Goal: Communication & Community: Answer question/provide support

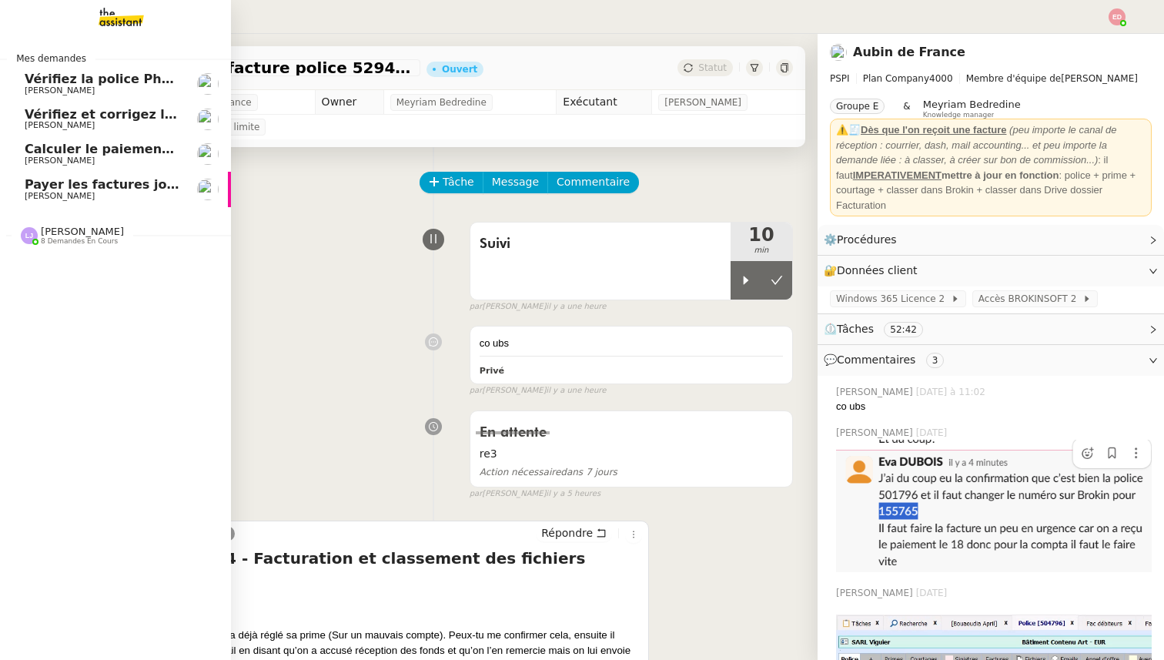
click at [25, 193] on span "[PERSON_NAME]" at bounding box center [60, 196] width 70 height 10
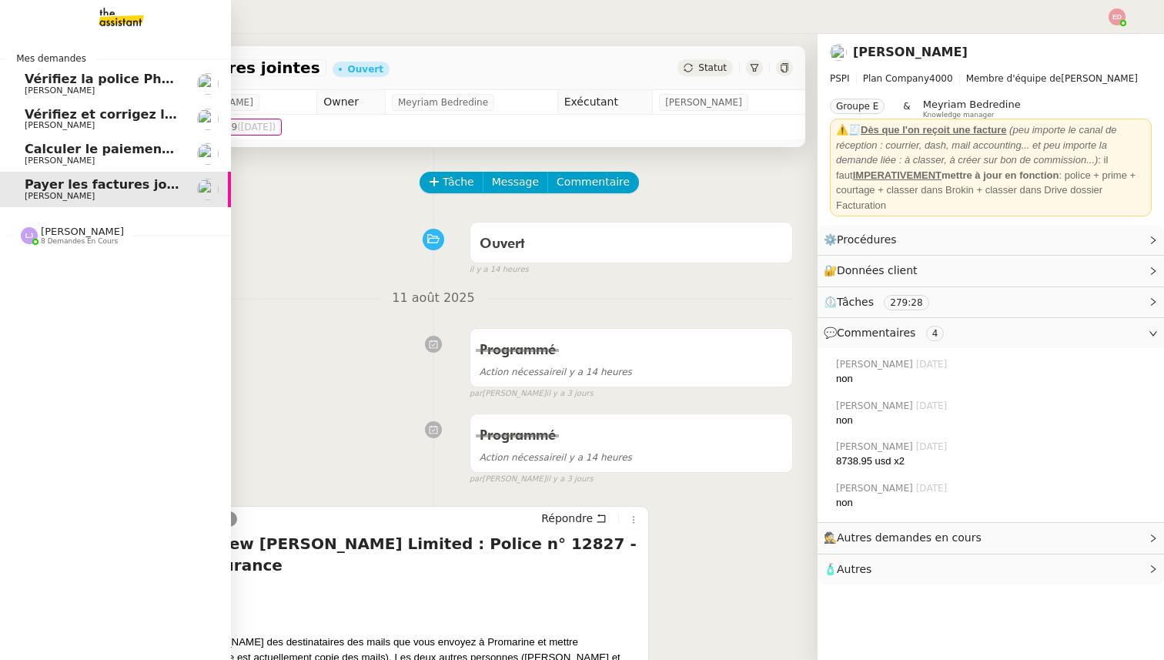
click at [46, 169] on link "Calculer le paiement de CHF 2,063.41 [PERSON_NAME]" at bounding box center [115, 153] width 231 height 35
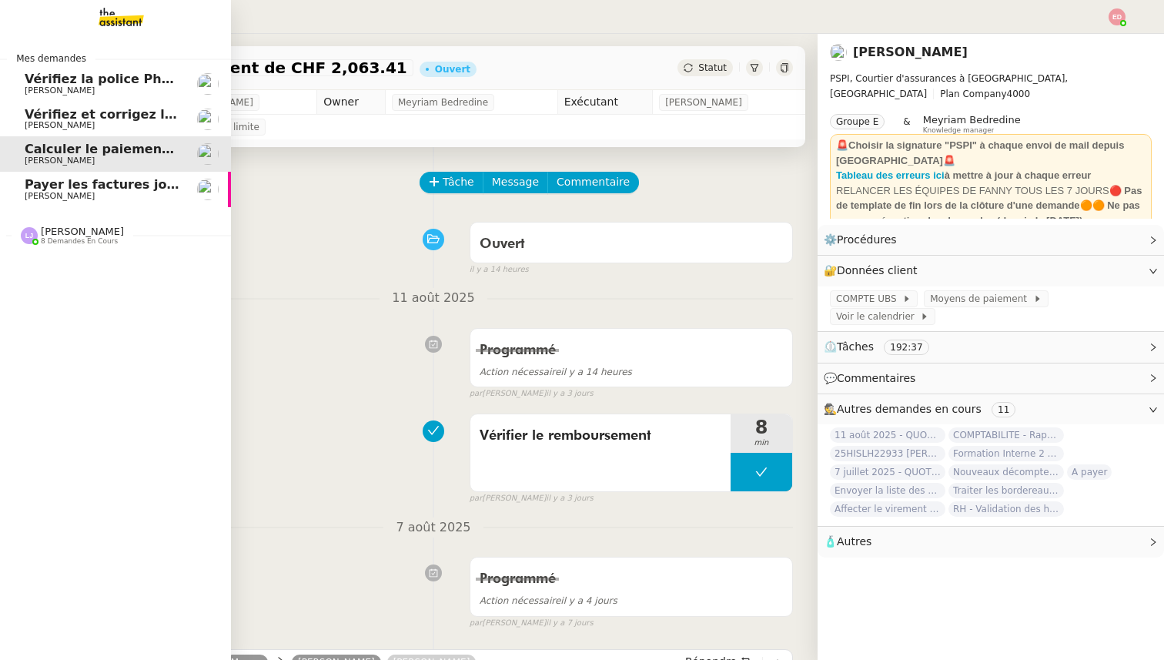
click at [77, 119] on span "Vérifiez et corrigez les dates dans [GEOGRAPHIC_DATA]" at bounding box center [217, 114] width 385 height 15
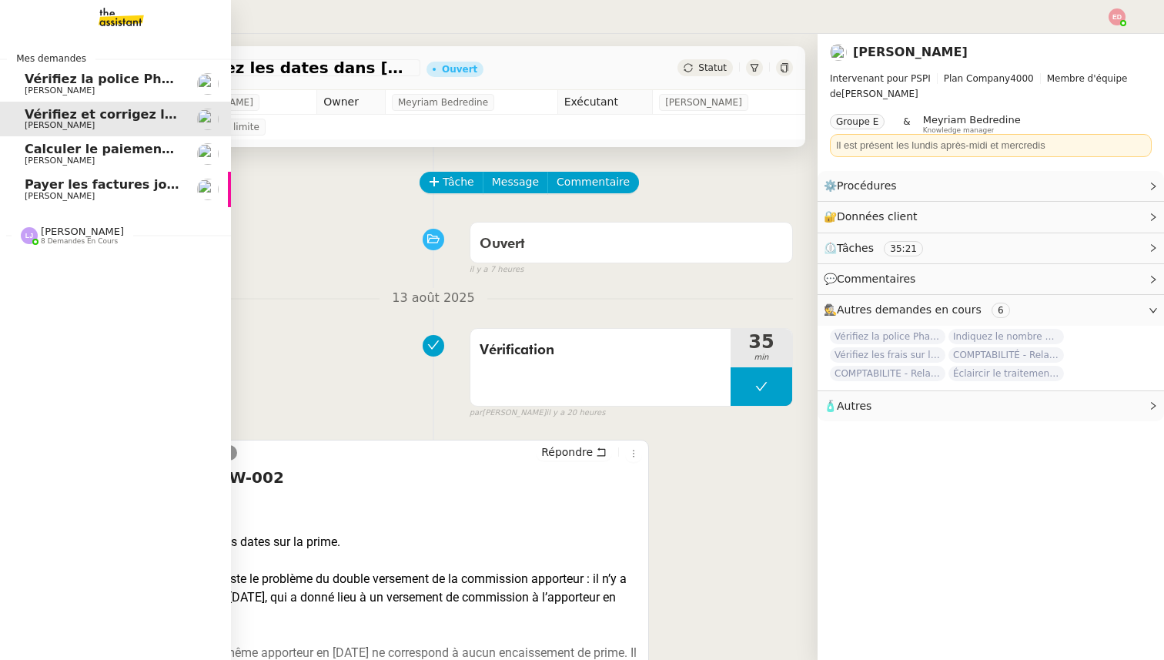
click at [81, 76] on span "Vérifiez la police Pharaon Deema" at bounding box center [140, 79] width 230 height 15
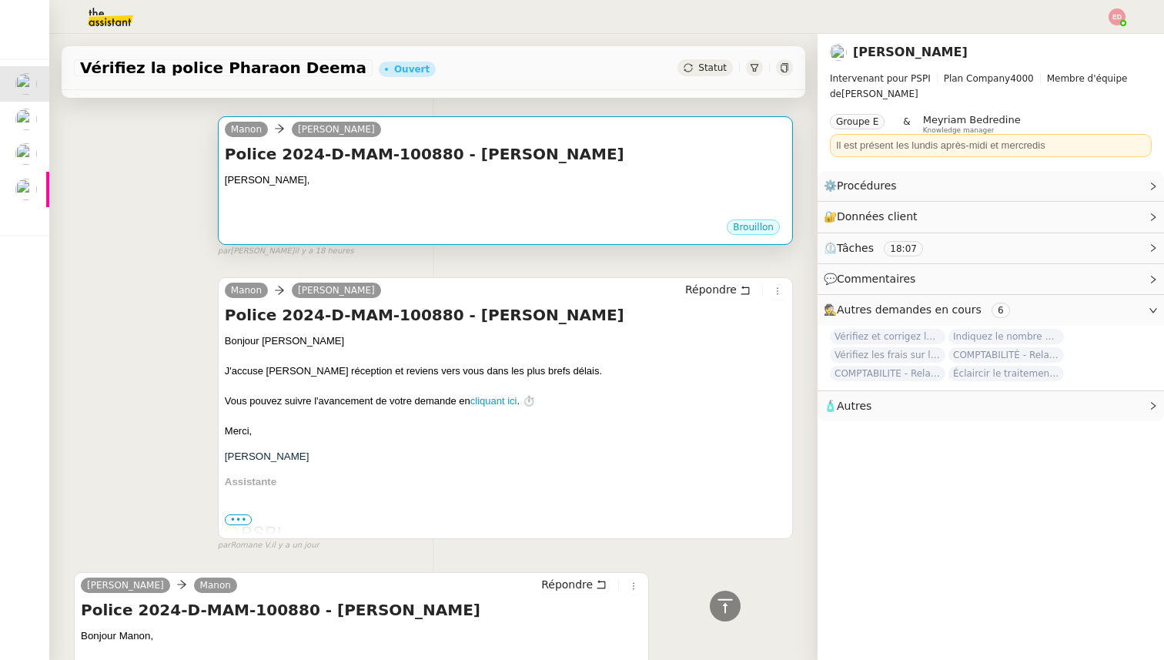
scroll to position [34, 0]
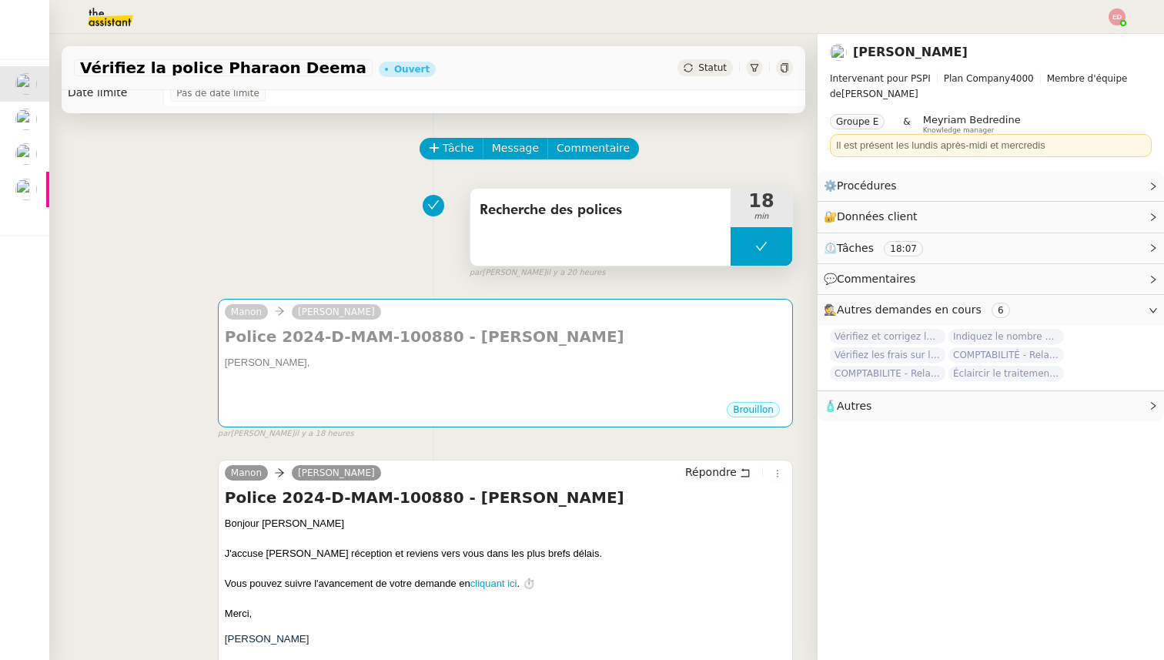
click at [754, 246] on button at bounding box center [762, 246] width 62 height 39
click at [749, 246] on icon at bounding box center [746, 246] width 12 height 12
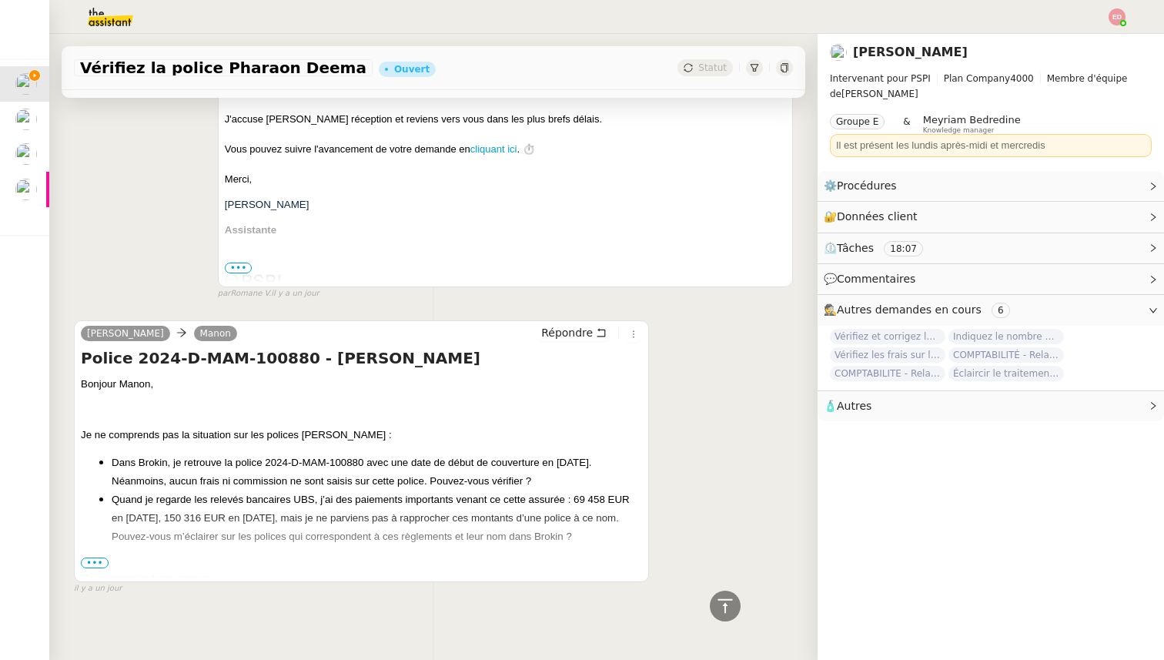
scroll to position [469, 0]
click at [943, 209] on div "🔐 Données client Modifier" at bounding box center [979, 217] width 310 height 18
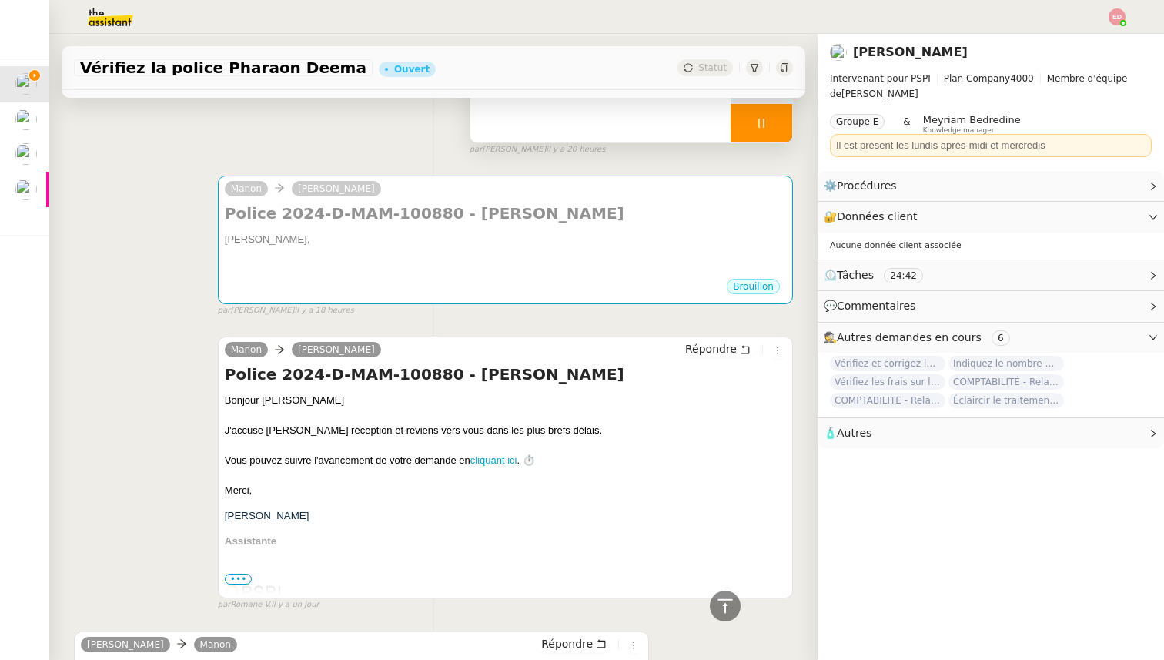
scroll to position [49, 0]
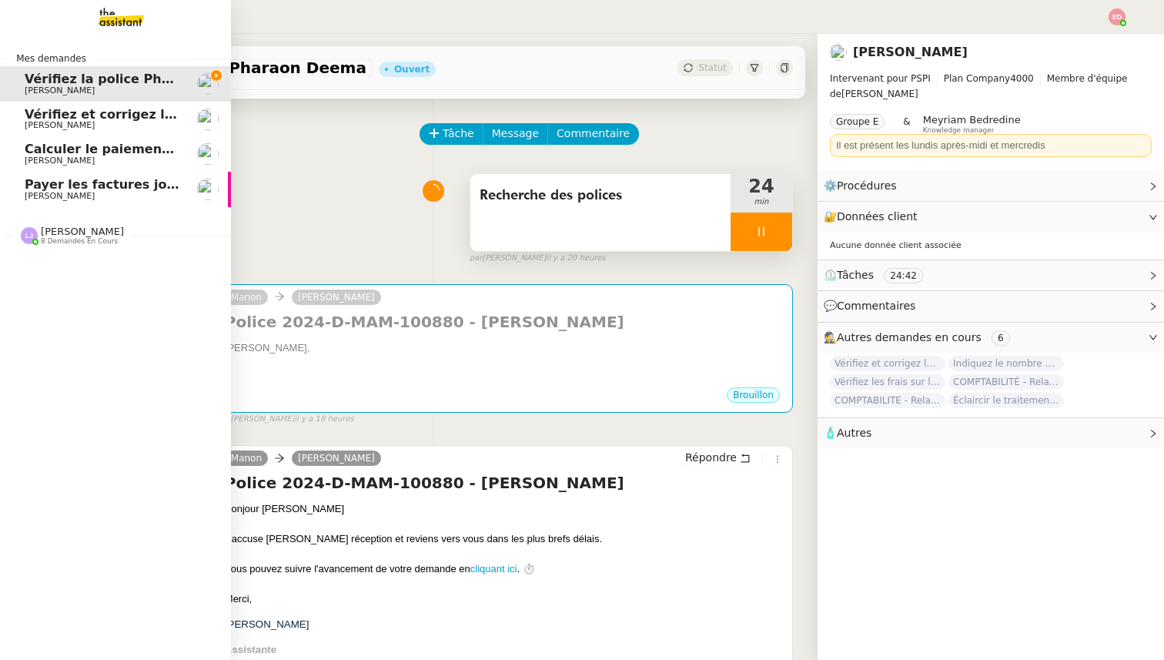
click at [47, 161] on span "[PERSON_NAME]" at bounding box center [60, 161] width 70 height 10
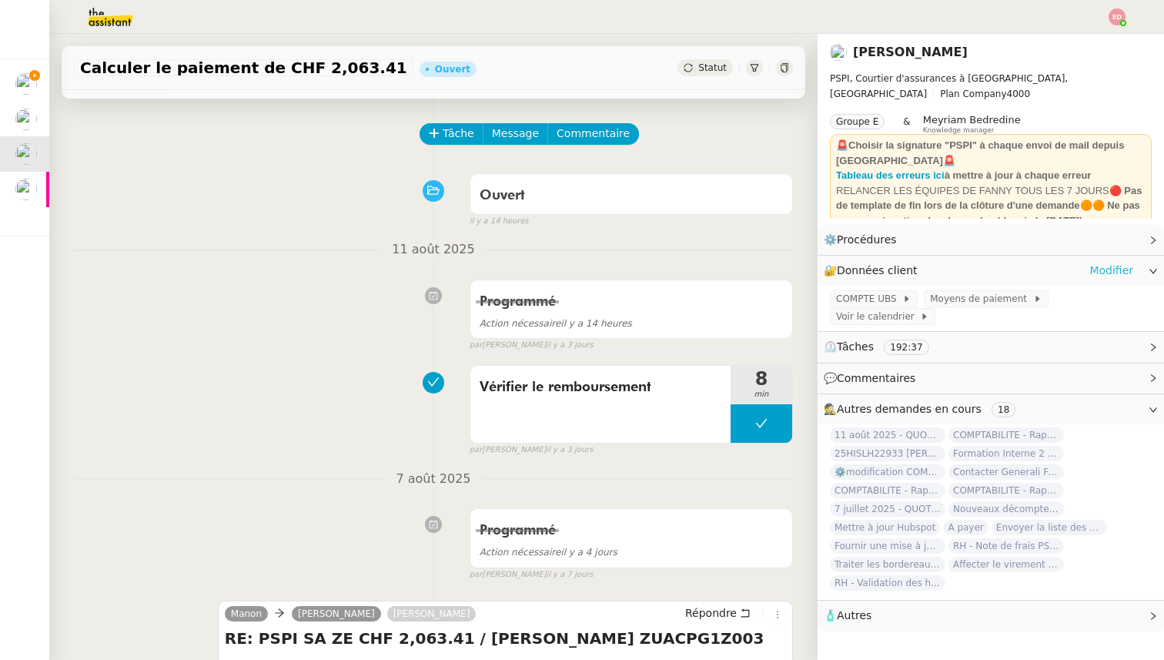
click at [1103, 275] on link "Modifier" at bounding box center [1112, 271] width 44 height 18
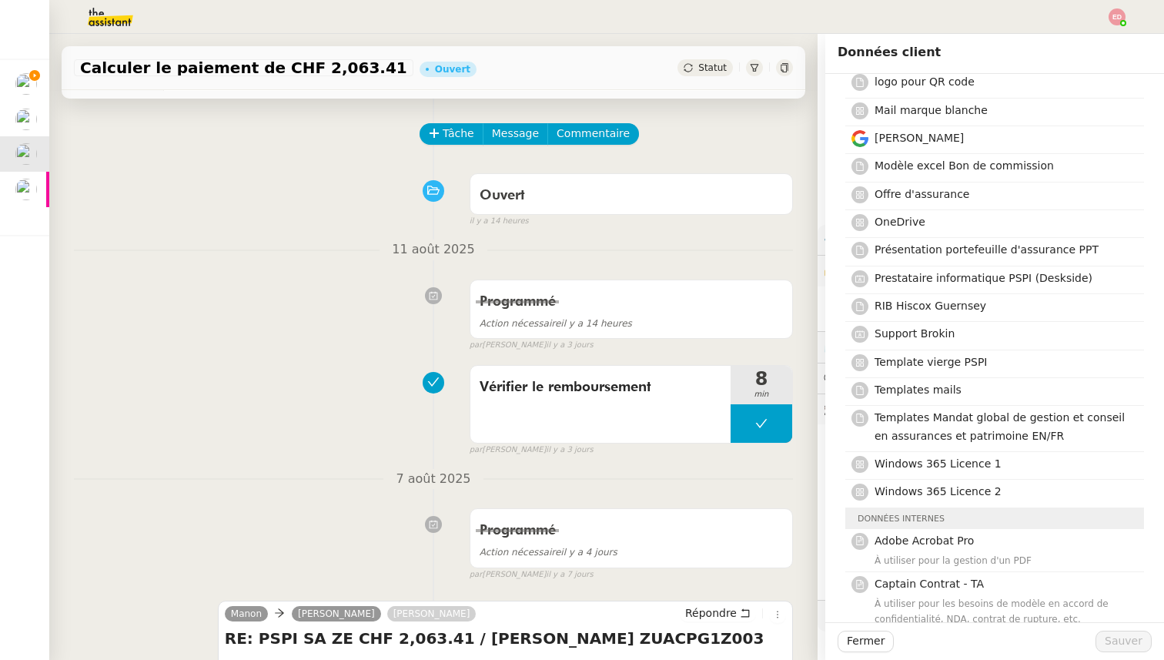
scroll to position [1379, 0]
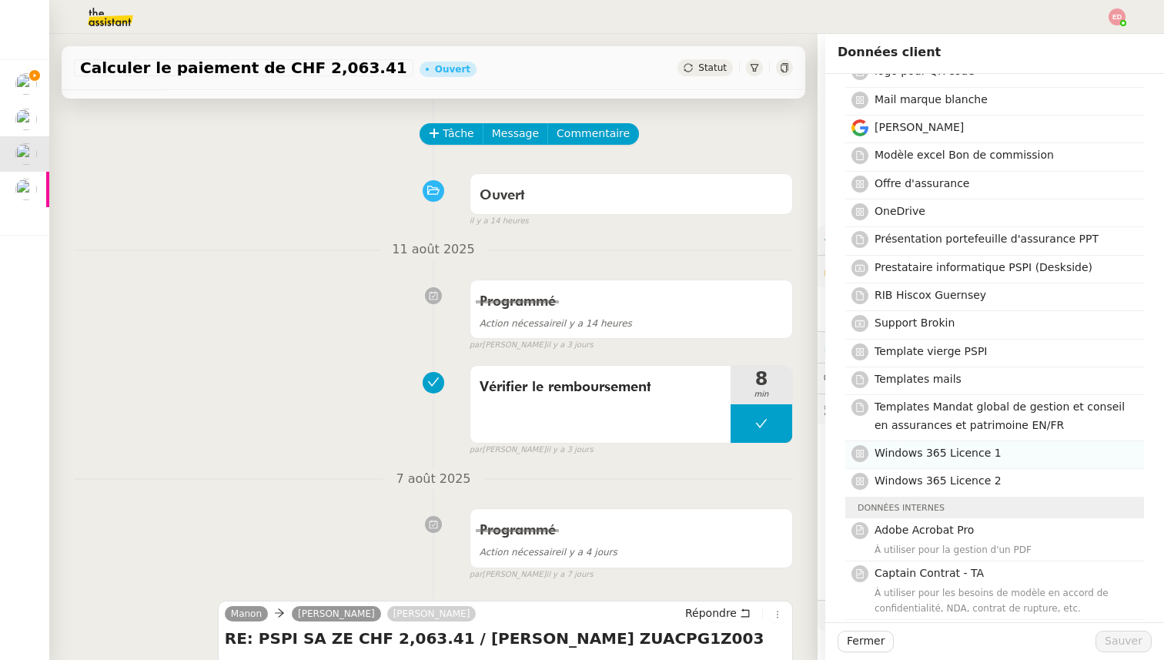
click at [967, 447] on span "Windows 365 Licence 1" at bounding box center [938, 453] width 127 height 12
click at [1111, 639] on span "Sauver" at bounding box center [1124, 641] width 38 height 18
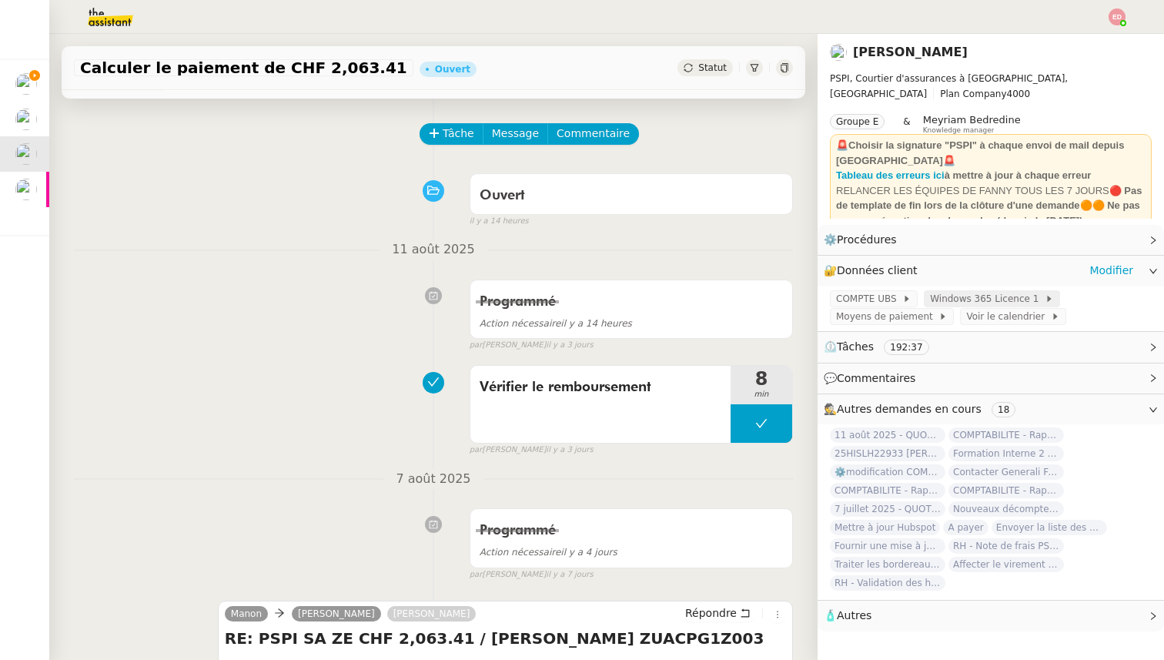
click at [969, 297] on span "Windows 365 Licence 1" at bounding box center [987, 298] width 115 height 15
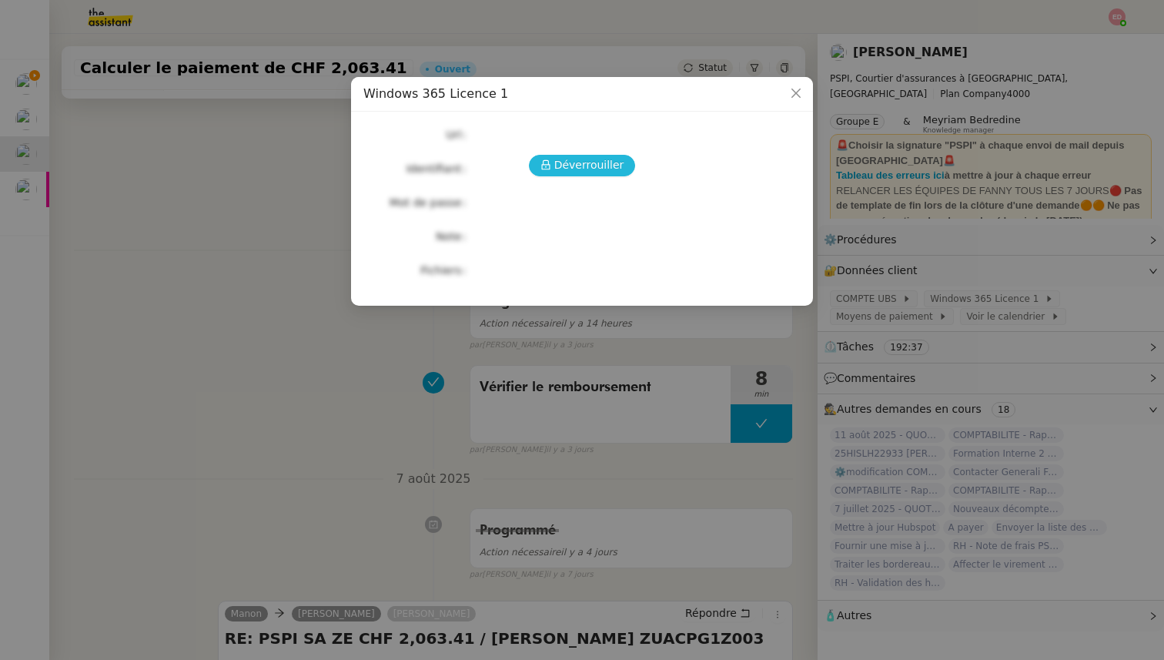
click at [589, 169] on span "Déverrouiller" at bounding box center [589, 165] width 70 height 18
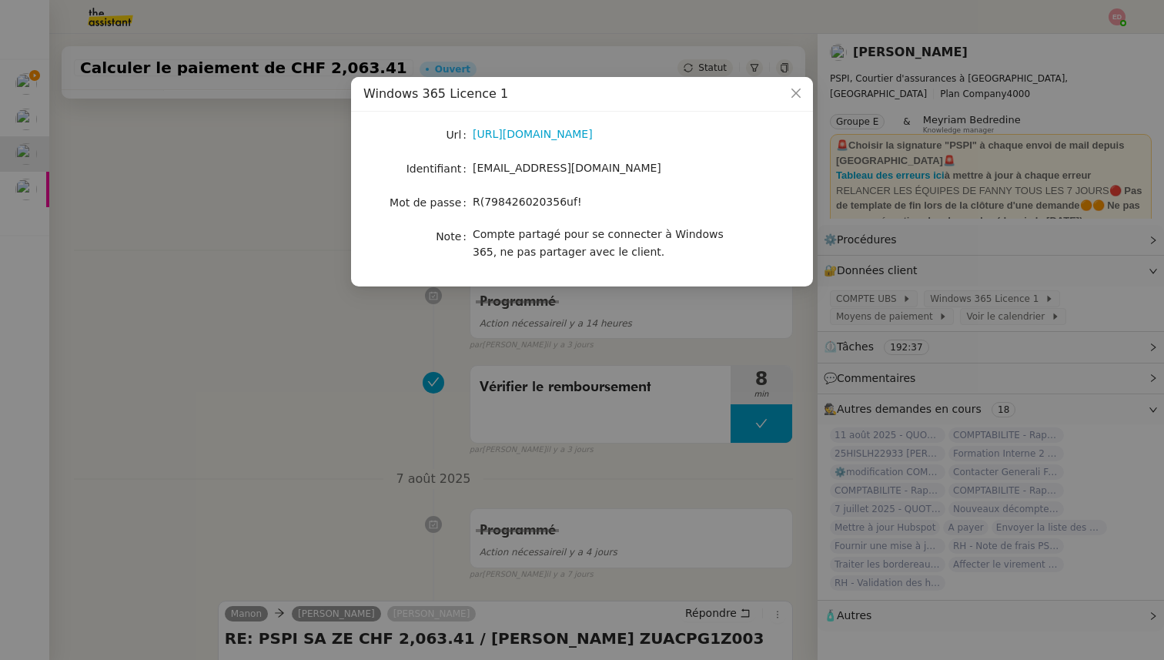
click at [531, 201] on span "R(798426020356uf!" at bounding box center [527, 202] width 109 height 12
copy span "R(798426020356uf!"
click at [174, 296] on nz-modal-container "Windows 365 Licence 1 Url [URL][DOMAIN_NAME] Identifiant [EMAIL_ADDRESS][DOMAIN…" at bounding box center [582, 330] width 1164 height 660
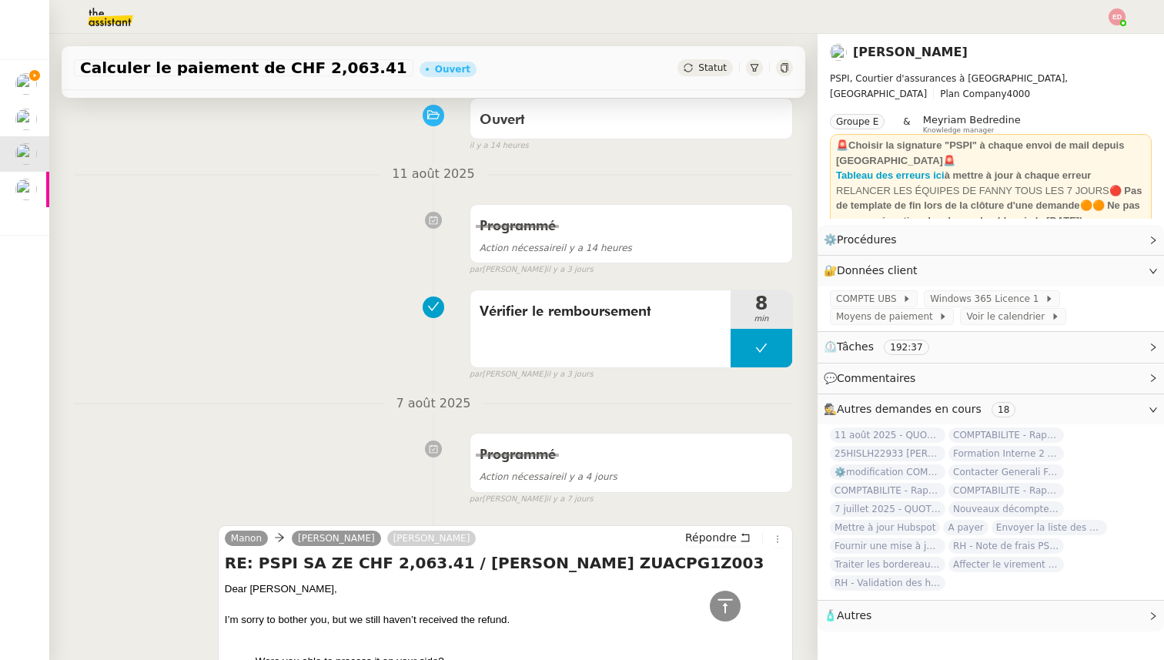
scroll to position [39, 0]
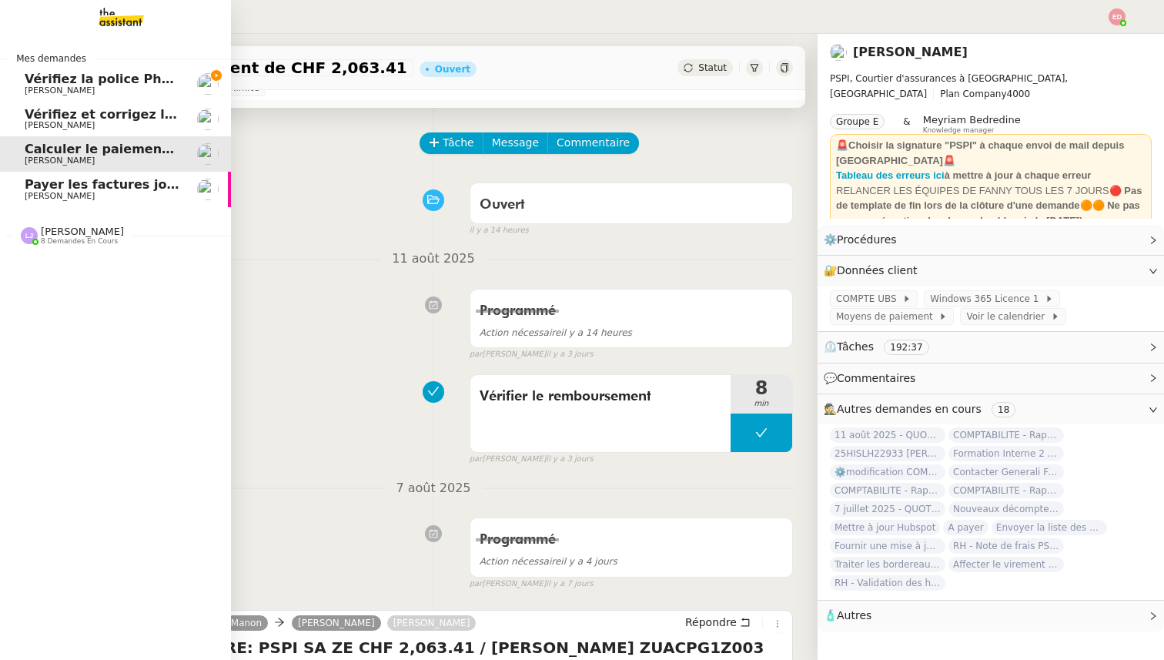
click at [78, 68] on link "Vérifiez la police Pharaon [PERSON_NAME]" at bounding box center [115, 83] width 231 height 35
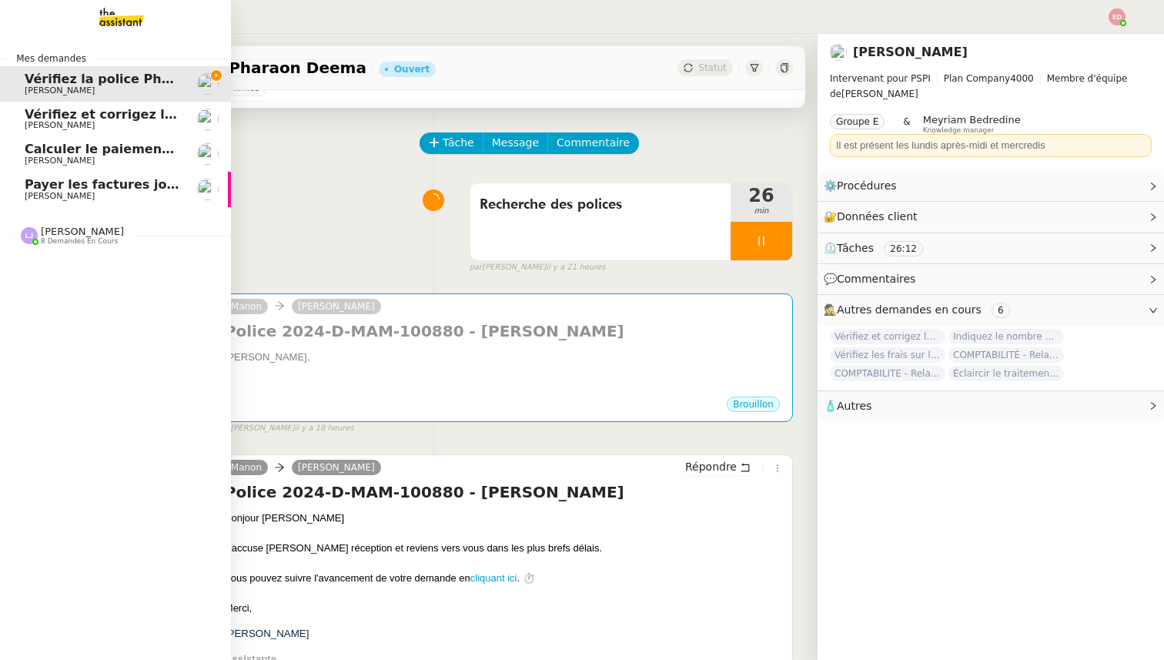
click at [31, 156] on span "[PERSON_NAME]" at bounding box center [60, 161] width 70 height 10
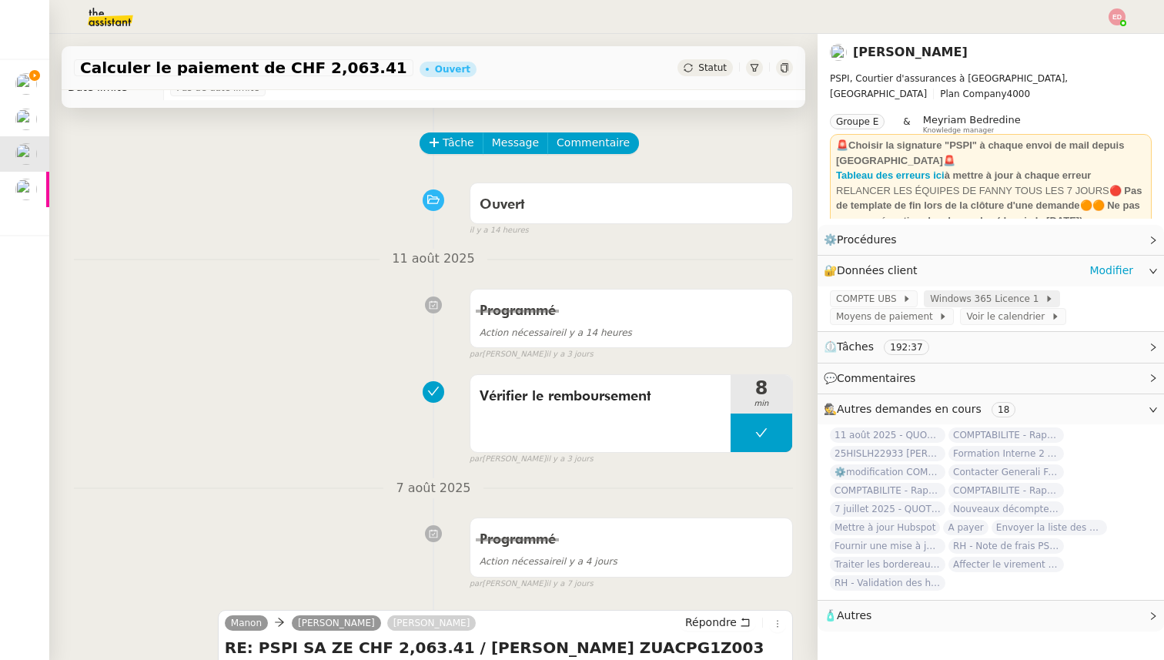
click at [967, 302] on span "Windows 365 Licence 1" at bounding box center [987, 298] width 115 height 15
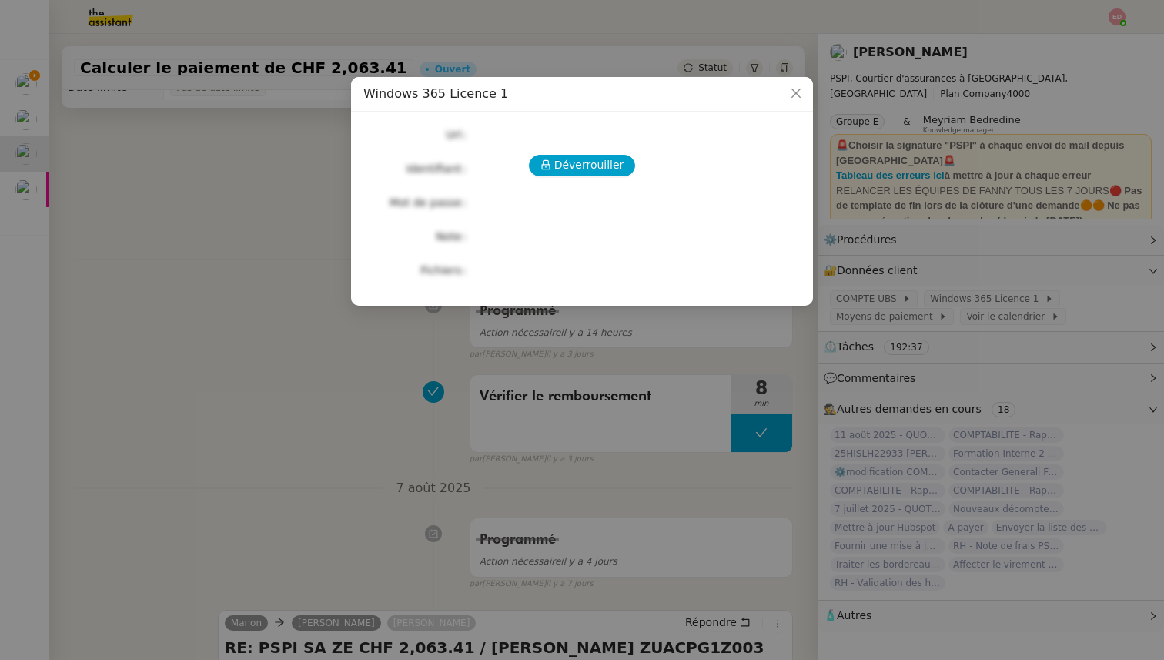
click at [601, 148] on div "Déverrouiller Url Identifiant Mot de passe Note Fichiers Upload" at bounding box center [582, 202] width 437 height 157
click at [601, 158] on span "Déverrouiller" at bounding box center [589, 165] width 70 height 18
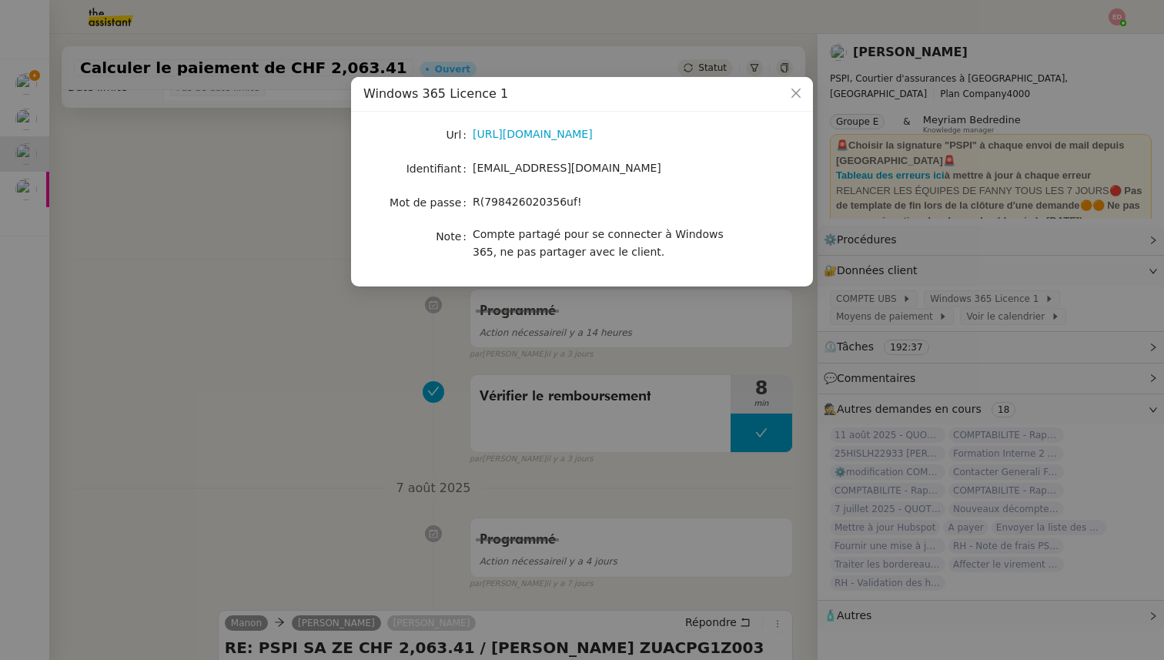
click at [548, 152] on div "Url [URL][DOMAIN_NAME] Identifiant [EMAIL_ADDRESS][DOMAIN_NAME] Mot de passe [S…" at bounding box center [582, 193] width 437 height 138
click at [548, 139] on link "[URL][DOMAIN_NAME]" at bounding box center [533, 134] width 120 height 12
click at [399, 375] on nz-modal-container "Windows 365 Licence 1 Url [URL][DOMAIN_NAME] Identifiant [EMAIL_ADDRESS][DOMAIN…" at bounding box center [582, 330] width 1164 height 660
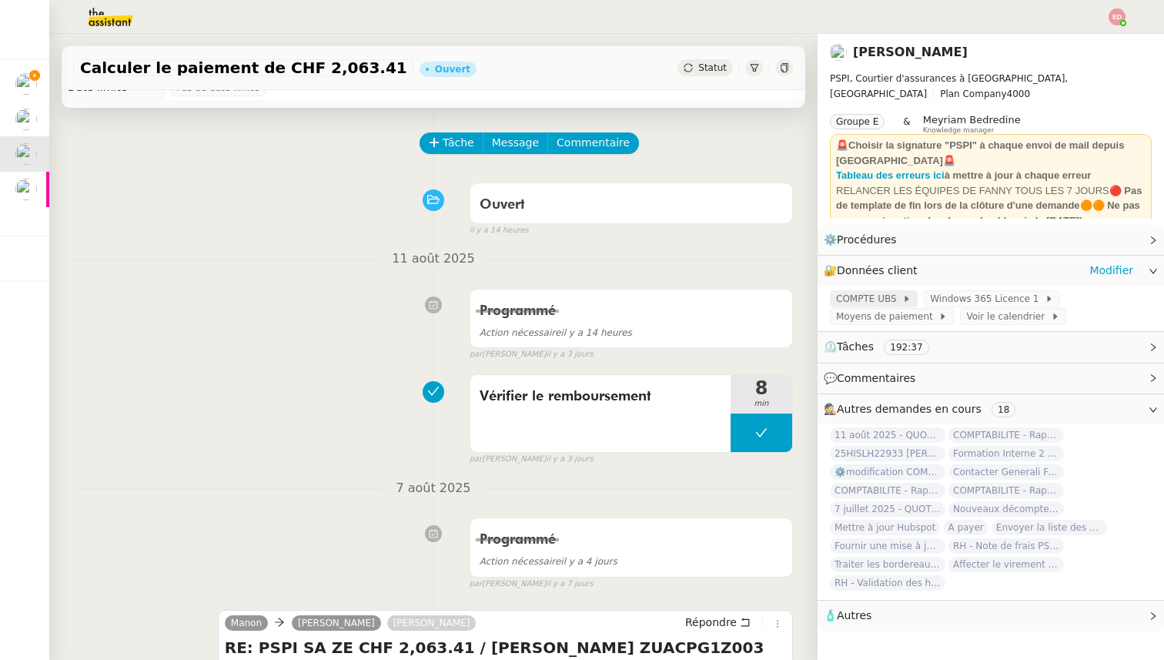
click at [880, 299] on span "COMPTE UBS" at bounding box center [869, 298] width 66 height 15
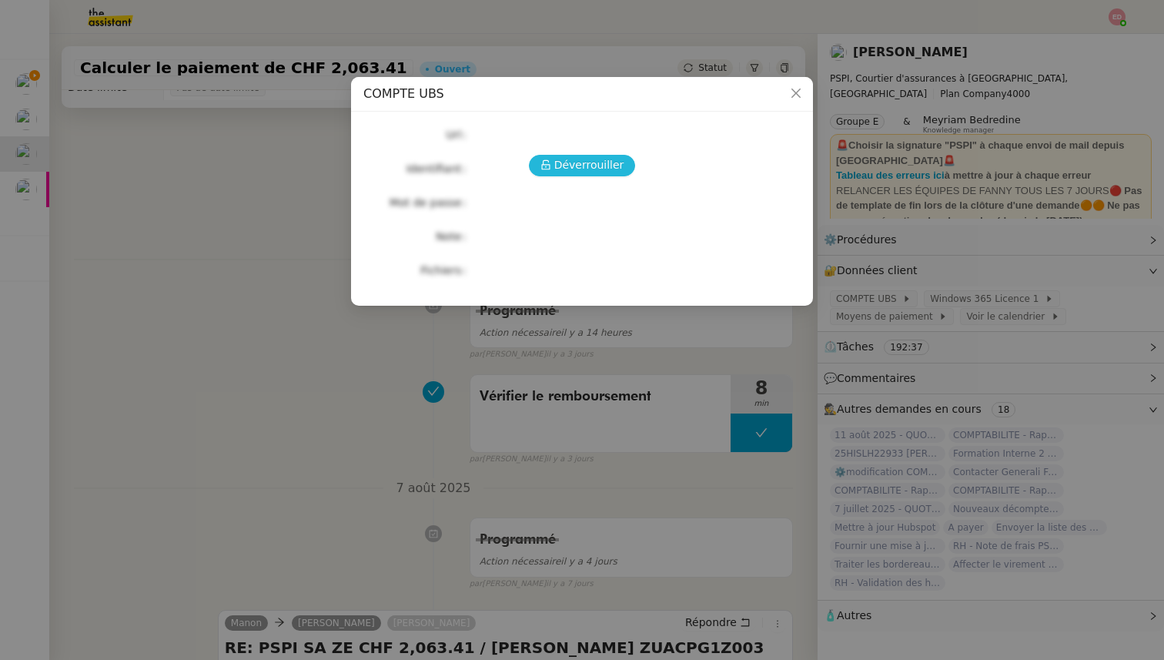
click at [606, 170] on span "Déverrouiller" at bounding box center [589, 165] width 70 height 18
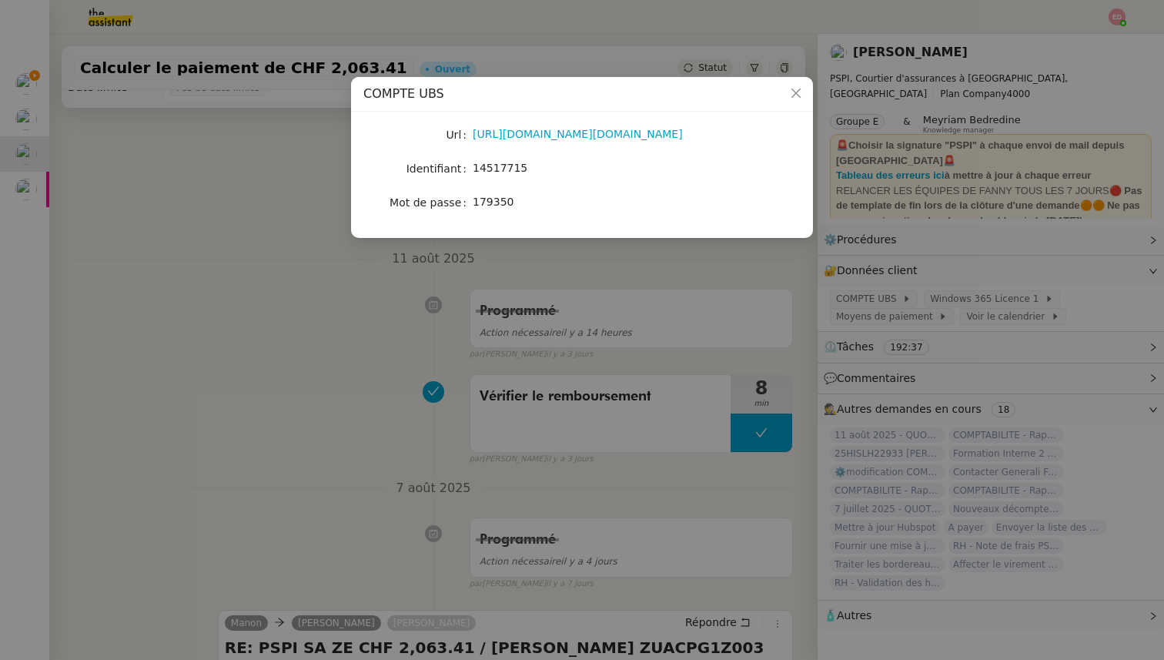
click at [504, 162] on span "14517715" at bounding box center [500, 168] width 55 height 12
copy span "14517715"
click at [523, 301] on nz-modal-container "COMPTE UBS Url [URL][DOMAIN_NAME][DOMAIN_NAME] Identifiant 14517715 Mot de pass…" at bounding box center [582, 330] width 1164 height 660
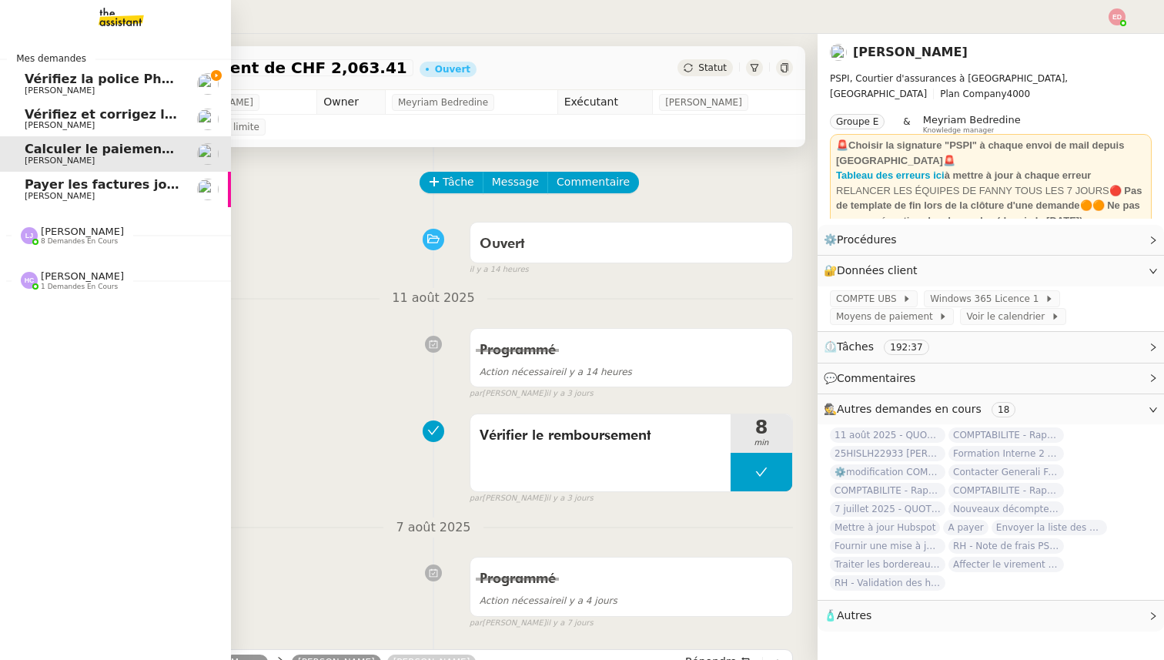
click at [46, 77] on span "Vérifiez la police Pharaon Deema" at bounding box center [140, 79] width 230 height 15
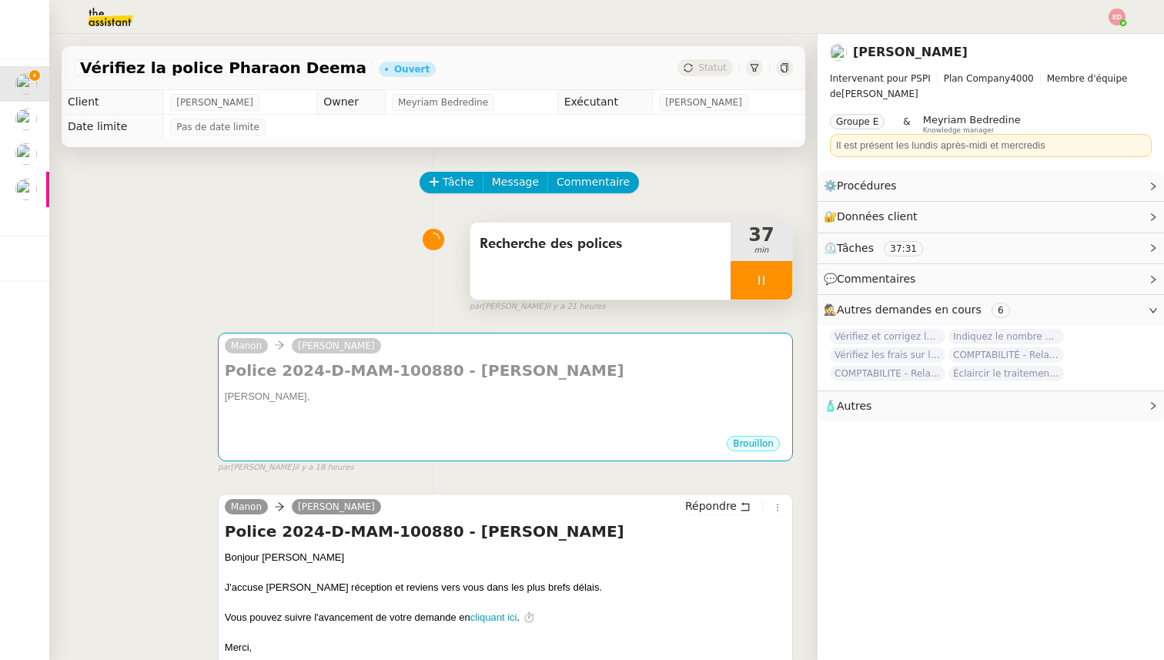
click at [774, 269] on div at bounding box center [762, 280] width 62 height 39
click at [774, 269] on button at bounding box center [777, 280] width 31 height 39
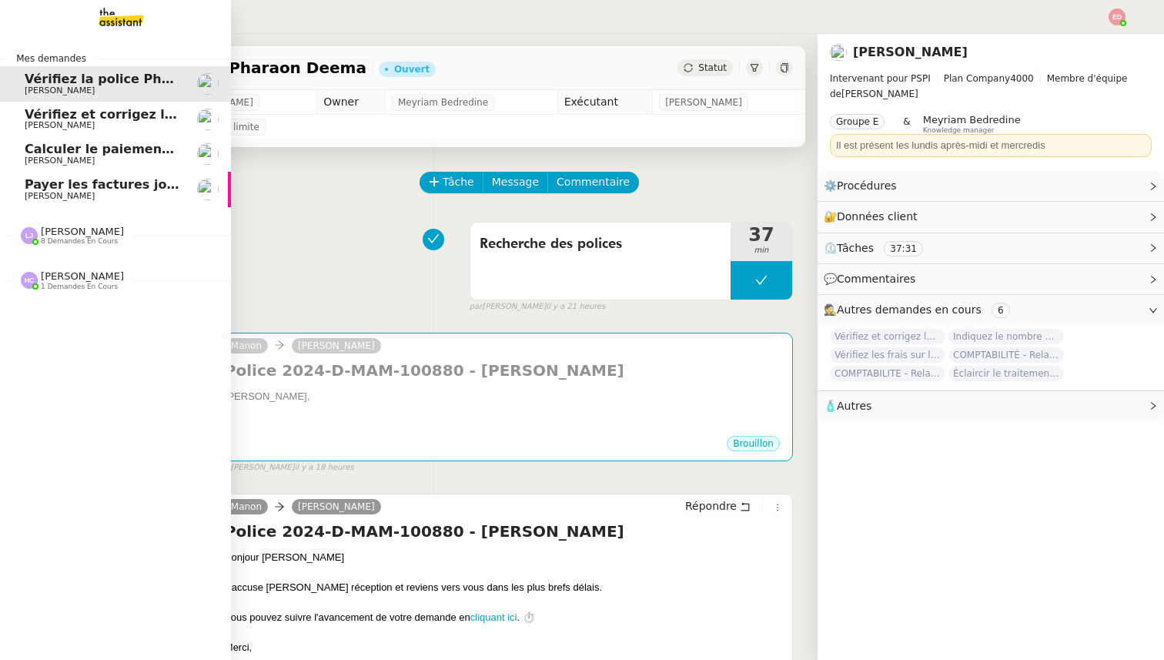
click at [69, 143] on span "Calculer le paiement de CHF 2,063.41" at bounding box center [156, 149] width 262 height 15
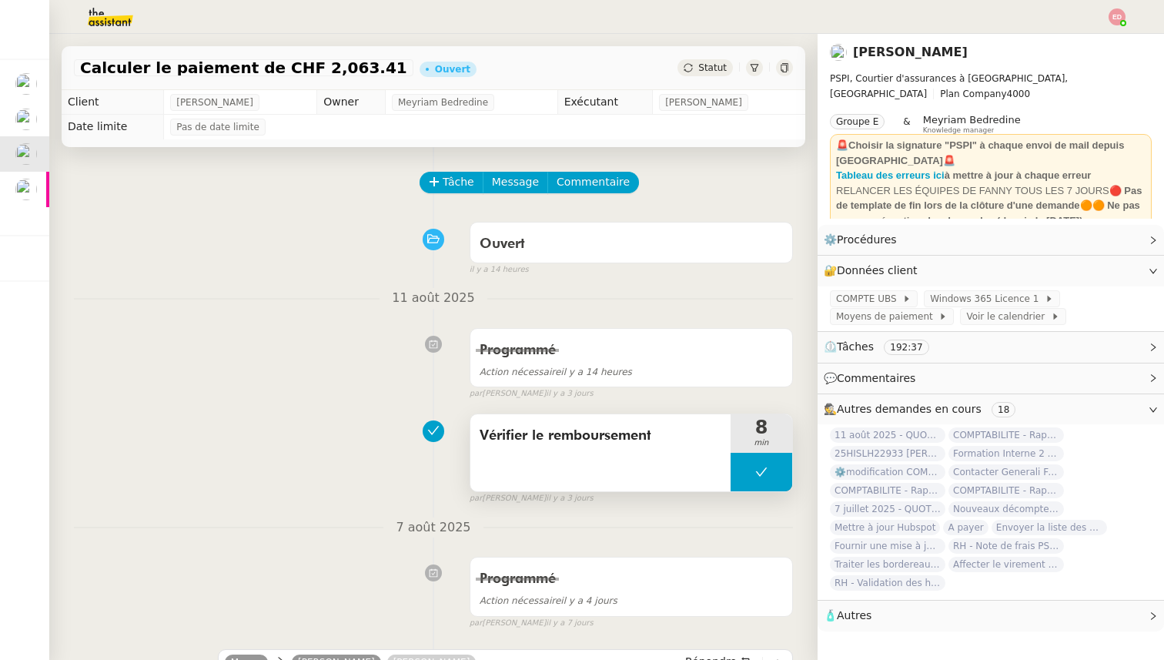
click at [554, 440] on span "Vérifier le remboursement" at bounding box center [601, 435] width 242 height 23
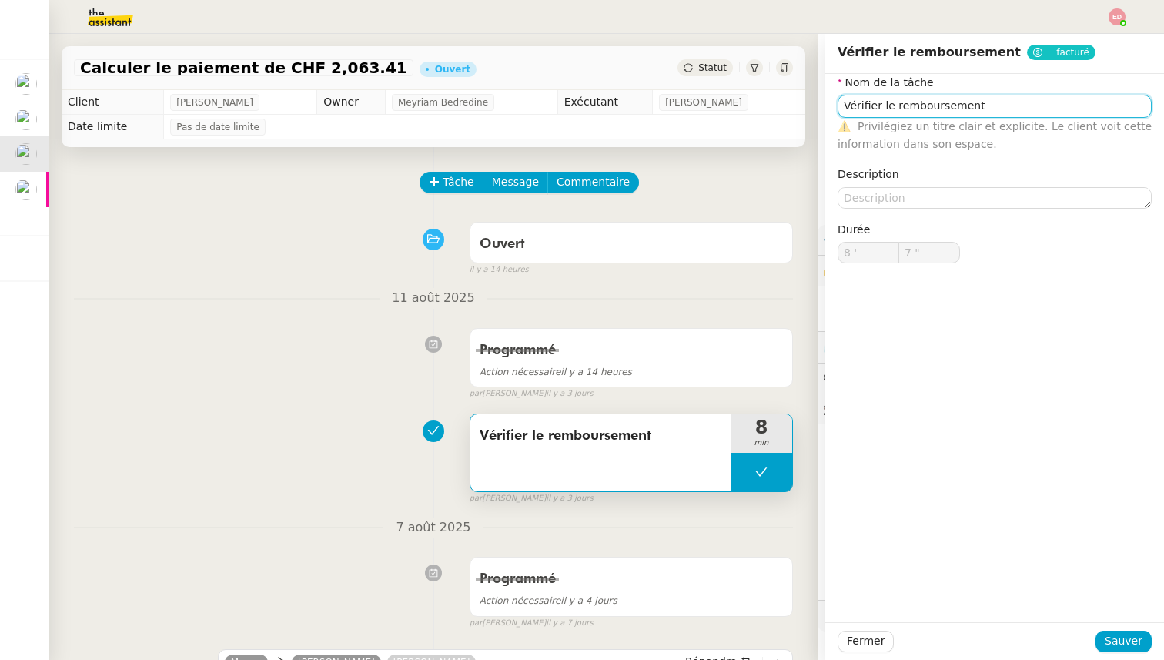
click at [909, 109] on input "Vérifier le remboursement" at bounding box center [995, 106] width 314 height 22
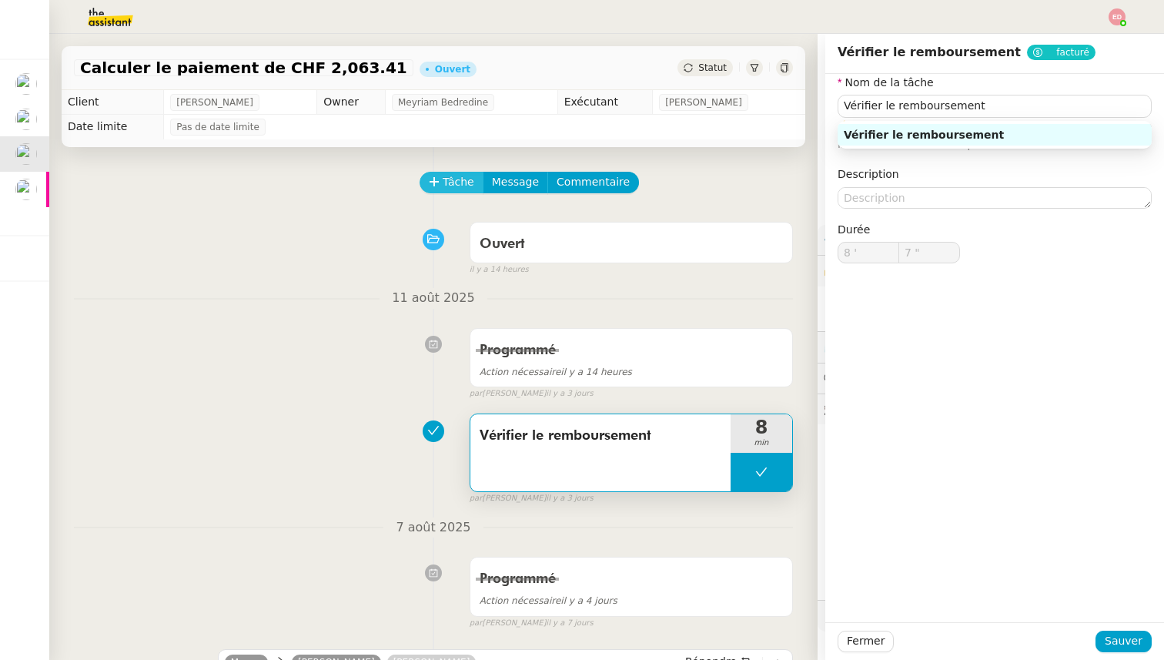
click at [450, 176] on span "Tâche" at bounding box center [459, 182] width 32 height 18
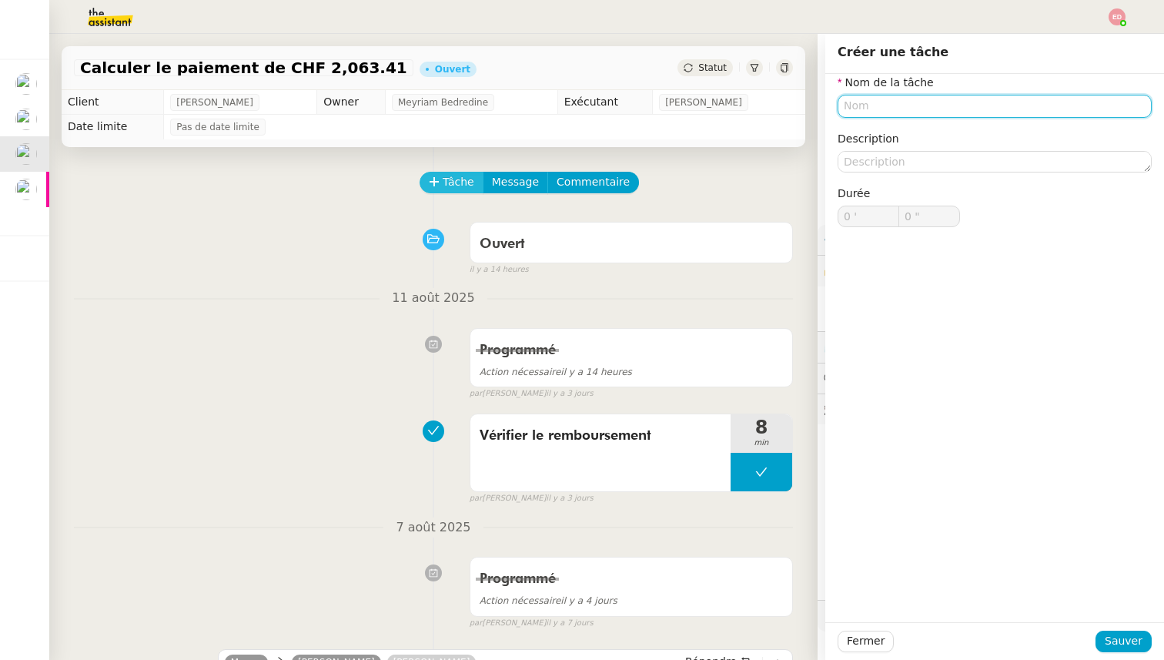
paste input "Vérifier le remboursement"
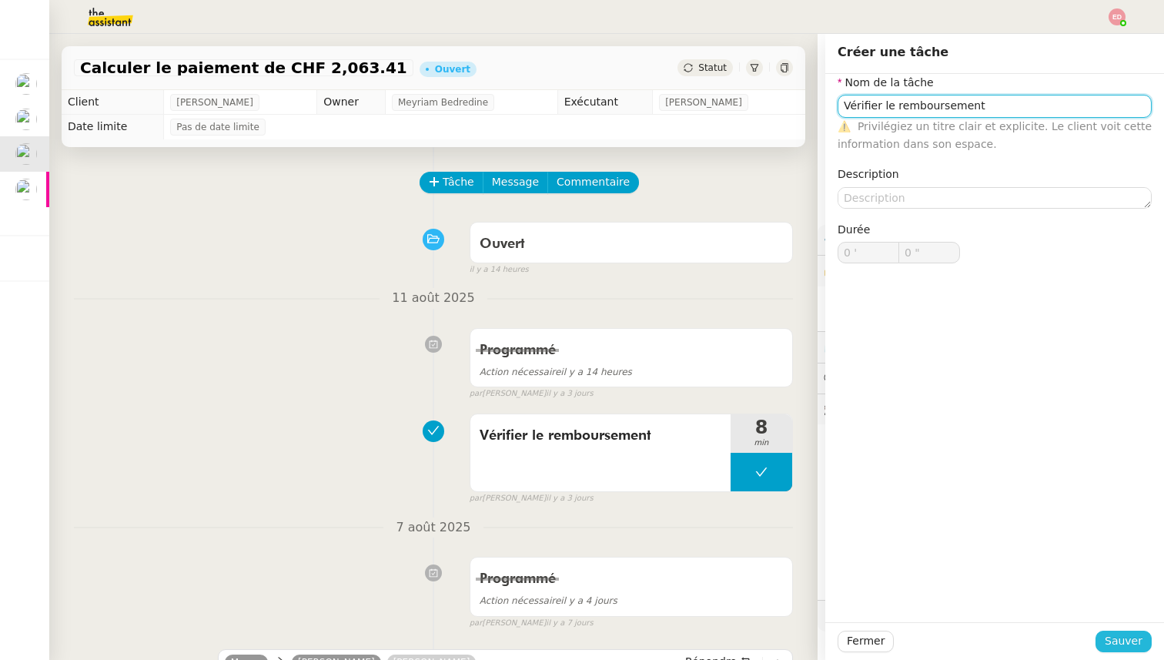
type input "Vérifier le remboursement"
click at [1138, 645] on span "Sauver" at bounding box center [1124, 641] width 38 height 18
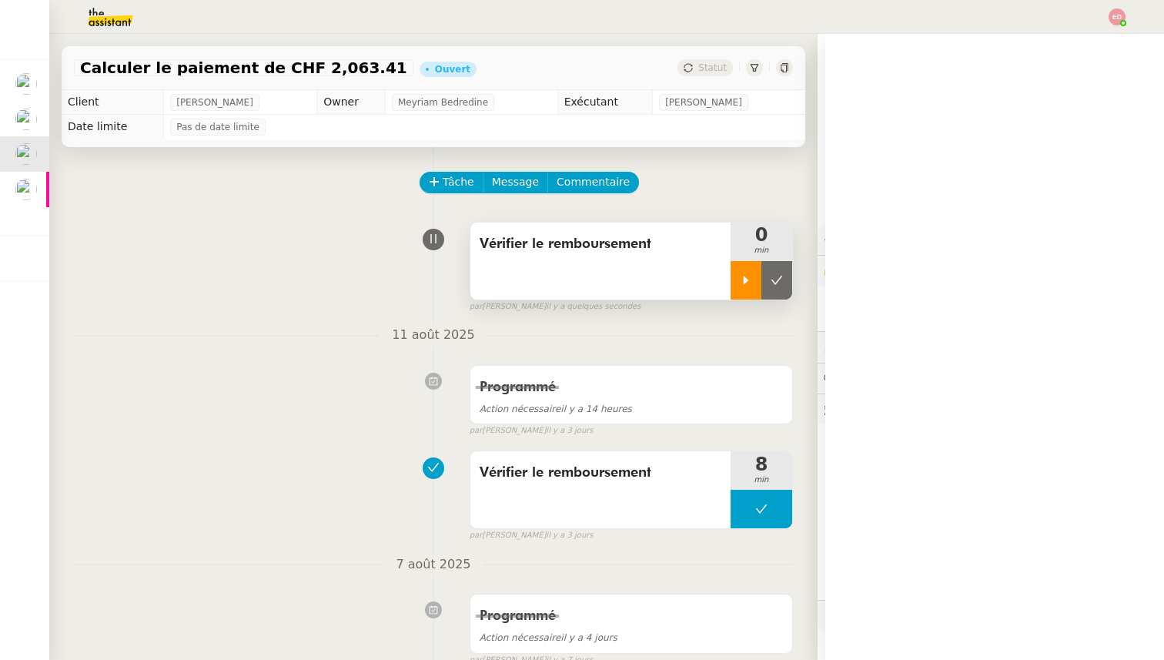
click at [752, 271] on div at bounding box center [746, 280] width 31 height 39
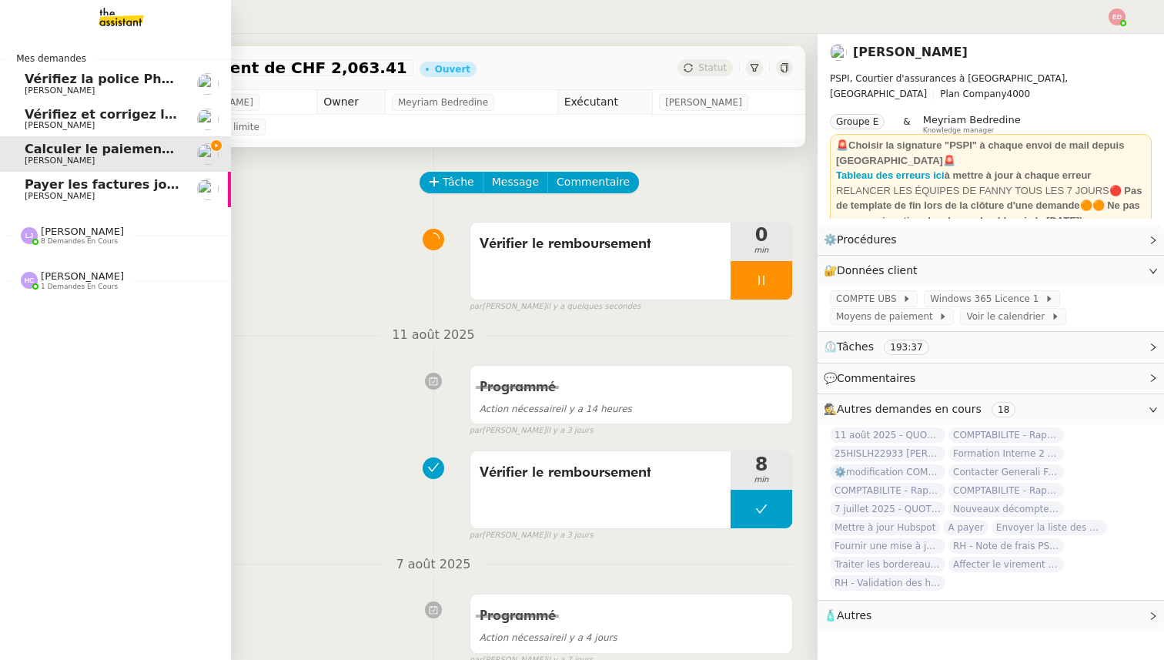
click at [22, 196] on link "Payer les factures jointes [PERSON_NAME]" at bounding box center [115, 189] width 231 height 35
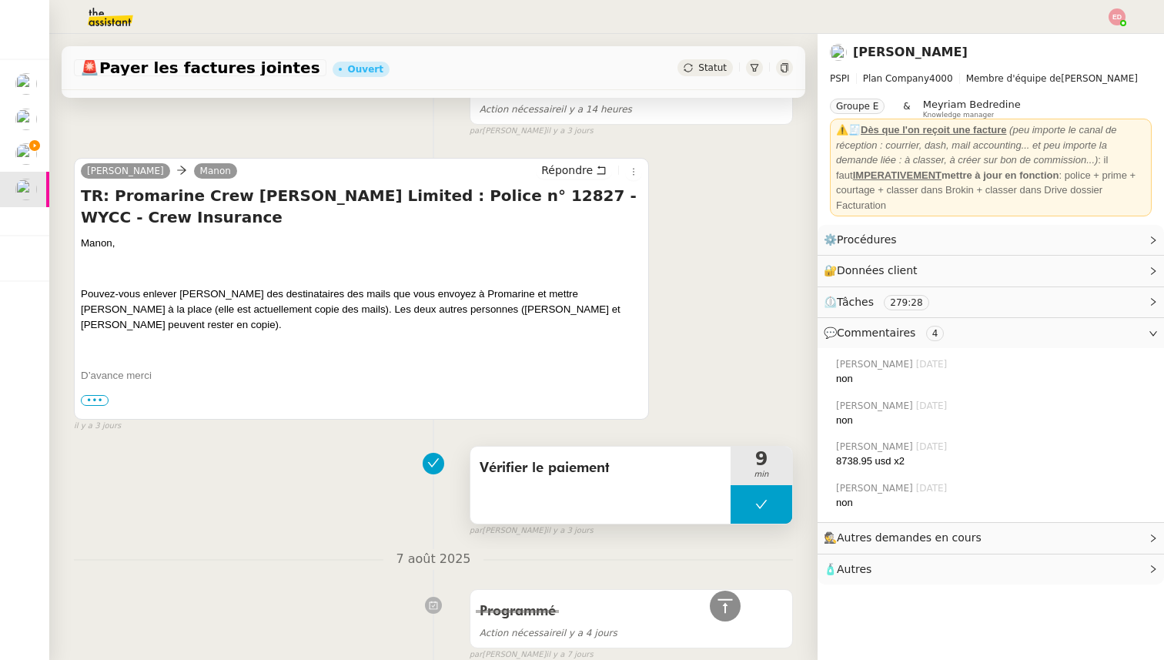
scroll to position [350, 0]
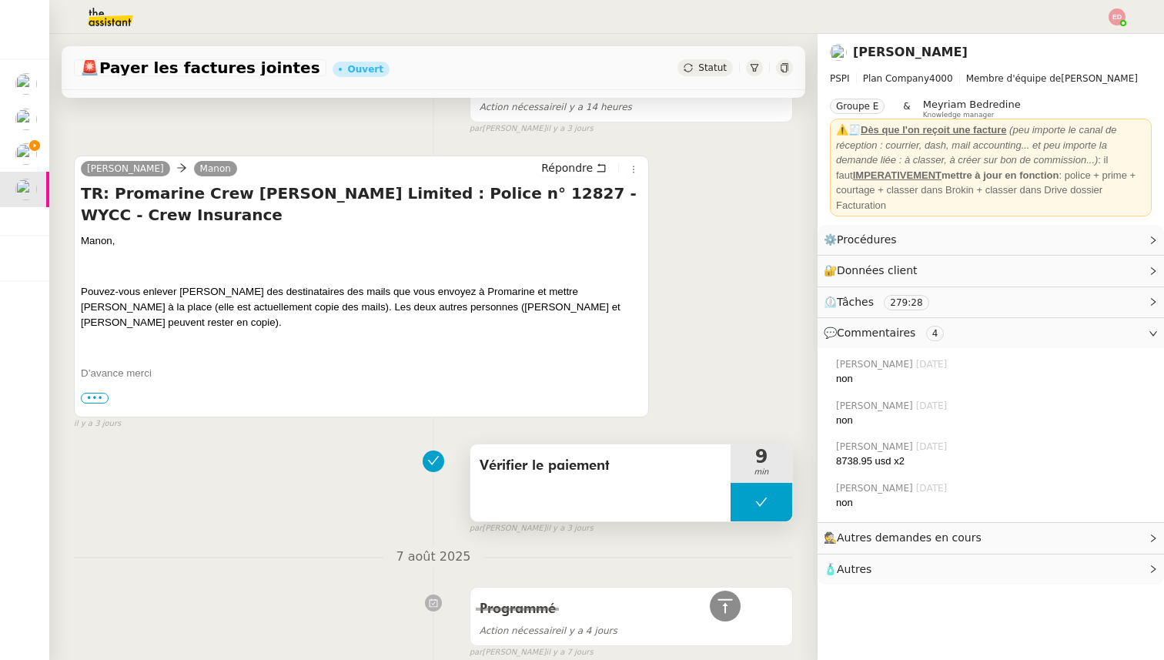
click at [504, 464] on span "Vérifier le paiement" at bounding box center [601, 465] width 242 height 23
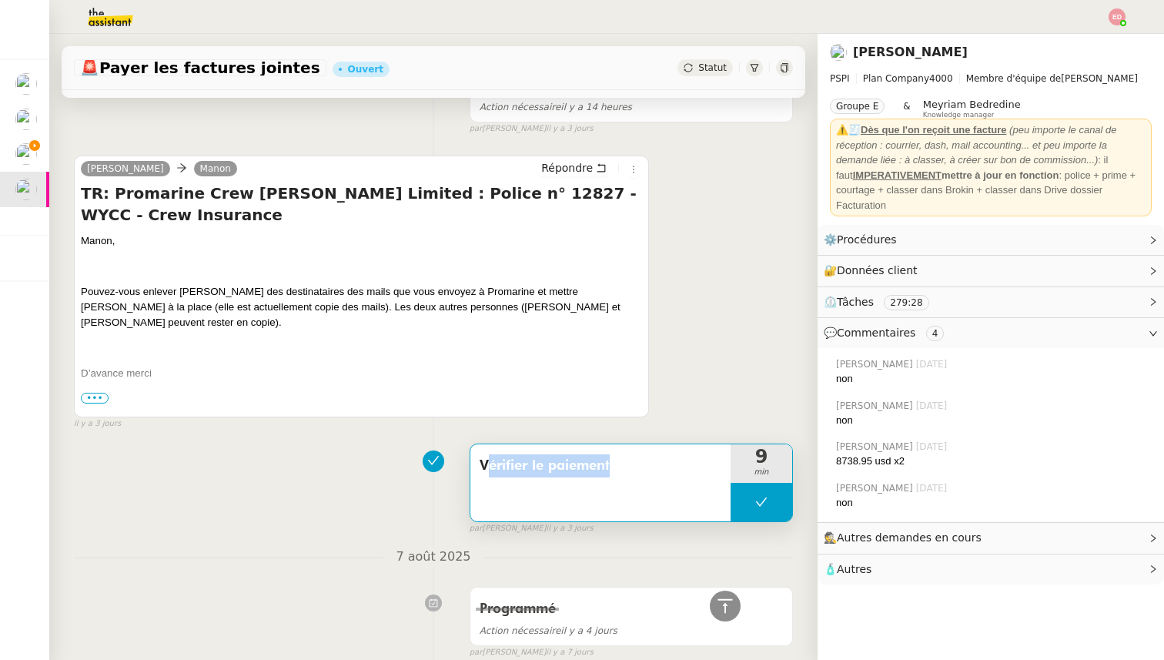
click at [504, 464] on span "Vérifier le paiement" at bounding box center [601, 465] width 242 height 23
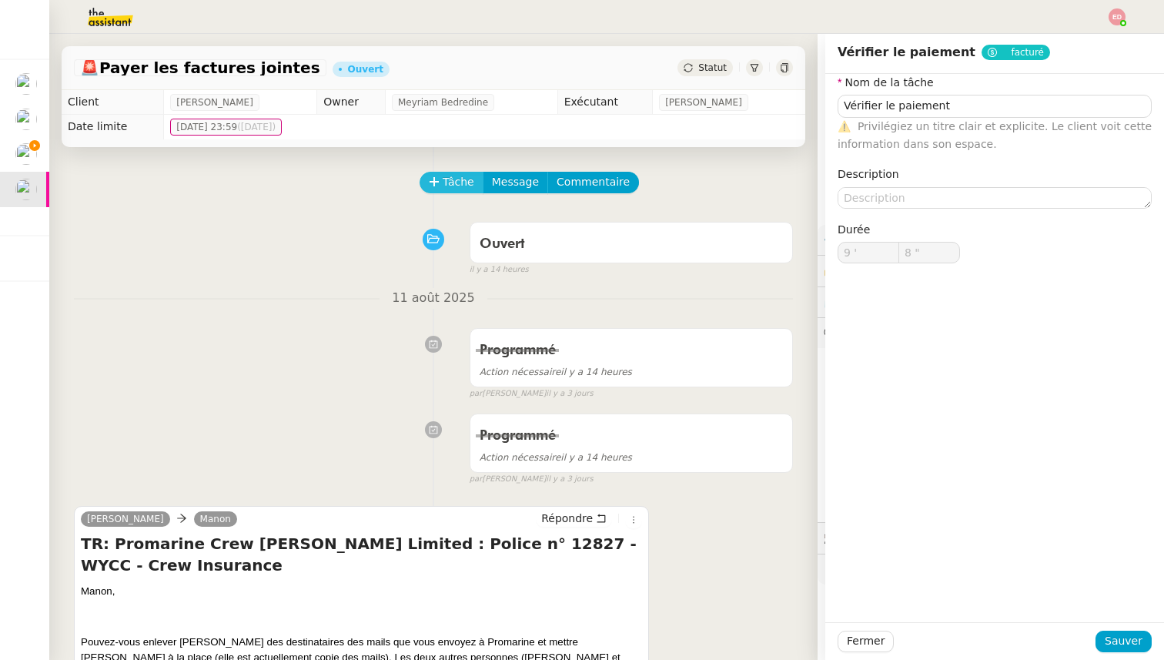
click at [461, 183] on span "Tâche" at bounding box center [459, 182] width 32 height 18
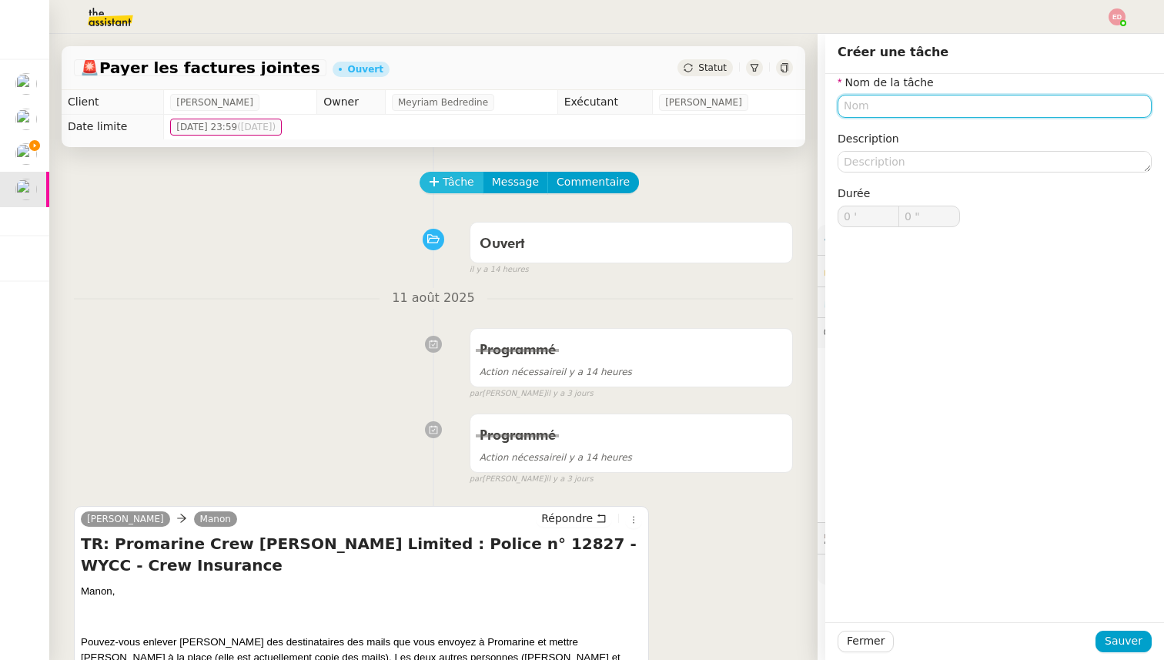
paste input "Vérifier le paiement"
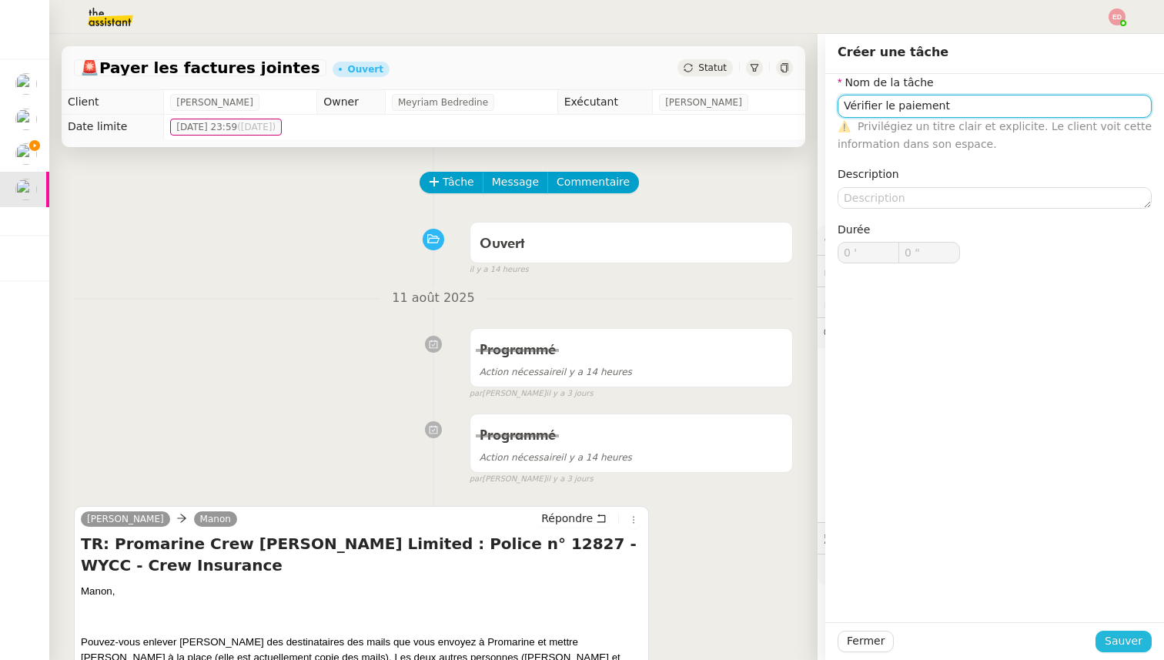
type input "Vérifier le paiement"
click at [1141, 642] on span "Sauver" at bounding box center [1124, 641] width 38 height 18
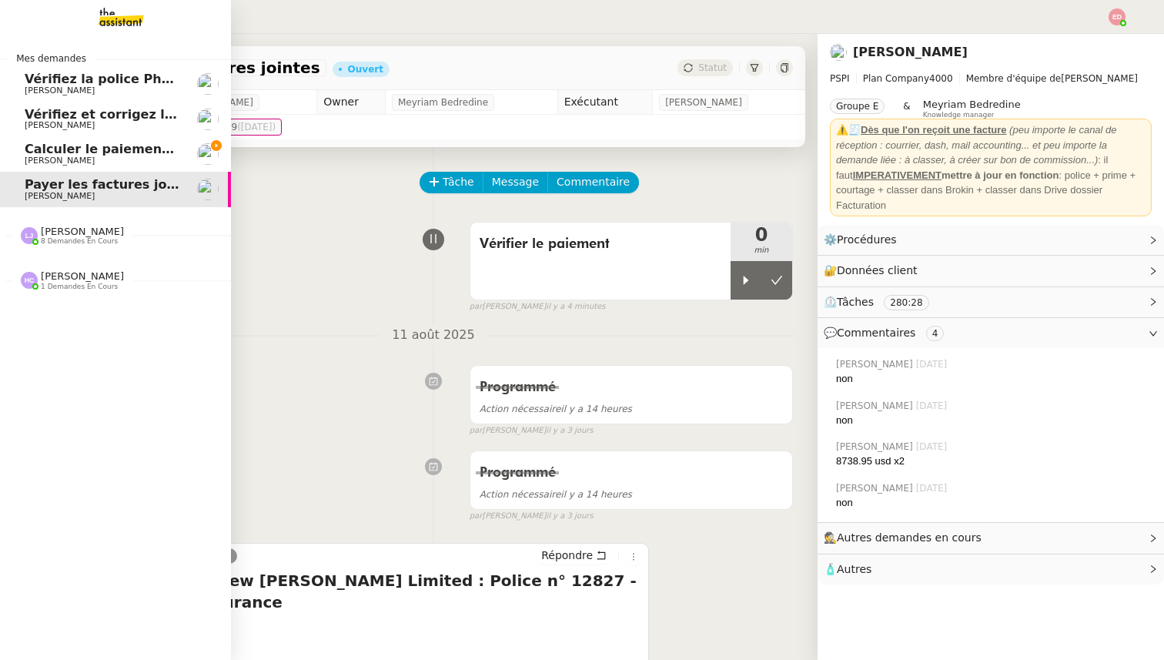
click at [51, 156] on span "[PERSON_NAME]" at bounding box center [60, 161] width 70 height 10
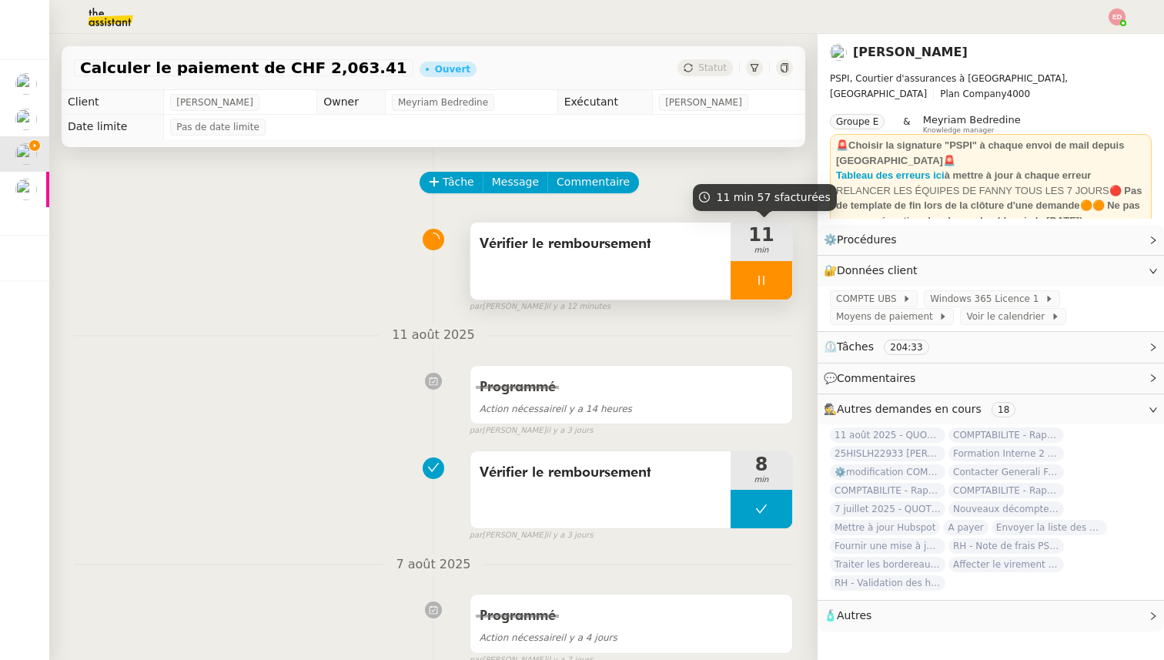
click at [785, 274] on div at bounding box center [762, 280] width 62 height 39
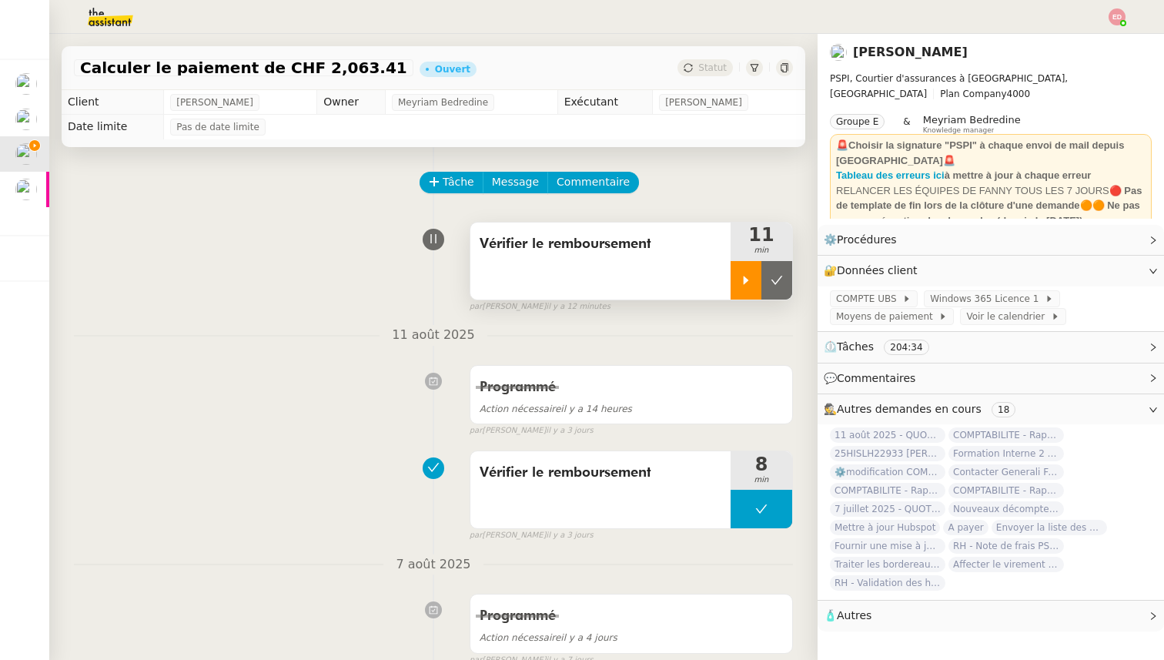
click at [785, 274] on button at bounding box center [777, 280] width 31 height 39
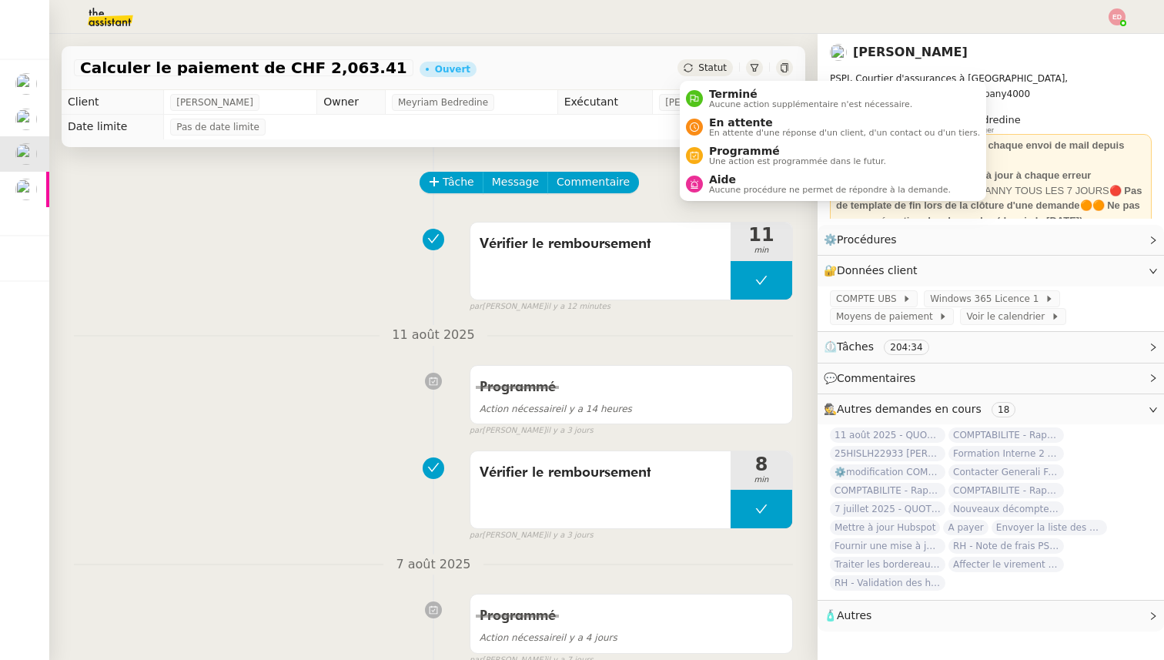
click at [719, 69] on span "Statut" at bounding box center [713, 67] width 28 height 11
click at [724, 147] on span "Programmé" at bounding box center [797, 151] width 177 height 12
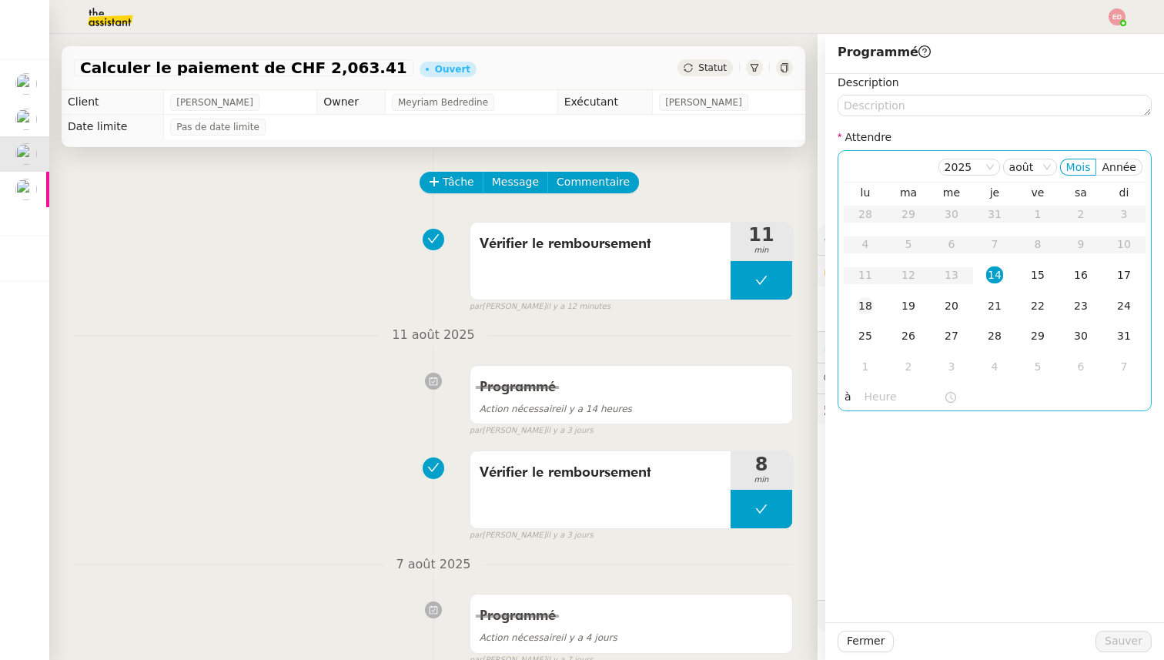
click at [872, 311] on div "18" at bounding box center [865, 305] width 17 height 17
click at [1109, 648] on span "Sauver" at bounding box center [1124, 641] width 38 height 18
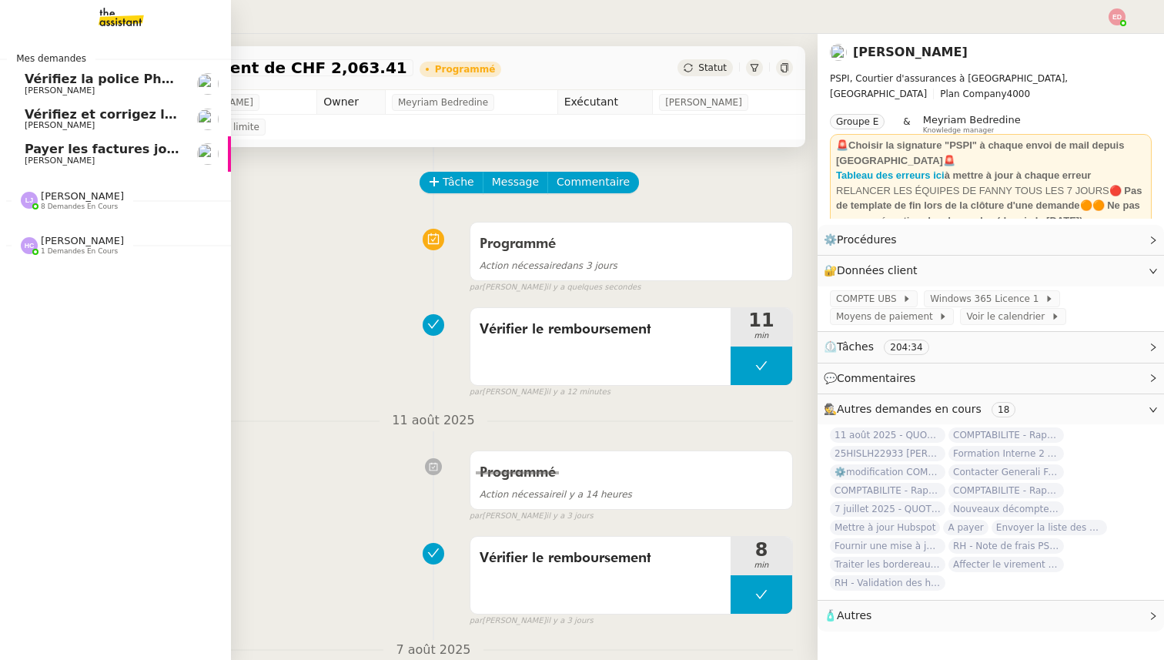
click at [29, 156] on span "[PERSON_NAME]" at bounding box center [60, 161] width 70 height 10
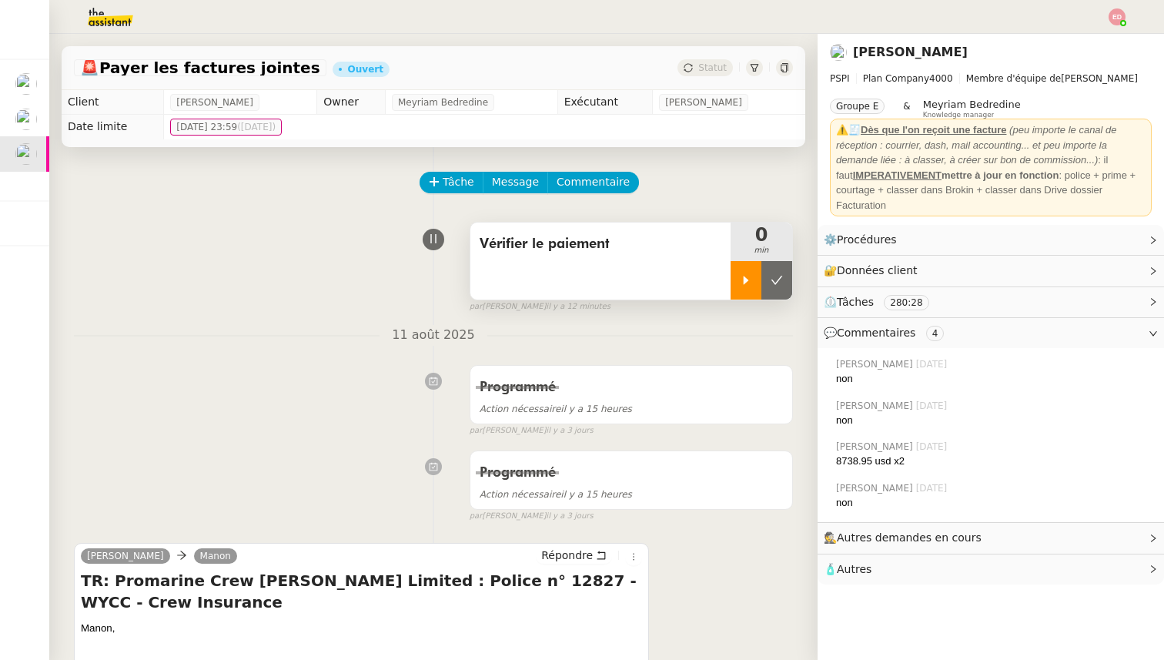
click at [738, 280] on div at bounding box center [746, 280] width 31 height 39
click at [778, 281] on div at bounding box center [762, 280] width 62 height 39
click at [778, 281] on icon at bounding box center [778, 280] width 12 height 8
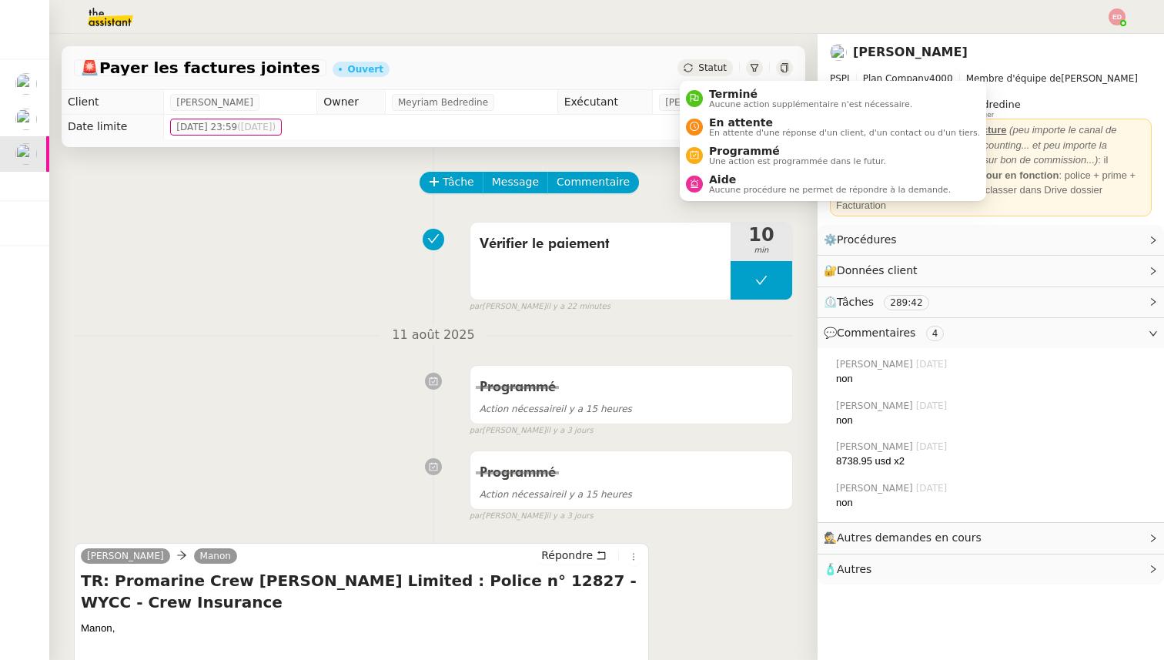
click at [706, 65] on span "Statut" at bounding box center [713, 67] width 28 height 11
click at [711, 149] on span "Programmé" at bounding box center [797, 151] width 177 height 12
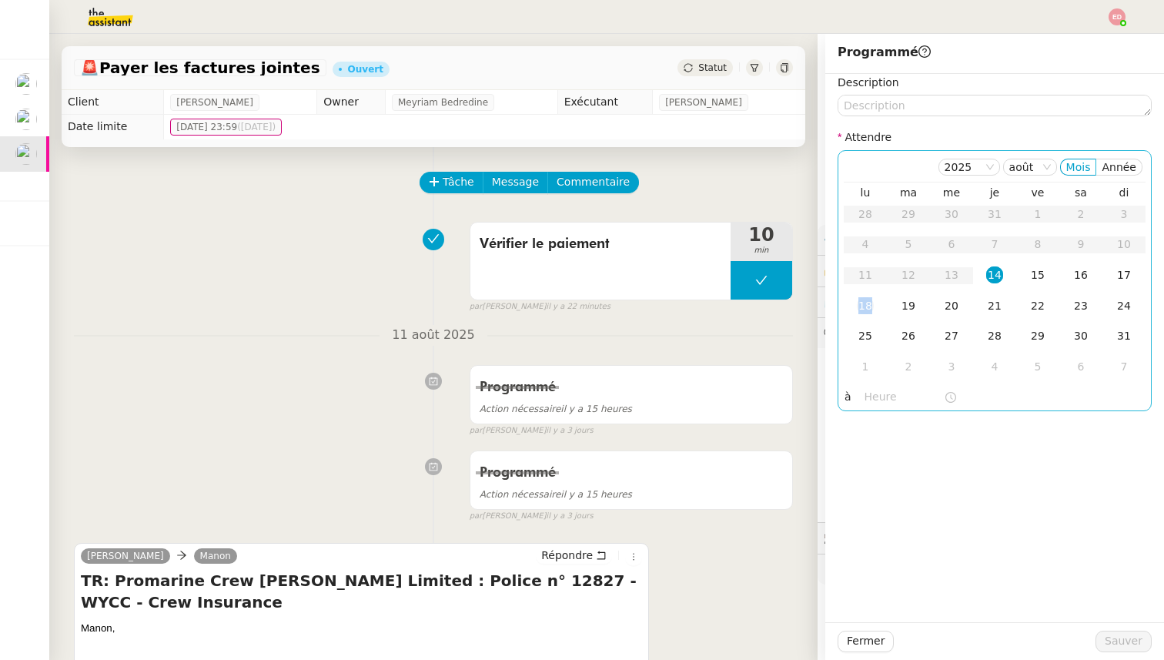
click at [870, 297] on div "18" at bounding box center [865, 305] width 17 height 17
click at [1114, 635] on span "Sauver" at bounding box center [1124, 641] width 38 height 18
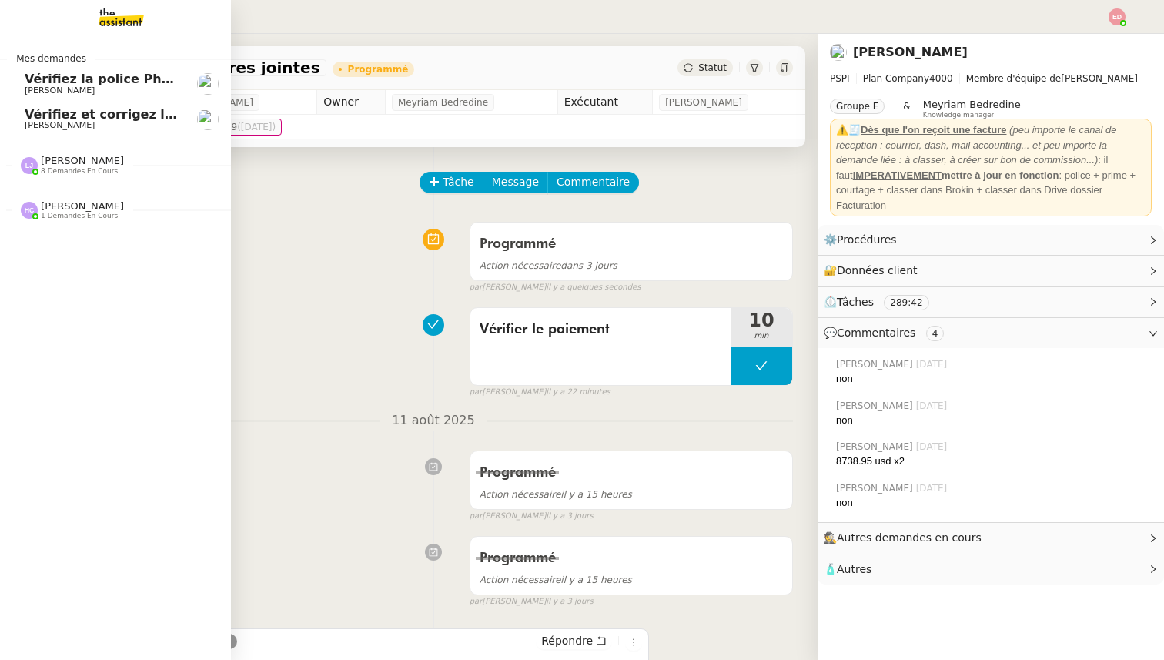
click at [69, 82] on span "Vérifiez la police Pharaon Deema" at bounding box center [140, 79] width 230 height 15
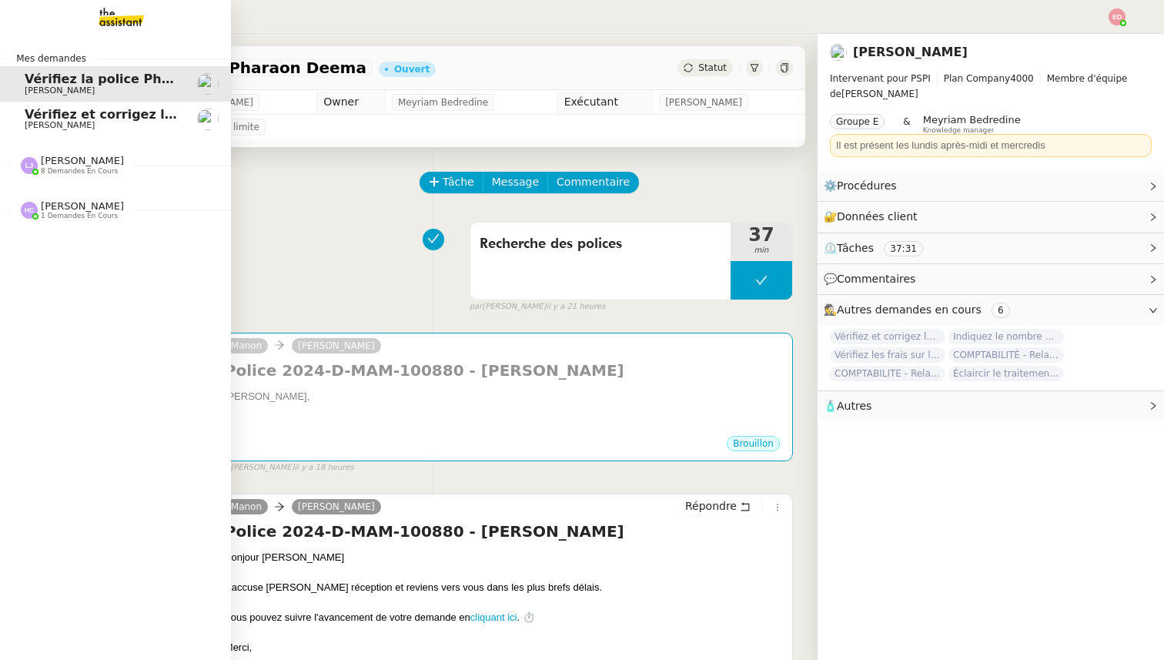
click at [41, 122] on span "[PERSON_NAME]" at bounding box center [60, 125] width 70 height 10
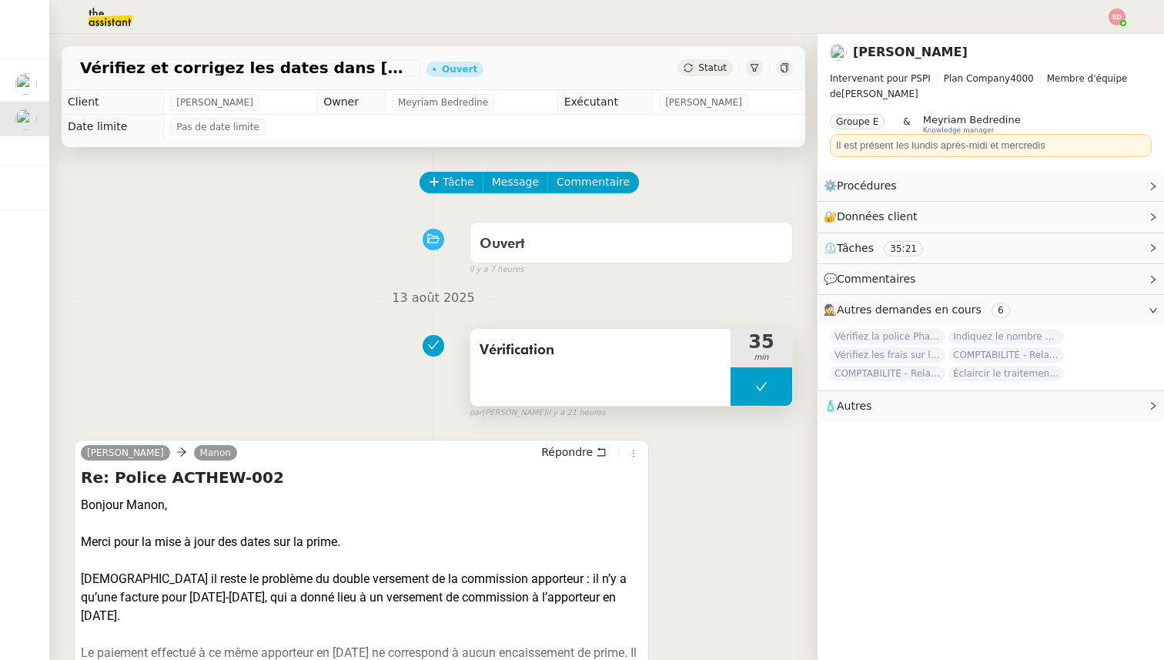
click at [743, 385] on button at bounding box center [762, 386] width 62 height 39
click at [743, 385] on icon at bounding box center [746, 386] width 12 height 12
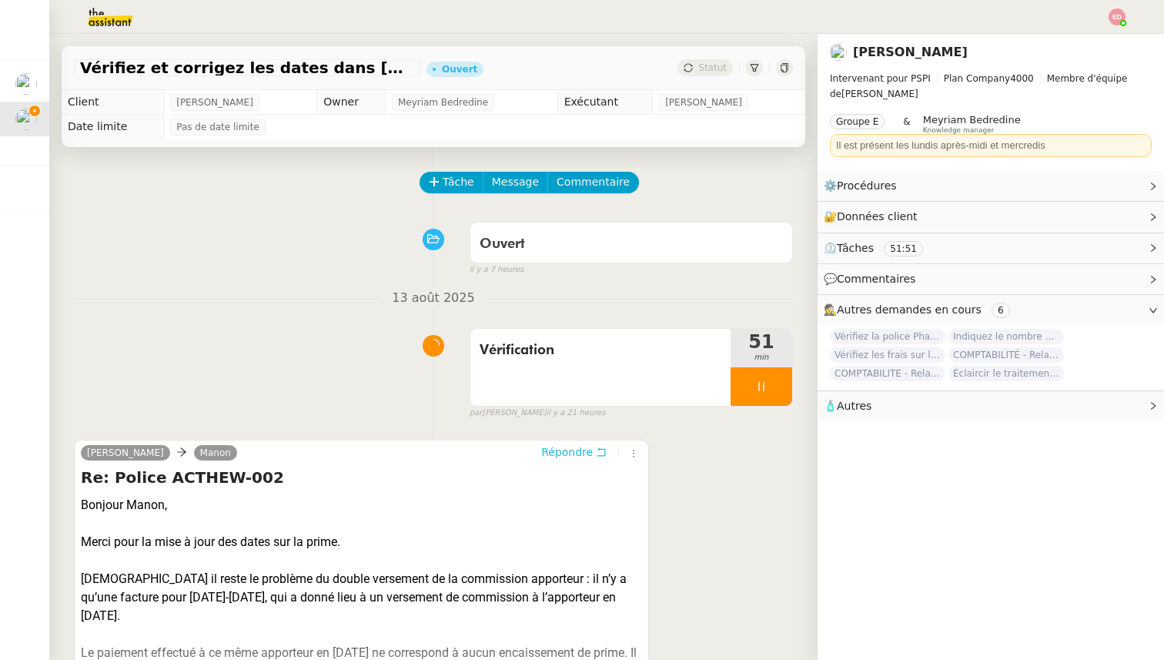
click at [563, 449] on span "Répondre" at bounding box center [567, 451] width 52 height 15
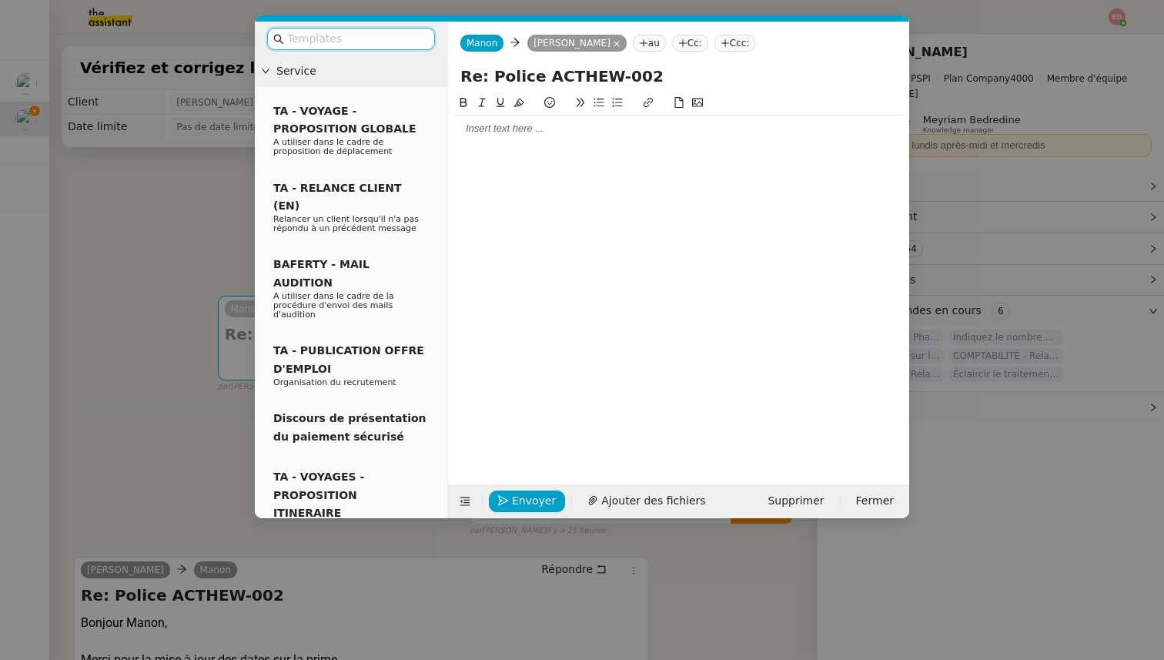
click at [549, 130] on div at bounding box center [678, 129] width 449 height 14
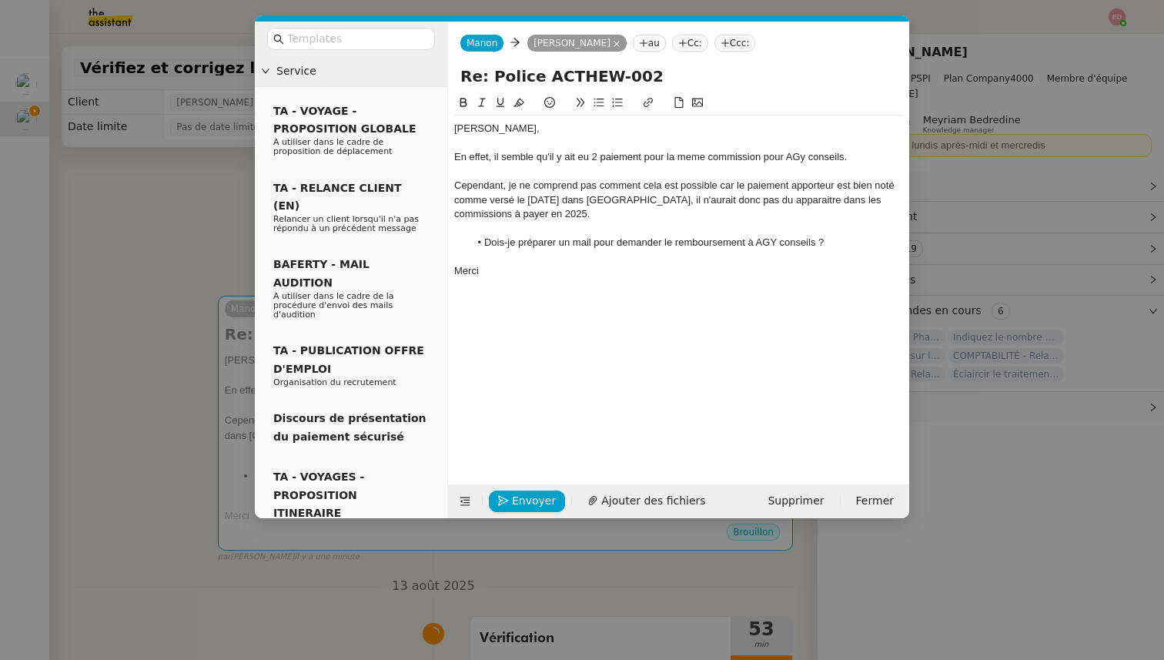
click at [561, 184] on div "Cependant, je ne comprend pas comment cela est possible car le paiement apporte…" at bounding box center [678, 200] width 449 height 42
click at [0, 0] on lt-span "comprend s" at bounding box center [0, 0] width 0 height 0
click at [618, 156] on div "En effet, il semble qu'il y ait eu 2 paiement pour la meme commission pour AGy …" at bounding box center [678, 157] width 449 height 14
click at [0, 0] on lt-span "paiement s" at bounding box center [0, 0] width 0 height 0
click at [698, 159] on div "En effet, il semble qu'il y ait eu 2 paiements pour la meme commission pour AGy…" at bounding box center [678, 157] width 449 height 14
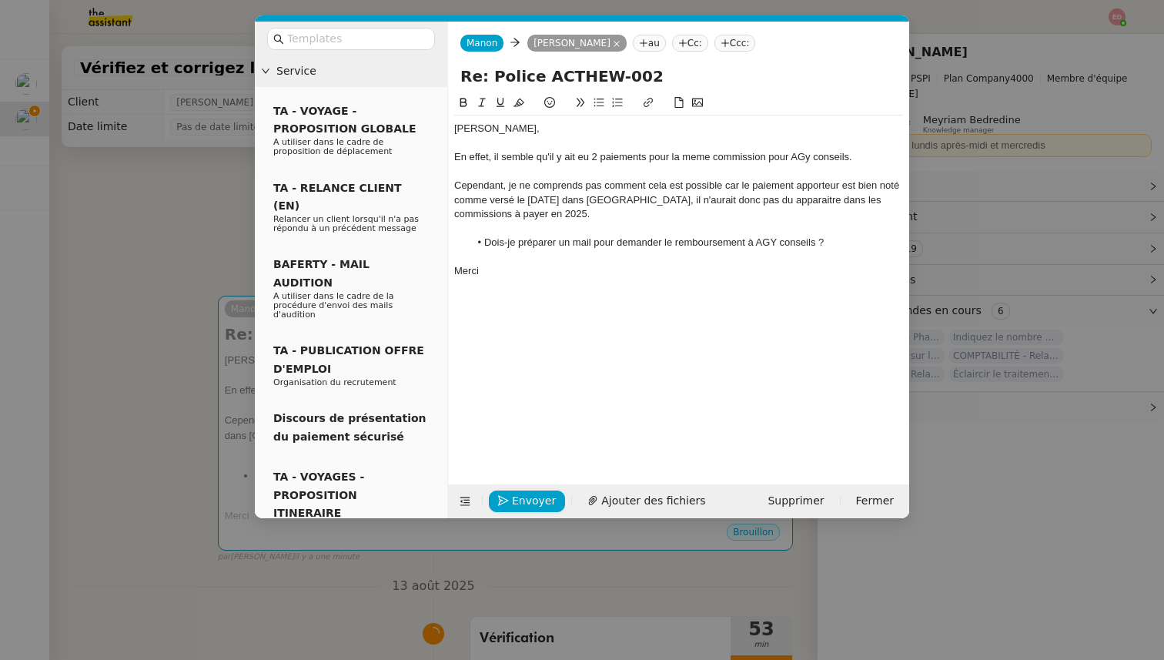
click at [0, 0] on lt-span "même" at bounding box center [0, 0] width 0 height 0
click at [805, 156] on div "En effet, il semble qu'il y ait eu 2 paiements pour la même commission pour AGy…" at bounding box center [678, 157] width 449 height 14
click at [816, 158] on div "En effet, il semble qu'il y ait eu 2 paiements pour la même commission pour AGy…" at bounding box center [678, 157] width 449 height 14
click at [732, 180] on div "Cependant, je ne comprends pas comment cela est possible car le paiement apport…" at bounding box center [678, 200] width 449 height 42
click at [0, 0] on lt-span ", car" at bounding box center [0, 0] width 0 height 0
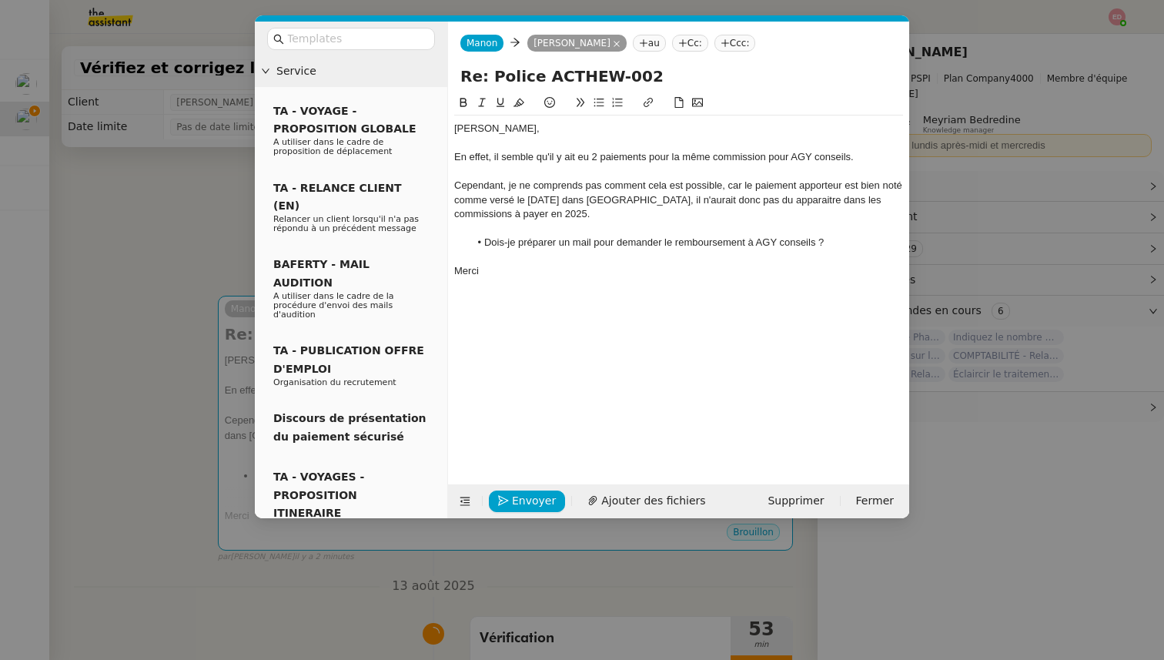
click at [729, 201] on div "Cependant, je ne comprends pas comment cela est possible, car le paiement appor…" at bounding box center [678, 200] width 449 height 42
click at [0, 0] on lt-span "dû" at bounding box center [0, 0] width 0 height 0
click at [528, 504] on span "Envoyer" at bounding box center [534, 501] width 44 height 18
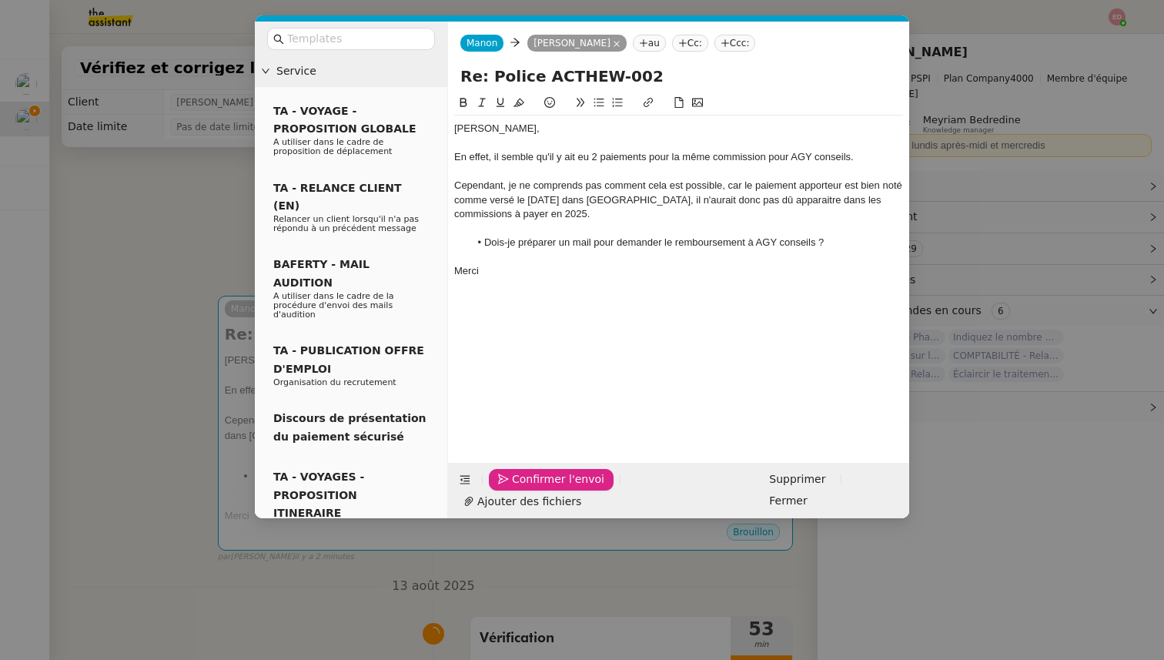
click at [528, 488] on span "Confirmer l'envoi" at bounding box center [558, 480] width 92 height 18
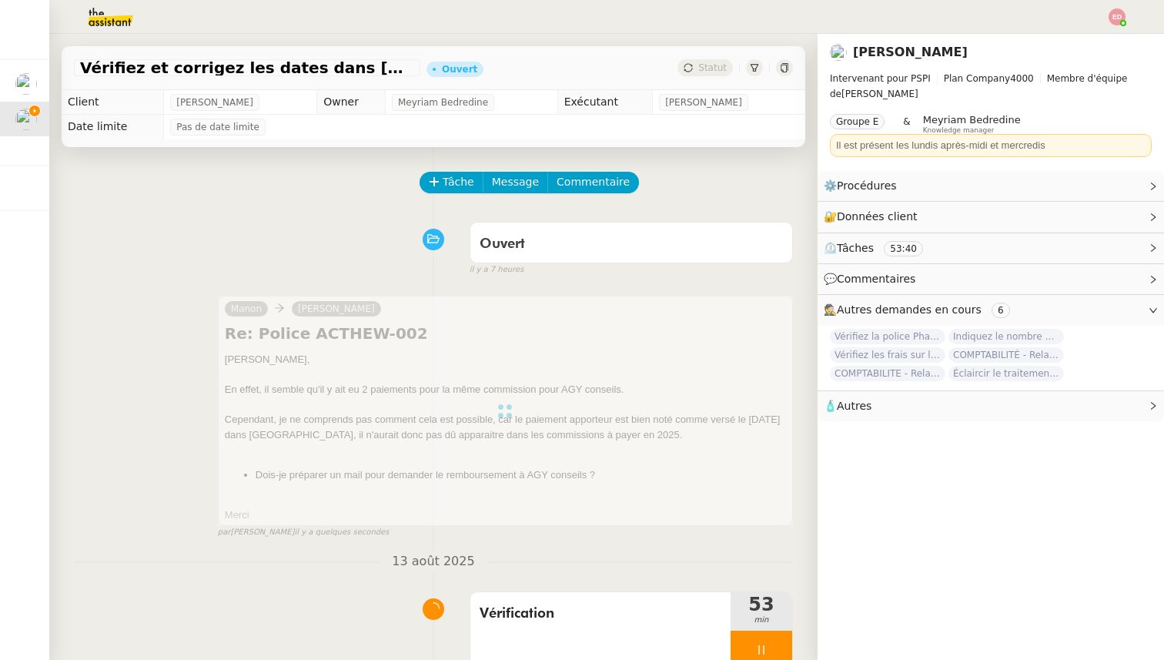
click at [714, 453] on div at bounding box center [505, 411] width 575 height 230
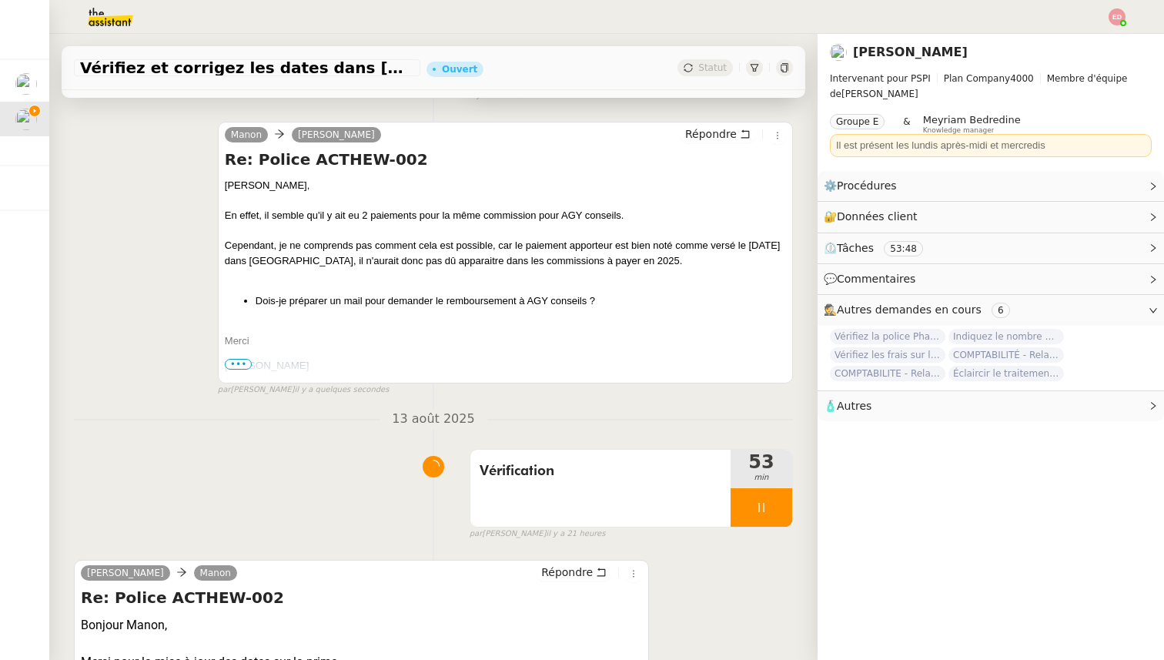
scroll to position [248, 0]
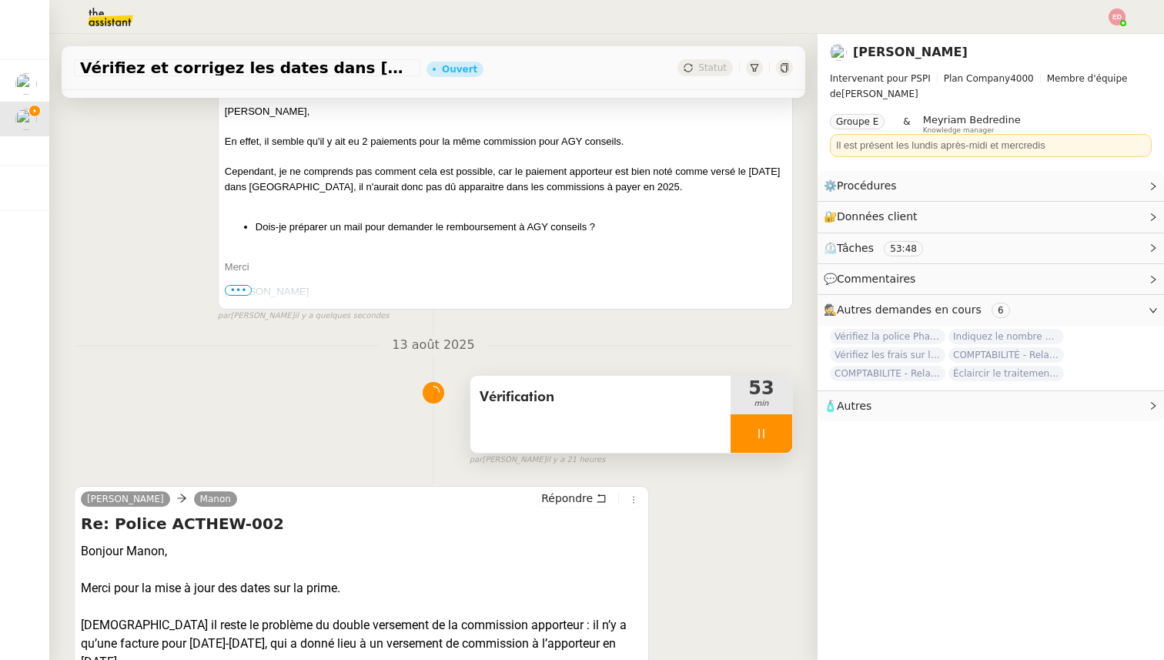
click at [781, 441] on div at bounding box center [762, 433] width 62 height 39
click at [781, 441] on button at bounding box center [777, 433] width 31 height 39
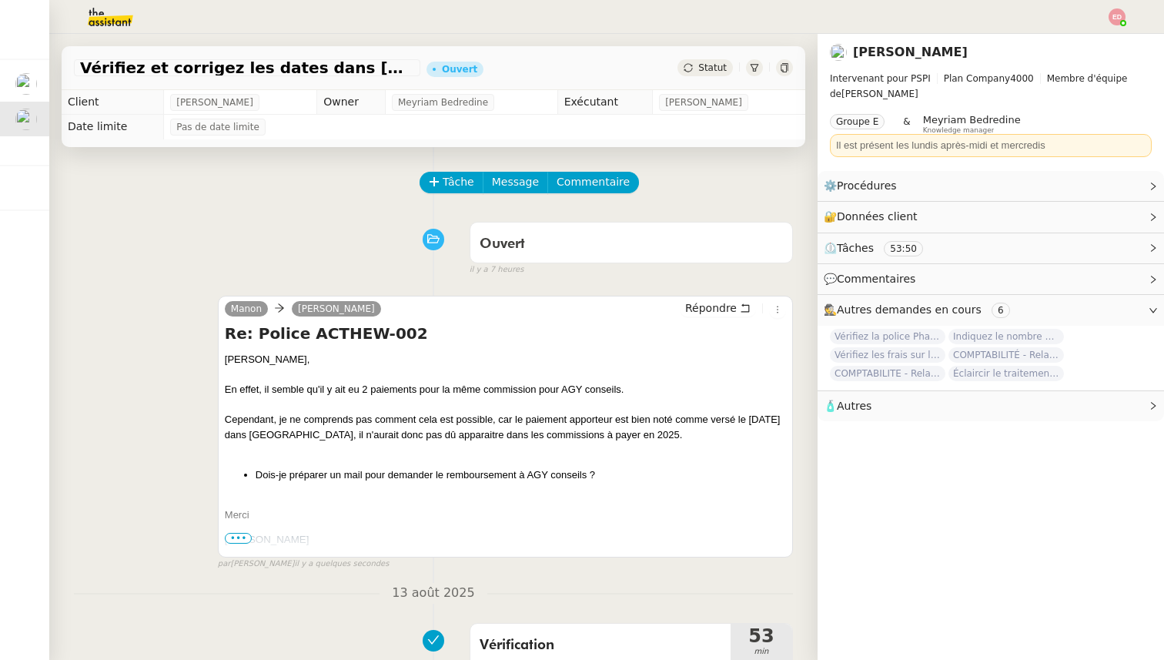
click at [707, 70] on span "Statut" at bounding box center [713, 67] width 28 height 11
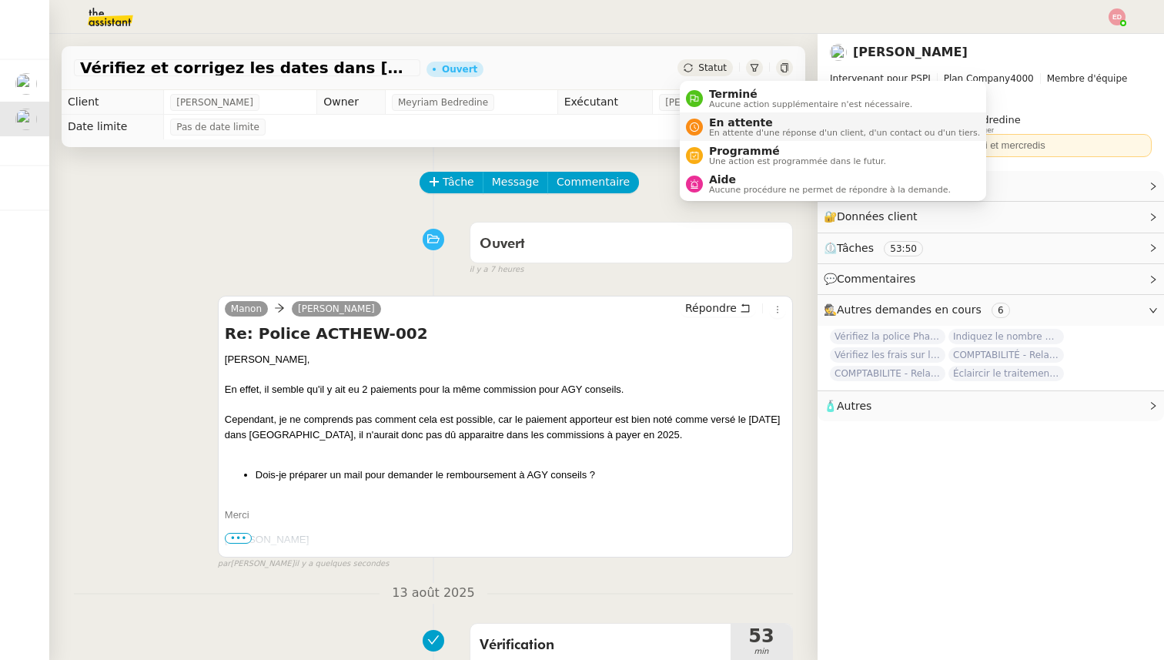
click at [714, 132] on span "En attente d'une réponse d'un client, d'un contact ou d'un tiers." at bounding box center [844, 133] width 271 height 8
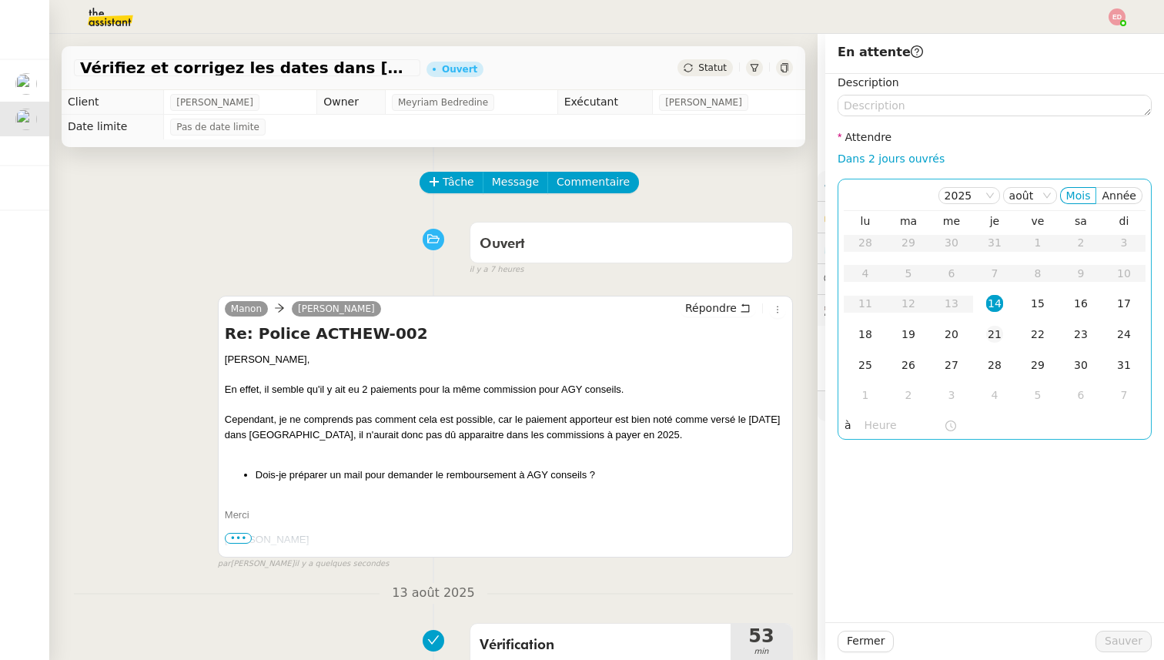
click at [993, 332] on div "21" at bounding box center [995, 334] width 17 height 17
click at [1122, 641] on span "Sauver" at bounding box center [1124, 641] width 38 height 18
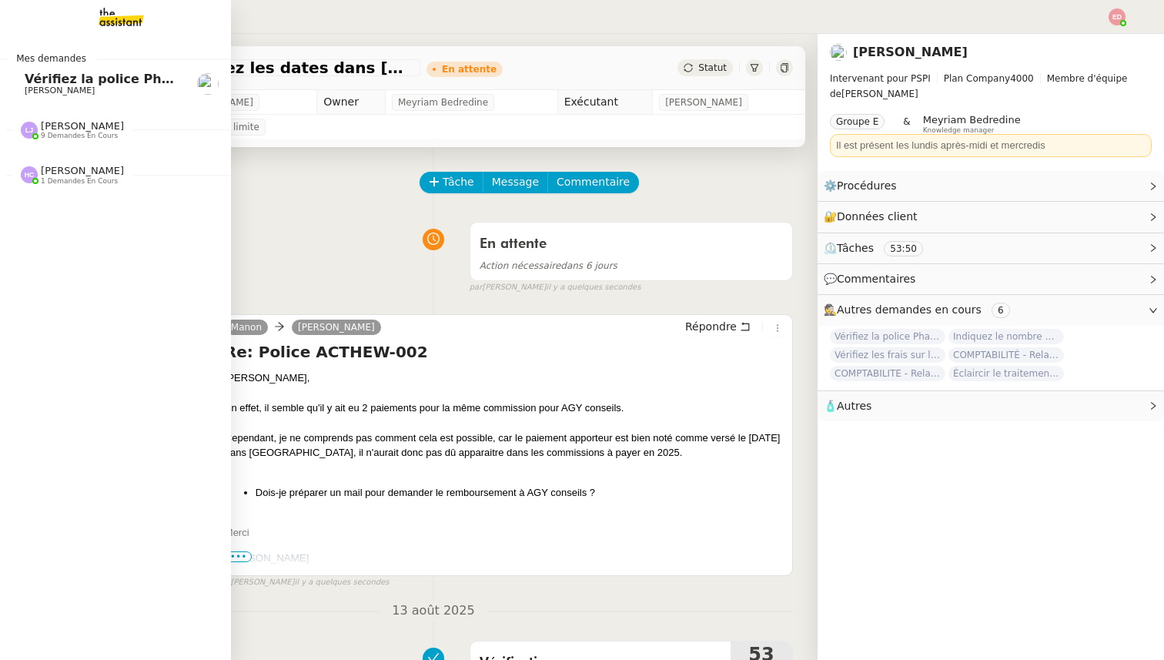
click at [41, 83] on span "Vérifiez la police Pharaon Deema" at bounding box center [140, 79] width 230 height 15
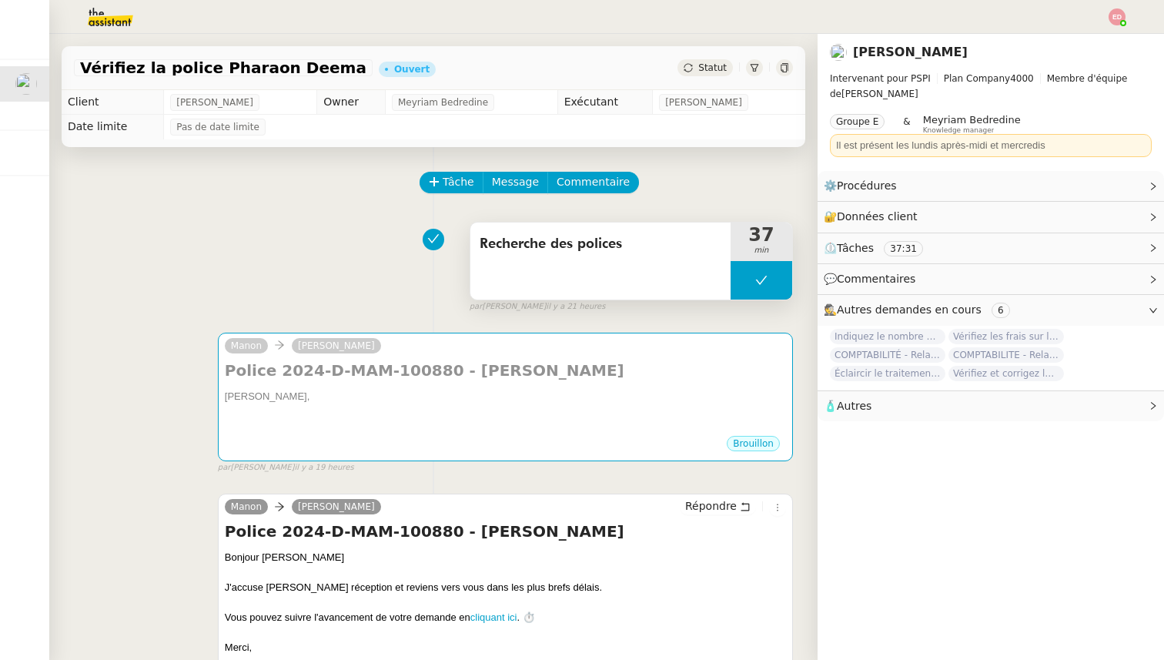
click at [746, 280] on button at bounding box center [762, 280] width 62 height 39
click at [746, 280] on icon at bounding box center [746, 280] width 5 height 8
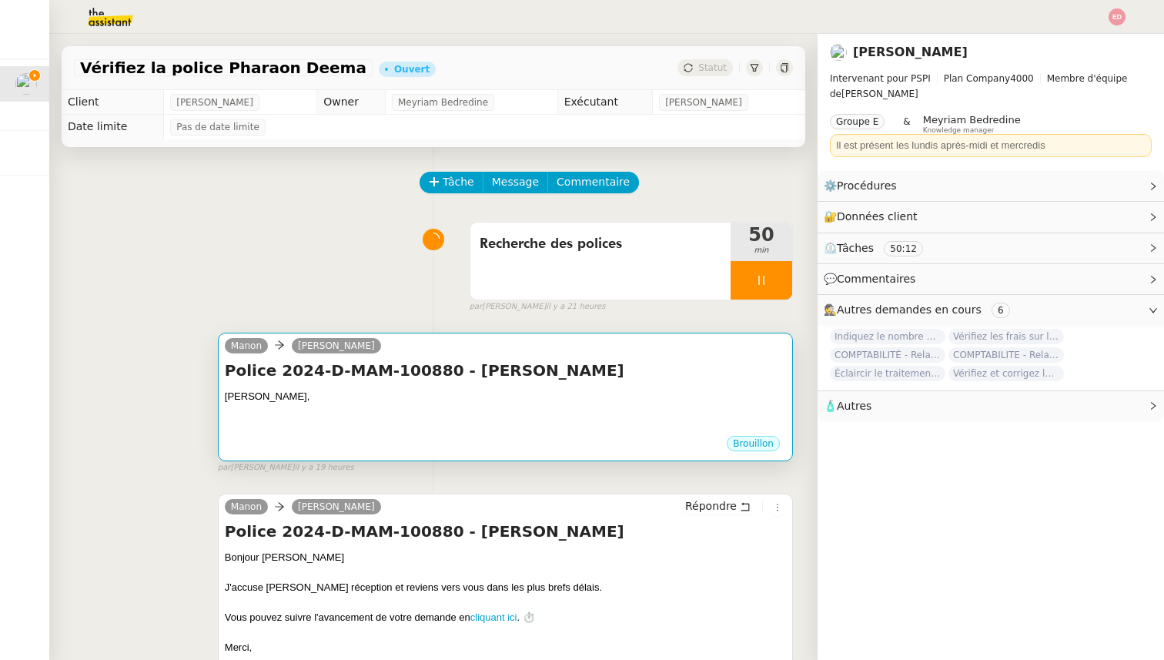
click at [363, 407] on div at bounding box center [505, 411] width 561 height 15
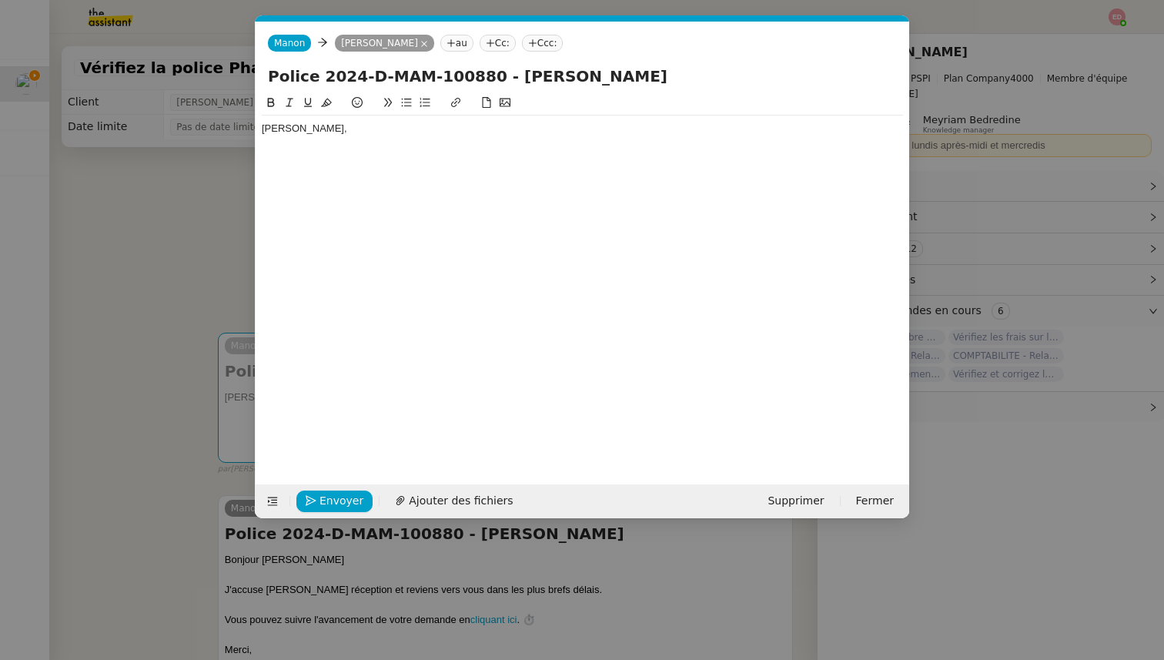
scroll to position [0, 32]
click at [396, 115] on div at bounding box center [583, 105] width 642 height 22
click at [367, 120] on div "[PERSON_NAME]," at bounding box center [583, 136] width 642 height 41
click at [364, 123] on div "[PERSON_NAME]," at bounding box center [583, 129] width 642 height 14
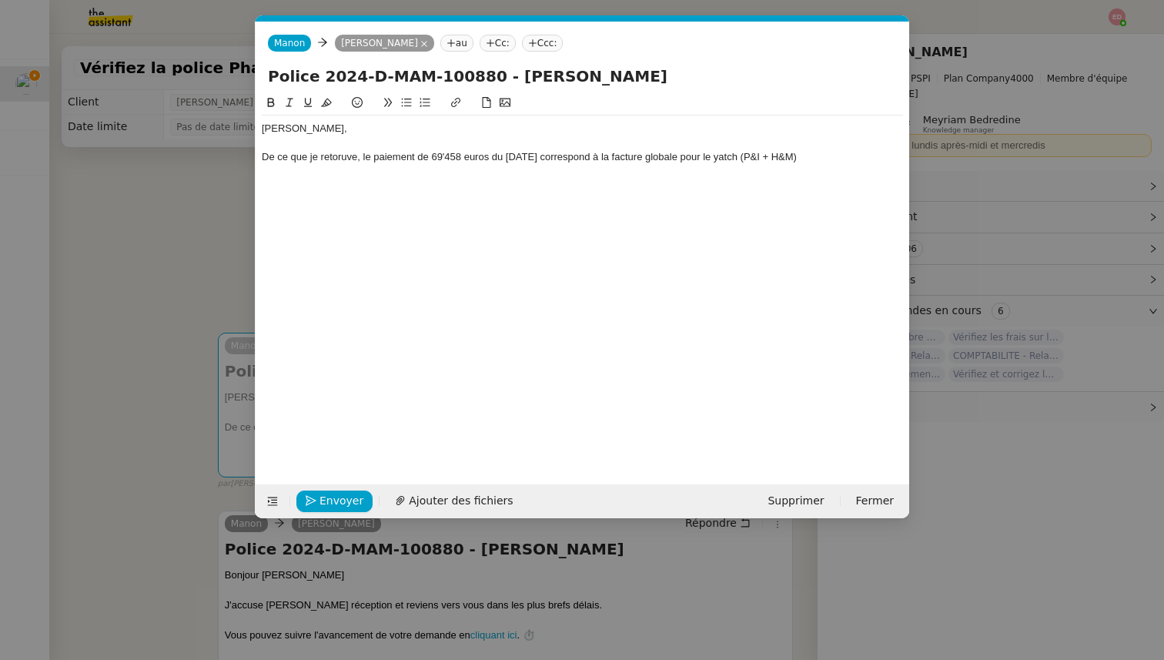
click at [759, 156] on div "De ce que je retoruve, le paiement de 69'458 euros du [DATE] correspond à la fa…" at bounding box center [583, 157] width 642 height 14
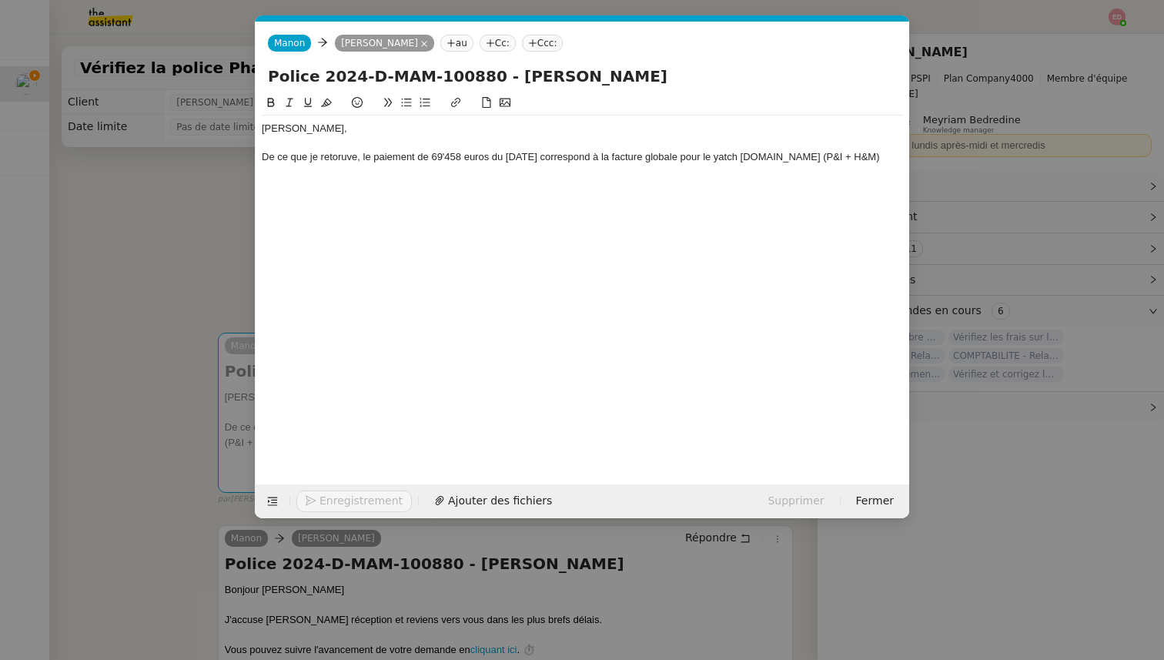
click at [860, 159] on div "De ce que je retoruve, le paiement de 69'458 euros du [DATE] correspond à la fa…" at bounding box center [583, 157] width 642 height 14
click at [458, 508] on span "Ajouter des fichiers" at bounding box center [461, 501] width 104 height 18
click at [330, 154] on div "De ce que je retoruve, le paiement de 69'458 euros du [DATE] correspond à la fa…" at bounding box center [583, 157] width 642 height 14
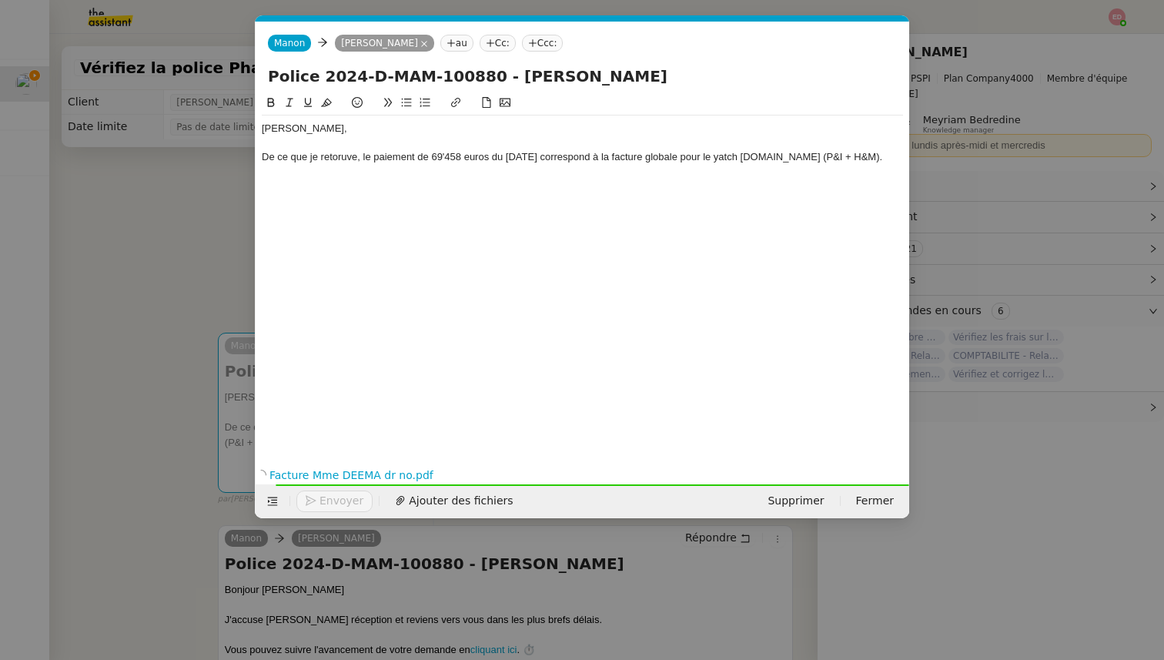
click at [0, 0] on lt-strong "ro" at bounding box center [0, 0] width 0 height 0
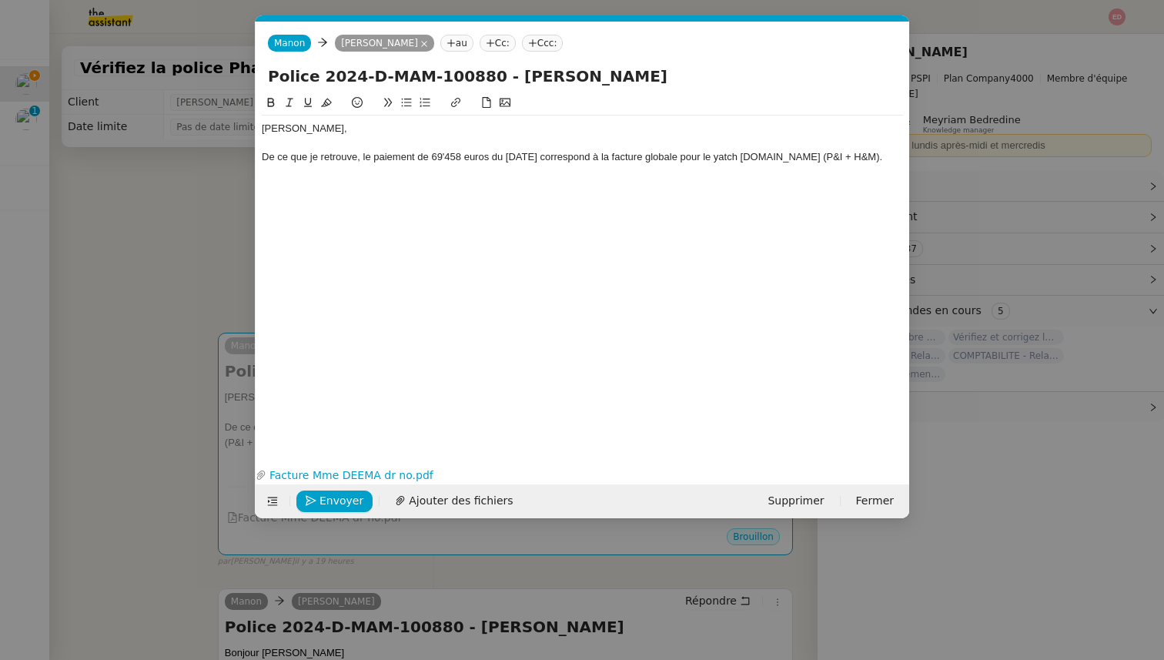
click at [121, 367] on nz-modal-container "Service TA - VOYAGE - PROPOSITION GLOBALE A utiliser dans le cadre de propositi…" at bounding box center [582, 330] width 1164 height 660
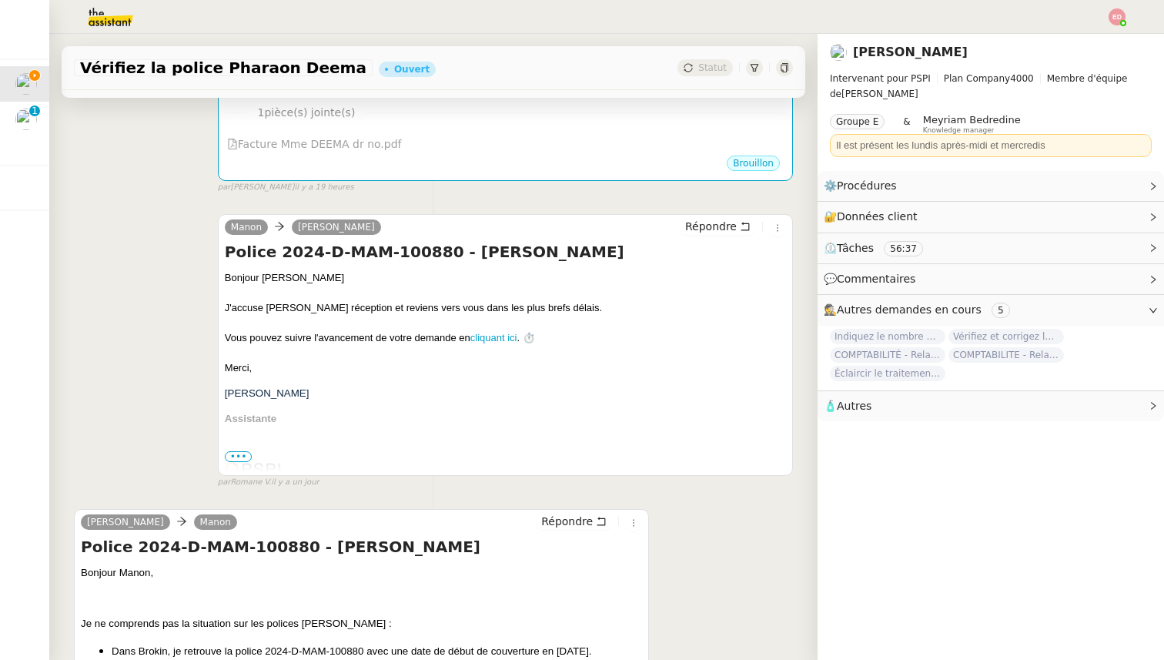
scroll to position [570, 0]
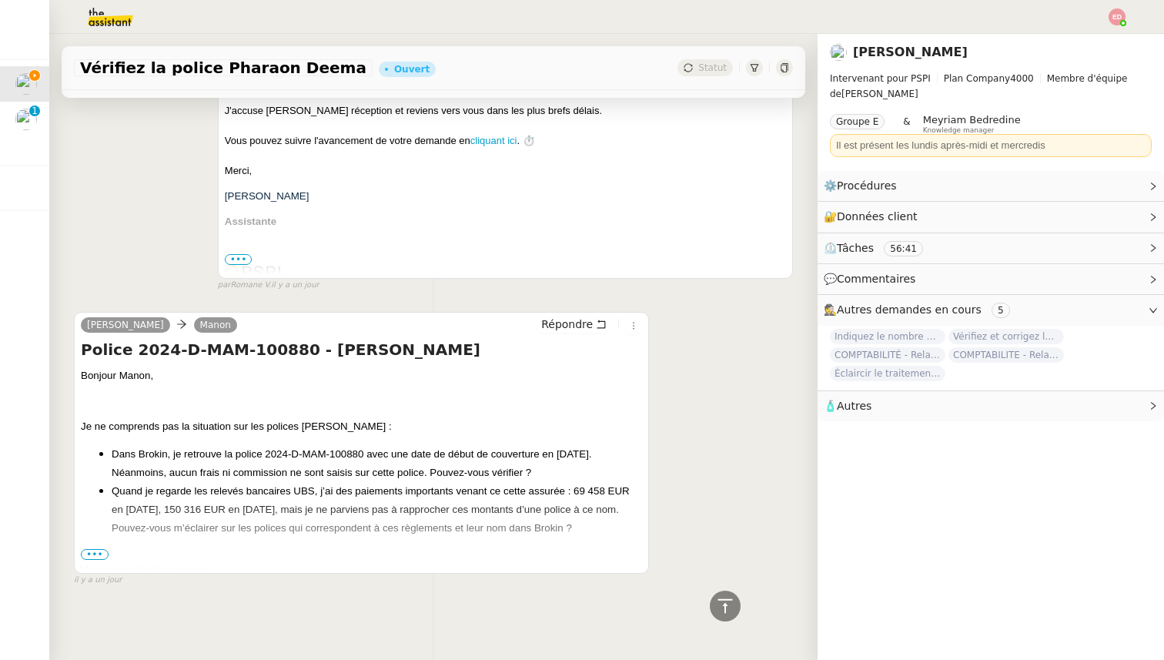
click at [96, 555] on span "•••" at bounding box center [95, 554] width 28 height 11
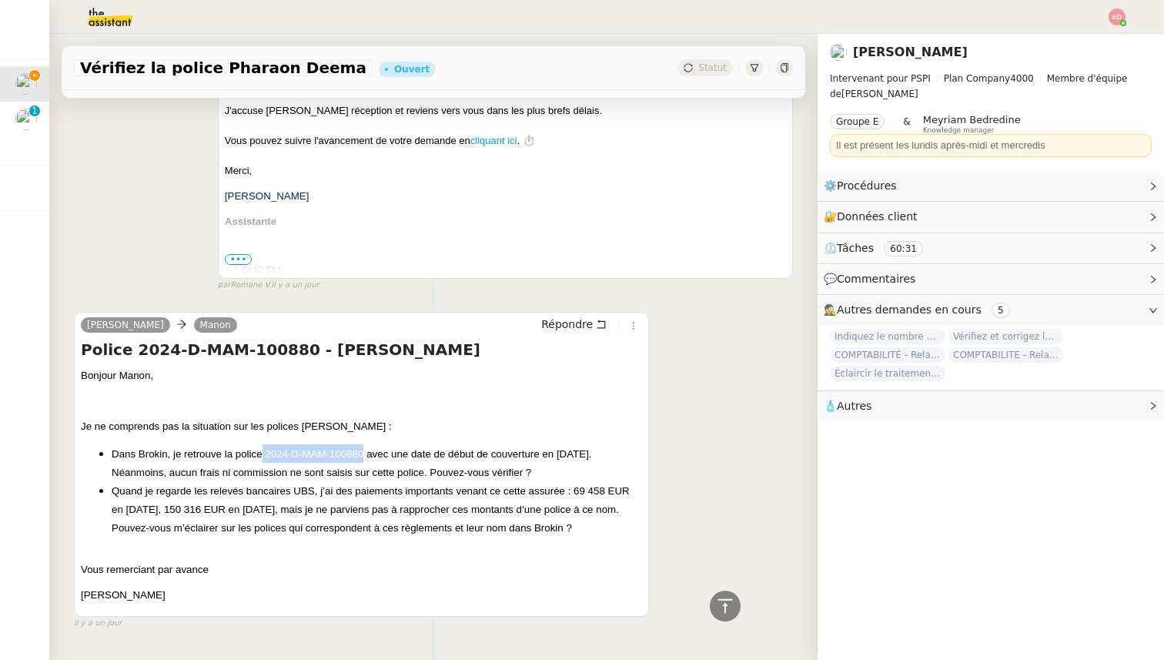
drag, startPoint x: 364, startPoint y: 456, endPoint x: 263, endPoint y: 454, distance: 101.7
click at [263, 454] on span "Dans Brokin, je retrouve la police 2024-D-MAM-100880 avec une date de début de …" at bounding box center [352, 463] width 481 height 30
copy span "2024-D-MAM-100880"
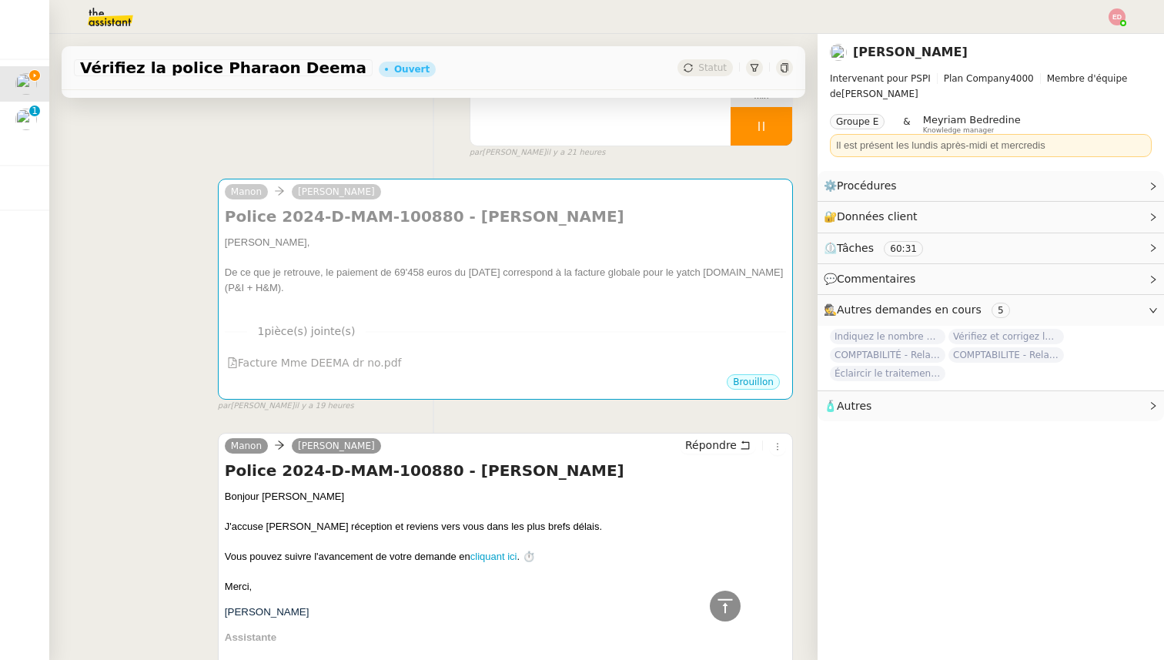
scroll to position [0, 0]
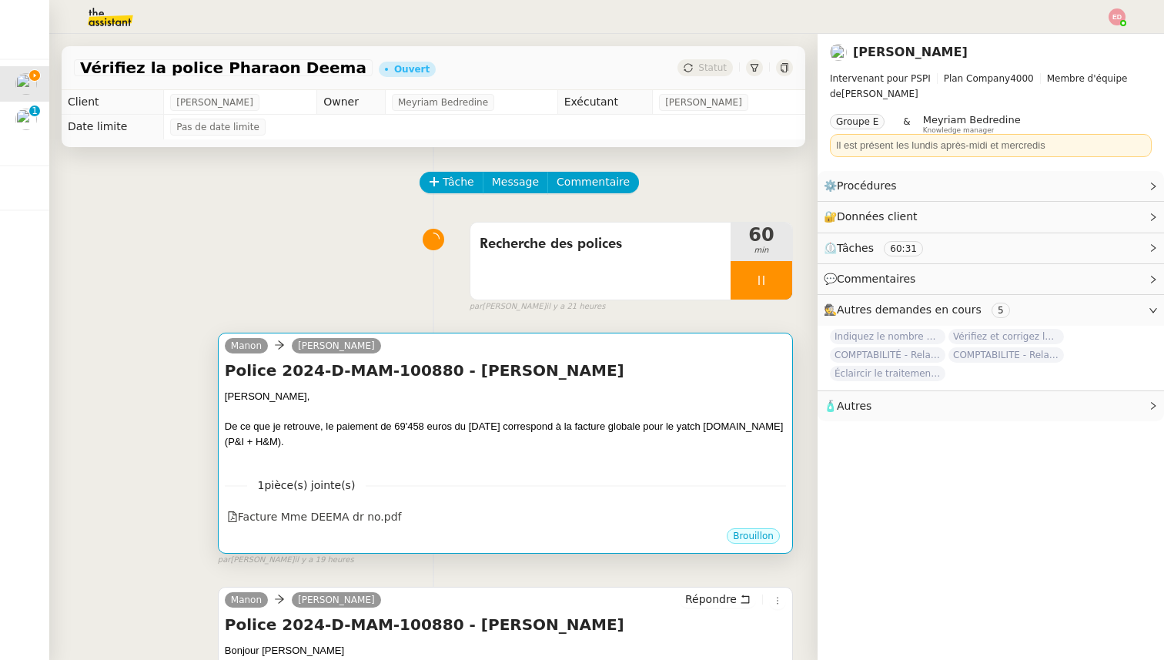
click at [397, 460] on div at bounding box center [505, 456] width 561 height 15
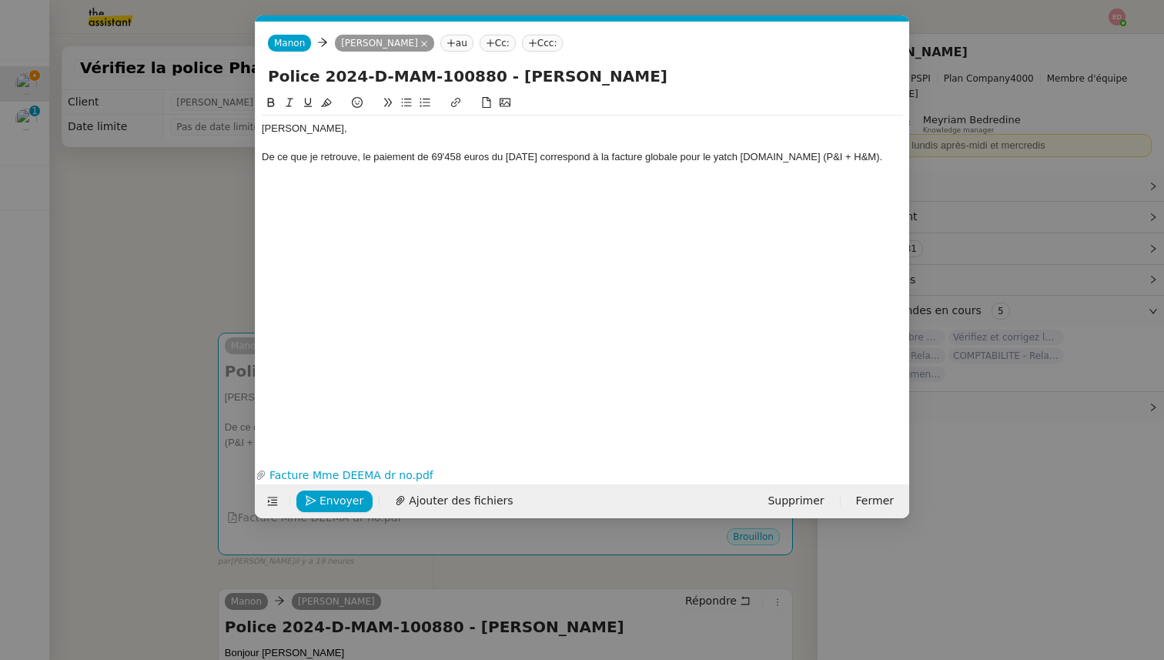
scroll to position [0, 32]
click at [340, 131] on div "[PERSON_NAME]," at bounding box center [583, 129] width 642 height 14
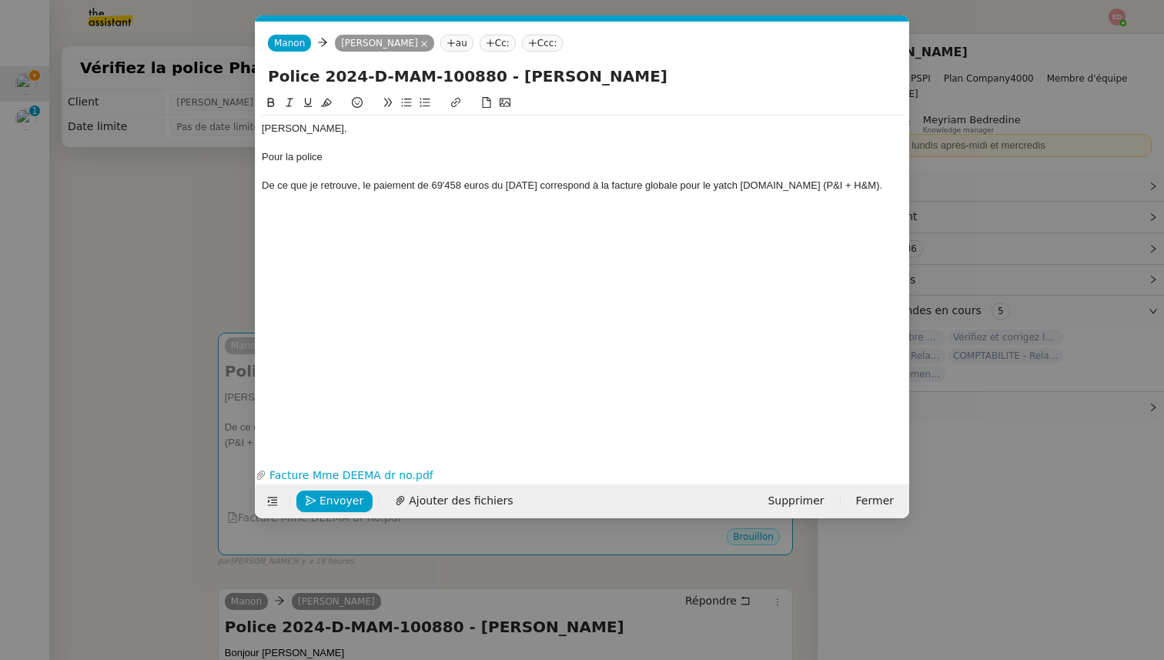
scroll to position [0, 0]
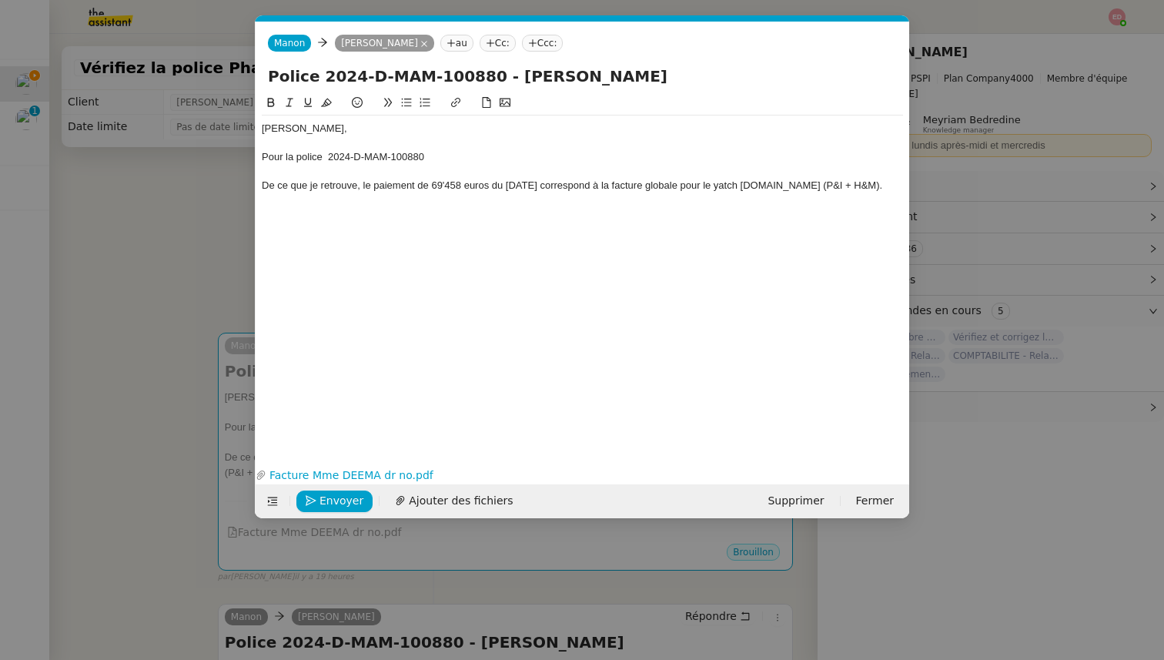
click at [330, 159] on div "Pour la police 2024-D-MAM-100880" at bounding box center [583, 157] width 642 height 14
click at [434, 161] on div "Pour la police 2024-D-MAM-100880" at bounding box center [583, 157] width 642 height 14
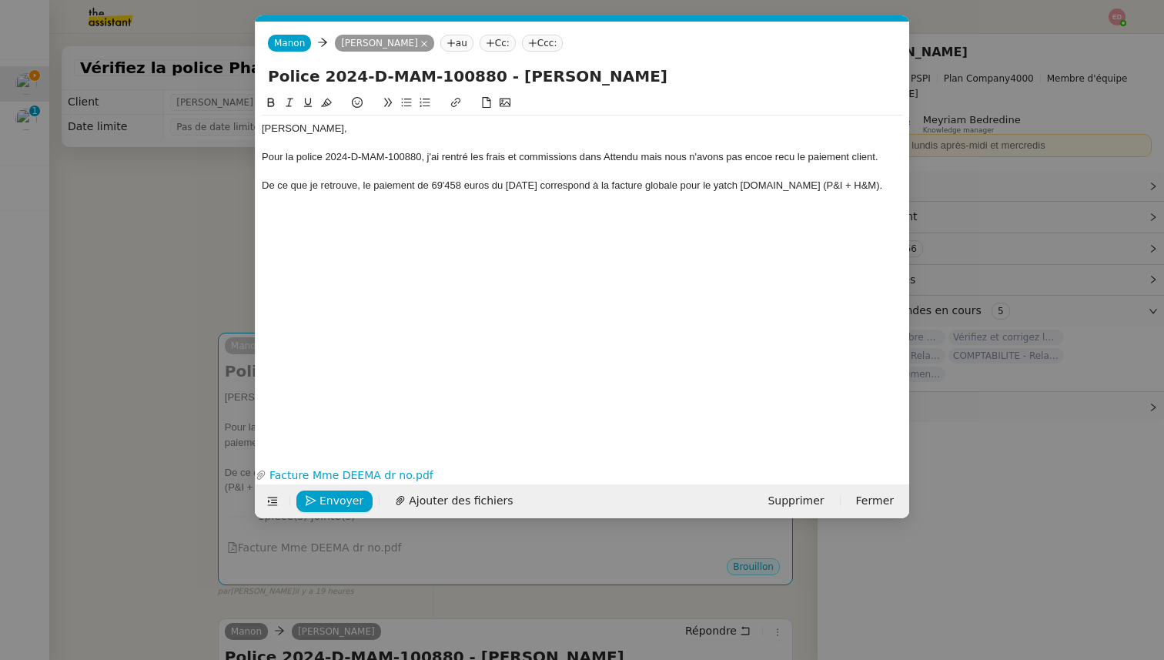
click at [761, 152] on div "Pour la police 2024-D-MAM-100880, j'ai rentré les frais et commissions dans Att…" at bounding box center [583, 157] width 642 height 14
click at [0, 0] on lt-span "encore" at bounding box center [0, 0] width 0 height 0
click at [787, 158] on div "Pour la police 2024-D-MAM-100880, j'ai rentré les frais et commissions dans Att…" at bounding box center [583, 157] width 642 height 14
click at [0, 0] on lt-span "reçu" at bounding box center [0, 0] width 0 height 0
click at [604, 154] on div "Pour la police 2024-D-MAM-100880, j'ai rentré les frais et commissions dans Att…" at bounding box center [583, 157] width 642 height 14
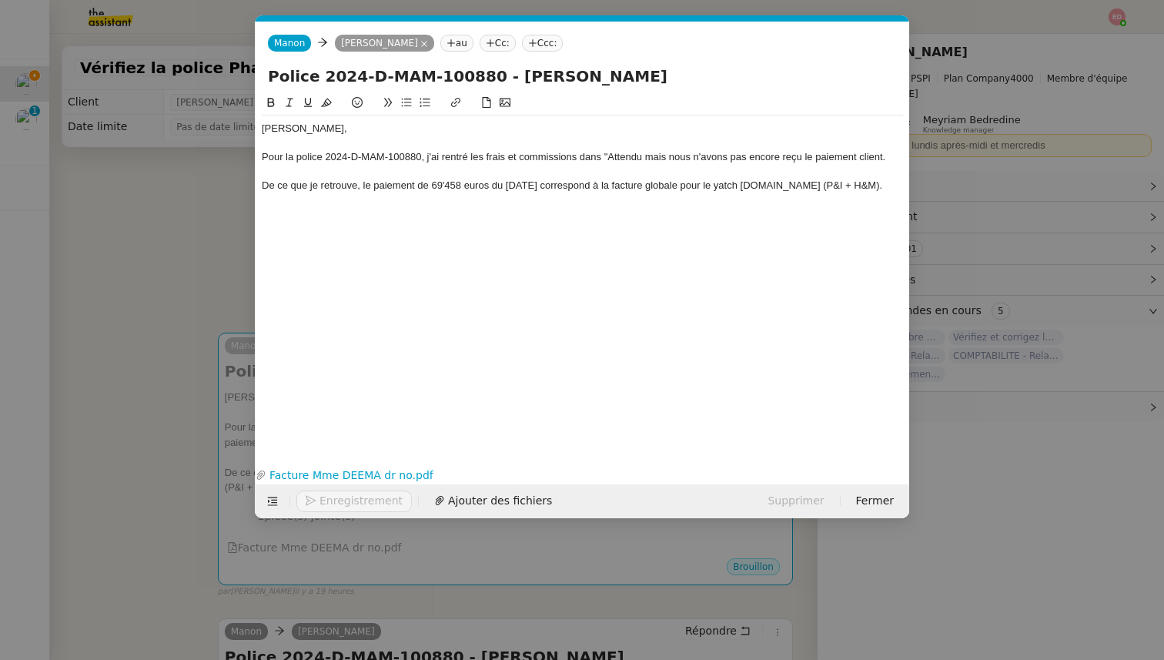
click at [646, 158] on div "Pour la police 2024-D-MAM-100880, j'ai rentré les frais et commissions dans "At…" at bounding box center [583, 157] width 642 height 14
click at [642, 156] on div "Pour la police 2024-D-MAM-100880, j'ai rentré les frais et commissions dans "At…" at bounding box center [583, 157] width 642 height 14
click at [856, 187] on div "De ce que je retrouve, le paiement de 69'458 euros du [DATE] correspond à la fa…" at bounding box center [583, 186] width 642 height 14
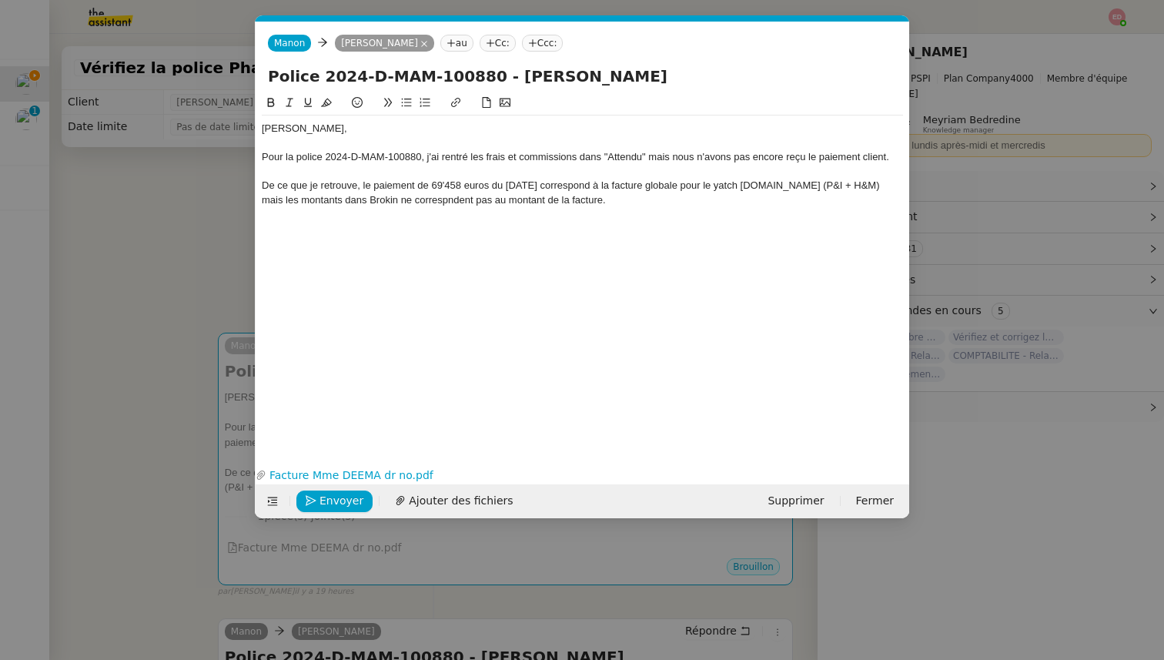
click at [414, 203] on div "De ce que je retrouve, le paiement de 69'458 euros du [DATE] correspond à la fa…" at bounding box center [583, 193] width 642 height 28
click at [0, 0] on lt-span "corresp o ndent" at bounding box center [0, 0] width 0 height 0
click at [581, 200] on div "De ce que je retrouve, le paiement de 69'458 euros du [DATE] correspond à la fa…" at bounding box center [583, 193] width 642 height 28
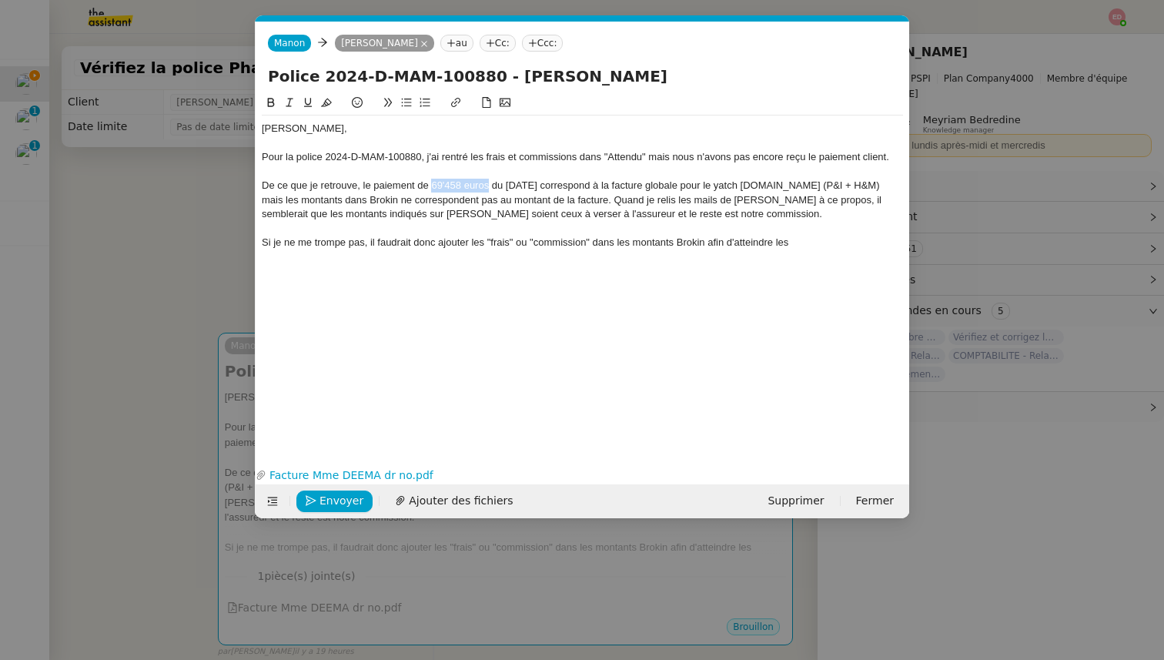
drag, startPoint x: 489, startPoint y: 185, endPoint x: 432, endPoint y: 184, distance: 57.0
click at [432, 184] on div "De ce que je retrouve, le paiement de 69'458 euros du [DATE] correspond à la fa…" at bounding box center [583, 200] width 642 height 42
copy div "69'458 euros"
click at [853, 261] on div "[PERSON_NAME], Pour la police 2024-D-MAM-100880, j'ai rentré les frais et commi…" at bounding box center [583, 266] width 642 height 345
click at [853, 253] on div "[PERSON_NAME], Pour la police 2024-D-MAM-100880, j'ai rentré les frais et commi…" at bounding box center [583, 186] width 642 height 140
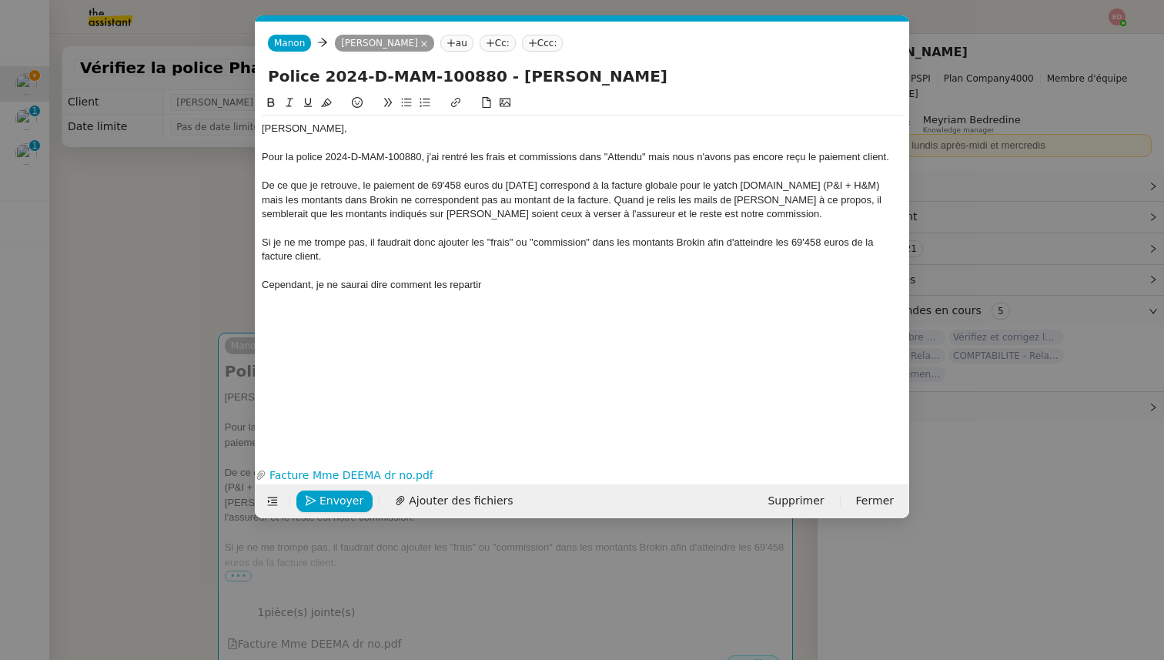
click at [451, 289] on div "Cependant, je ne saurai dire comment les repartir" at bounding box center [583, 285] width 642 height 14
click at [327, 243] on div "Si je ne me trompe pas, il faudrait donc ajouter les "frais" ou "commission" da…" at bounding box center [583, 250] width 642 height 28
click at [418, 396] on div "[PERSON_NAME], Pour la police 2024-D-MAM-100880, j'ai rentré les frais et commi…" at bounding box center [583, 266] width 642 height 345
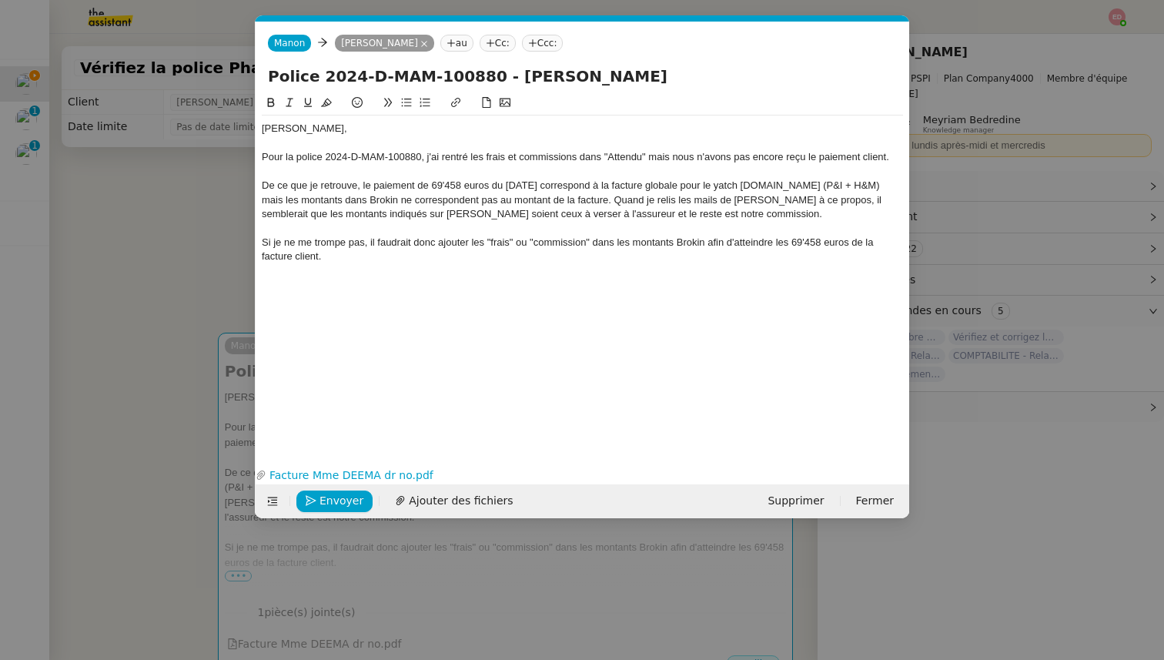
click at [289, 280] on div at bounding box center [583, 285] width 642 height 14
click at [579, 283] on div "Cependant, je ne sais pas comment les repartir entre les deux polices car je n'…" at bounding box center [583, 285] width 642 height 14
click at [0, 0] on lt-span ", car" at bounding box center [0, 0] width 0 height 0
click at [787, 285] on div "Cependant, je ne sais pas comment les repartir entre les deux polices, car je n…" at bounding box center [583, 285] width 642 height 14
click at [732, 213] on div "De ce que je retrouve, le paiement de 69'458 euros du [DATE] correspond à la fa…" at bounding box center [583, 200] width 642 height 42
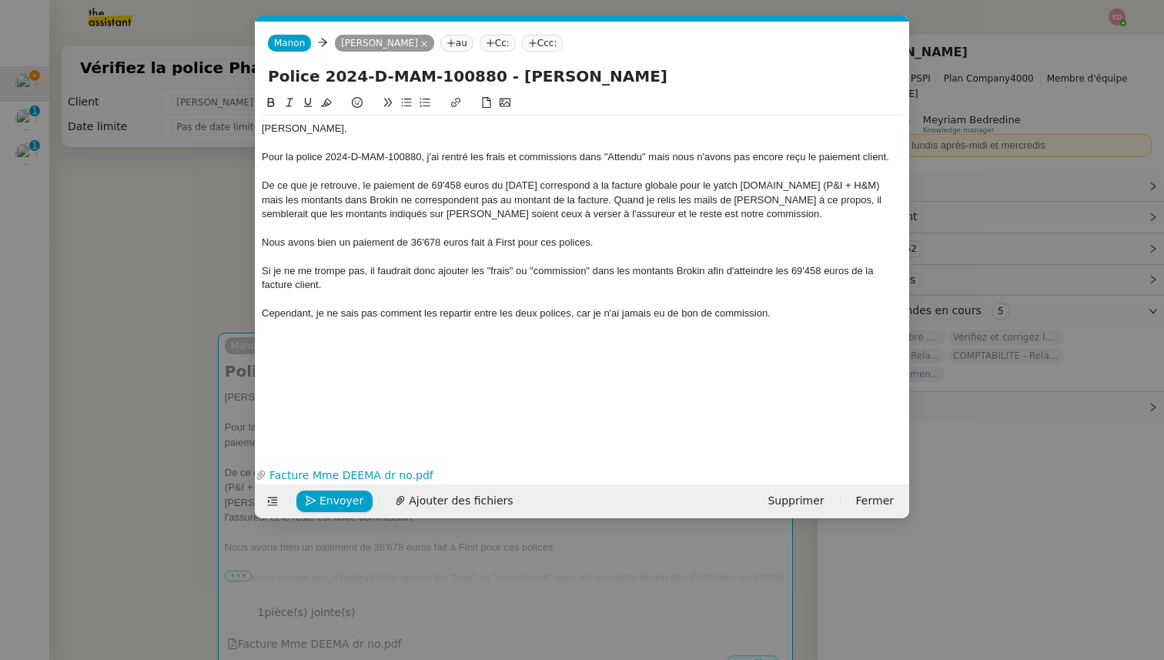
click at [776, 313] on div "Cependant, je ne sais pas comment les repartir entre les deux polices, car je n…" at bounding box center [583, 314] width 642 height 14
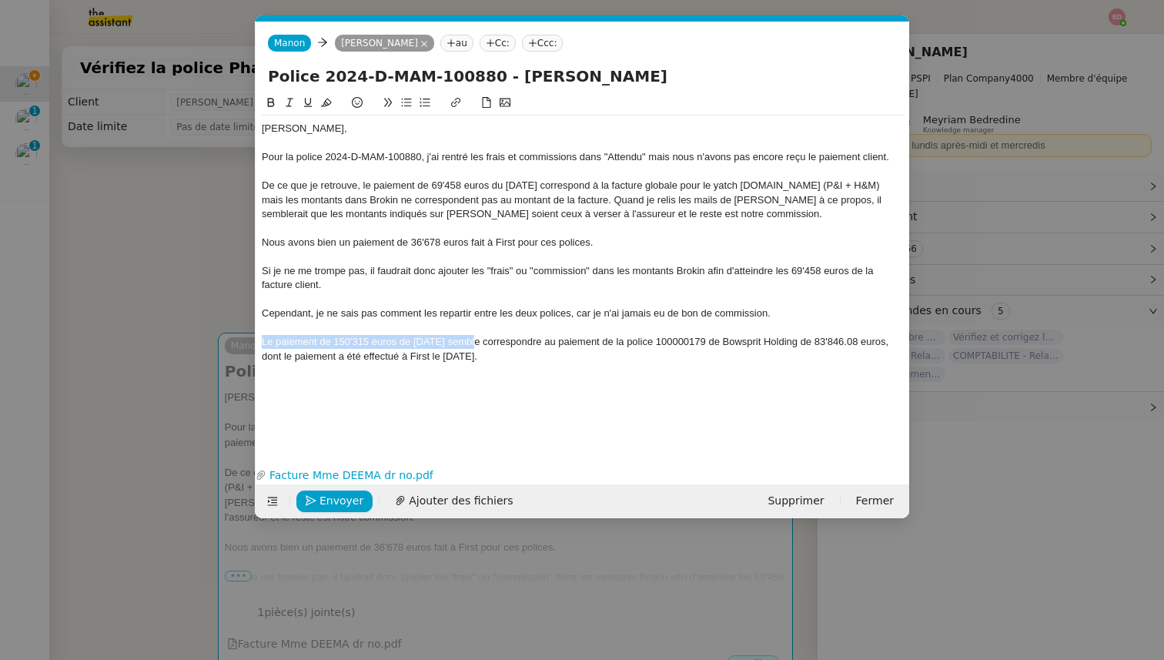
drag, startPoint x: 462, startPoint y: 343, endPoint x: 260, endPoint y: 340, distance: 202.6
click at [260, 340] on nz-spin "[PERSON_NAME], Pour la police 2024-D-MAM-100880, j'ai rentré les frais et commi…" at bounding box center [583, 269] width 654 height 351
click at [270, 101] on icon at bounding box center [271, 102] width 11 height 11
drag, startPoint x: 555, startPoint y: 185, endPoint x: 362, endPoint y: 184, distance: 193.3
click at [362, 184] on div "De ce que je retrouve, le paiement de 69'458 euros du [DATE] correspond à la fa…" at bounding box center [583, 200] width 642 height 42
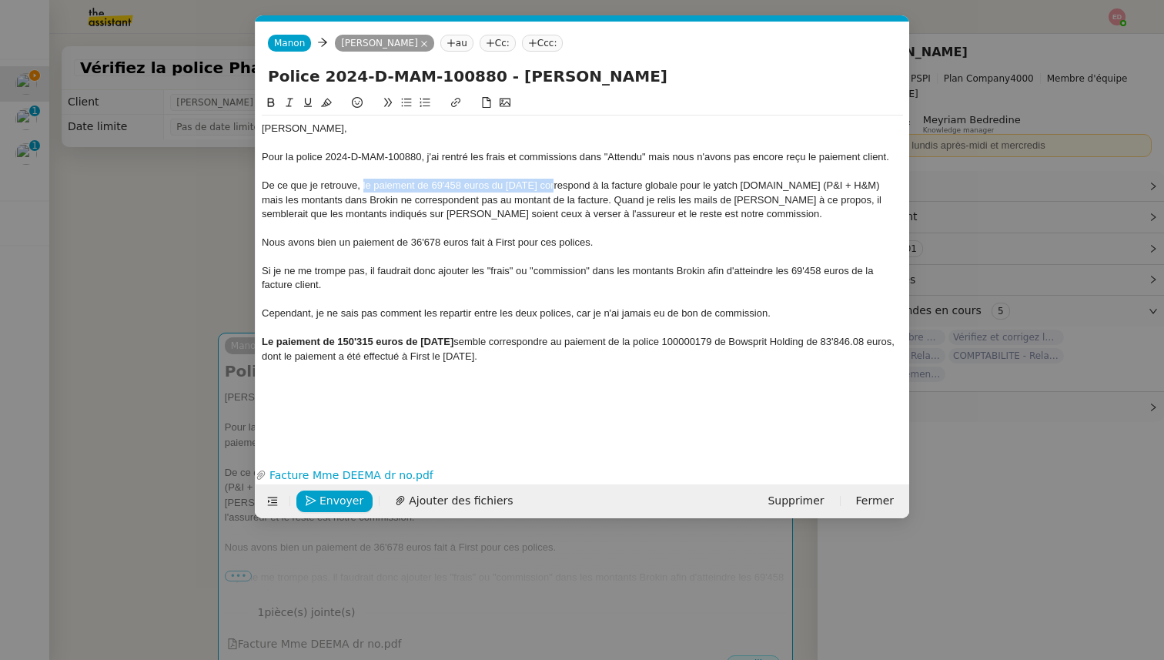
click at [267, 100] on icon at bounding box center [271, 102] width 11 height 11
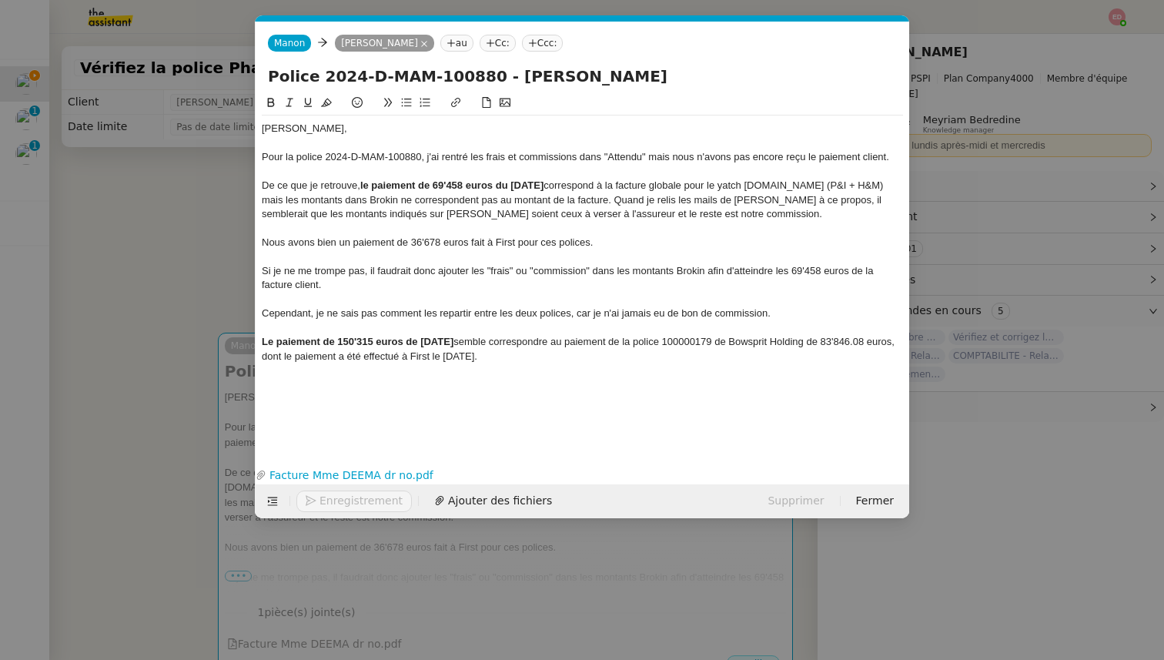
click at [557, 350] on div "Le paiement de 150'315 euros de [DATE] semble correspondre au paiement de la po…" at bounding box center [583, 349] width 642 height 28
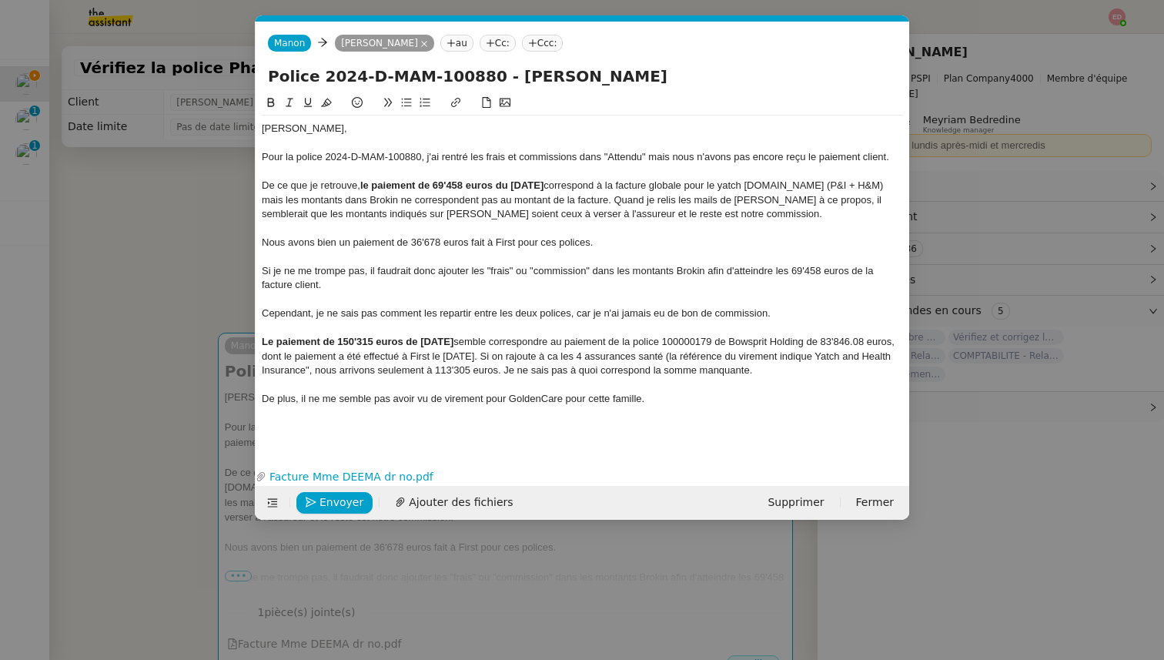
click at [607, 355] on div "Le paiement de 150'315 euros de [DATE] semble correspondre au paiement de la po…" at bounding box center [583, 356] width 642 height 42
click at [0, 0] on lt-em "ça" at bounding box center [0, 0] width 0 height 0
click at [718, 354] on div "Le paiement de 150'315 euros de [DATE] semble correspondre au paiement de la po…" at bounding box center [583, 356] width 642 height 42
click at [730, 347] on div "Le paiement de 150'315 euros de [DATE] semble correspondre au paiement de la po…" at bounding box center [583, 356] width 642 height 42
click at [864, 356] on div "Le paiement de 150'315 euros de [DATE] semble correspondre au paiement de la po…" at bounding box center [583, 356] width 642 height 42
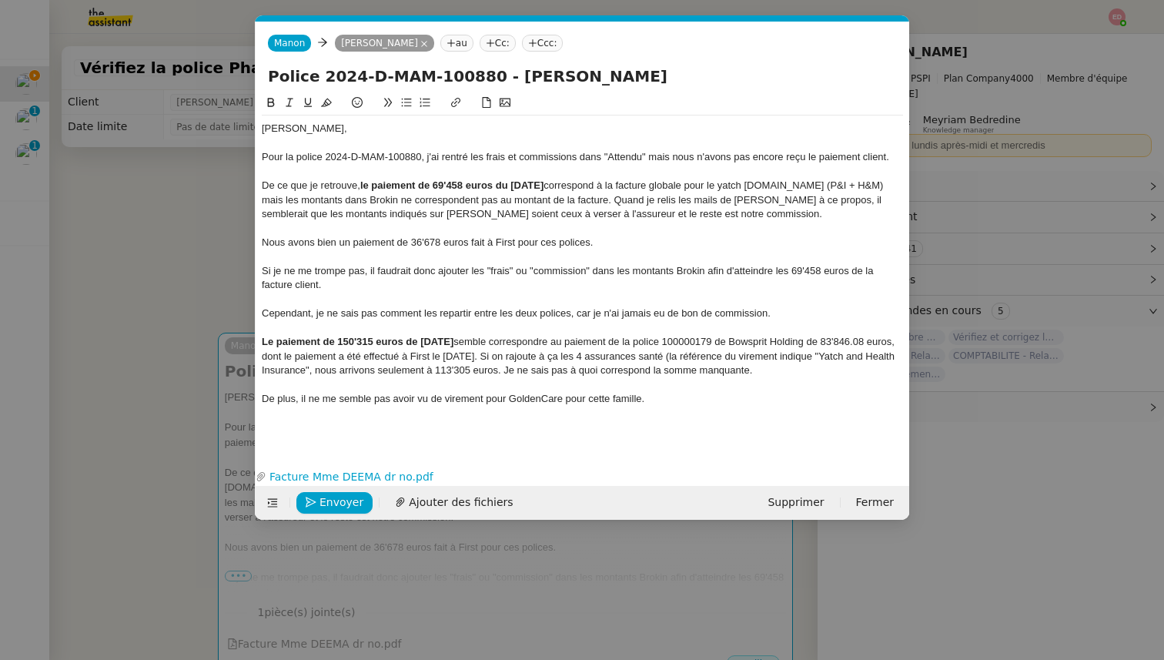
click at [358, 371] on div "Le paiement de 150'315 euros de [DATE] semble correspondre au paiement de la po…" at bounding box center [583, 356] width 642 height 42
click at [490, 338] on div "Le paiement de 150'315 euros de [DATE] semble correspondre au paiement de la po…" at bounding box center [583, 356] width 642 height 42
click at [539, 314] on div "Cependant, je ne sais pas comment les repartir entre les deux polices, car je n…" at bounding box center [583, 314] width 642 height 14
click at [824, 369] on div "Le paiement de 150'315 euros de [DATE] semble correspondre au paiement de la po…" at bounding box center [583, 356] width 642 height 42
click at [529, 359] on div "Le paiement de 150'315 euros de [DATE] semble correspondre au paiement de la po…" at bounding box center [583, 356] width 642 height 42
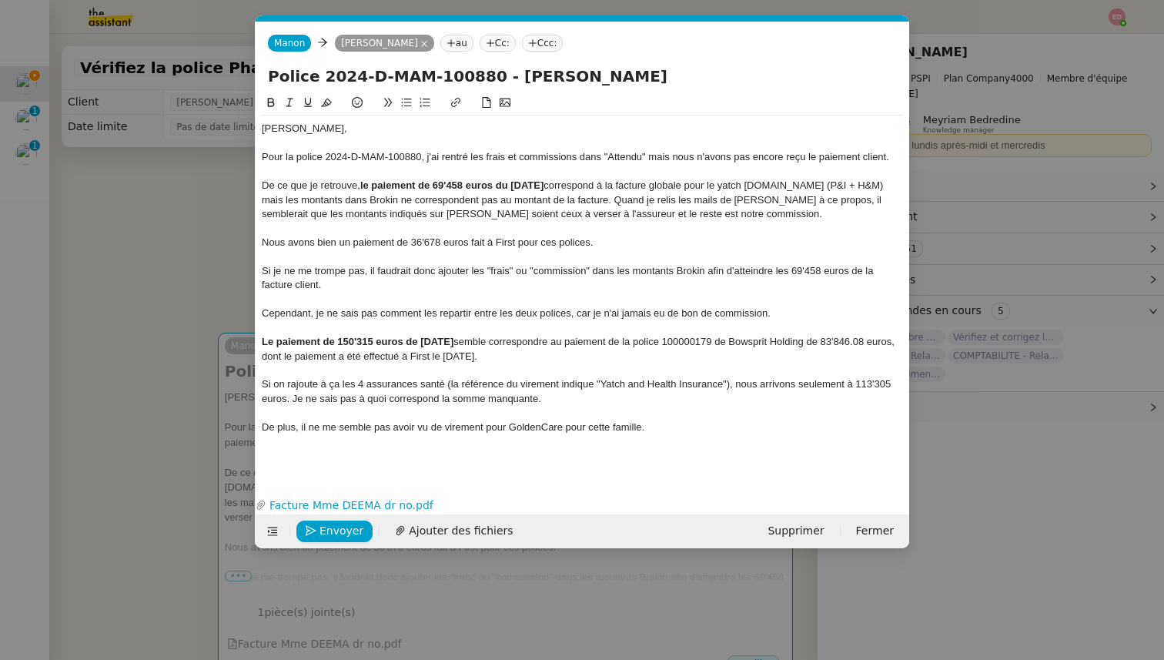
click at [555, 355] on div "Le paiement de 150'315 euros de [DATE] semble correspondre au paiement de la po…" at bounding box center [583, 349] width 642 height 28
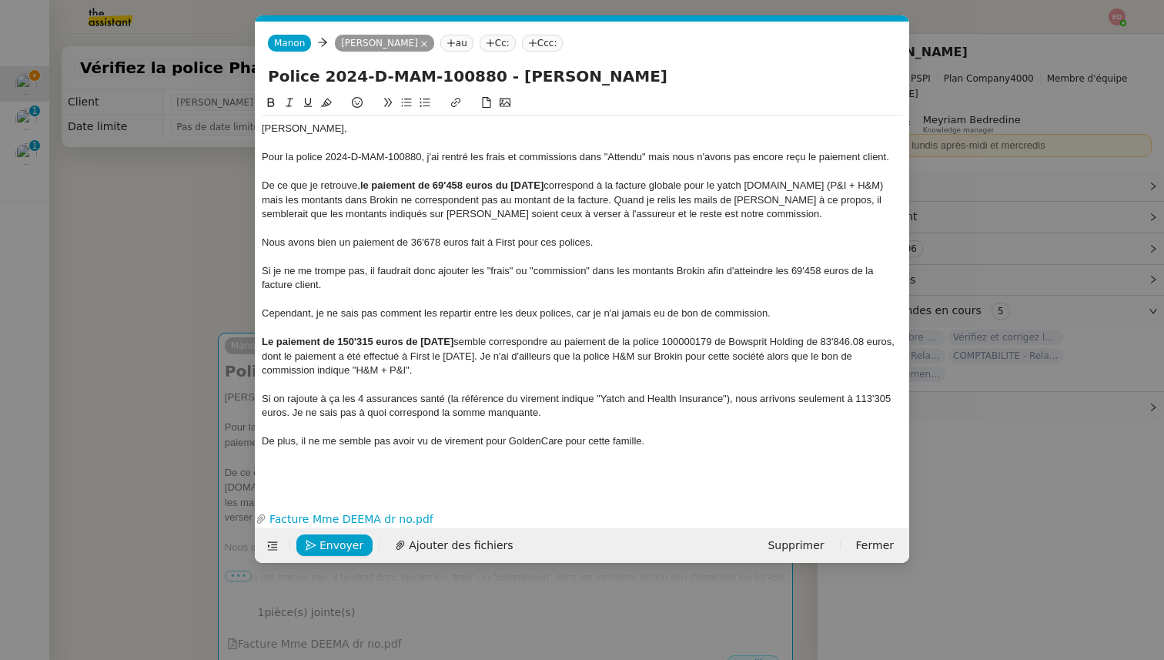
click at [672, 447] on div "De plus, il ne me semble pas avoir vu de virement pour GoldenCare pour cette fa…" at bounding box center [583, 441] width 642 height 14
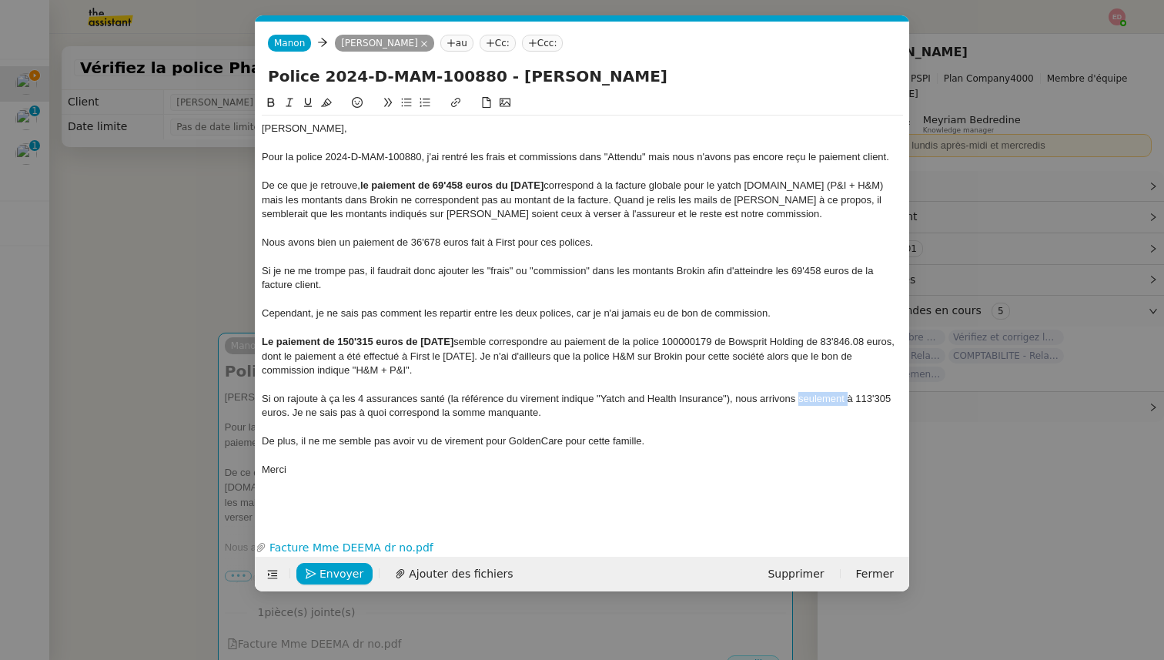
drag, startPoint x: 849, startPoint y: 402, endPoint x: 798, endPoint y: 399, distance: 50.9
click at [797, 399] on div "Si on rajoute à ça les 4 assurances santé (la référence du virement indique "Ya…" at bounding box center [583, 406] width 642 height 28
drag, startPoint x: 876, startPoint y: 398, endPoint x: 852, endPoint y: 446, distance: 53.4
click at [852, 446] on div "[PERSON_NAME], Pour la police 2024-D-MAM-100880, j'ai rentré les frais et commi…" at bounding box center [583, 314] width 642 height 396
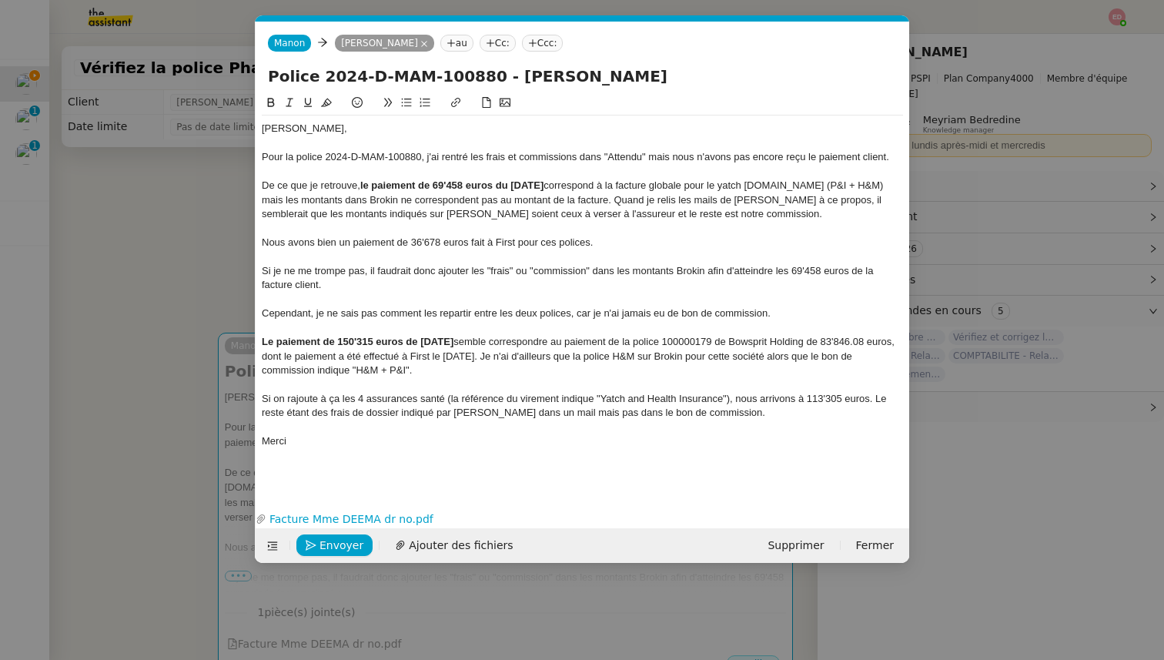
click at [401, 412] on div "Si on rajoute à ça les 4 assurances santé (la référence du virement indique "Ya…" at bounding box center [583, 406] width 642 height 28
click at [843, 397] on div "Si on rajoute à ça les 4 assurances santé (la référence du virement indique "Ya…" at bounding box center [583, 406] width 642 height 28
click at [449, 414] on div "Si on rajoute à ça les 4 assurances santé (la référence du virement indique "Ya…" at bounding box center [583, 406] width 642 height 28
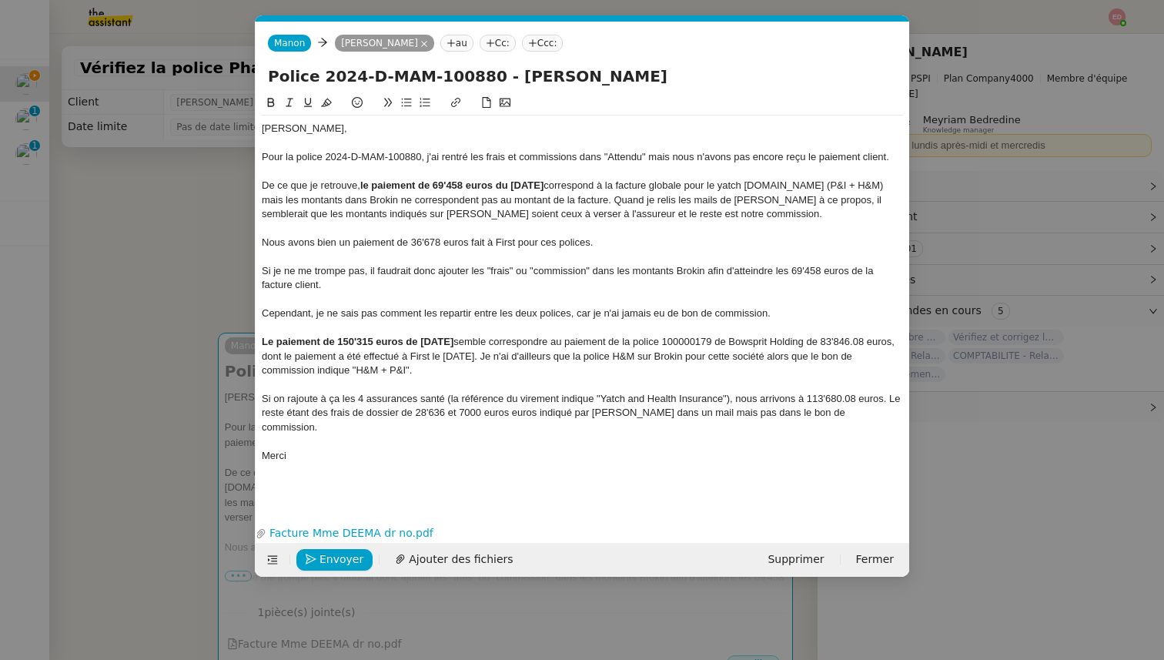
click at [447, 416] on div "Si on rajoute à ça les 4 assurances santé (la référence du virement indique "Ya…" at bounding box center [583, 413] width 642 height 42
click at [552, 411] on div "Si on rajoute à ça les 4 assurances santé (la référence du virement indique "Ya…" at bounding box center [583, 413] width 642 height 42
click at [626, 412] on div "Si on rajoute à ça les 4 assurances santé (la référence du virement indique "Ya…" at bounding box center [583, 413] width 642 height 42
click at [414, 436] on div at bounding box center [583, 441] width 642 height 14
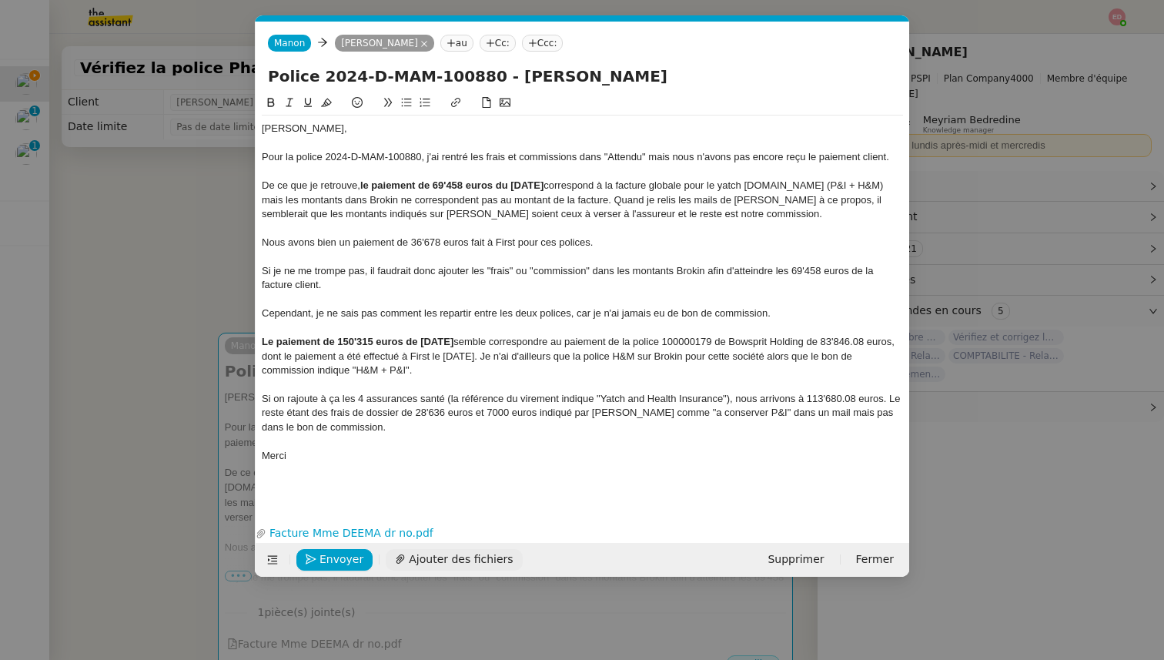
click at [438, 552] on span "Ajouter des fichiers" at bounding box center [461, 560] width 104 height 18
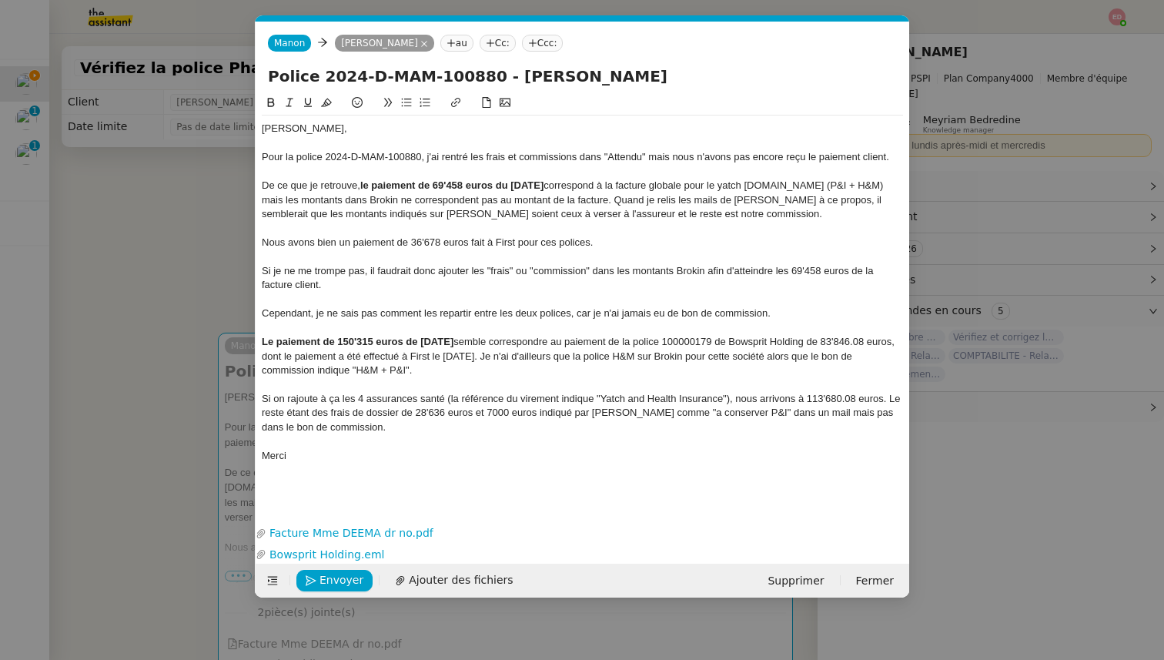
click at [554, 413] on div "Si on rajoute à ça les 4 assurances santé (la référence du virement indique "Ya…" at bounding box center [583, 413] width 642 height 42
click at [0, 0] on lt-span "indiqué s" at bounding box center [0, 0] width 0 height 0
click at [702, 417] on div "Si on rajoute à ça les 4 assurances santé (la référence du virement indique "Ya…" at bounding box center [583, 413] width 642 height 42
click at [0, 0] on lt-span "à conserver" at bounding box center [0, 0] width 0 height 0
click at [814, 415] on div "Si on rajoute à ça les 4 assurances santé (la référence du virement indique "Ya…" at bounding box center [583, 413] width 642 height 42
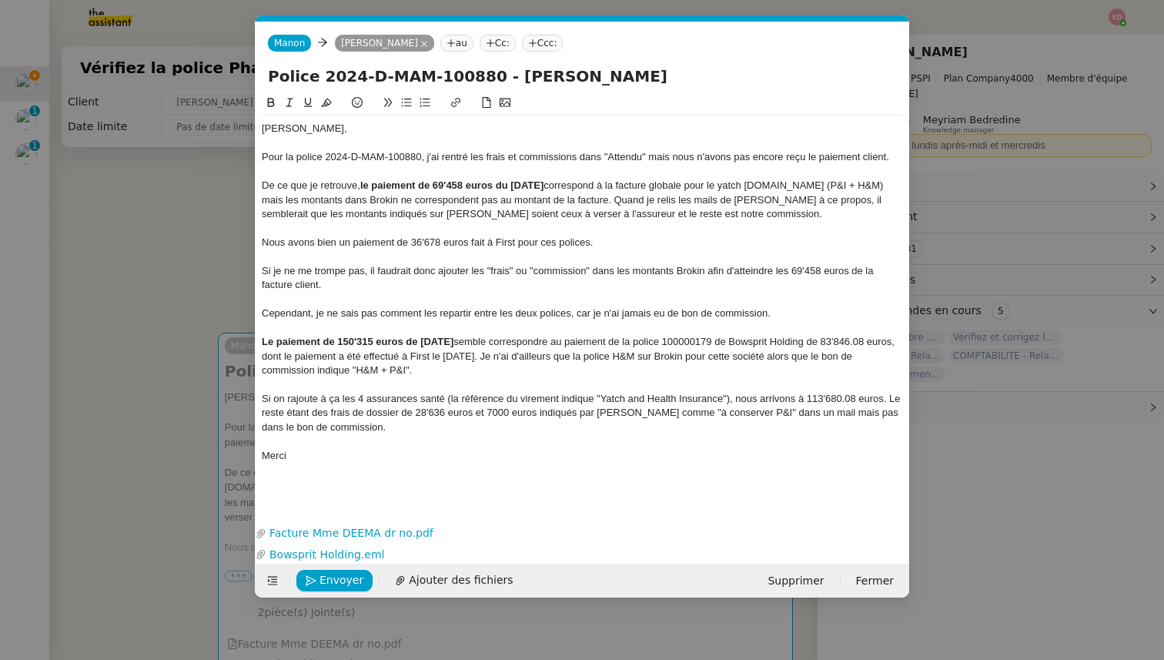
click at [0, 0] on lt-span ", mais" at bounding box center [0, 0] width 0 height 0
click at [498, 410] on div "Si on rajoute à ça les 4 assurances santé (la référence du virement indique "Ya…" at bounding box center [583, 413] width 642 height 42
click at [387, 436] on div at bounding box center [583, 441] width 642 height 14
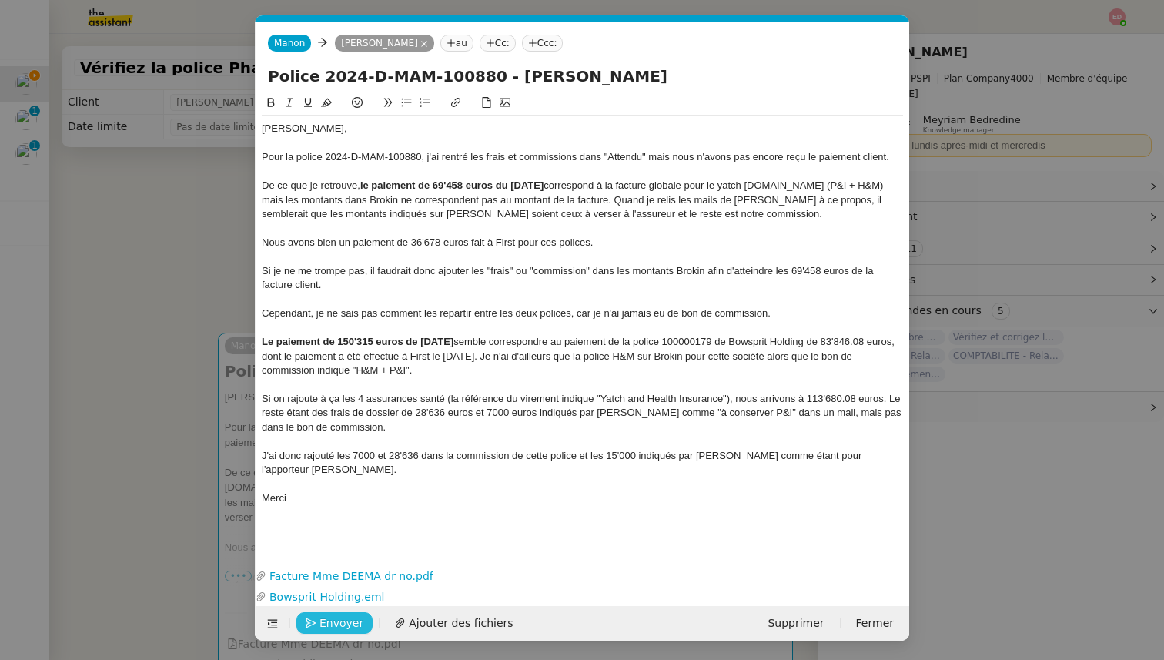
click at [337, 615] on span "Envoyer" at bounding box center [342, 624] width 44 height 18
click at [337, 615] on span "Confirmer l'envoi" at bounding box center [366, 624] width 92 height 18
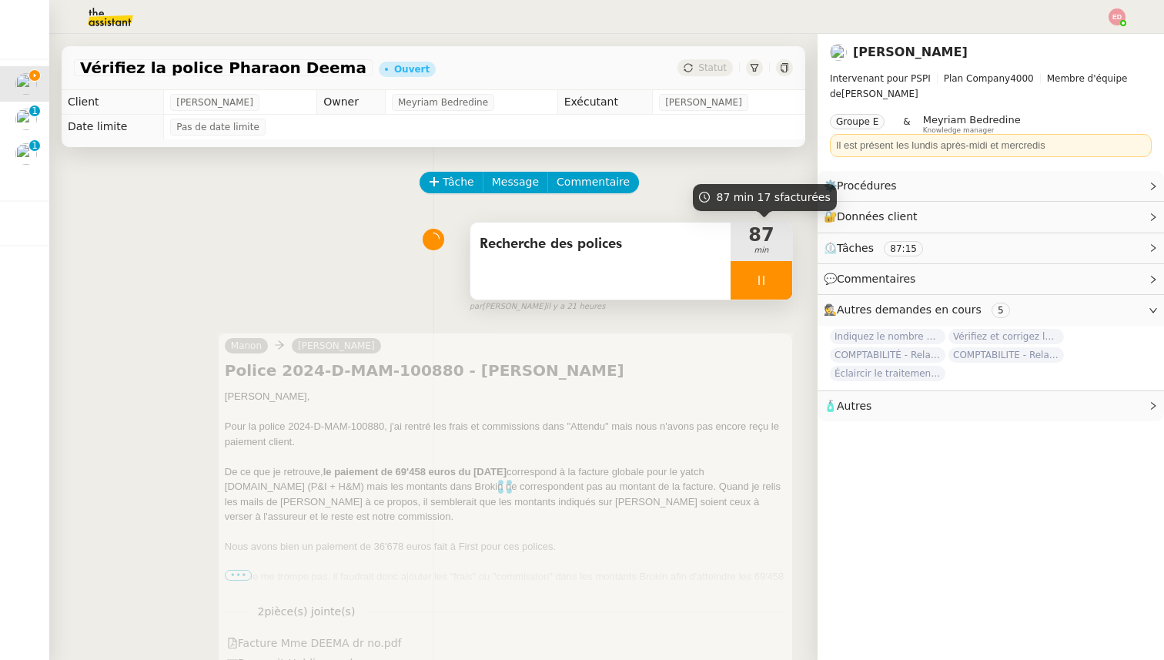
click at [781, 273] on div at bounding box center [762, 280] width 62 height 39
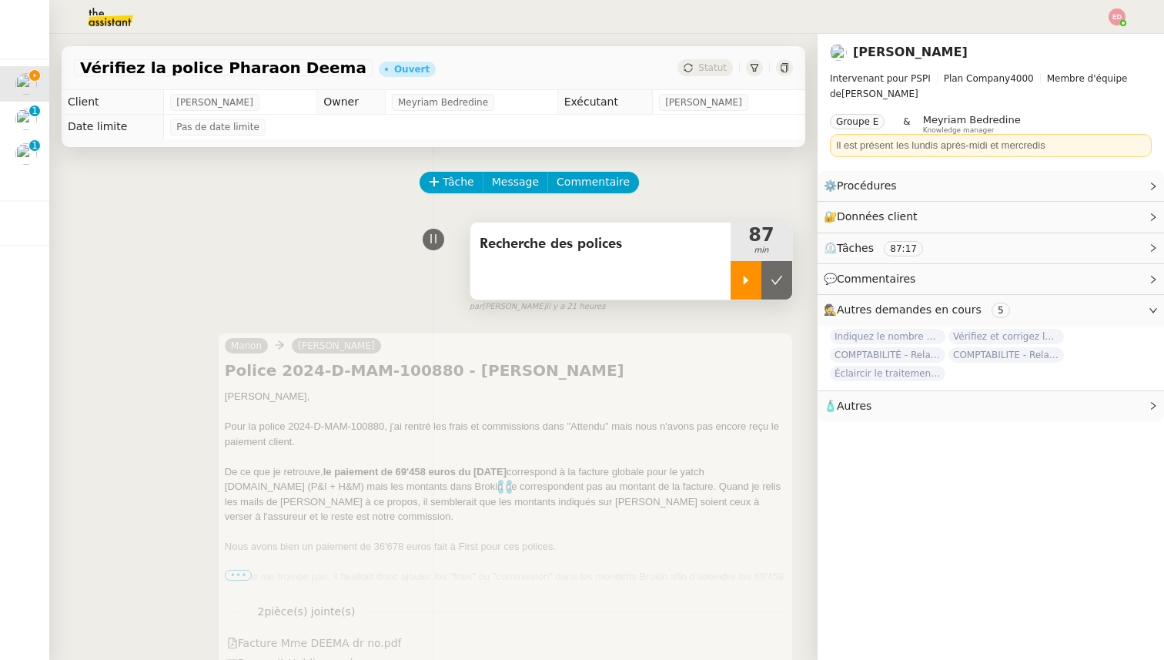
click at [781, 274] on icon at bounding box center [777, 280] width 12 height 12
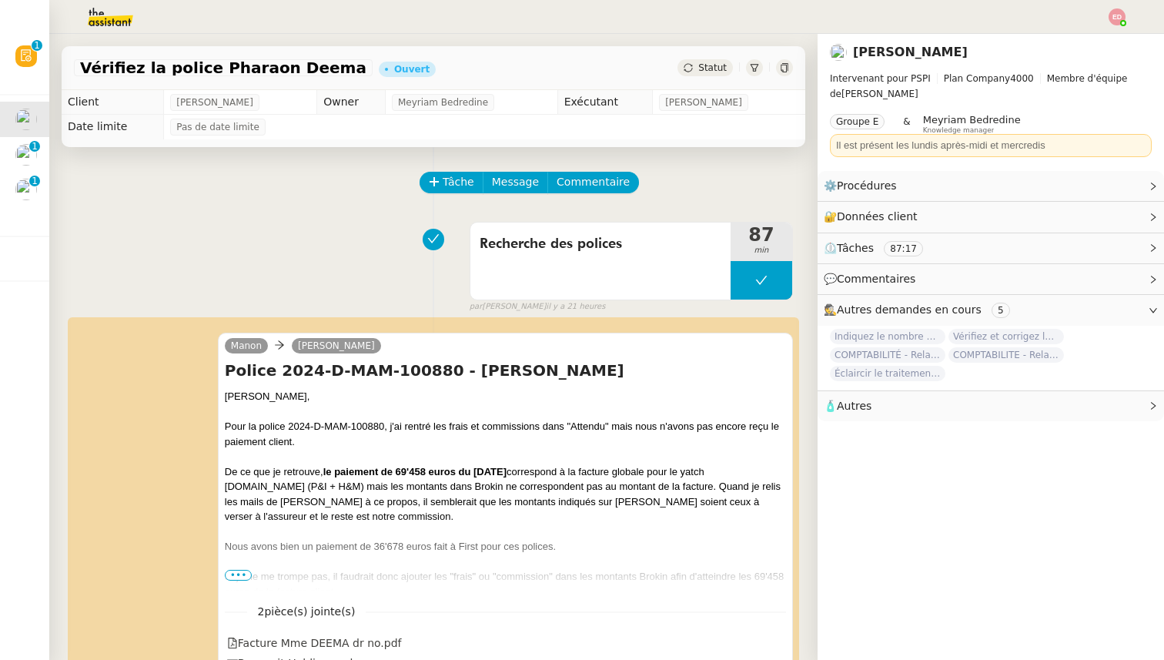
click at [716, 72] on span "Statut" at bounding box center [713, 67] width 28 height 11
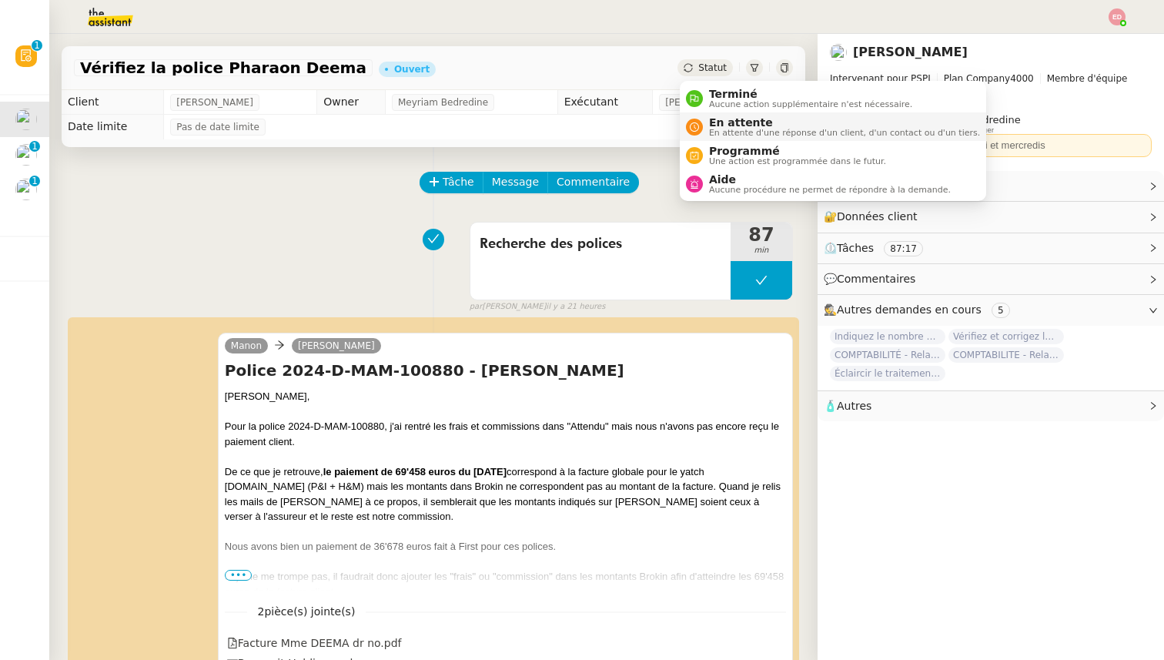
click at [723, 124] on span "En attente" at bounding box center [844, 122] width 271 height 12
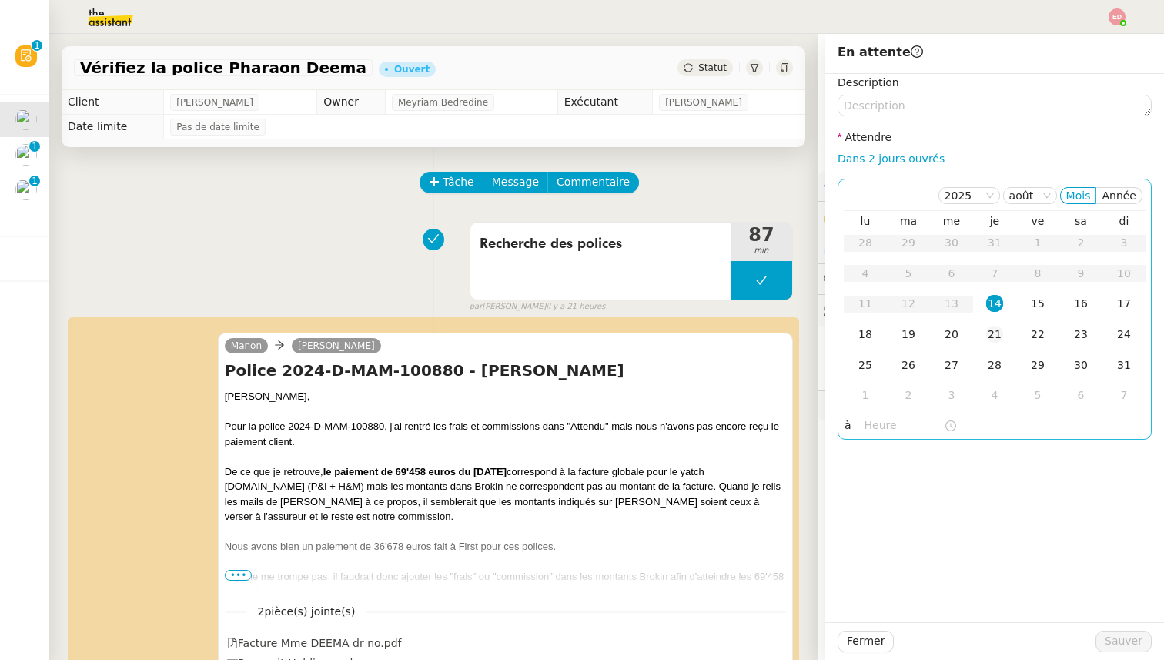
click at [995, 327] on div "21" at bounding box center [995, 334] width 17 height 17
click at [1110, 638] on span "Sauver" at bounding box center [1124, 641] width 38 height 18
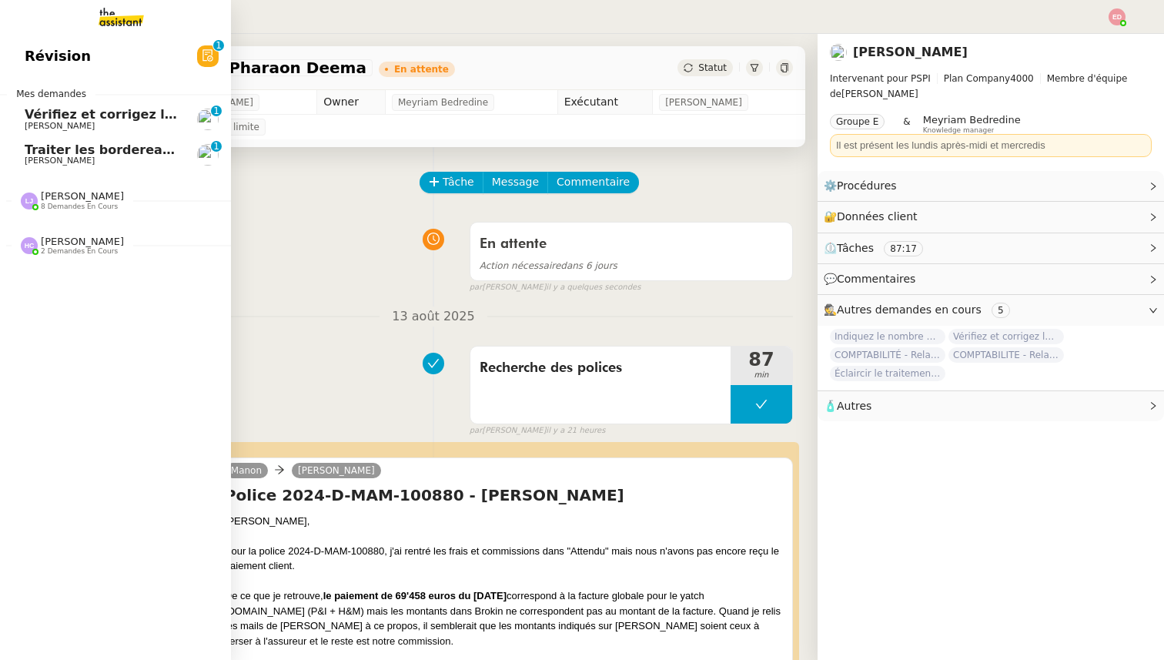
click at [52, 106] on link "Vérifiez et corrigez les dates dans Brokin [PERSON_NAME] 0 1 2 3 4 5 6 7 8 9" at bounding box center [115, 119] width 231 height 35
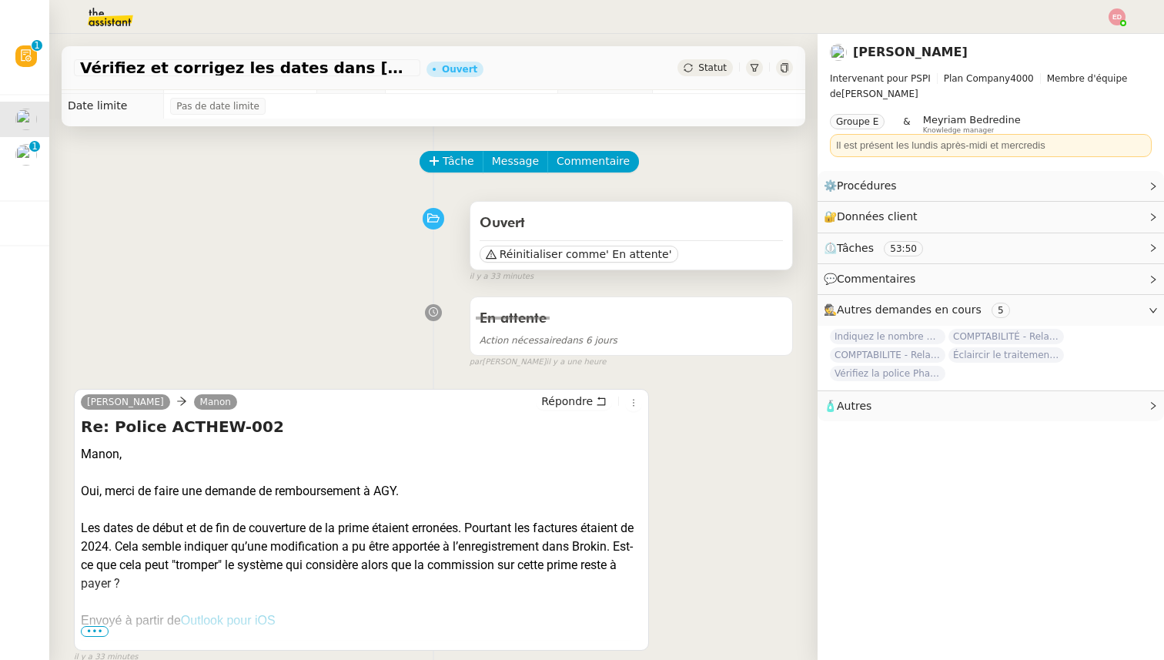
scroll to position [9, 0]
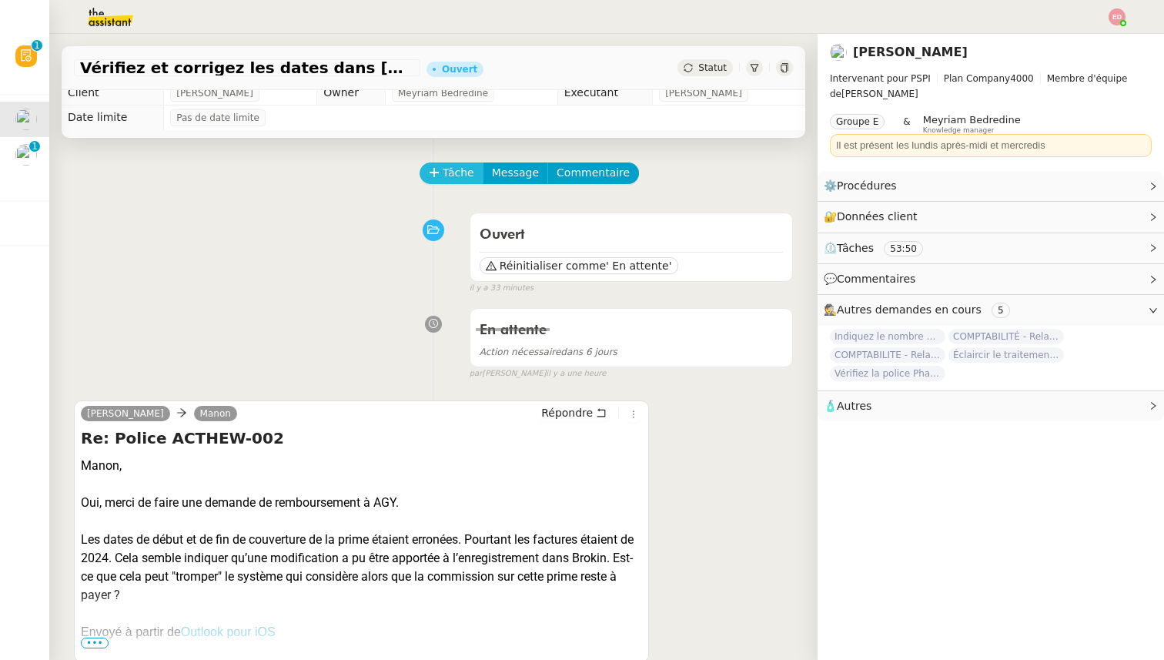
click at [451, 168] on span "Tâche" at bounding box center [459, 173] width 32 height 18
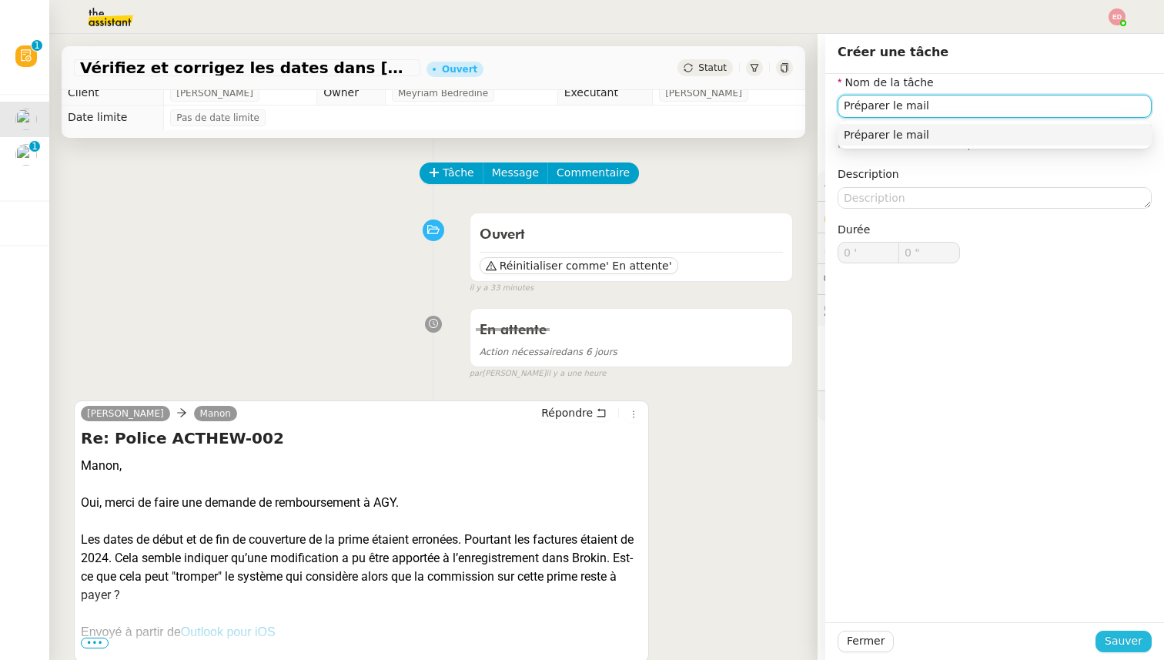
type input "Préparer le mail"
click at [1124, 652] on button "Sauver" at bounding box center [1124, 642] width 56 height 22
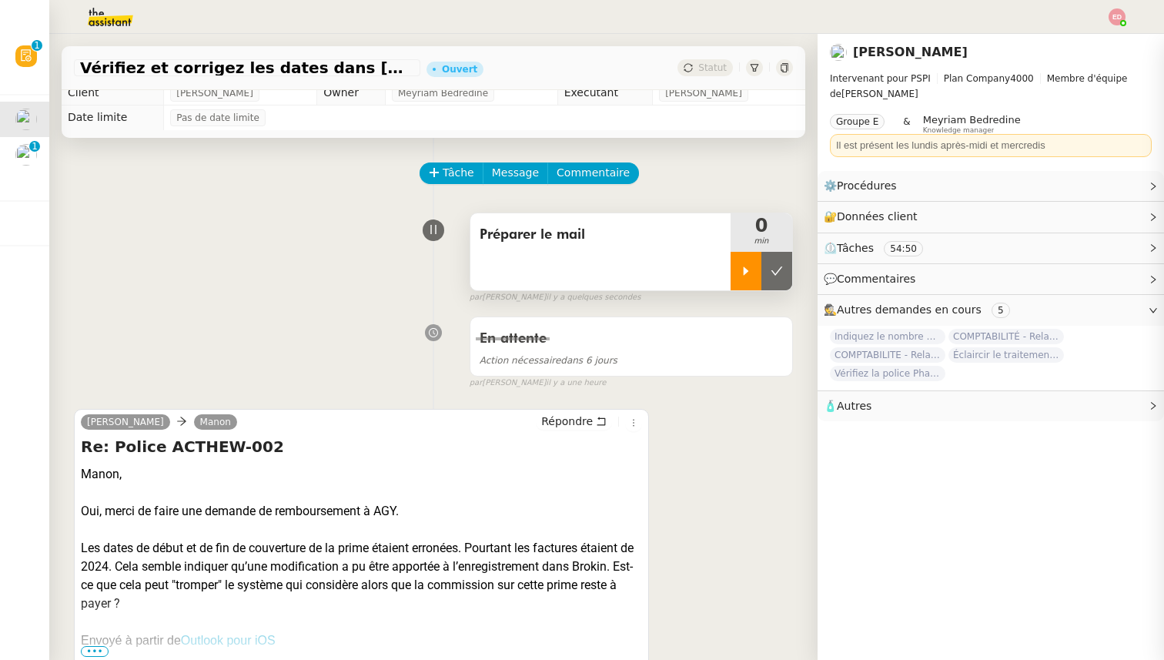
click at [743, 279] on div at bounding box center [746, 271] width 31 height 39
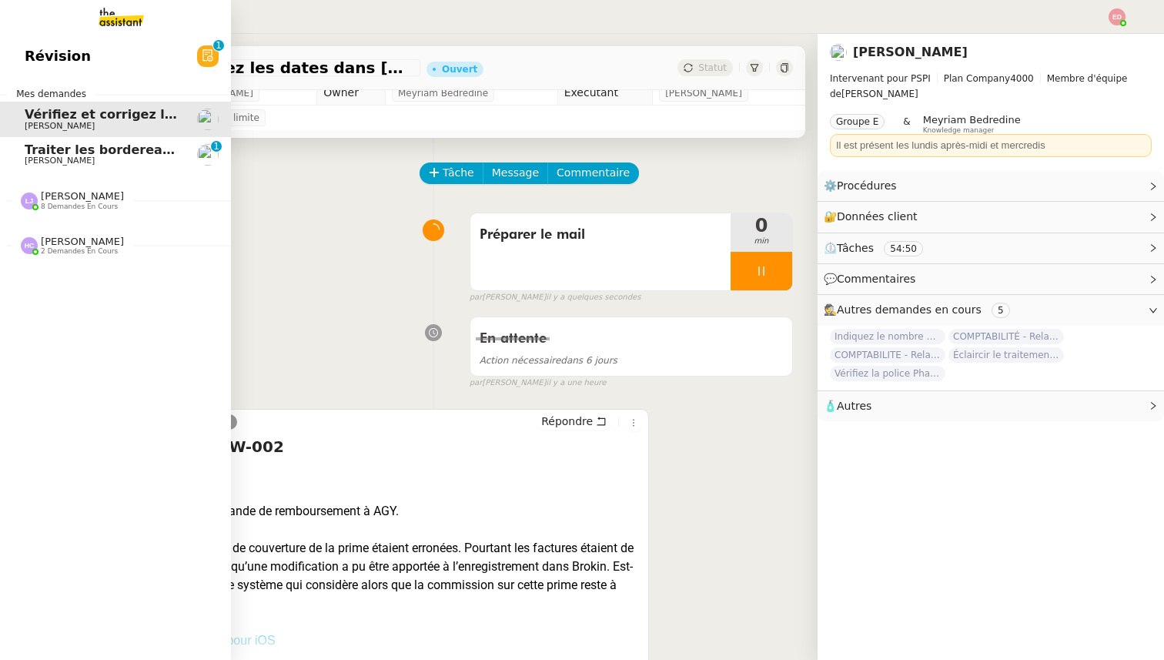
click at [25, 156] on span "Traiter les bordereaux de commission juillet 2025" at bounding box center [197, 149] width 345 height 15
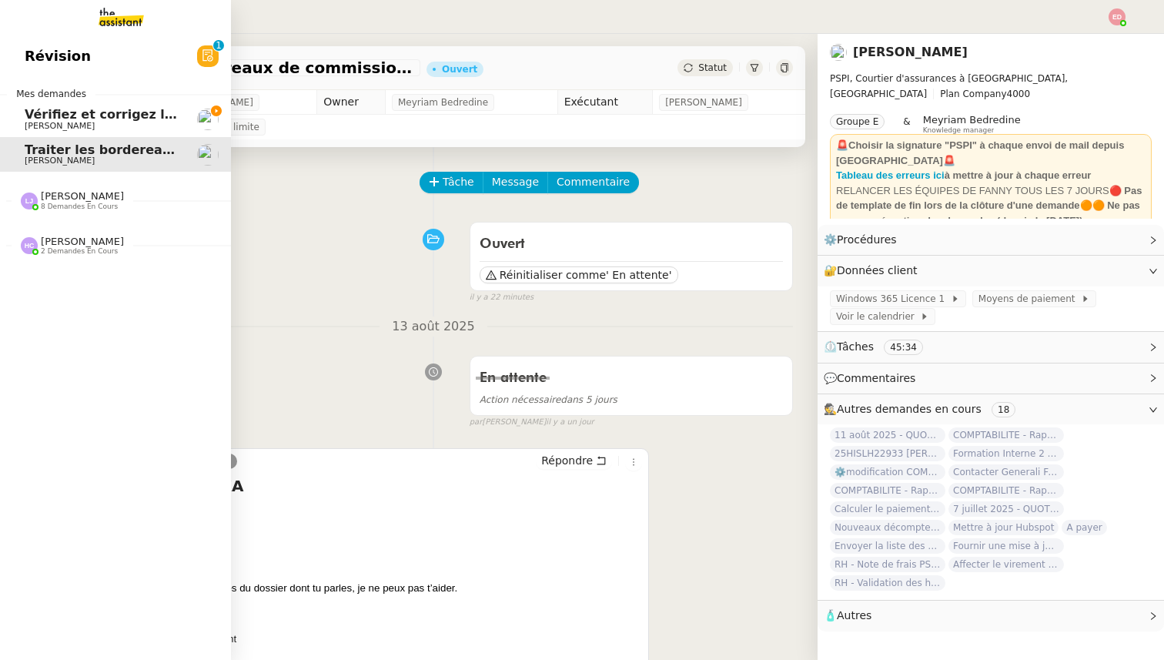
click at [54, 119] on span "Vérifiez et corrigez les dates dans [GEOGRAPHIC_DATA]" at bounding box center [217, 114] width 385 height 15
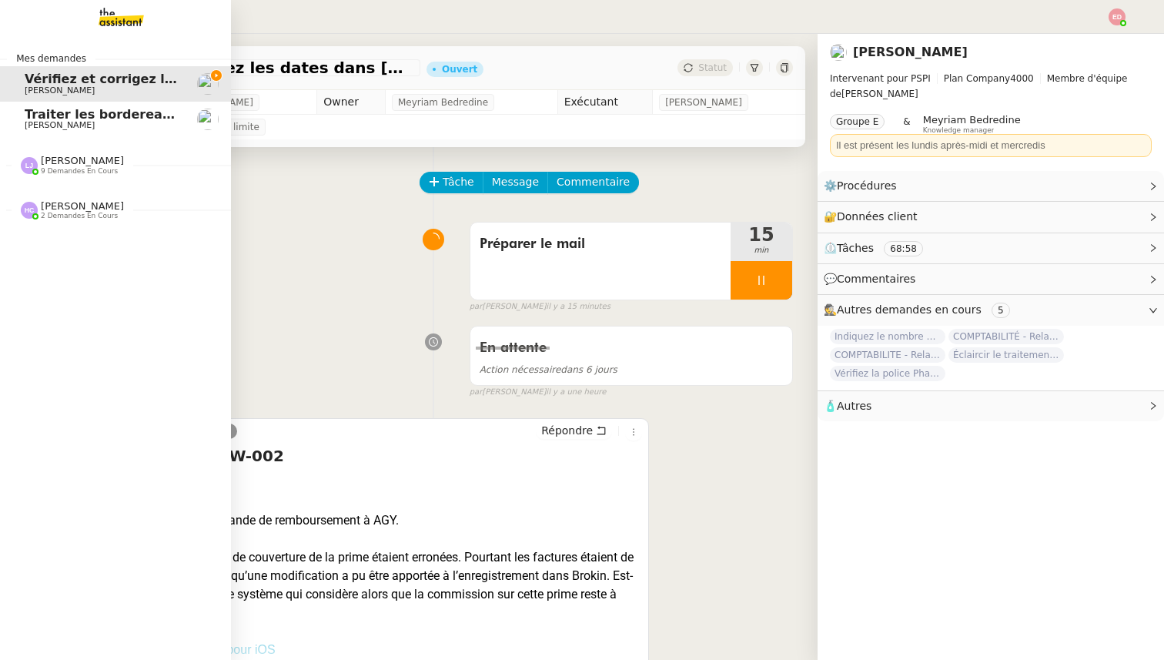
click at [59, 119] on span "Traiter les bordereaux de commission juillet 2025" at bounding box center [197, 114] width 345 height 15
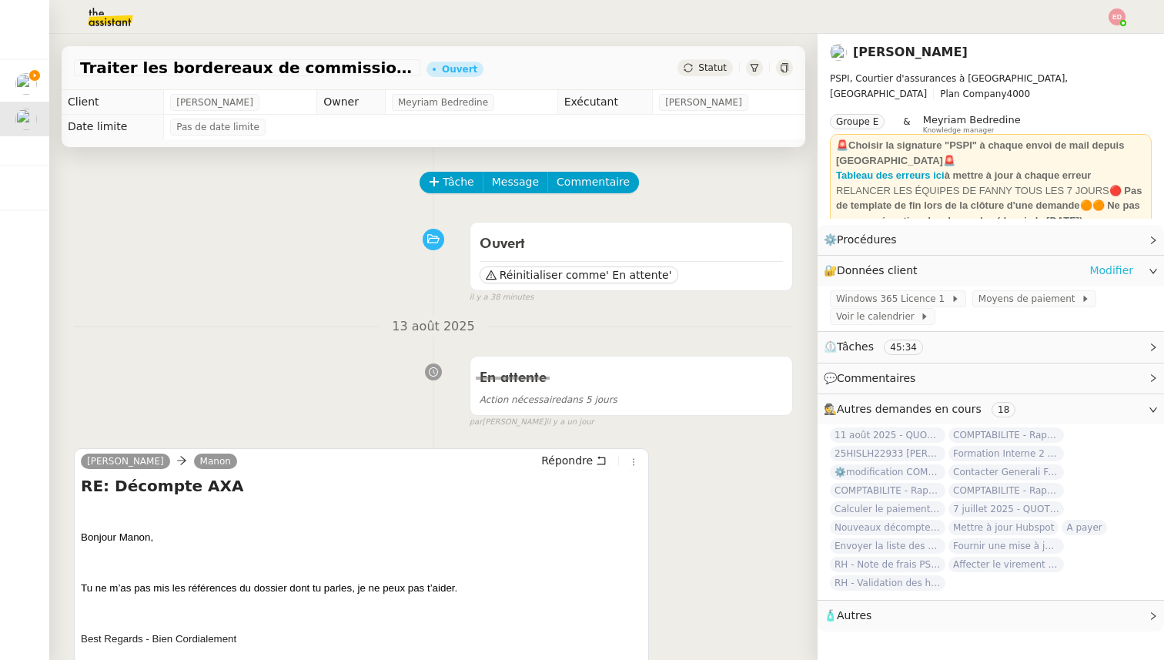
click at [1117, 270] on link "Modifier" at bounding box center [1112, 271] width 44 height 18
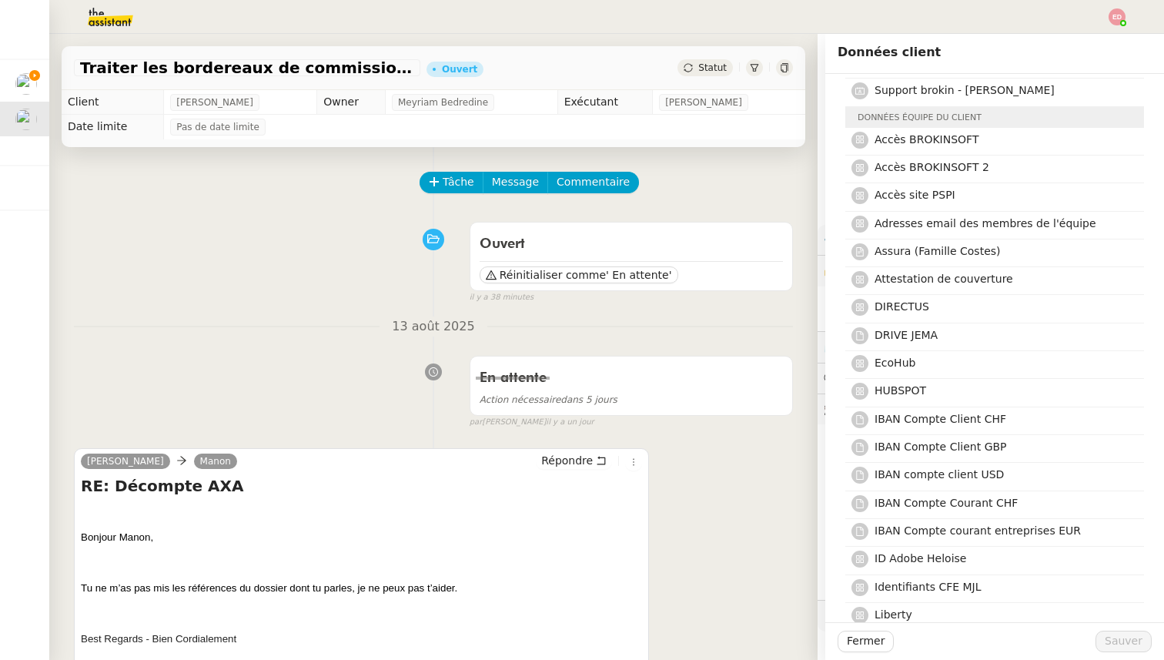
scroll to position [902, 0]
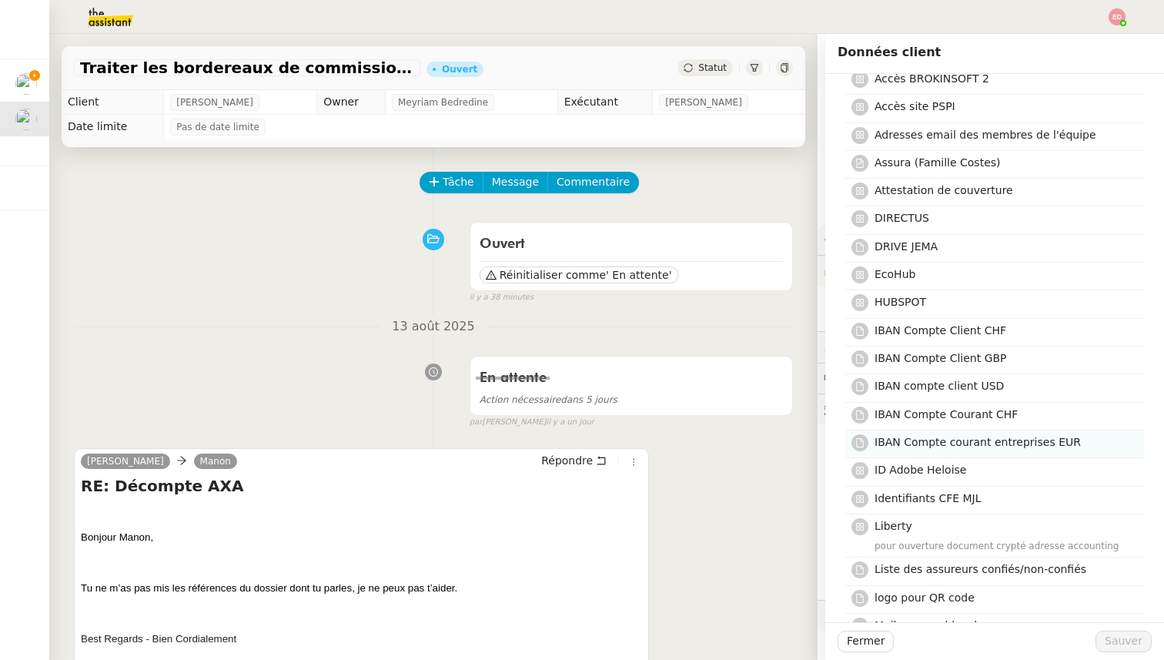
click at [955, 434] on h4 "IBAN Compte courant entreprises EUR" at bounding box center [1005, 443] width 260 height 18
click at [1139, 642] on span "Sauver" at bounding box center [1124, 641] width 38 height 18
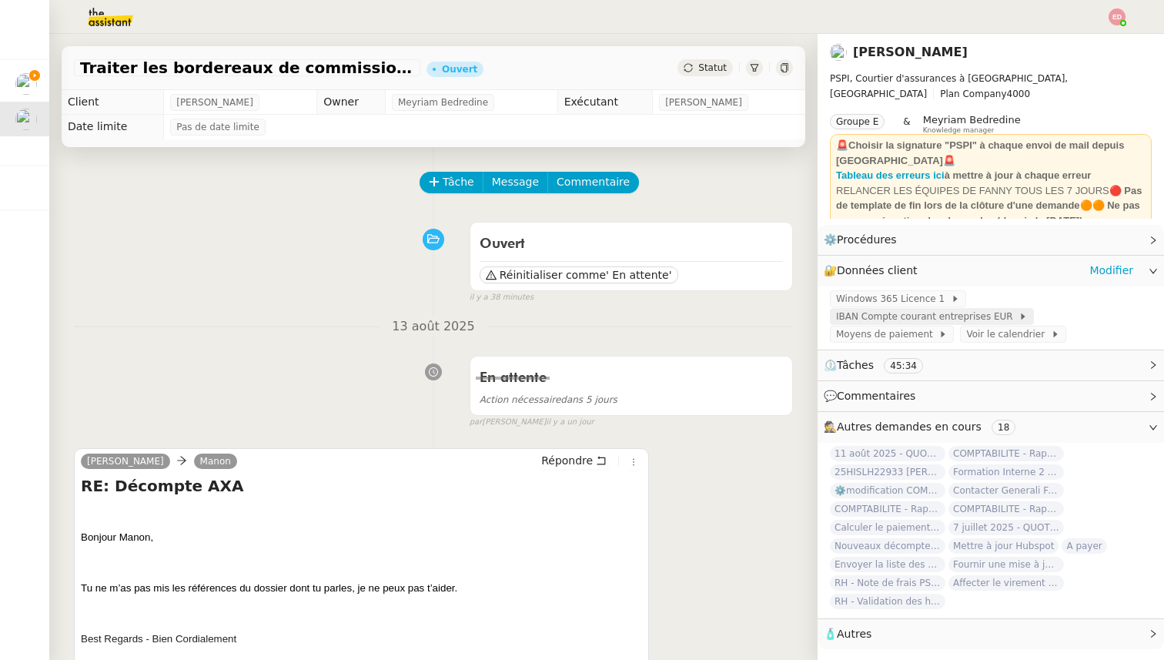
click at [990, 318] on span "IBAN Compte courant entreprises EUR" at bounding box center [927, 316] width 183 height 15
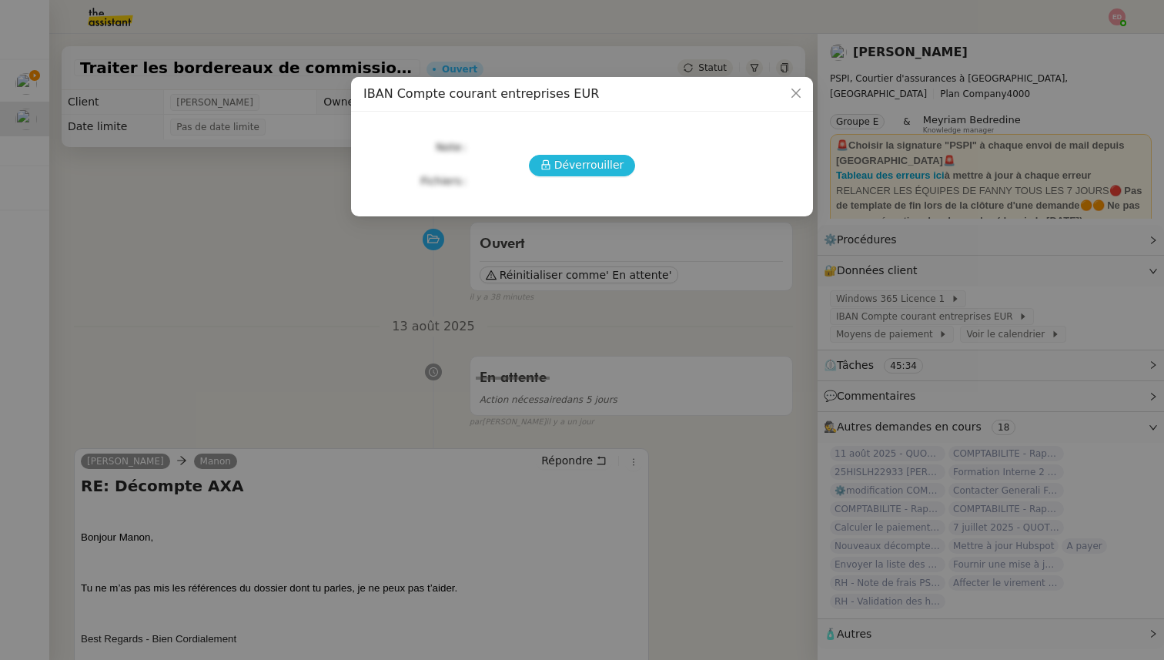
click at [606, 162] on span "Déverrouiller" at bounding box center [589, 165] width 70 height 18
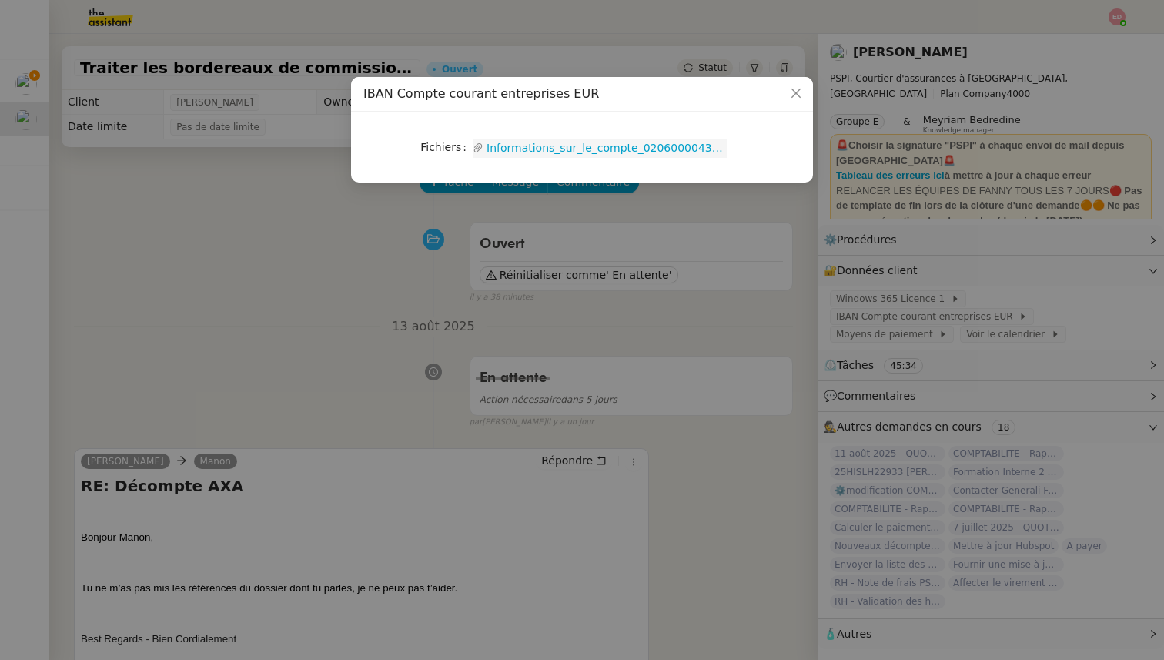
click at [585, 147] on link "Informations_sur_le_compte_02060000434938600000.pdf" at bounding box center [606, 148] width 244 height 18
click at [299, 236] on nz-modal-container "IBAN Compte courant entreprises EUR Fichiers Upload Informations_sur_le_compte_…" at bounding box center [582, 330] width 1164 height 660
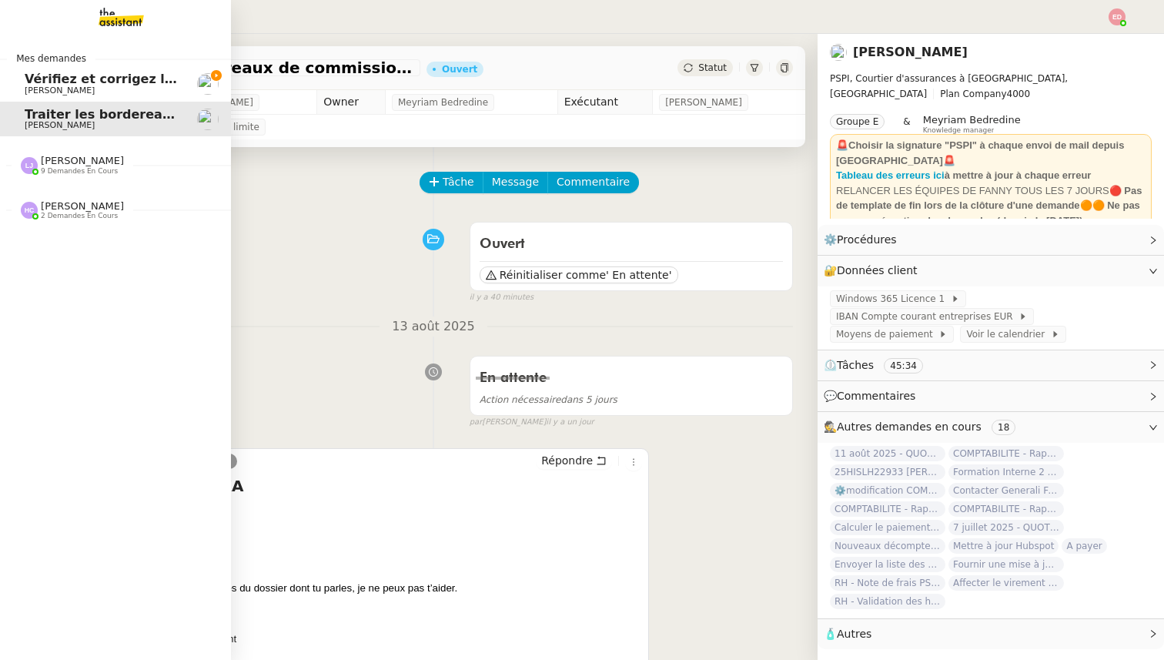
click at [51, 87] on span "[PERSON_NAME]" at bounding box center [60, 90] width 70 height 10
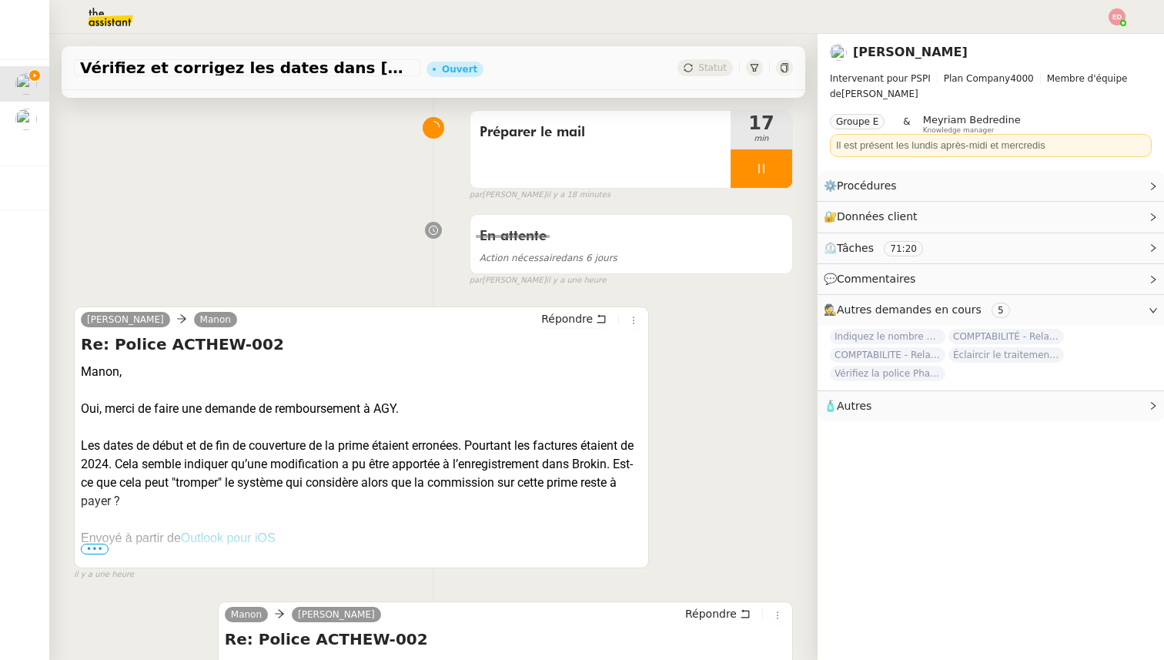
scroll to position [115, 0]
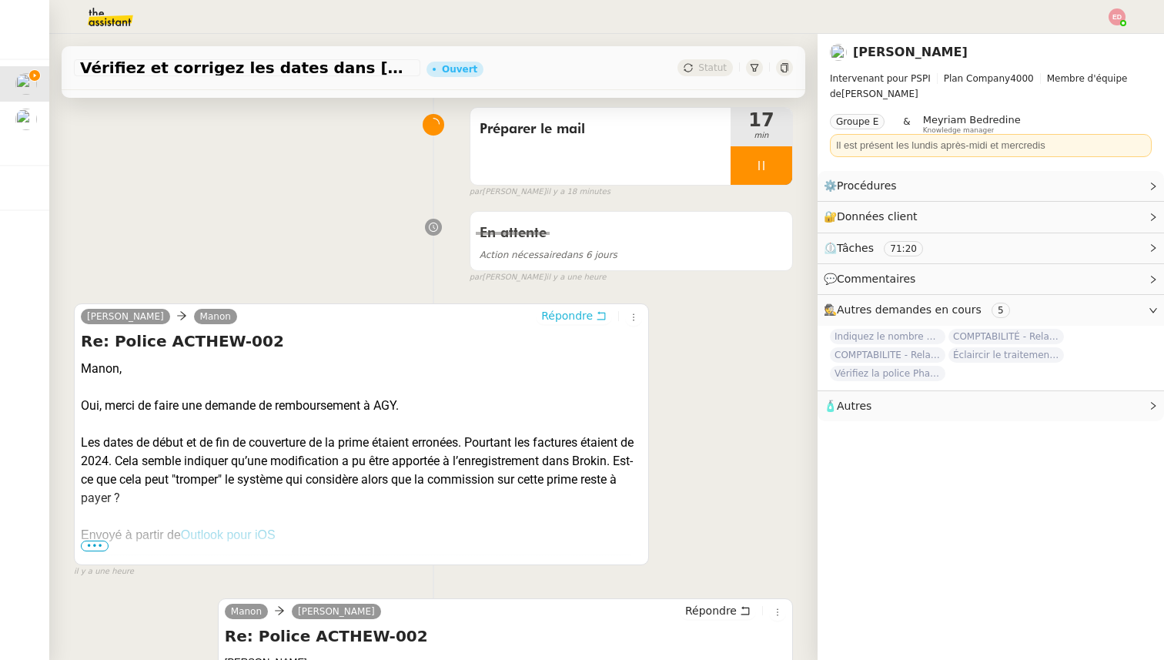
click at [553, 318] on span "Répondre" at bounding box center [567, 315] width 52 height 15
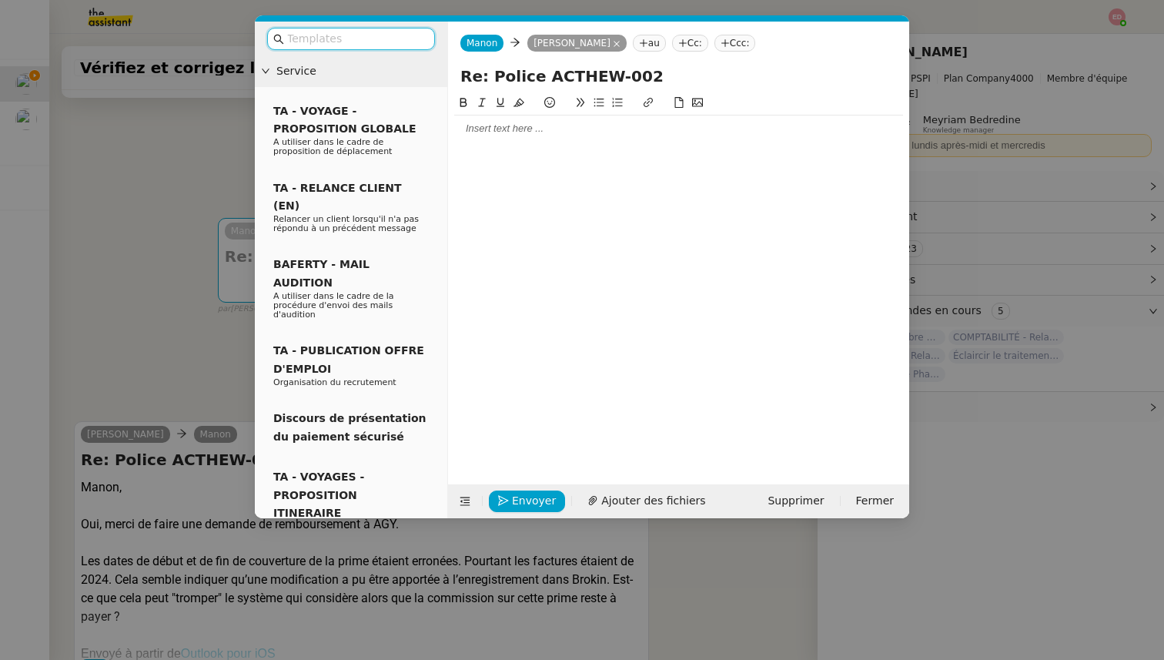
click at [487, 122] on div at bounding box center [678, 129] width 449 height 14
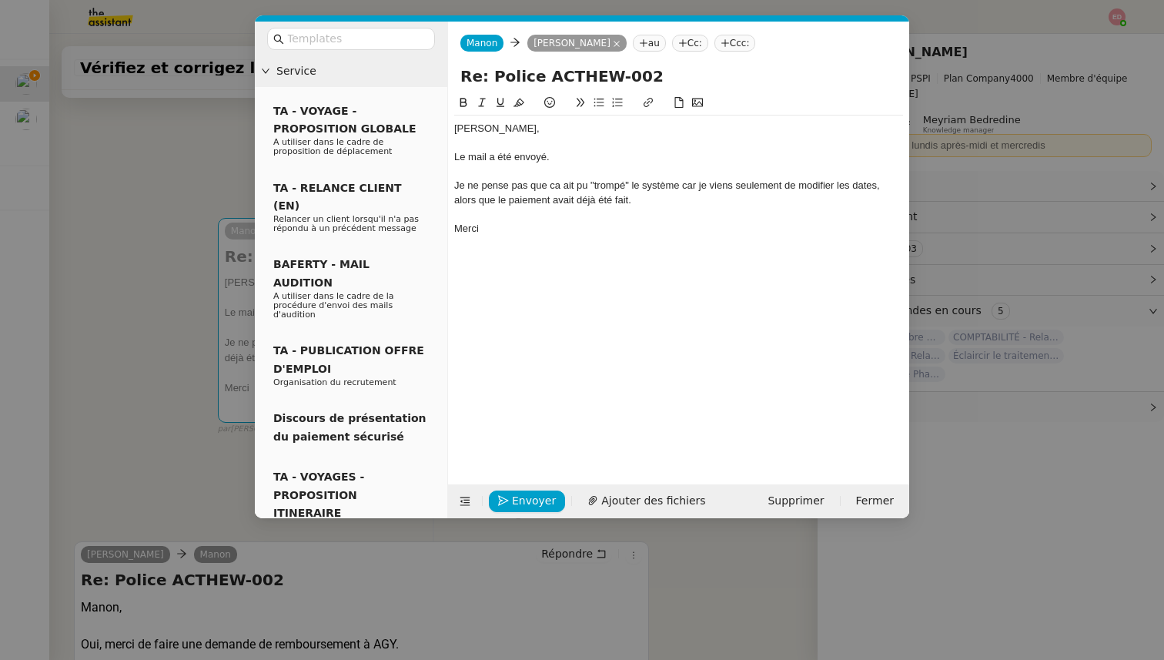
click at [559, 187] on div "Je ne pense pas que ca ait pu "trompé" le système car je viens seulement de mod…" at bounding box center [678, 193] width 449 height 28
click at [0, 0] on lt-span "ça" at bounding box center [0, 0] width 0 height 0
click at [615, 176] on div at bounding box center [678, 172] width 449 height 14
click at [615, 184] on div "Je ne pense pas que ça ait pu "trompé" le système car je viens seulement de mod…" at bounding box center [678, 193] width 449 height 28
click at [0, 0] on lt-span "tromp er" at bounding box center [0, 0] width 0 height 0
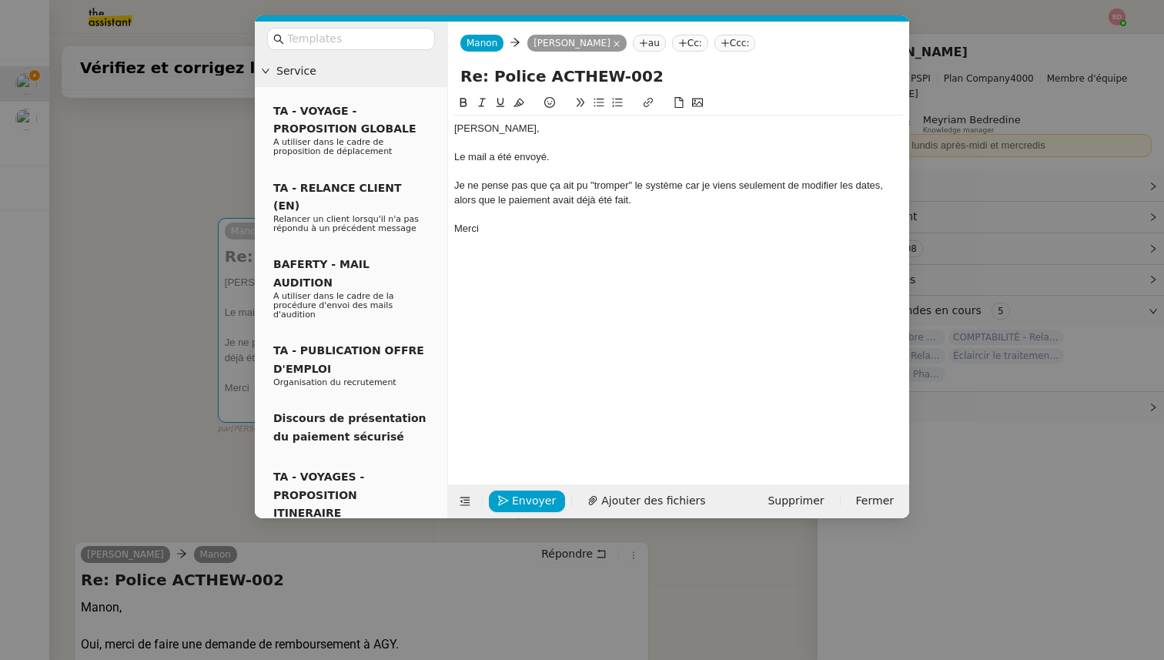
click at [568, 189] on div "Je ne pense pas que ça ait pu "tromper" le système car je viens seulement de mo…" at bounding box center [678, 193] width 449 height 28
click at [694, 188] on div "Je ne pense pas que ça ait pu "tromper" le système car je viens seulement de mo…" at bounding box center [678, 193] width 449 height 28
click at [0, 0] on lt-span ", car" at bounding box center [0, 0] width 0 height 0
click at [518, 498] on span "Envoyer" at bounding box center [534, 501] width 44 height 18
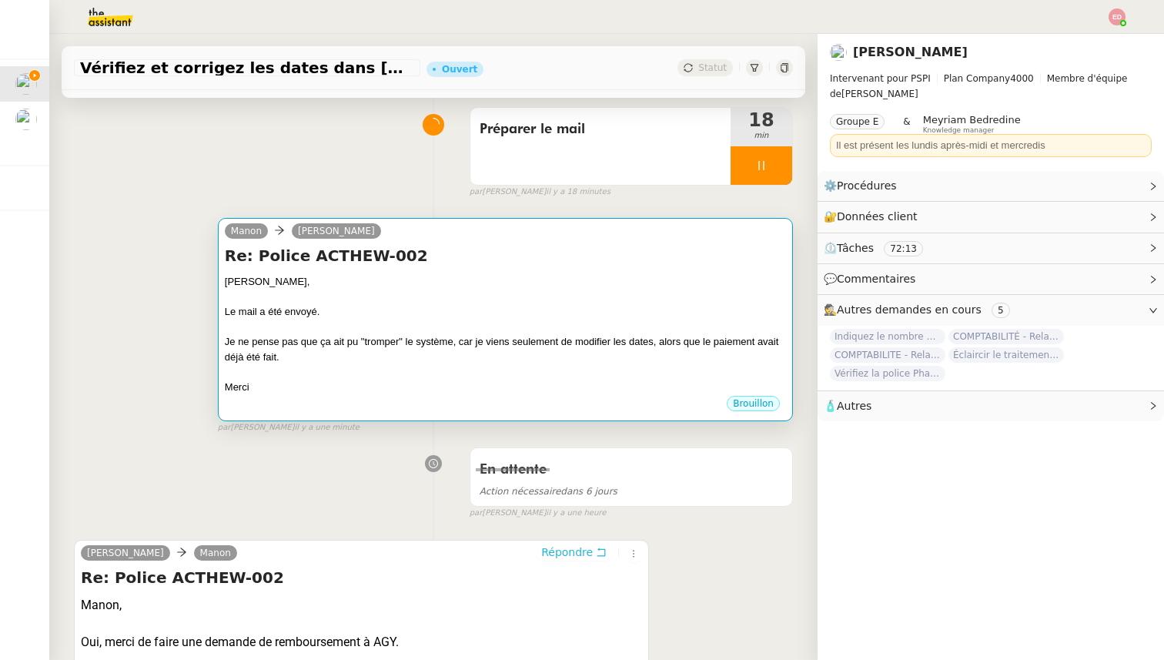
scroll to position [0, 0]
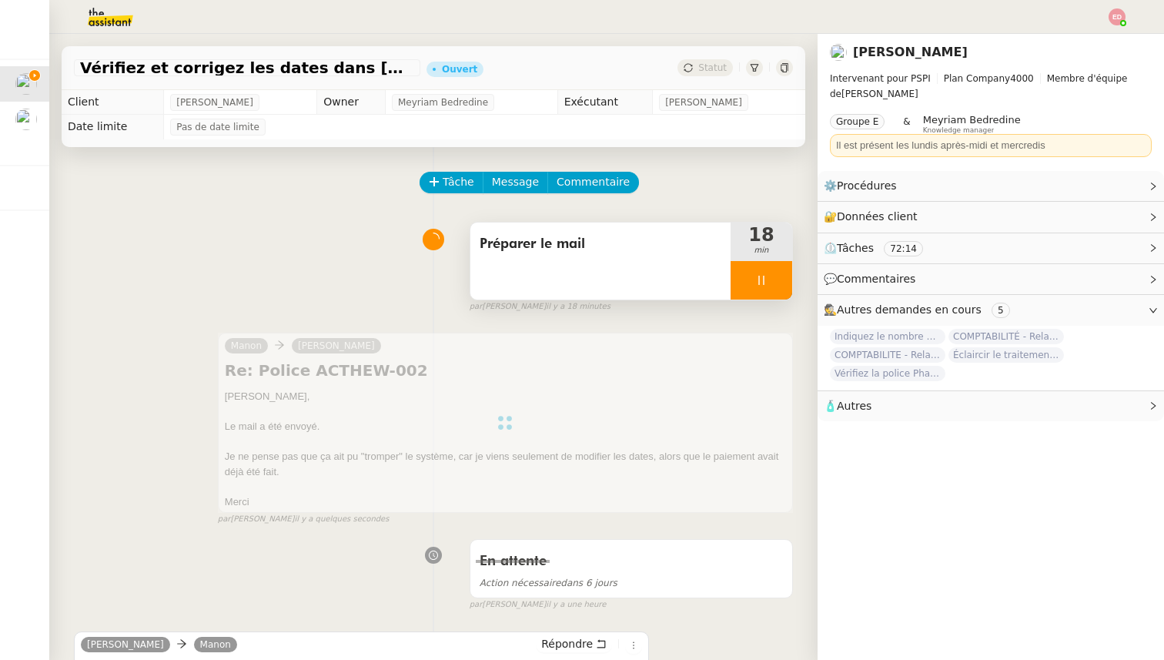
click at [779, 275] on div at bounding box center [762, 280] width 62 height 39
click at [779, 275] on icon at bounding box center [777, 280] width 12 height 12
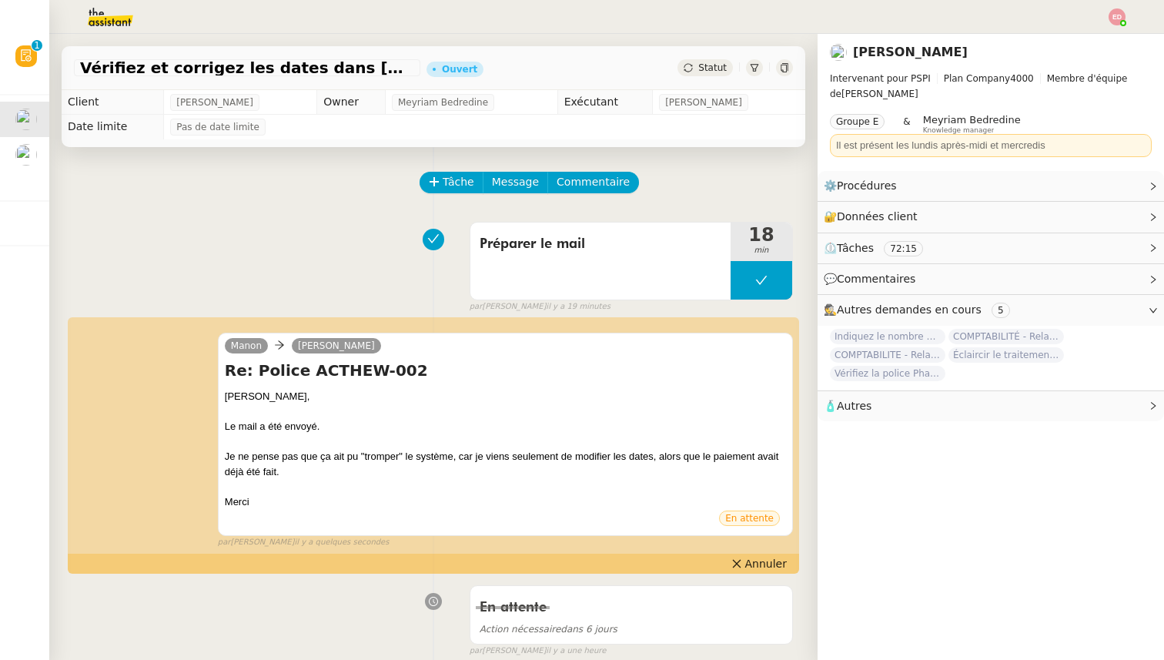
click at [717, 76] on div "[PERSON_NAME] et corrigez les dates dans Brokin Ouvert Statut" at bounding box center [434, 68] width 744 height 44
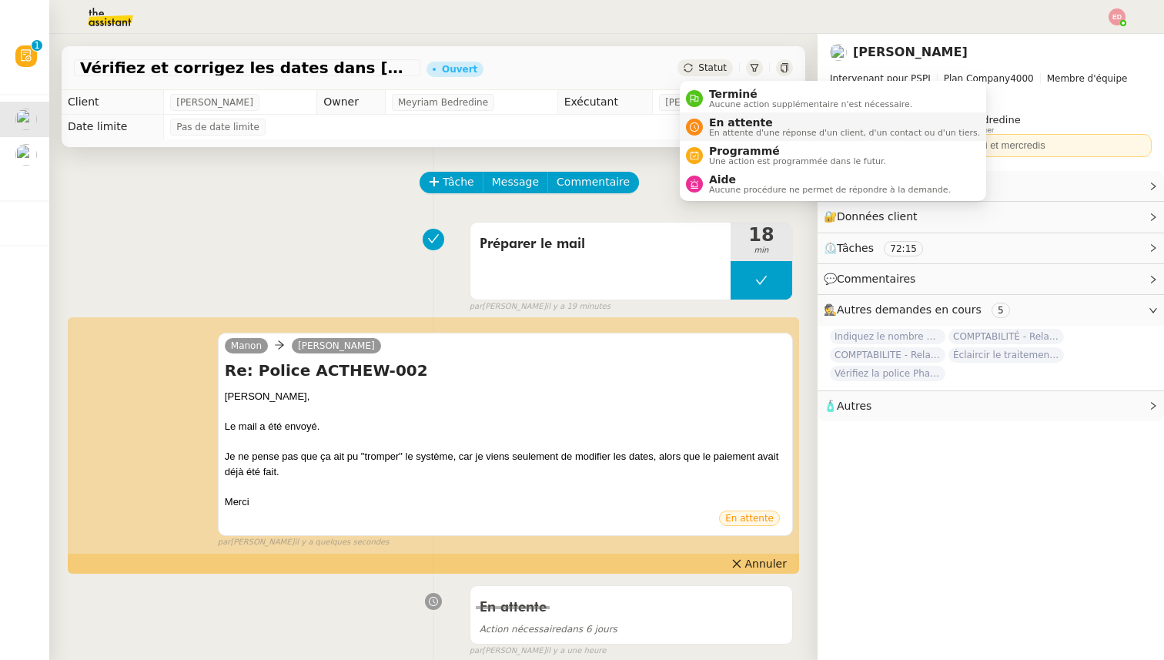
click at [722, 125] on span "En attente" at bounding box center [844, 122] width 271 height 12
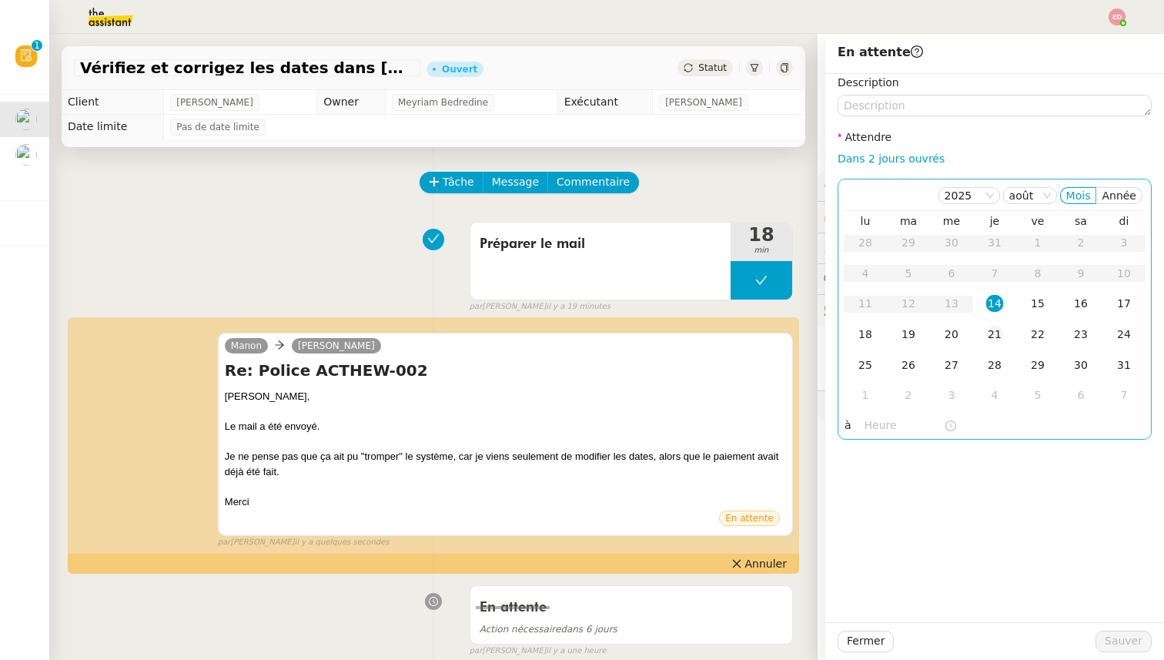
click at [994, 340] on div "21" at bounding box center [995, 334] width 17 height 17
click at [1122, 636] on span "Sauver" at bounding box center [1124, 641] width 38 height 18
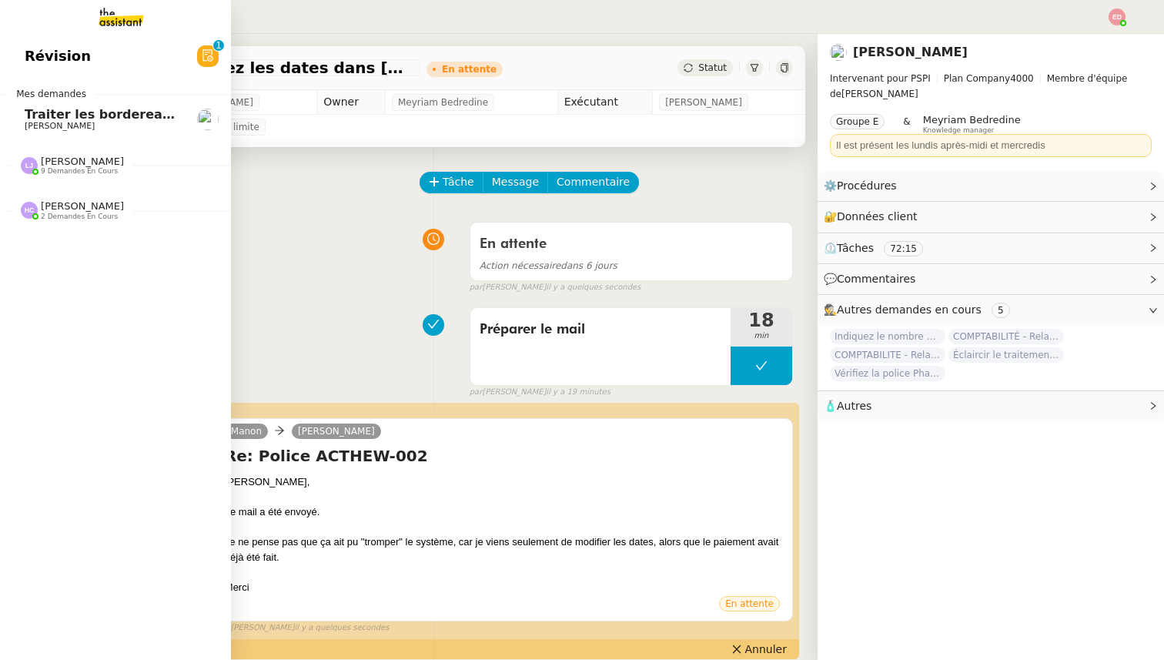
click at [36, 116] on span "Traiter les bordereaux de commission juillet 2025" at bounding box center [197, 114] width 345 height 15
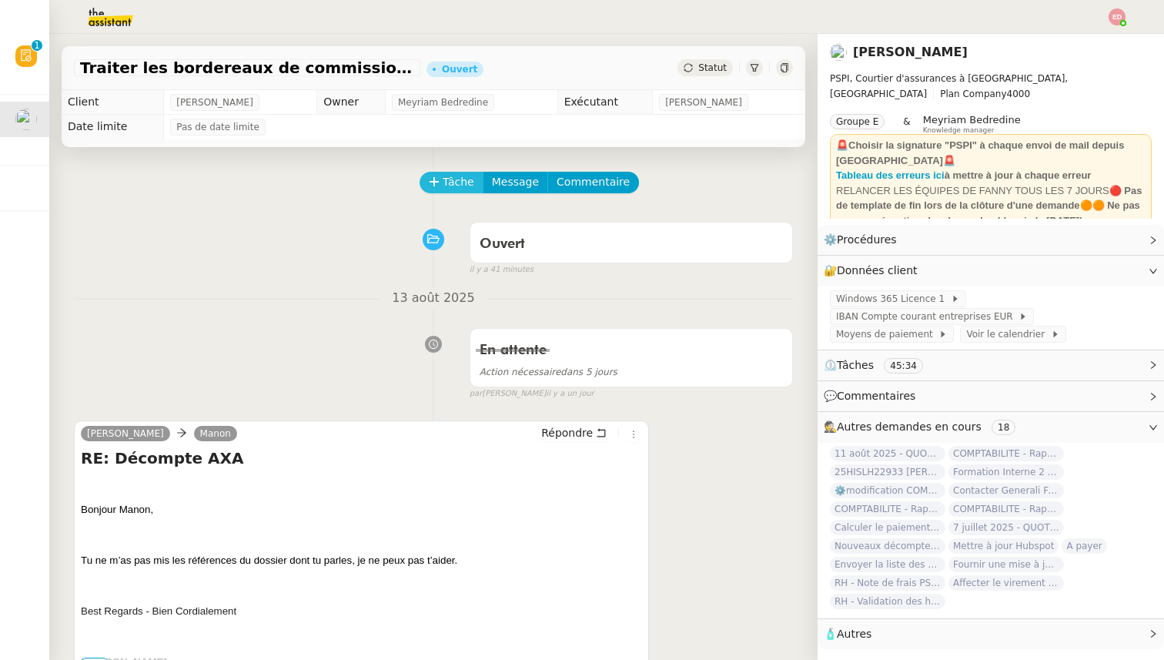
click at [449, 190] on span "Tâche" at bounding box center [459, 182] width 32 height 18
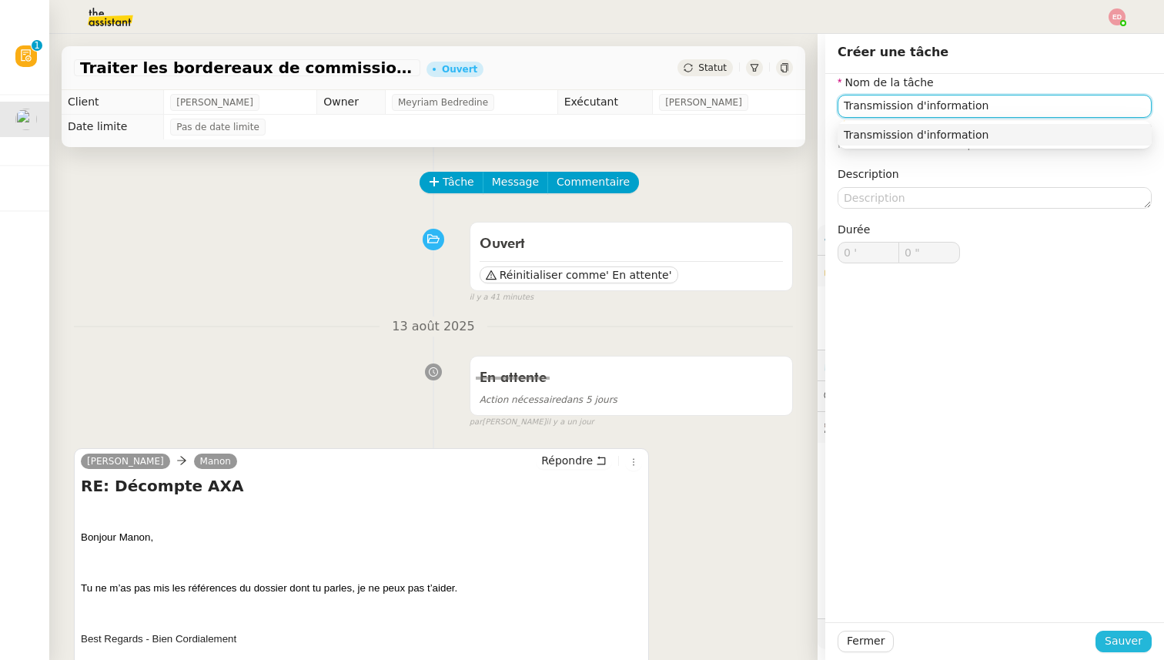
type input "Transmission d'information"
click at [1122, 632] on span "Sauver" at bounding box center [1124, 641] width 38 height 18
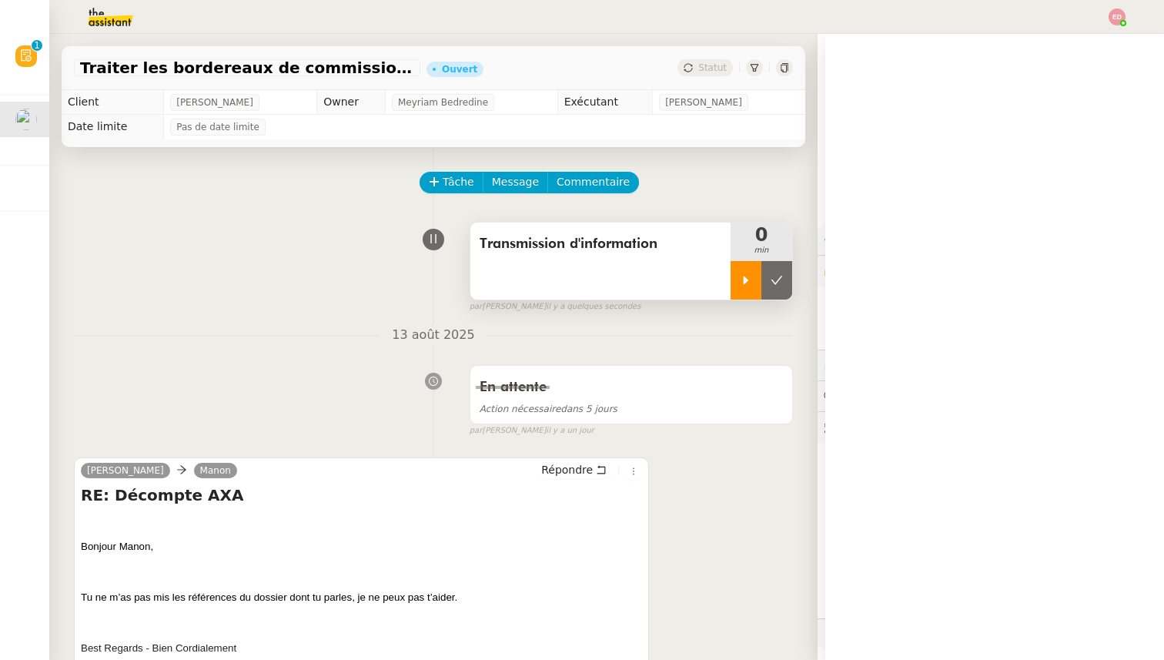
click at [747, 273] on div at bounding box center [746, 280] width 31 height 39
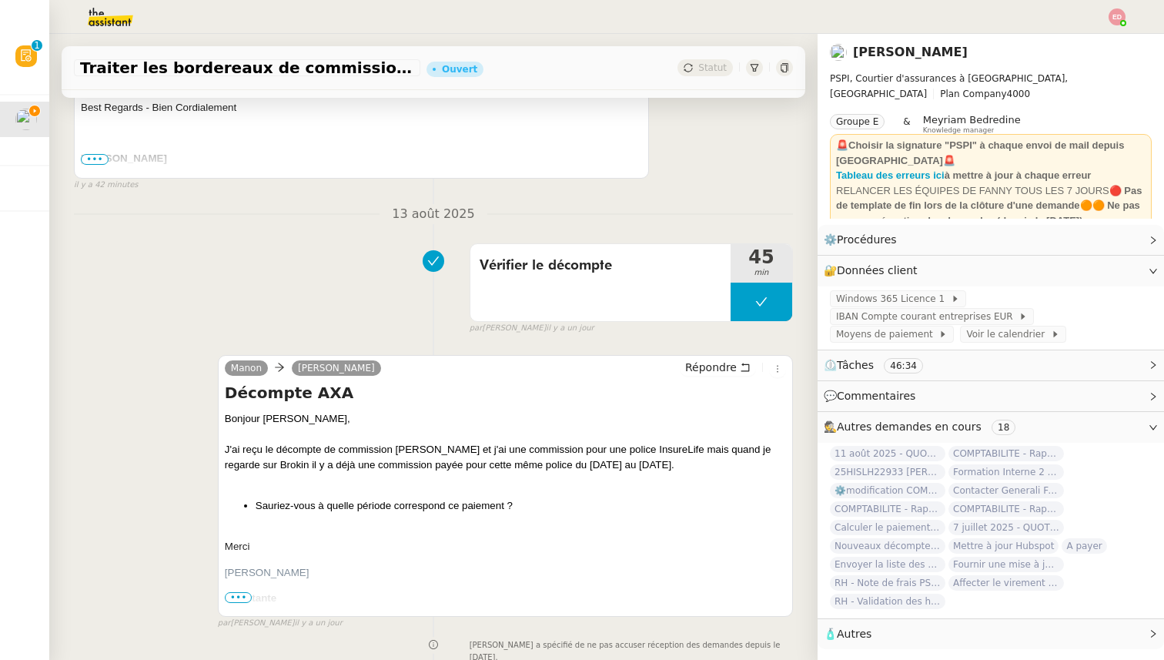
scroll to position [705, 0]
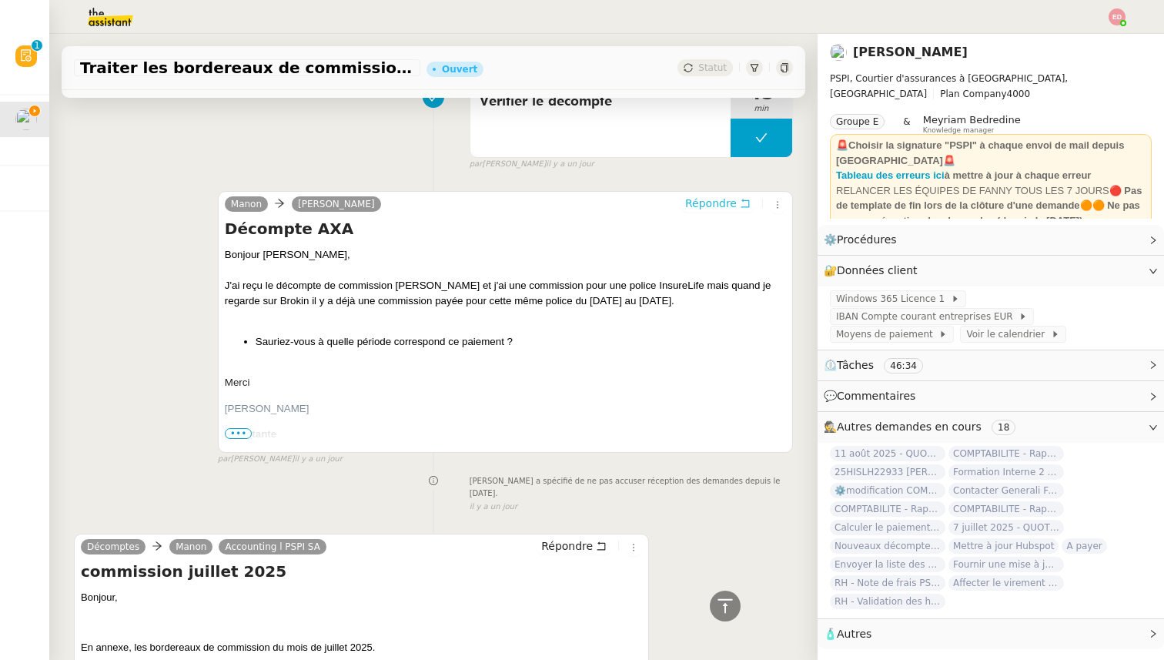
click at [707, 199] on span "Répondre" at bounding box center [711, 203] width 52 height 15
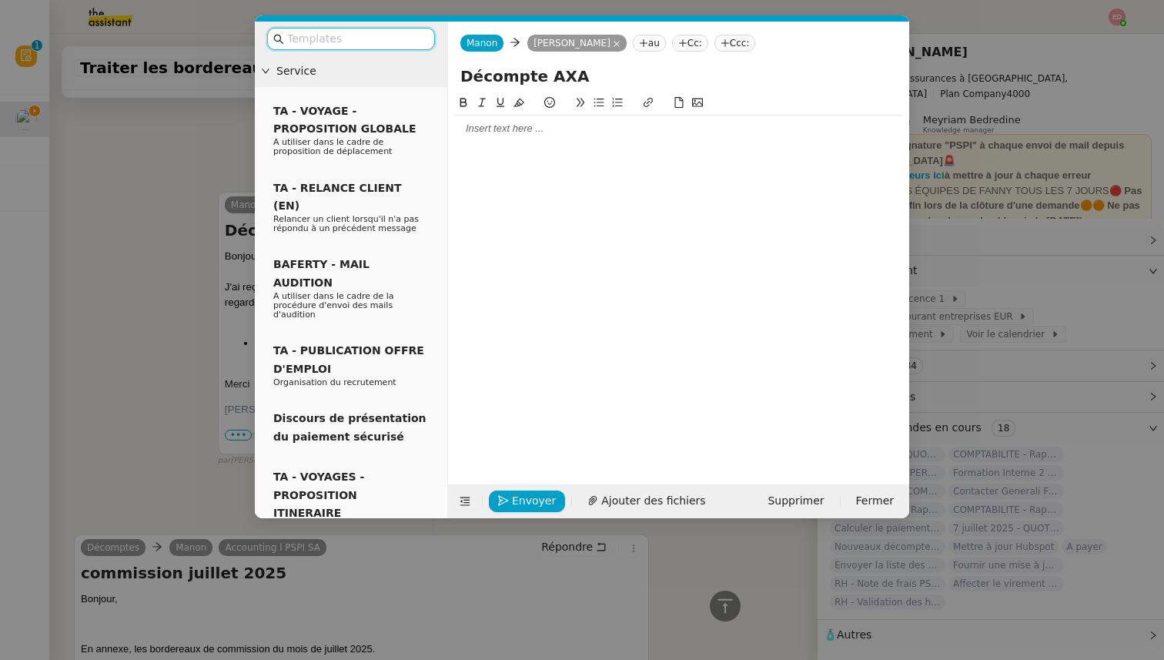
scroll to position [823, 0]
click at [498, 137] on div at bounding box center [678, 129] width 449 height 26
click at [565, 156] on div "Il s'agit d ela police 14488786" at bounding box center [678, 157] width 449 height 14
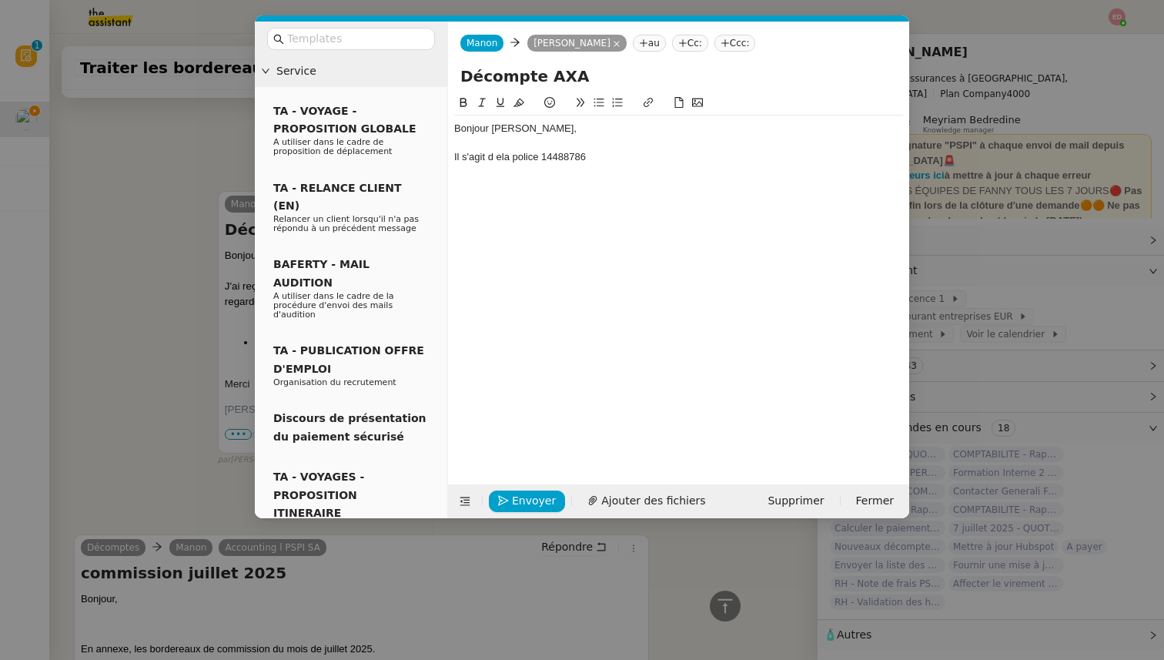
click at [615, 148] on div at bounding box center [678, 143] width 449 height 14
click at [622, 162] on div "Il s'agit d ela police 14488786" at bounding box center [678, 157] width 449 height 14
click at [501, 157] on div "Il s'agit d ela police 14488786 du client InsureLife SA." at bounding box center [678, 157] width 449 height 14
click at [109, 240] on nz-modal-container "Service TA - VOYAGE - PROPOSITION GLOBALE A utiliser dans le cadre de propositi…" at bounding box center [582, 330] width 1164 height 660
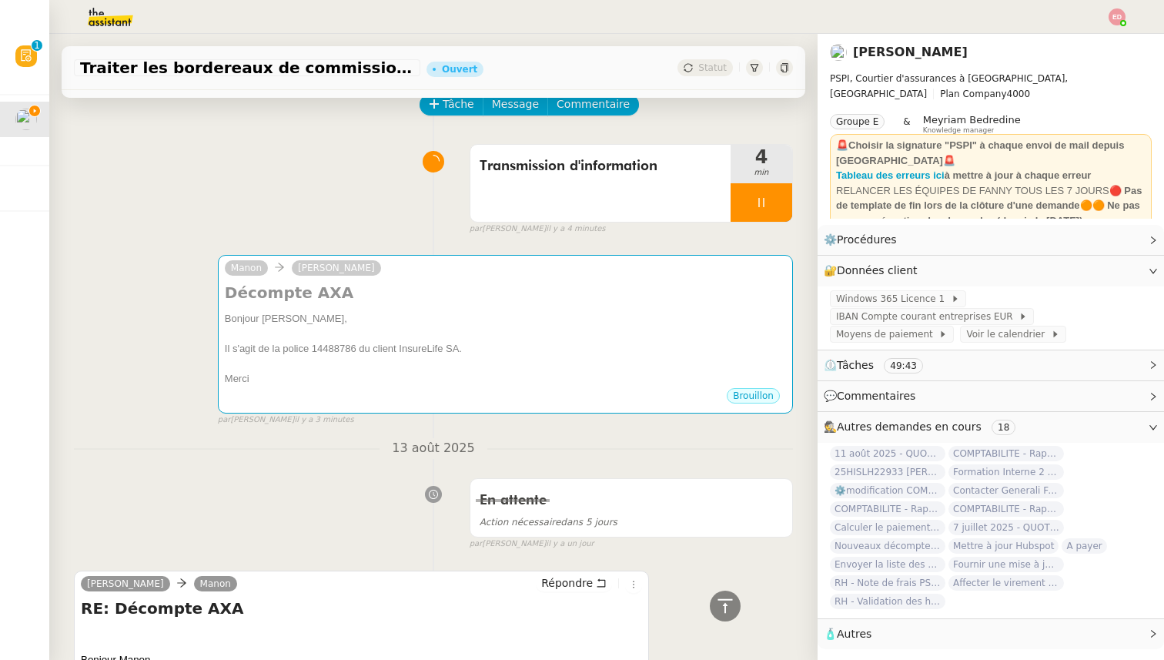
scroll to position [0, 0]
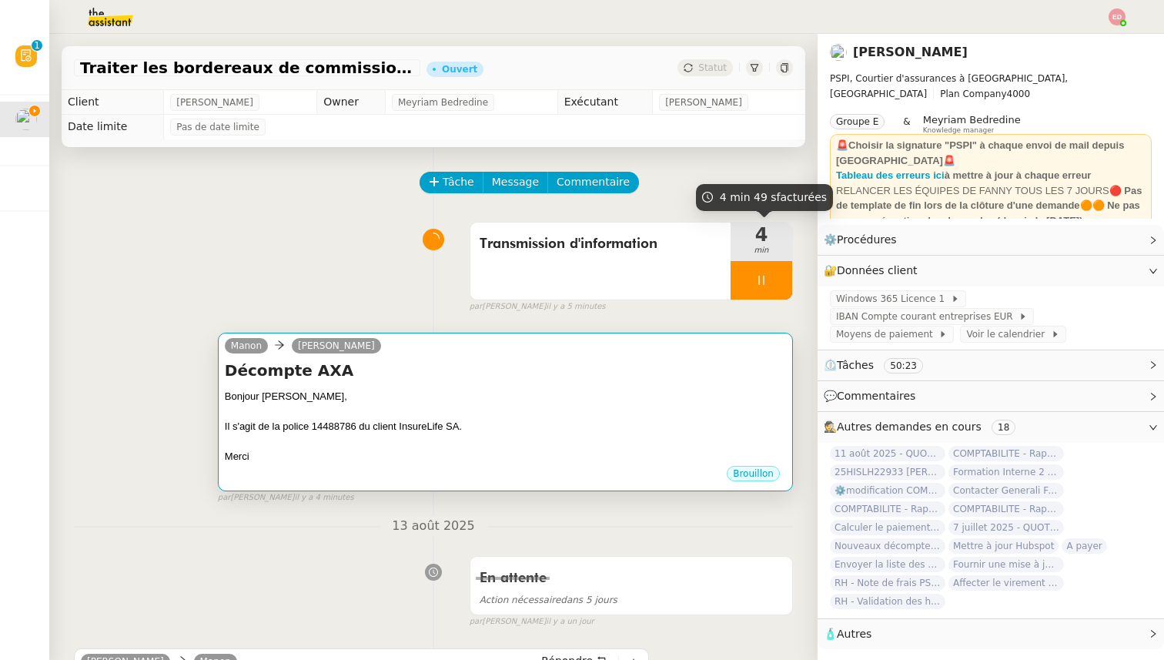
click at [633, 391] on div "Bonjour [PERSON_NAME]," at bounding box center [505, 396] width 561 height 15
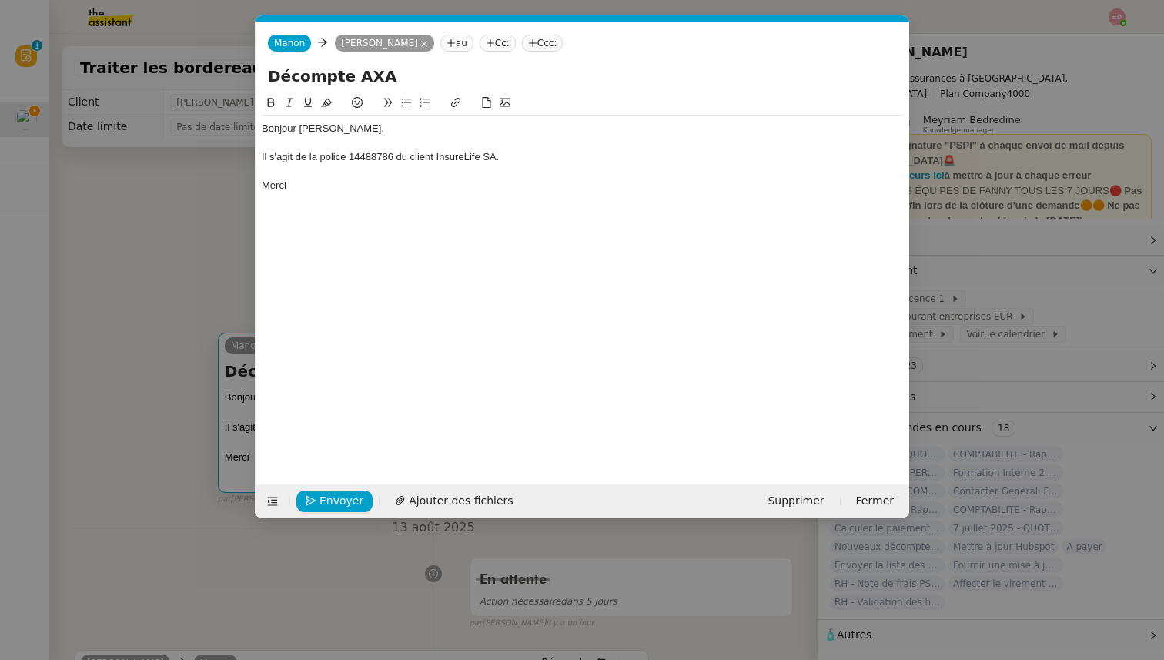
scroll to position [0, 32]
click at [340, 495] on span "Envoyer" at bounding box center [342, 501] width 44 height 18
click at [340, 495] on span "Confirmer l'envoi" at bounding box center [366, 501] width 92 height 18
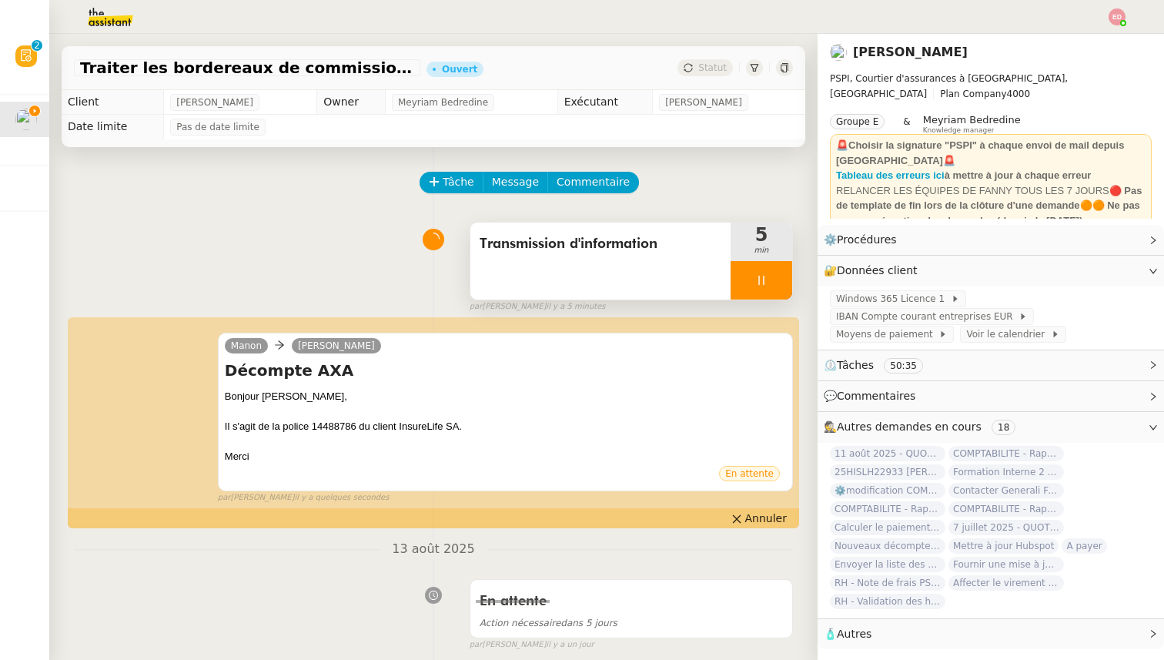
click at [770, 283] on div at bounding box center [762, 280] width 62 height 39
click at [770, 283] on button at bounding box center [777, 280] width 31 height 39
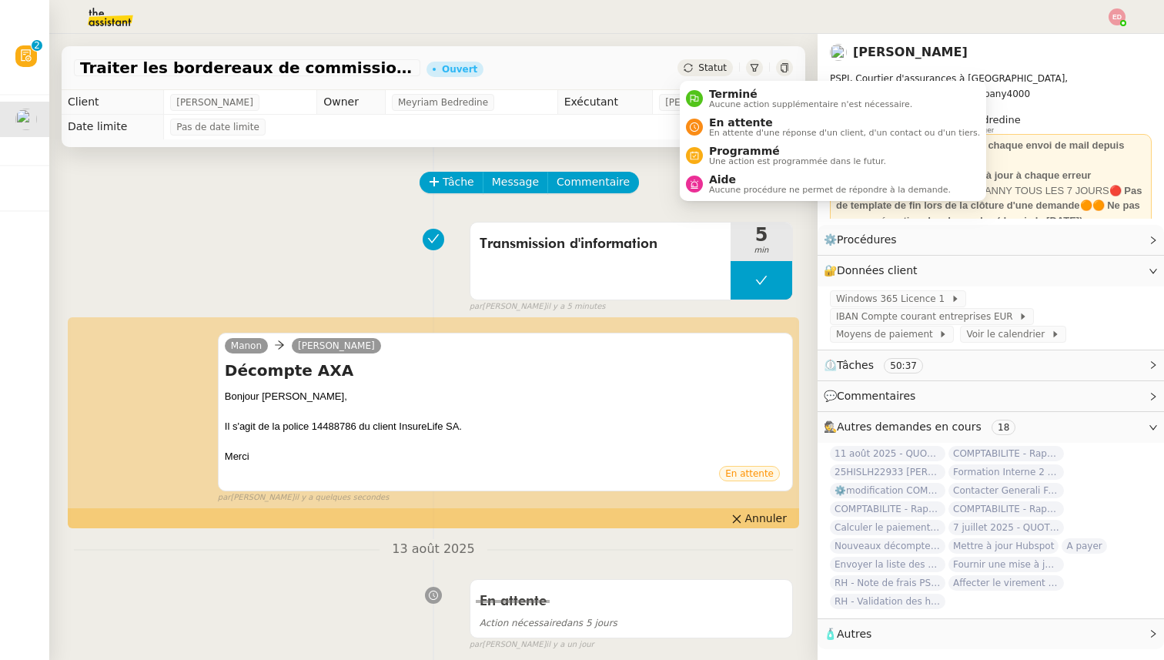
click at [709, 65] on span "Statut" at bounding box center [713, 67] width 28 height 11
click at [741, 126] on span "En attente" at bounding box center [844, 122] width 271 height 12
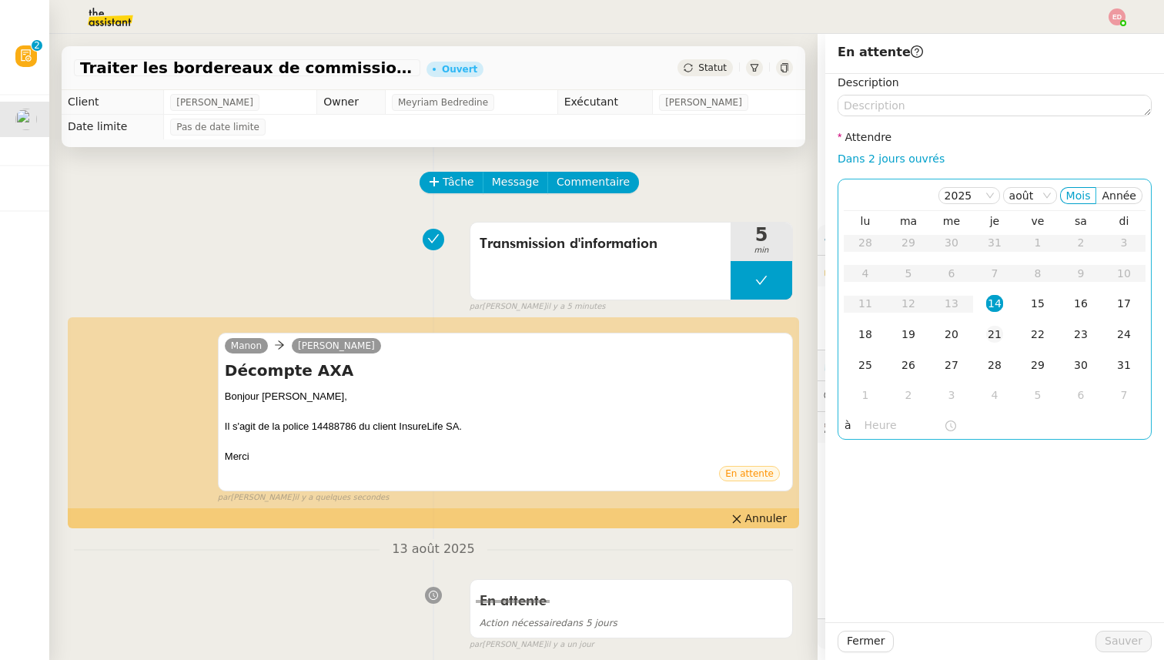
click at [1000, 333] on div "21" at bounding box center [995, 334] width 17 height 17
click at [1120, 640] on span "Sauver" at bounding box center [1124, 641] width 38 height 18
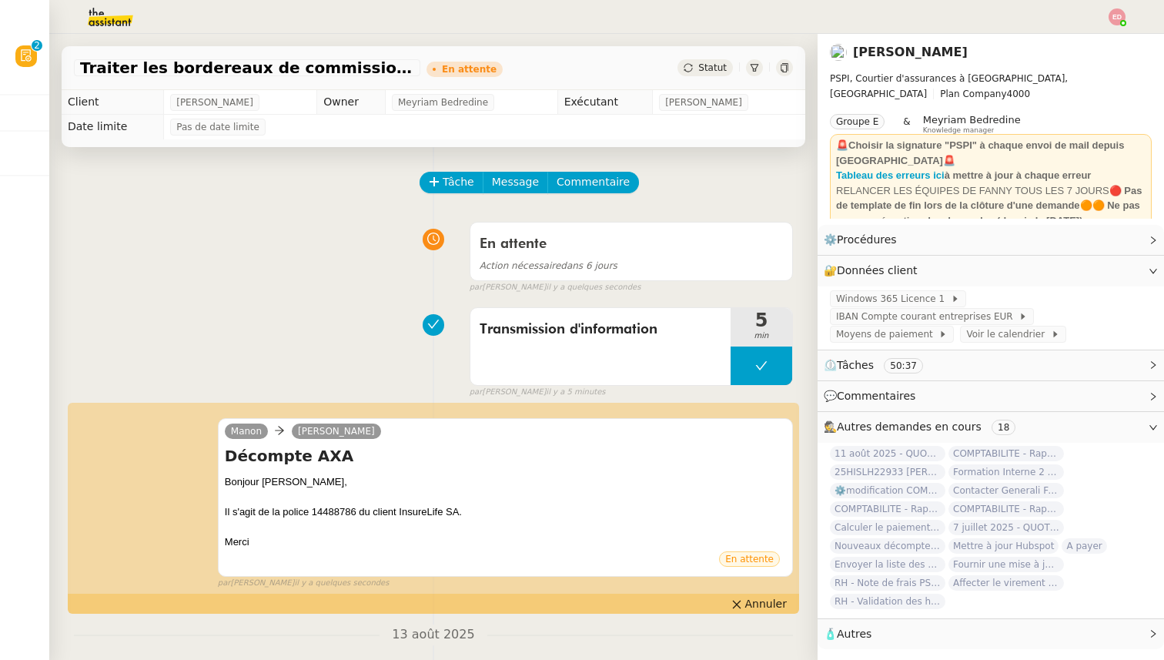
click at [1115, 18] on img at bounding box center [1117, 16] width 17 height 17
click at [1067, 42] on span "Suivi" at bounding box center [1063, 44] width 26 height 12
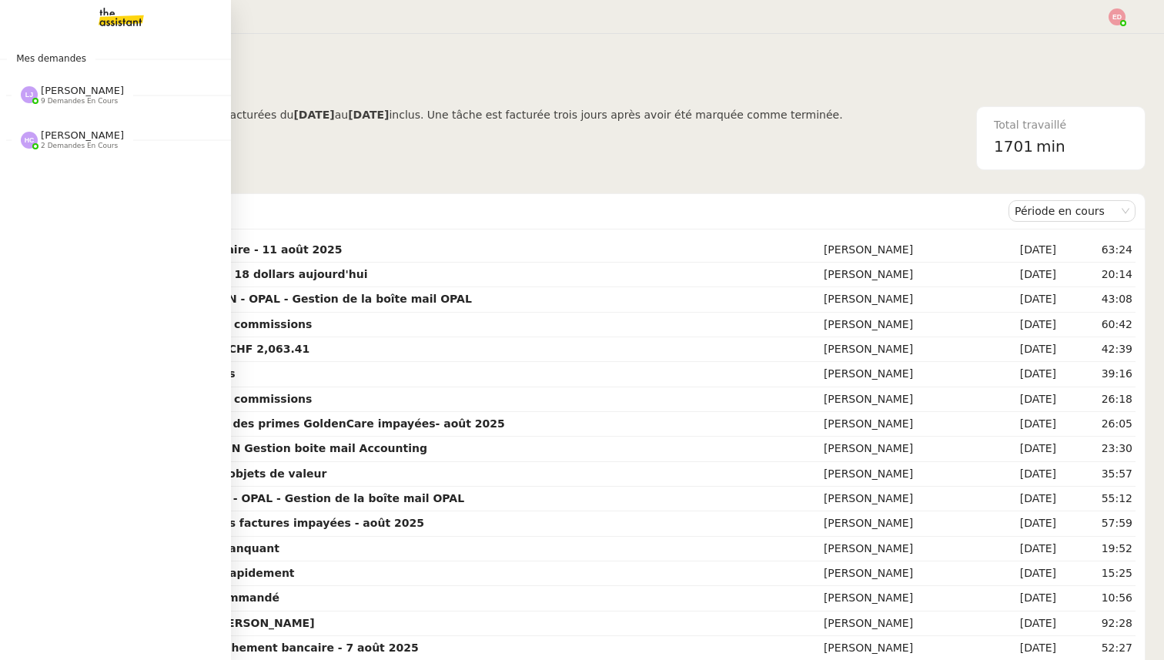
click at [52, 141] on span "[PERSON_NAME]" at bounding box center [82, 135] width 83 height 12
click at [74, 203] on span "Rembourser Prieur Immo SA et annuler contrat" at bounding box center [190, 203] width 331 height 15
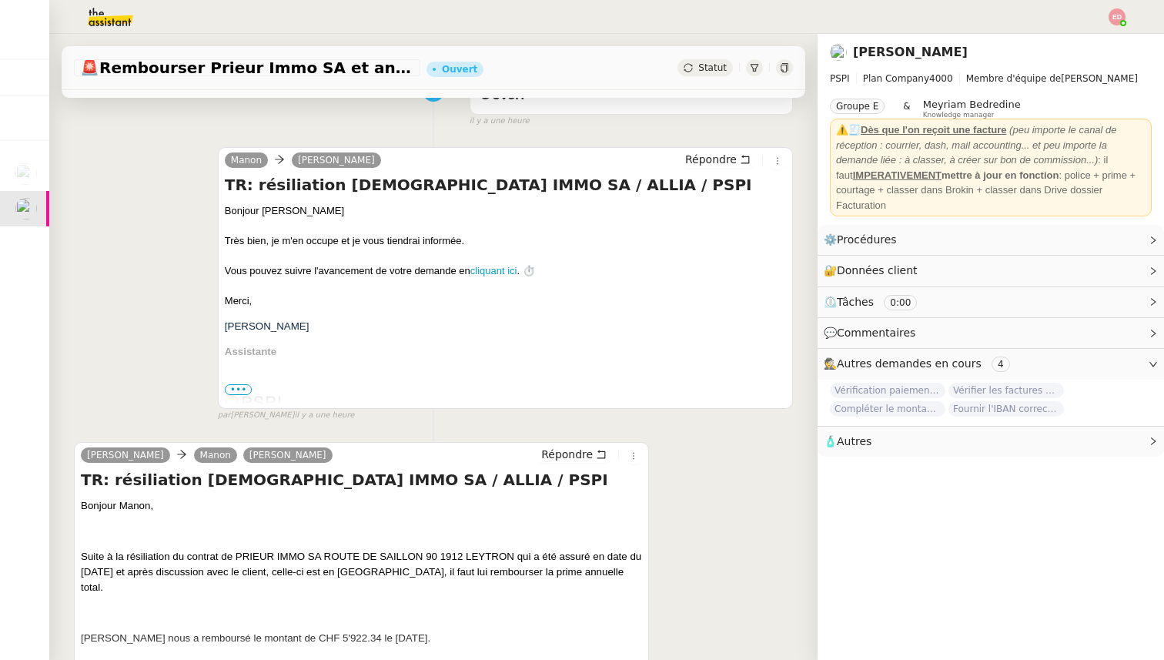
scroll to position [152, 0]
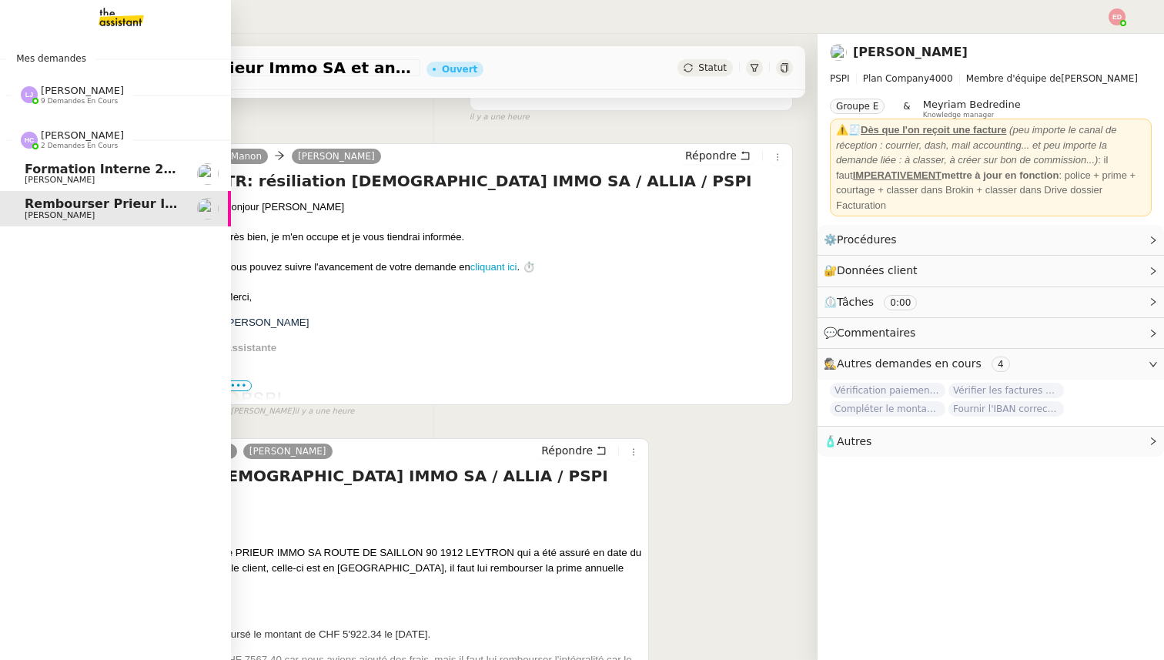
click at [48, 173] on span "Formation Interne 2 - [PERSON_NAME]" at bounding box center [158, 169] width 267 height 15
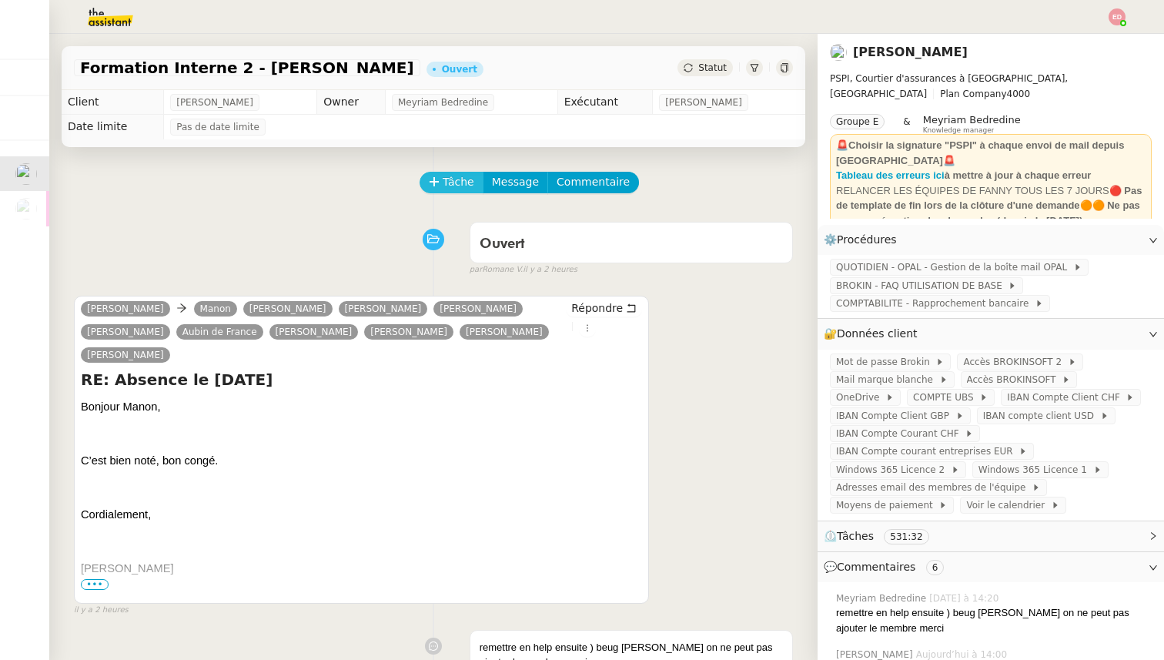
click at [437, 179] on icon at bounding box center [434, 181] width 11 height 11
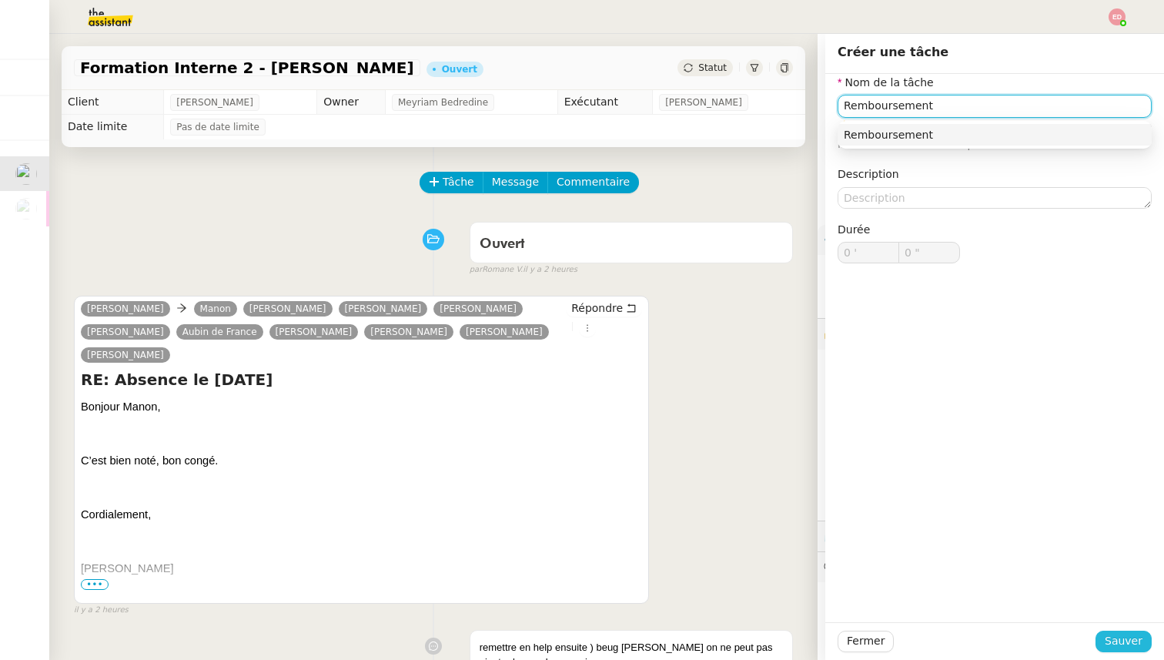
type input "Remboursement"
click at [1121, 642] on span "Sauver" at bounding box center [1124, 641] width 38 height 18
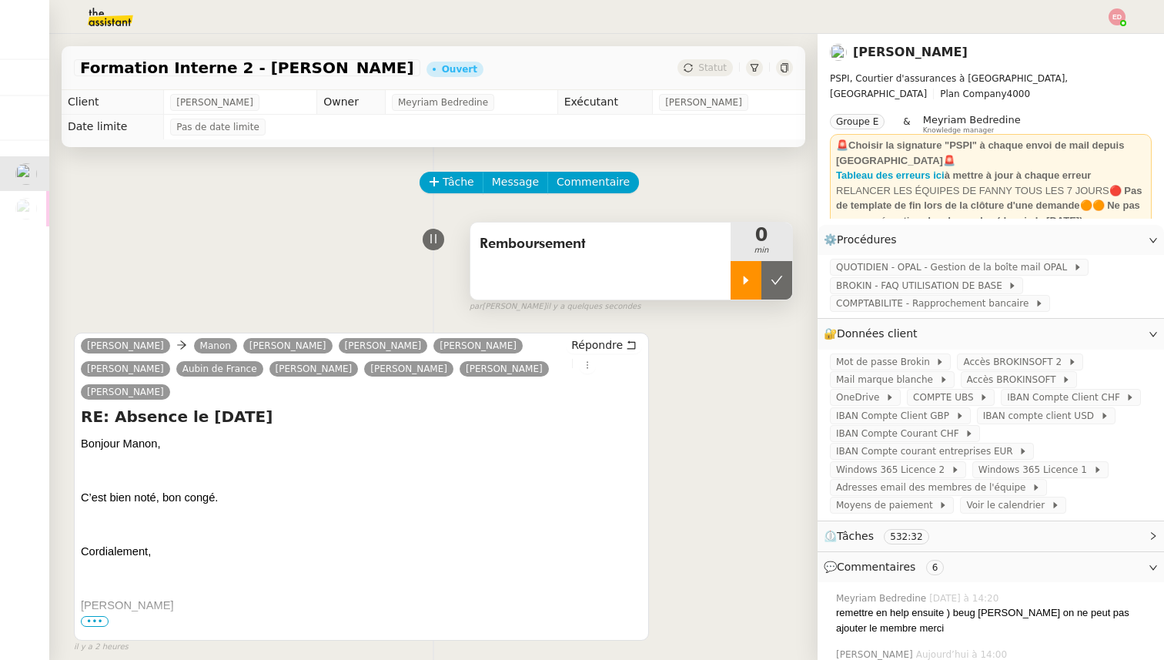
click at [744, 277] on icon at bounding box center [746, 280] width 5 height 8
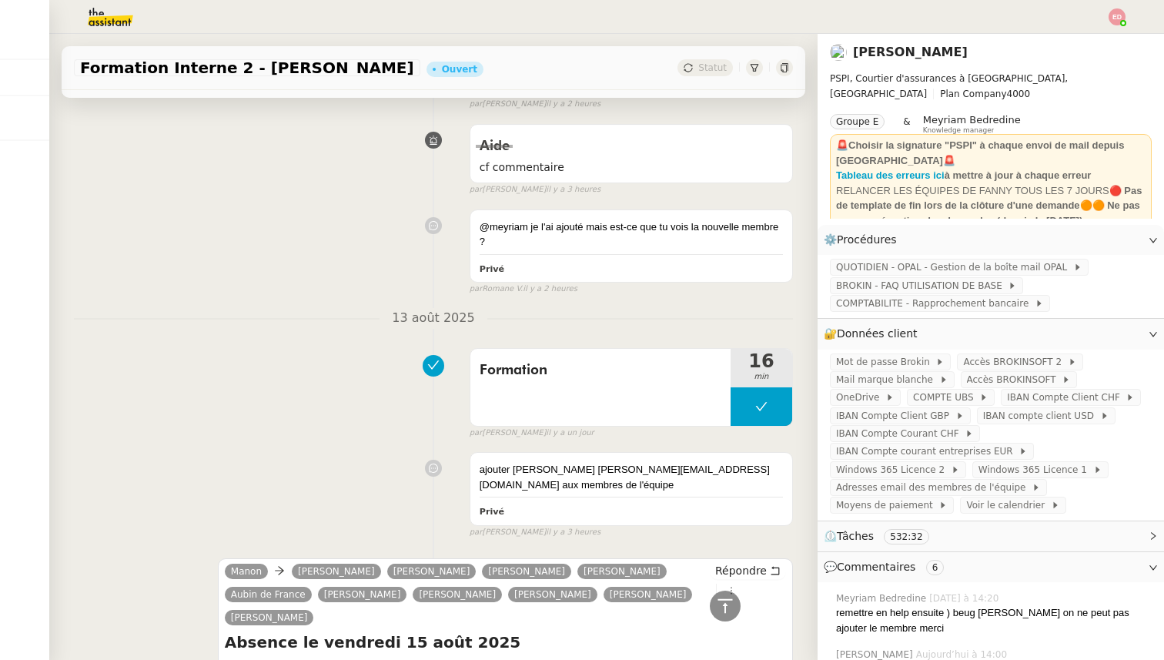
scroll to position [643, 0]
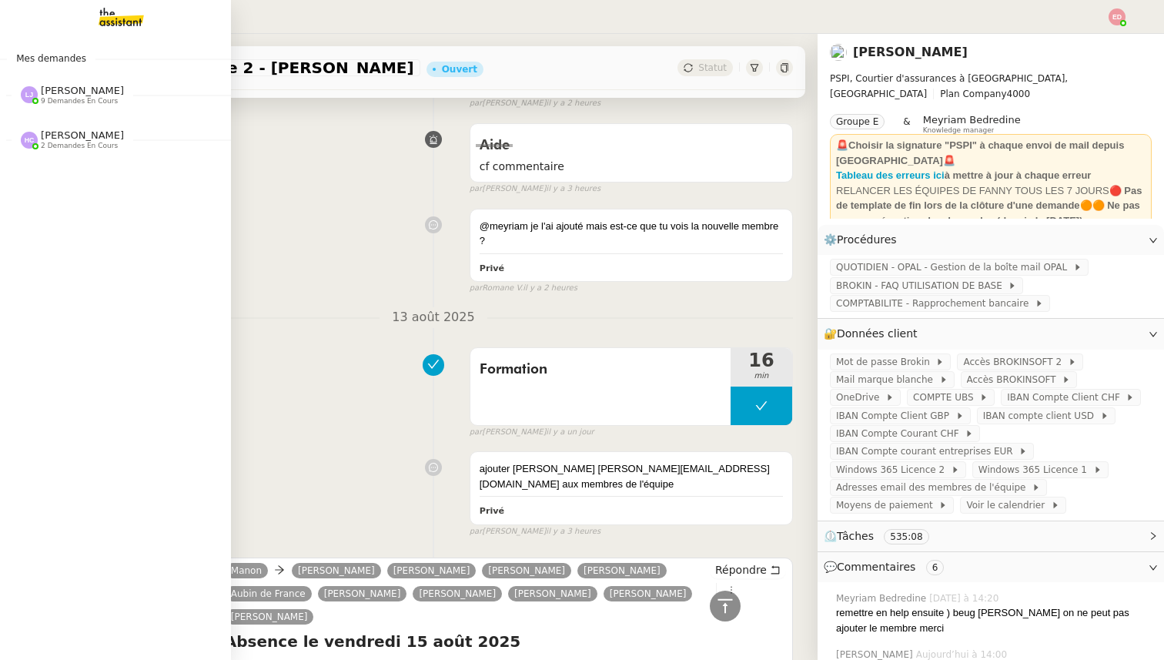
click at [46, 139] on span "[PERSON_NAME]" at bounding box center [82, 135] width 83 height 12
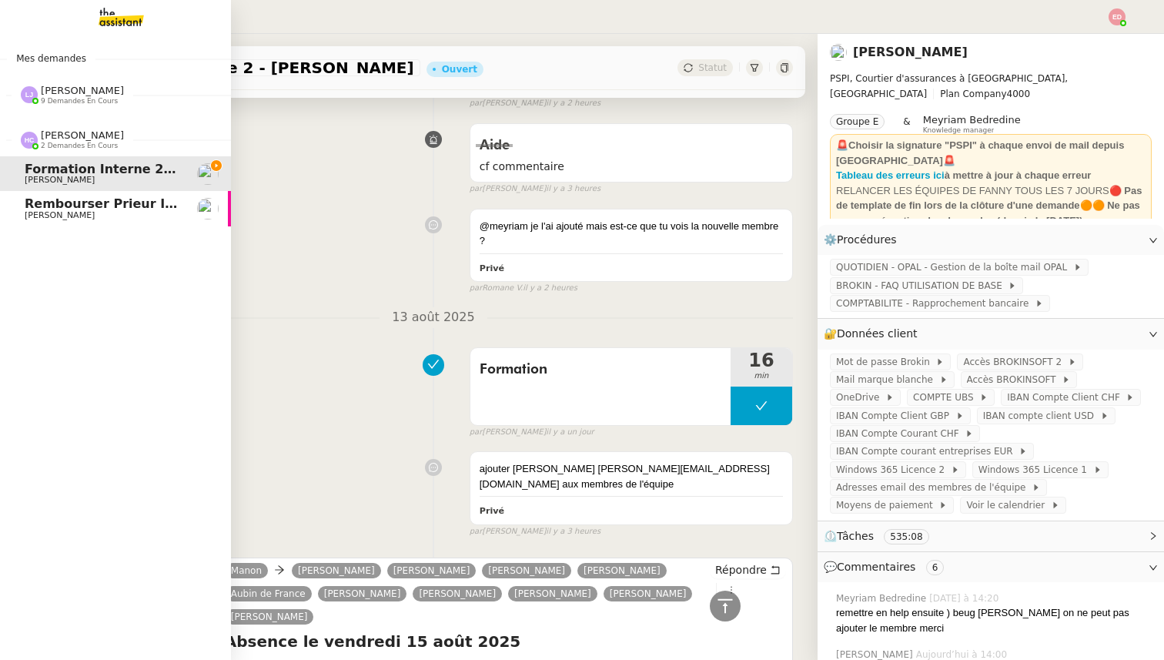
click at [62, 214] on span "[PERSON_NAME]" at bounding box center [60, 215] width 70 height 10
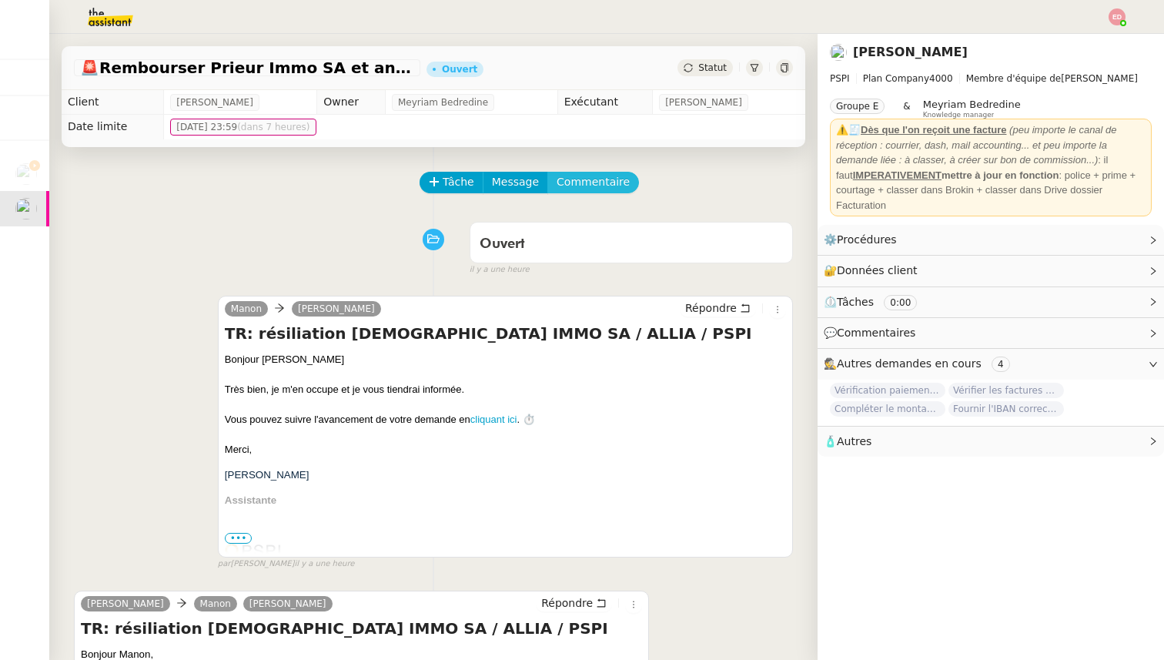
click at [567, 185] on span "Commentaire" at bounding box center [593, 182] width 73 height 18
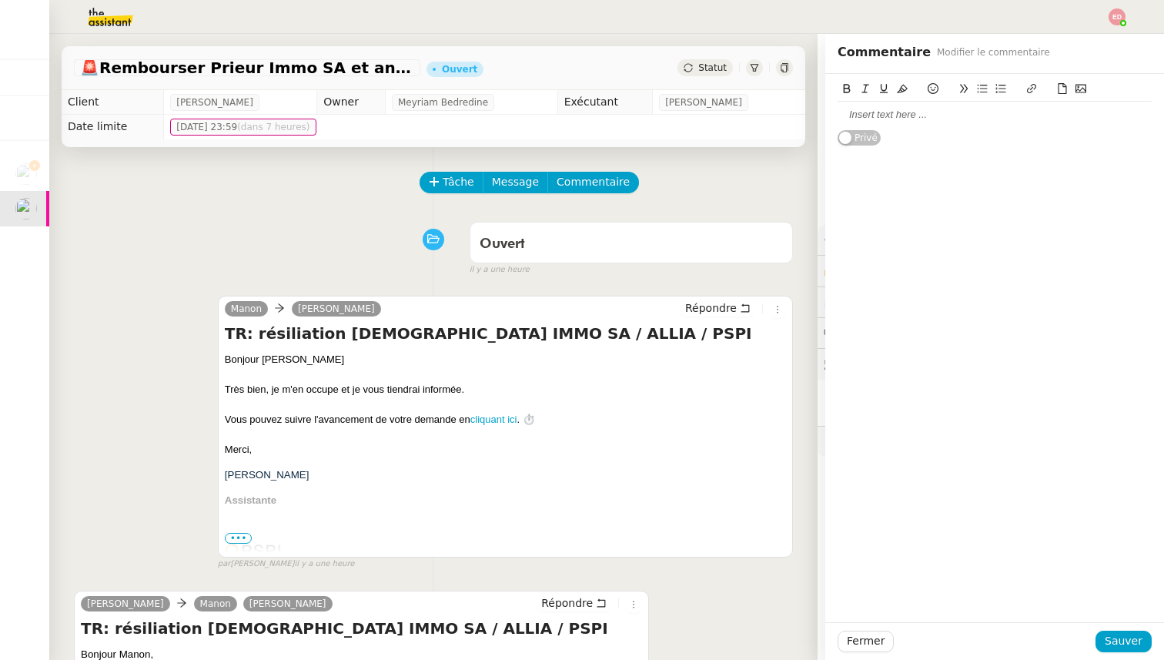
click at [1063, 89] on icon at bounding box center [1062, 88] width 11 height 11
click at [1115, 642] on span "Sauver" at bounding box center [1124, 641] width 38 height 18
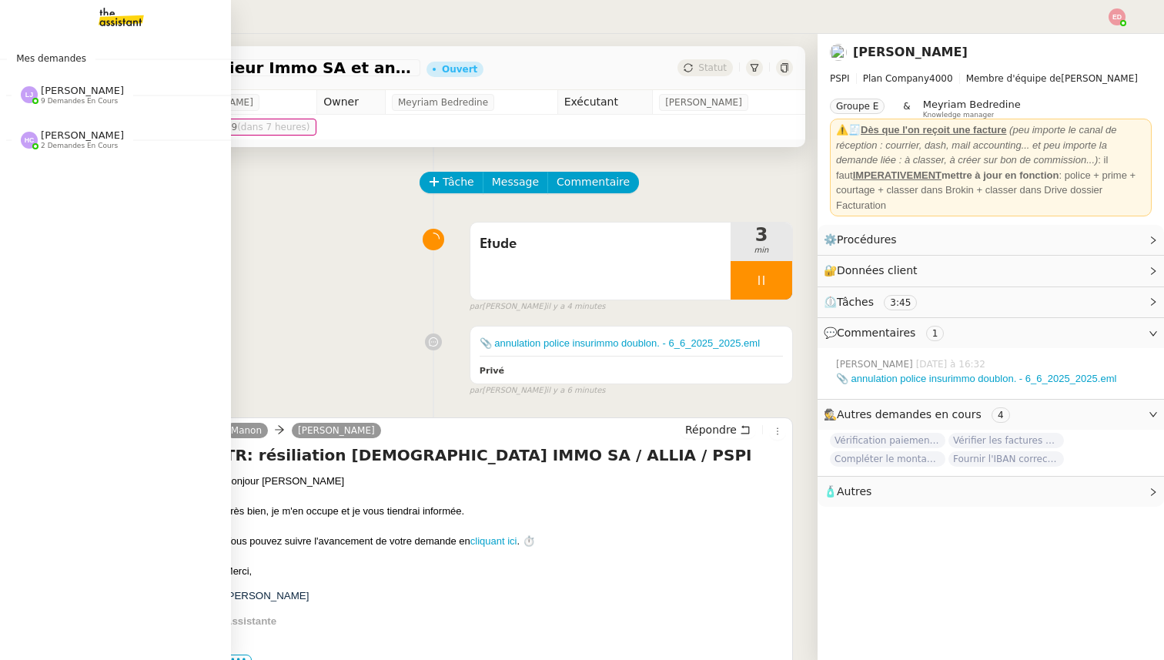
click at [109, 24] on img at bounding box center [108, 17] width 119 height 34
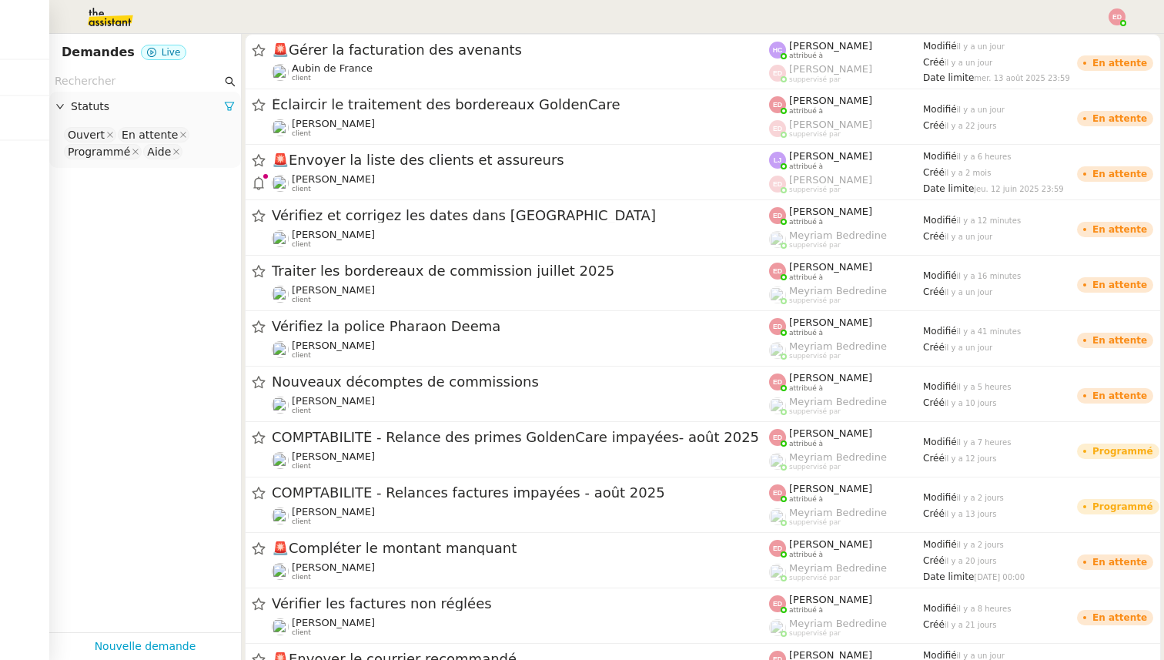
click at [173, 82] on input "text" at bounding box center [138, 81] width 167 height 18
paste input "annulation police insurimmo doublon."
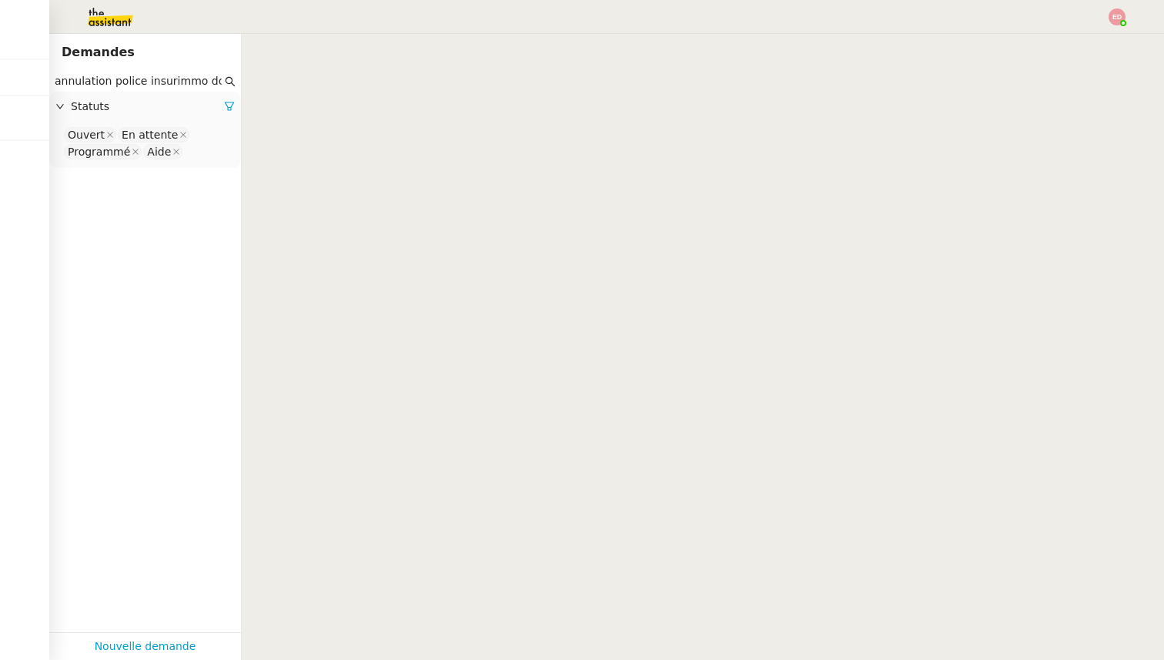
scroll to position [0, 18]
click at [152, 80] on input "annulation police insurimmo doublon" at bounding box center [138, 81] width 167 height 18
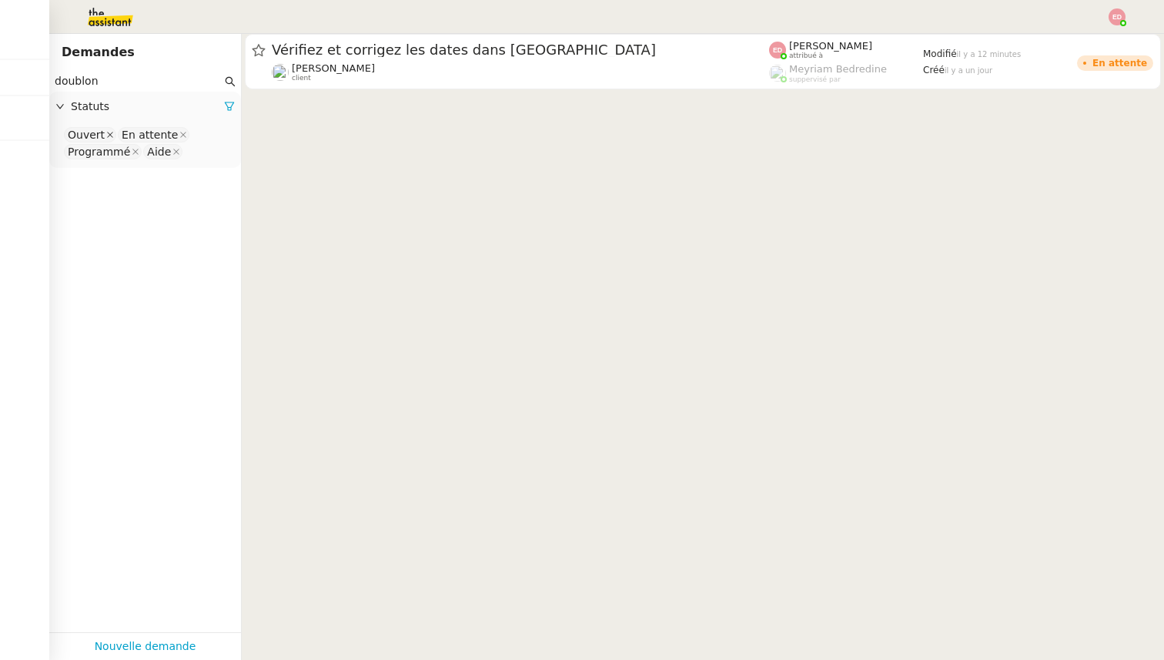
click at [107, 134] on icon at bounding box center [110, 135] width 6 height 6
click at [107, 134] on div "En attente" at bounding box center [96, 135] width 56 height 14
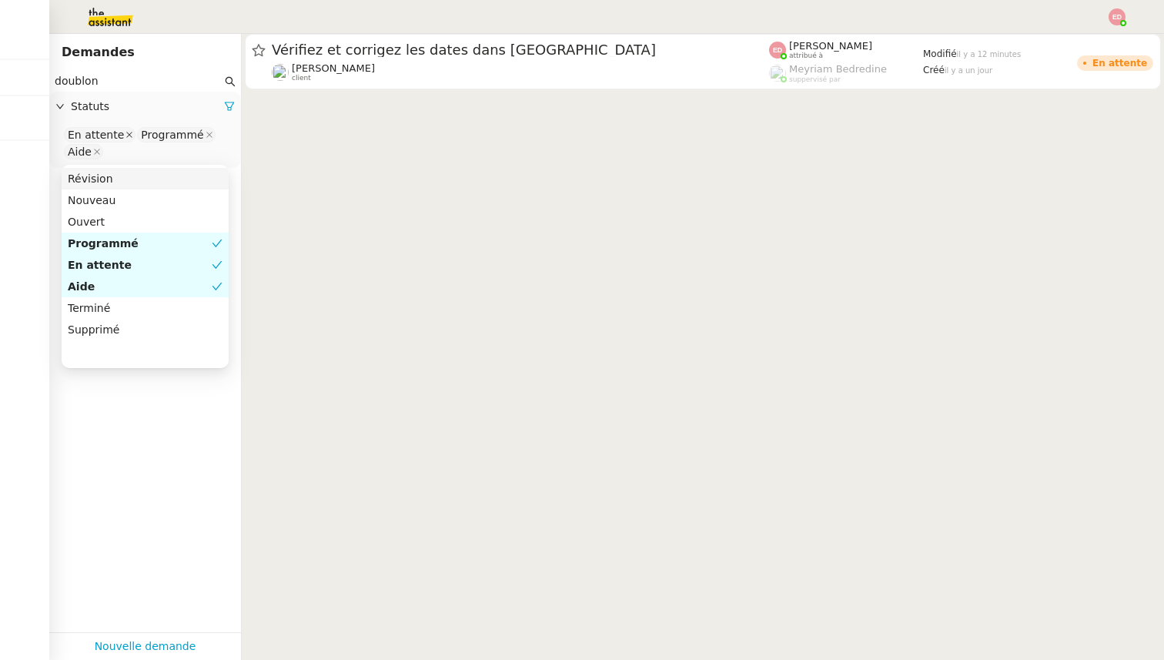
click at [126, 134] on icon at bounding box center [129, 135] width 6 height 6
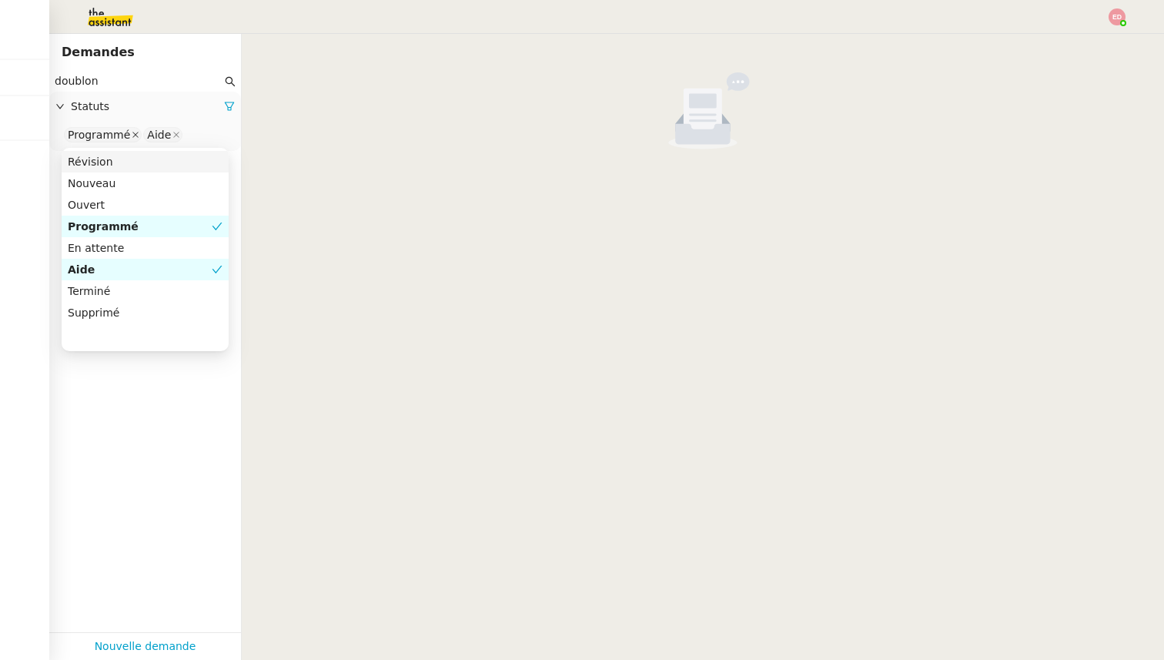
click at [132, 136] on icon at bounding box center [135, 135] width 6 height 6
click at [95, 137] on icon at bounding box center [97, 135] width 8 height 8
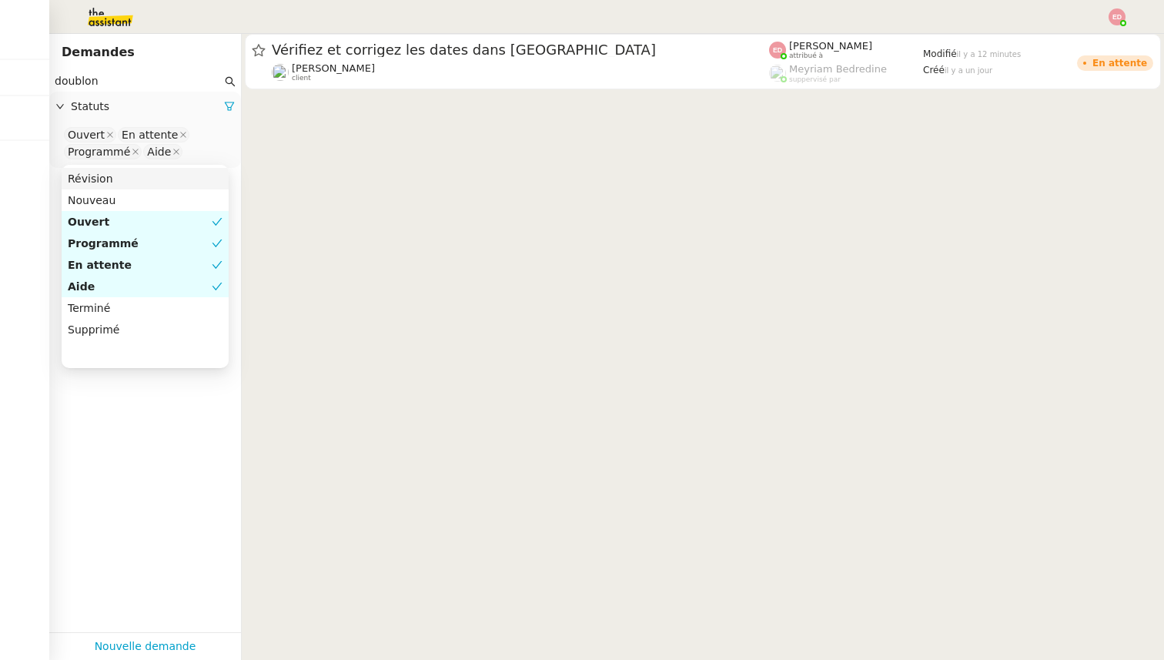
click at [156, 71] on nz-input-group "doublon" at bounding box center [145, 81] width 192 height 21
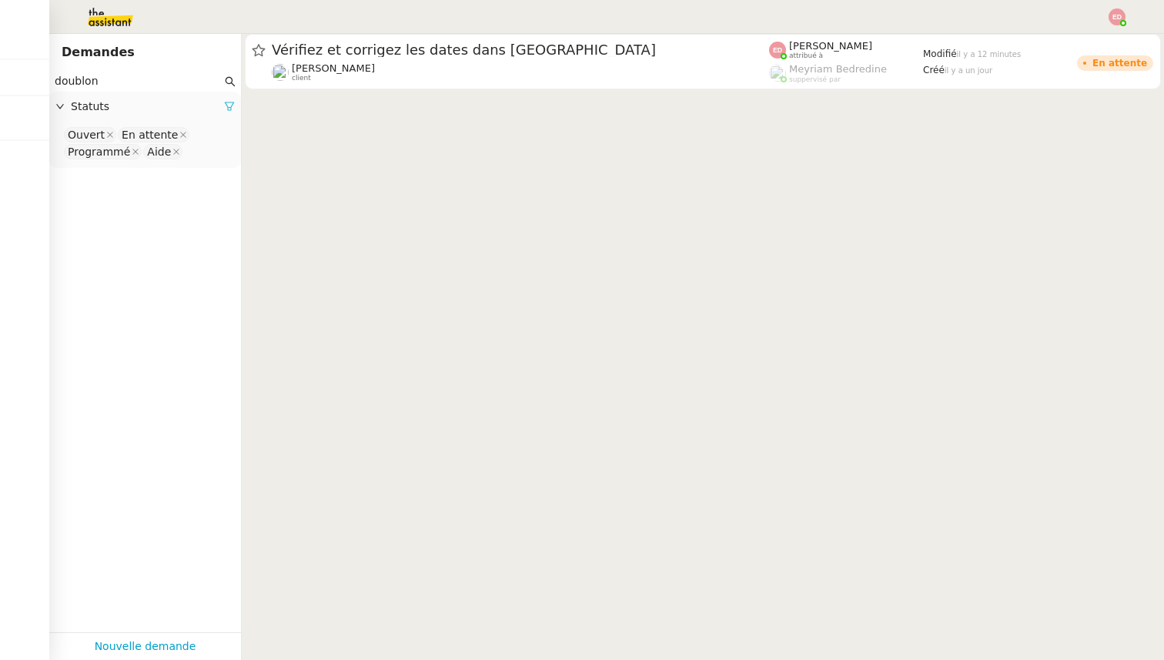
click at [226, 106] on icon at bounding box center [229, 106] width 11 height 11
click at [205, 102] on span "Statuts" at bounding box center [153, 107] width 164 height 18
click at [112, 133] on nz-select-top-control "Please select" at bounding box center [145, 135] width 167 height 19
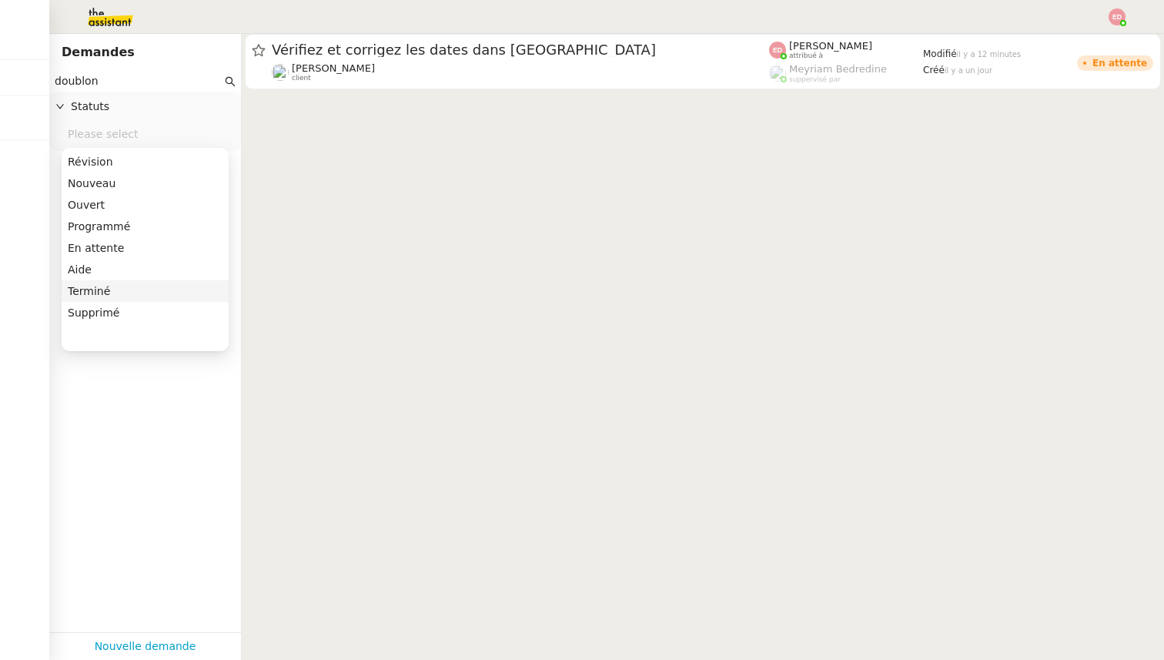
click at [102, 292] on div "Terminé" at bounding box center [145, 291] width 155 height 14
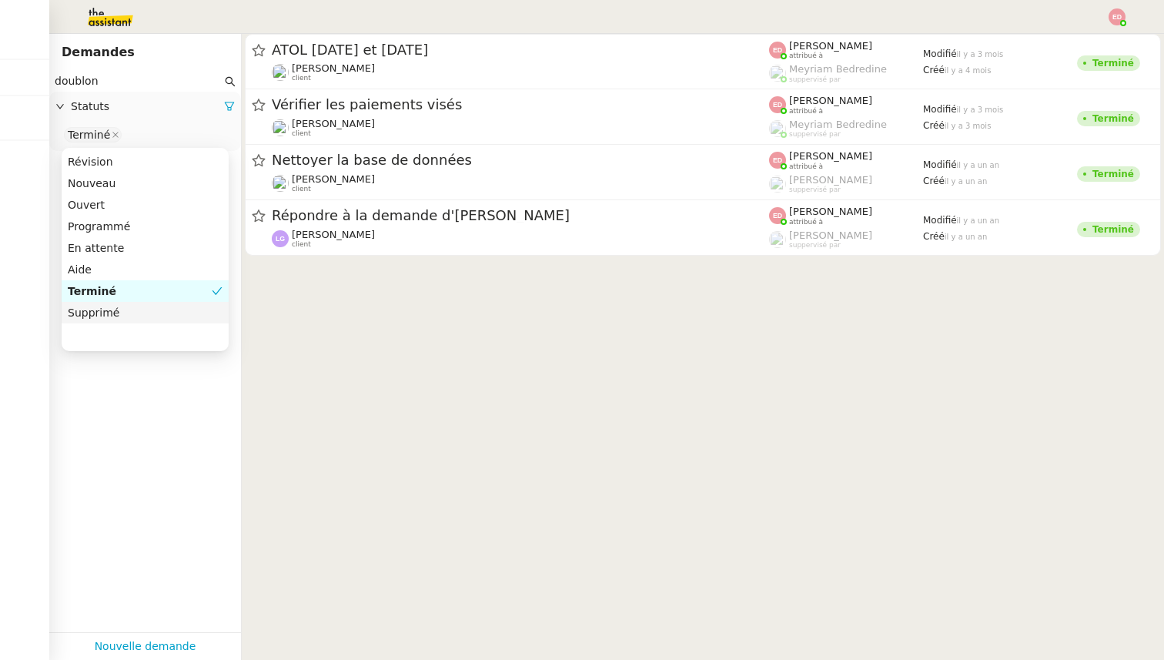
click at [94, 443] on app-tickets-filter "doublon Statuts Terminé" at bounding box center [145, 351] width 192 height 561
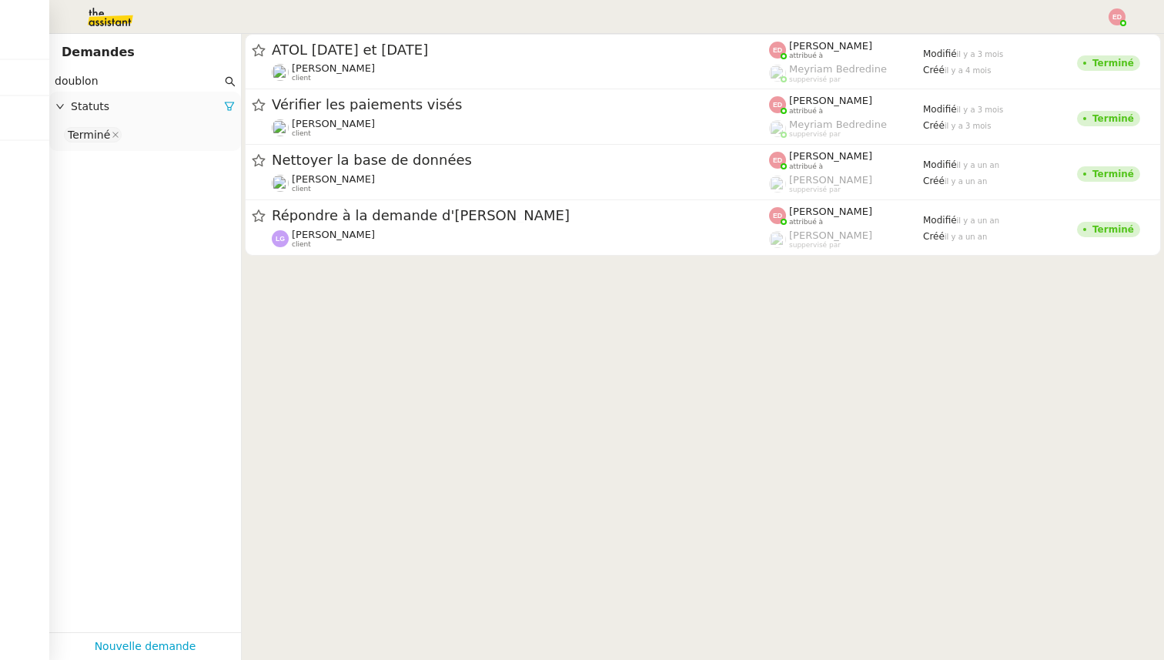
click at [101, 85] on input "doublon" at bounding box center [138, 81] width 167 height 18
paste input "annulation police insurimmo doublon."
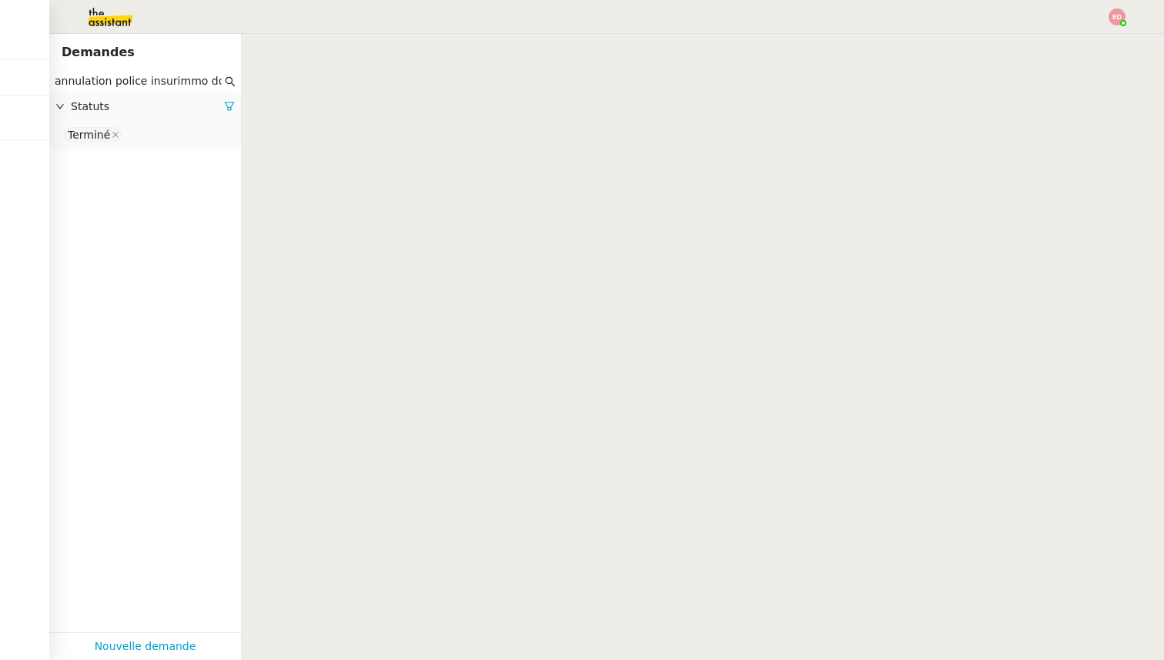
scroll to position [0, 18]
click at [159, 78] on input "annulation police insurimmo doublon" at bounding box center [138, 81] width 167 height 18
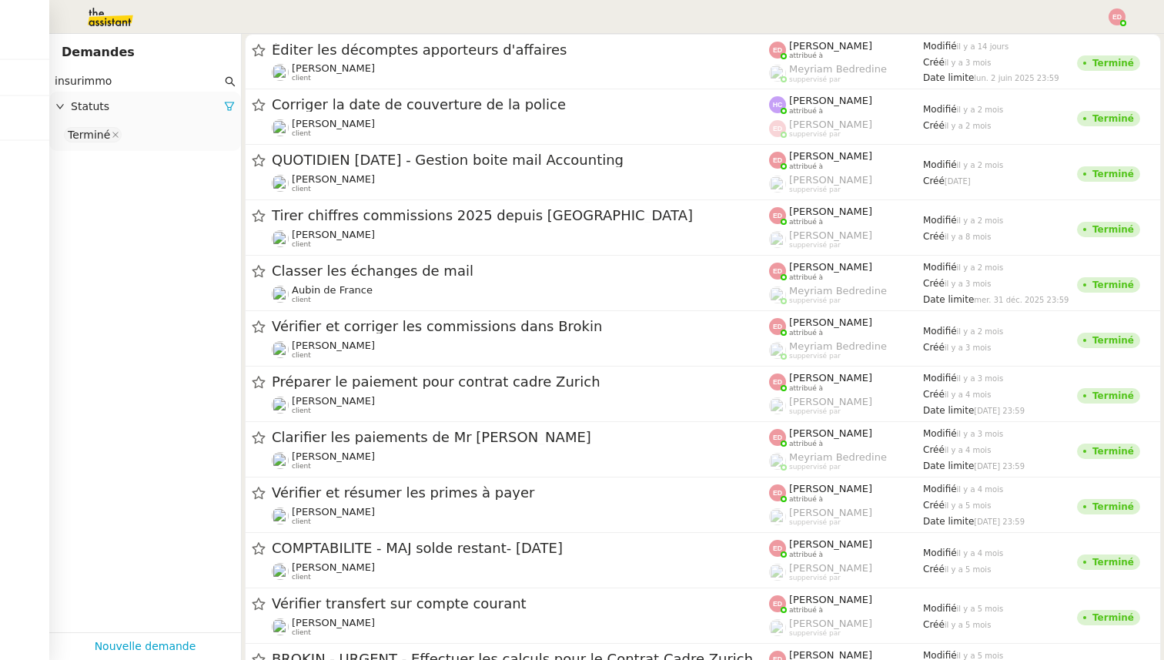
click at [119, 86] on input "insurimmo" at bounding box center [138, 81] width 167 height 18
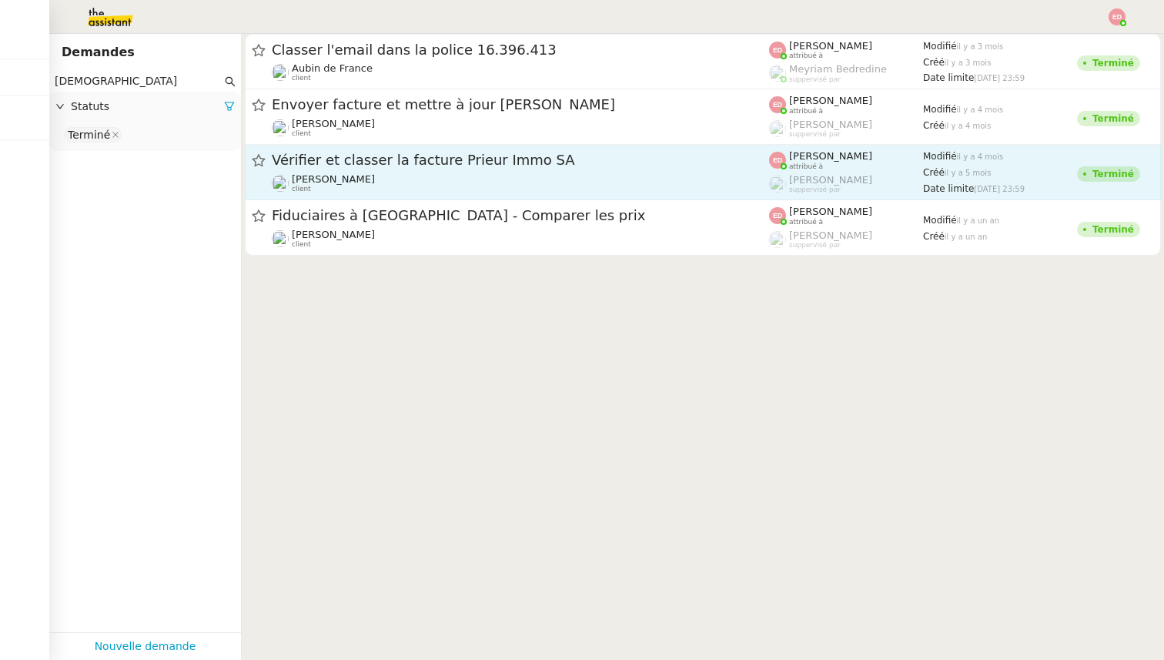
click at [348, 157] on span "Vérifier et classer la facture Prieur Immo SA" at bounding box center [521, 160] width 498 height 14
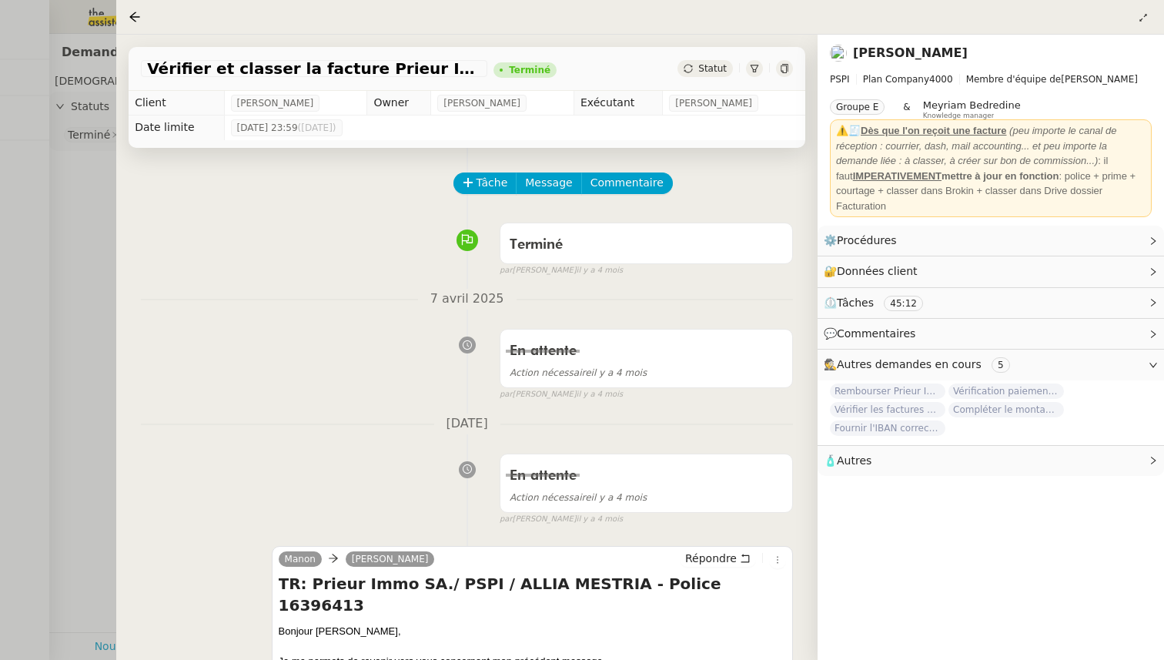
click at [84, 241] on div at bounding box center [582, 330] width 1164 height 660
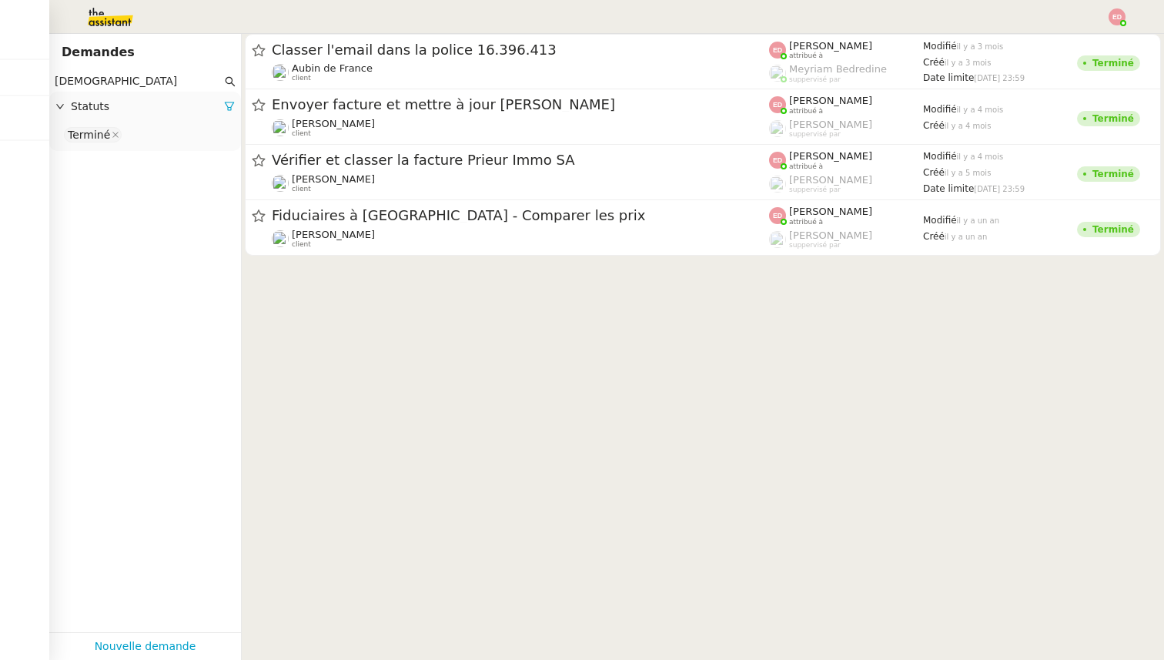
click at [114, 76] on input "[DEMOGRAPHIC_DATA]" at bounding box center [138, 81] width 167 height 18
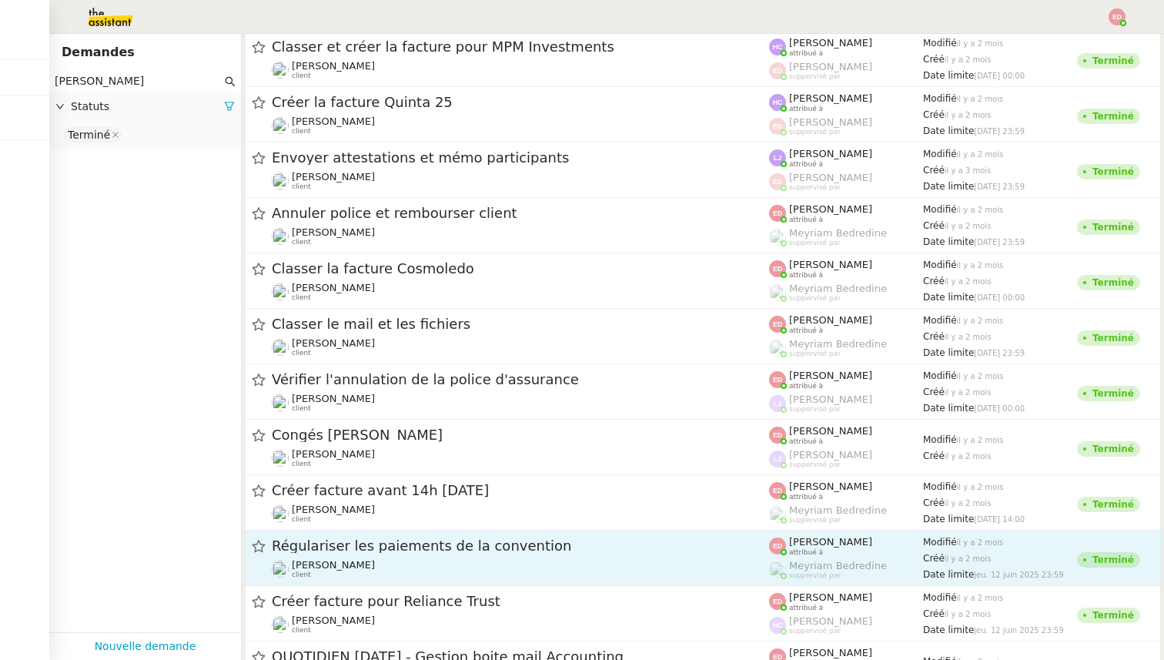
scroll to position [402, 0]
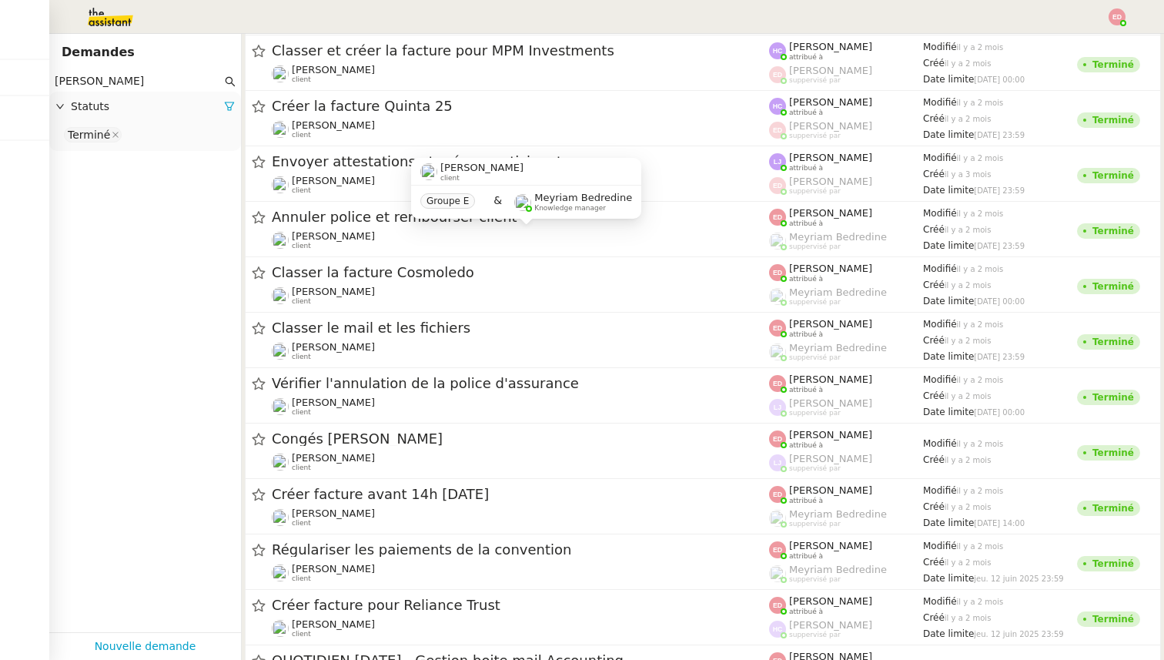
type input "[PERSON_NAME]"
click at [434, 228] on div "[PERSON_NAME] client Groupe E & Meyriam Bedredine Knowledge manager" at bounding box center [526, 194] width 230 height 72
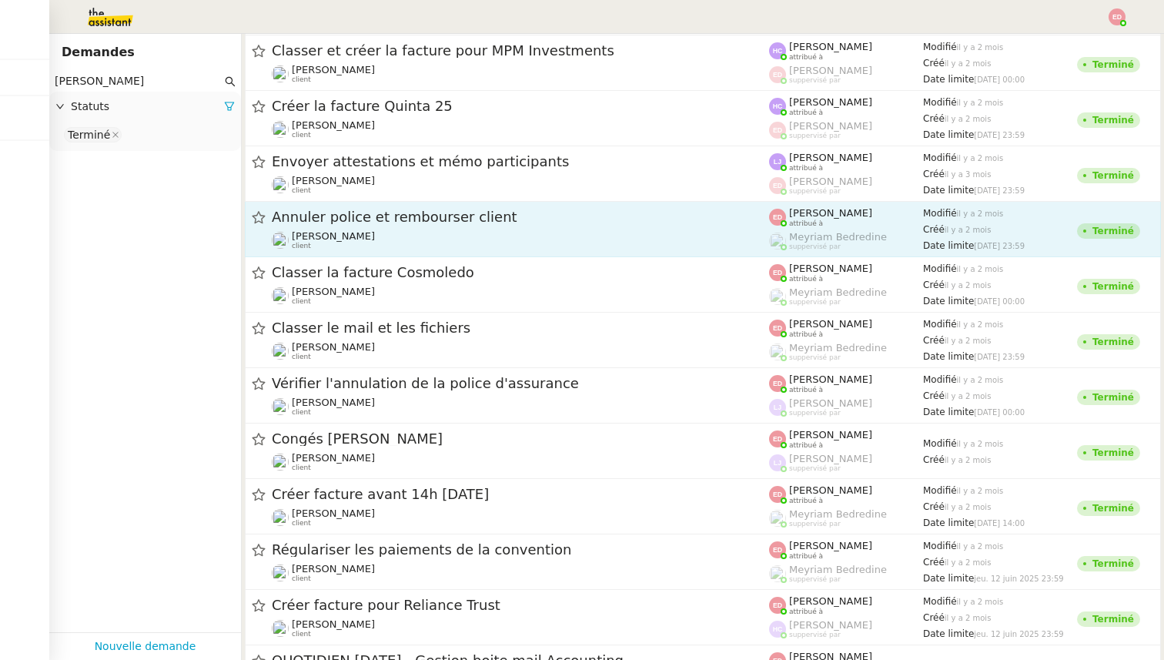
click at [354, 227] on div "Annuler police et rembourser client [PERSON_NAME] client" at bounding box center [521, 229] width 498 height 42
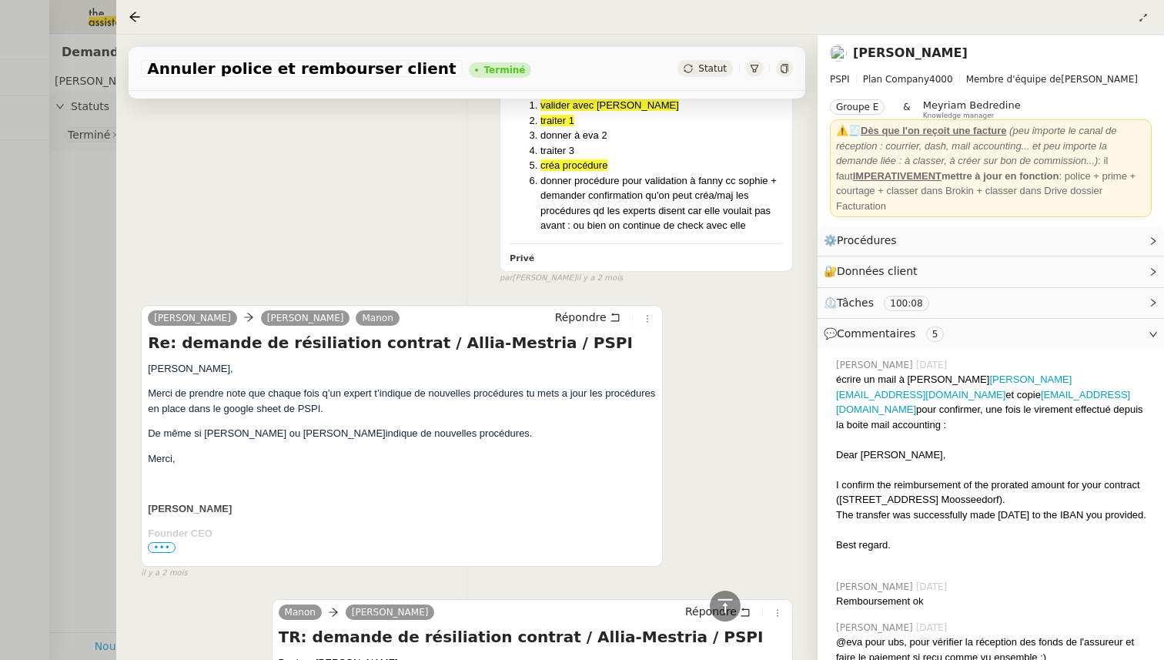
scroll to position [6333, 0]
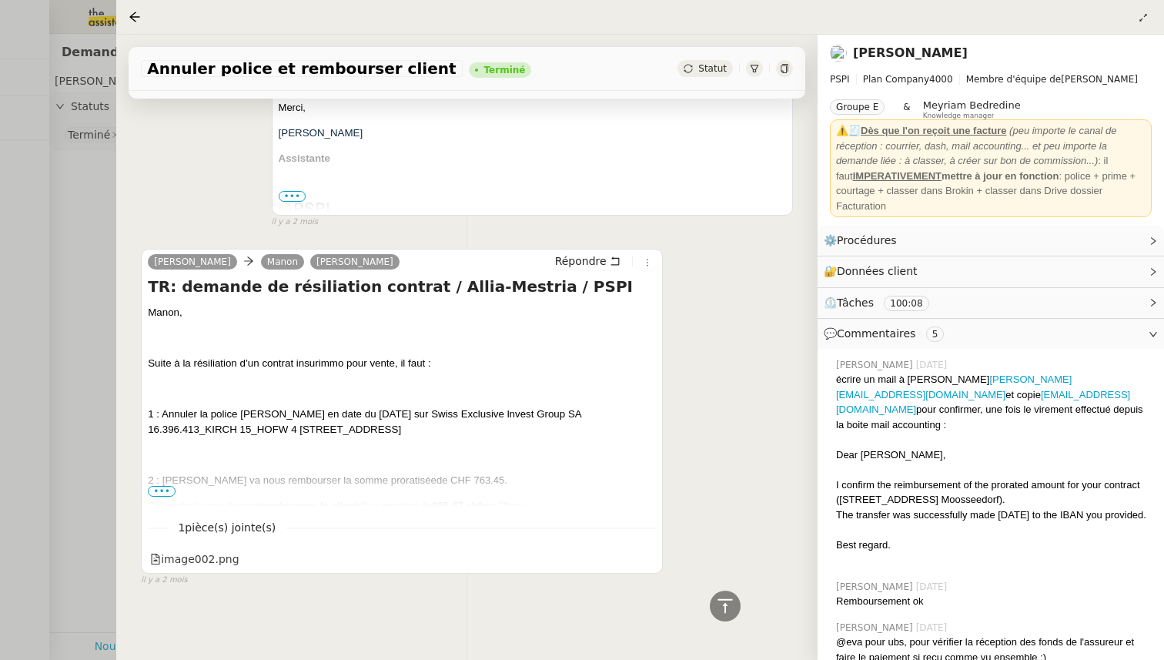
click at [82, 233] on div at bounding box center [582, 330] width 1164 height 660
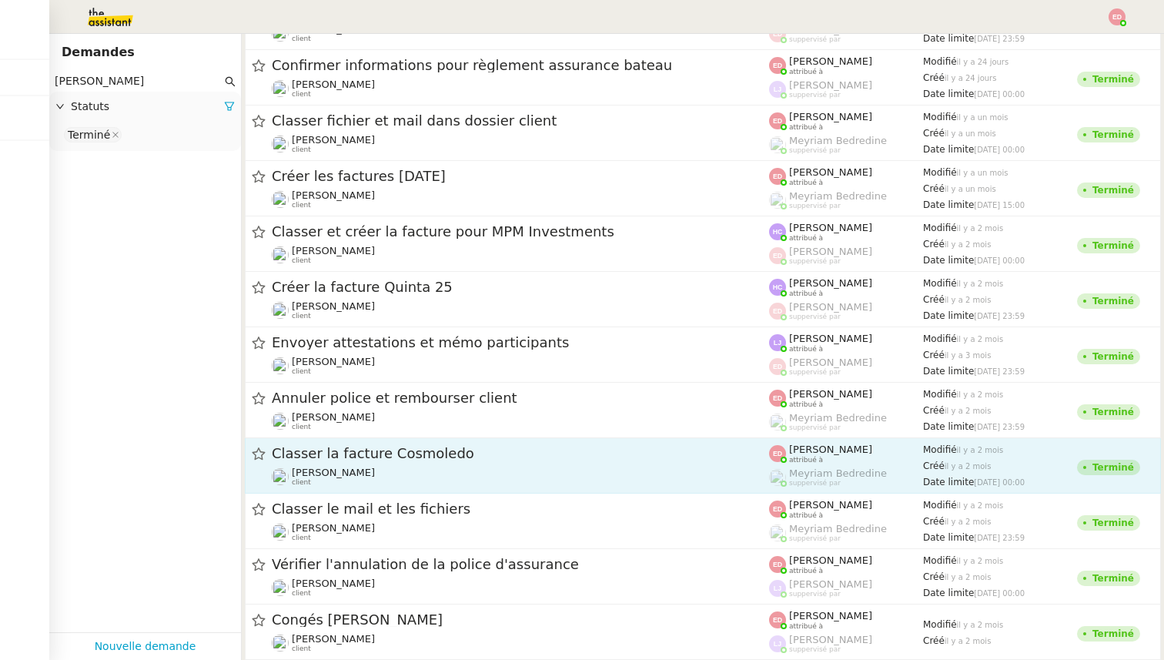
scroll to position [210, 0]
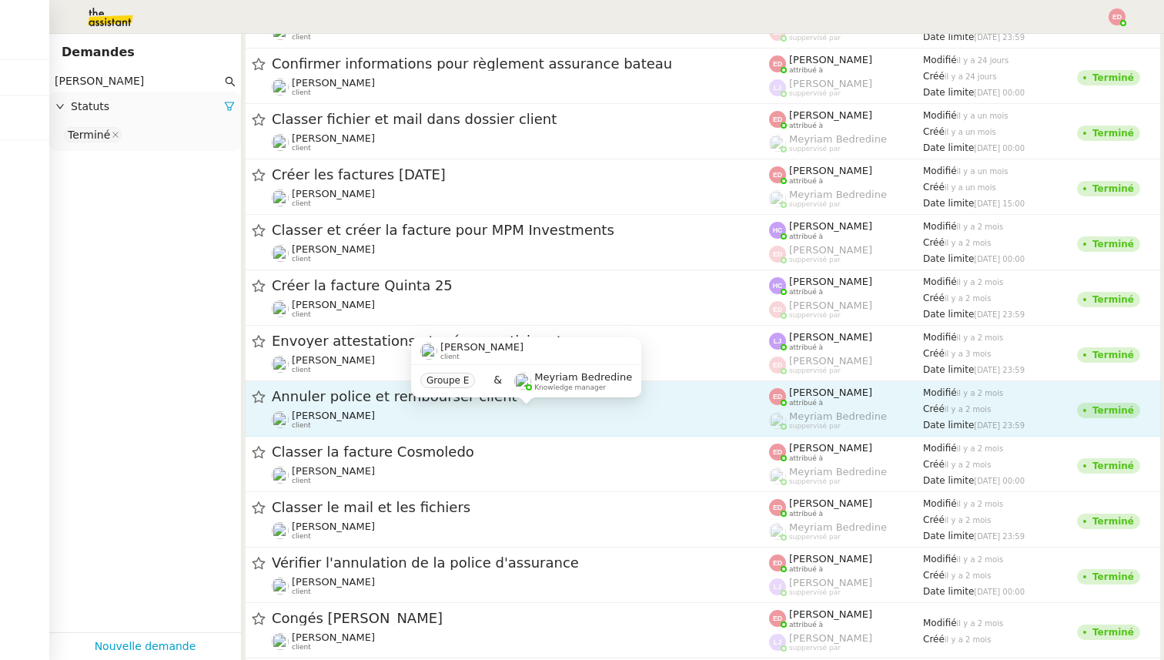
click at [398, 417] on div "[PERSON_NAME] client" at bounding box center [521, 420] width 498 height 20
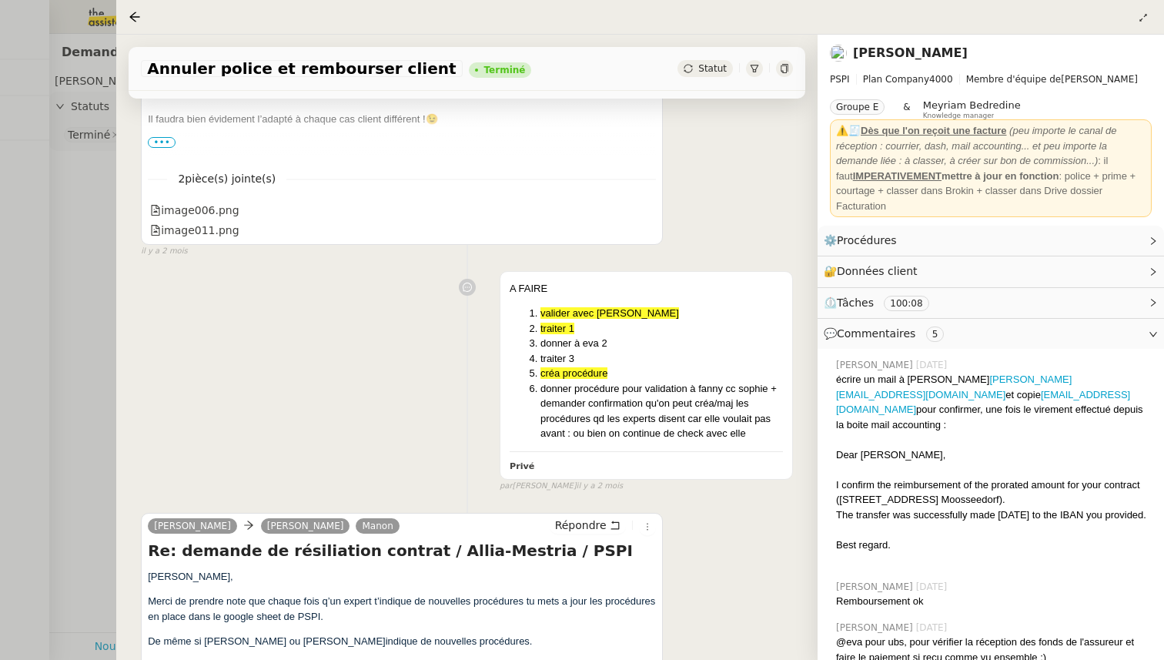
scroll to position [6333, 0]
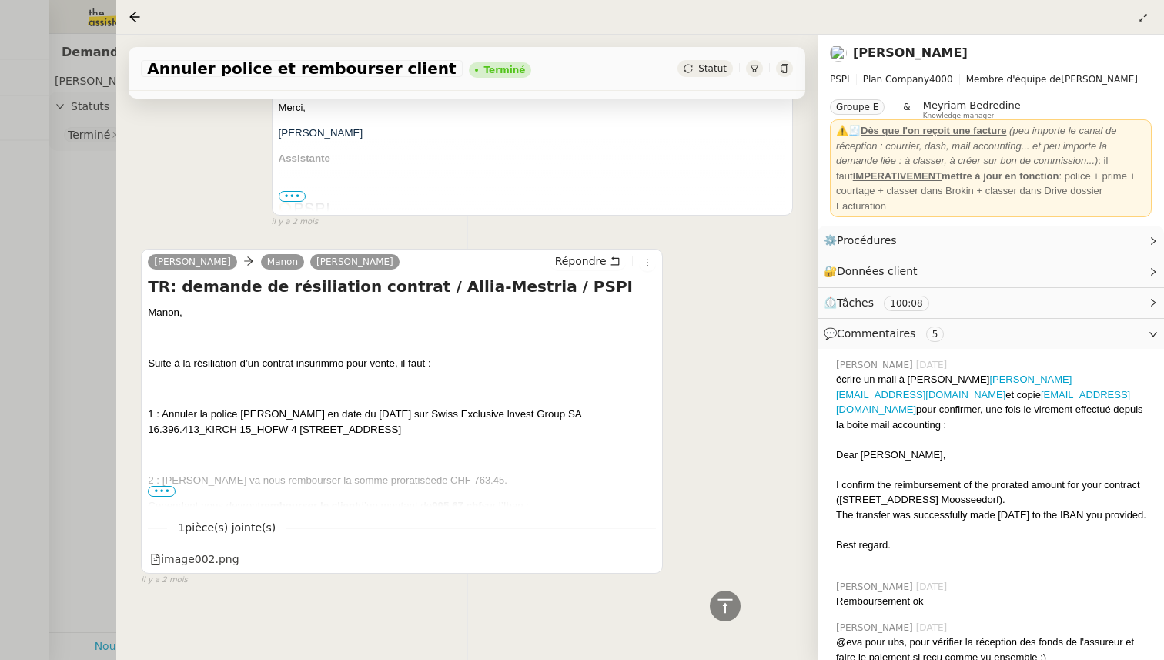
click at [87, 183] on div at bounding box center [582, 330] width 1164 height 660
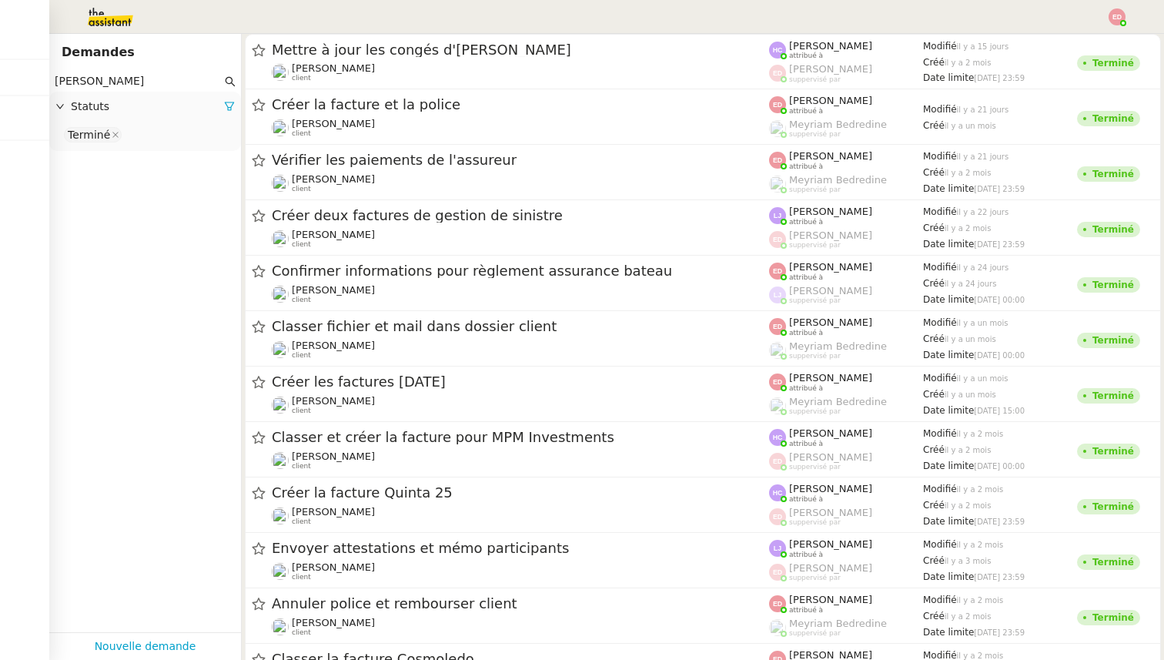
click at [107, 20] on img at bounding box center [98, 17] width 119 height 34
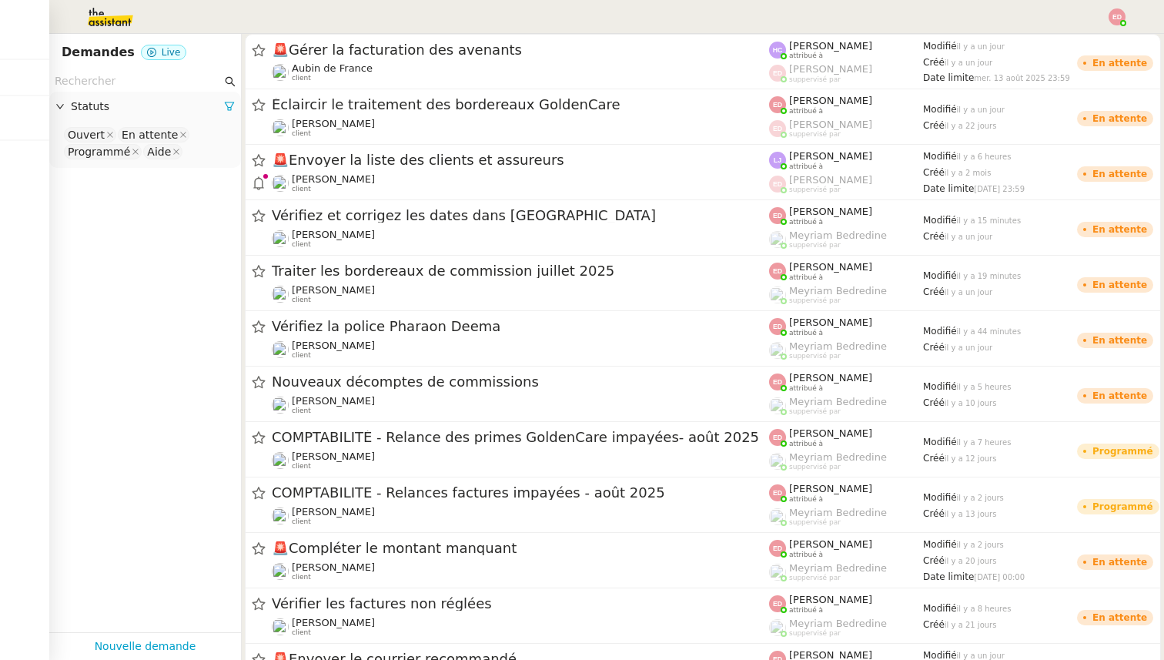
click at [232, 30] on div at bounding box center [582, 17] width 1087 height 34
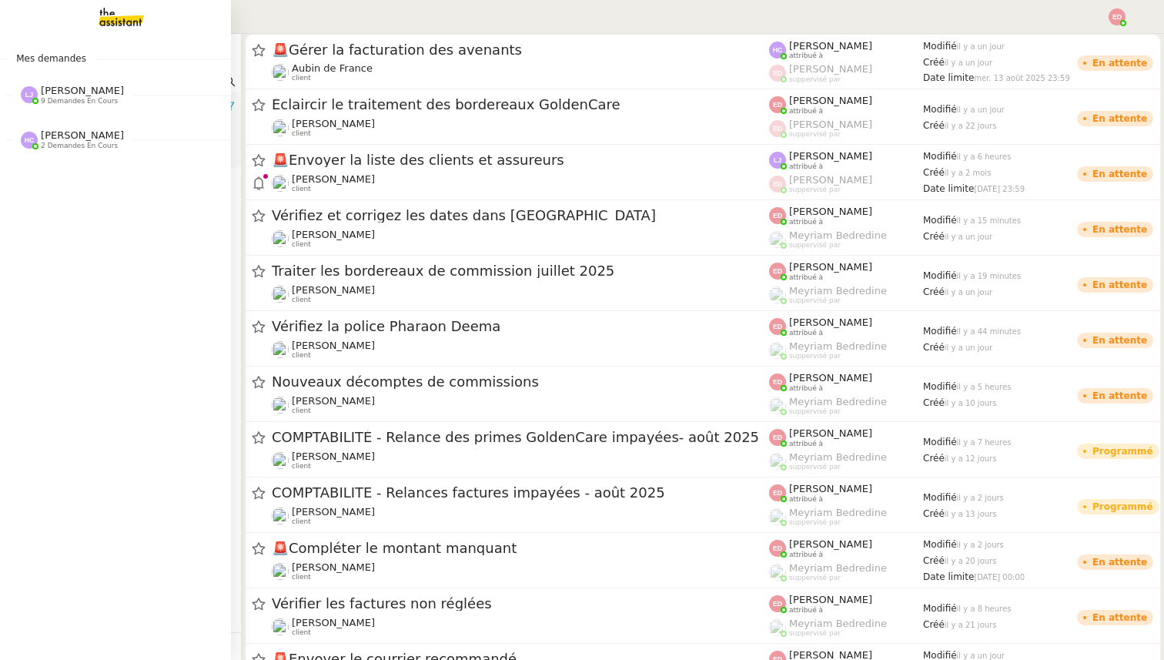
click at [72, 150] on div "Hannah Cassar 2 demandes en cours" at bounding box center [115, 133] width 231 height 45
click at [69, 218] on span "[PERSON_NAME]" at bounding box center [60, 215] width 70 height 10
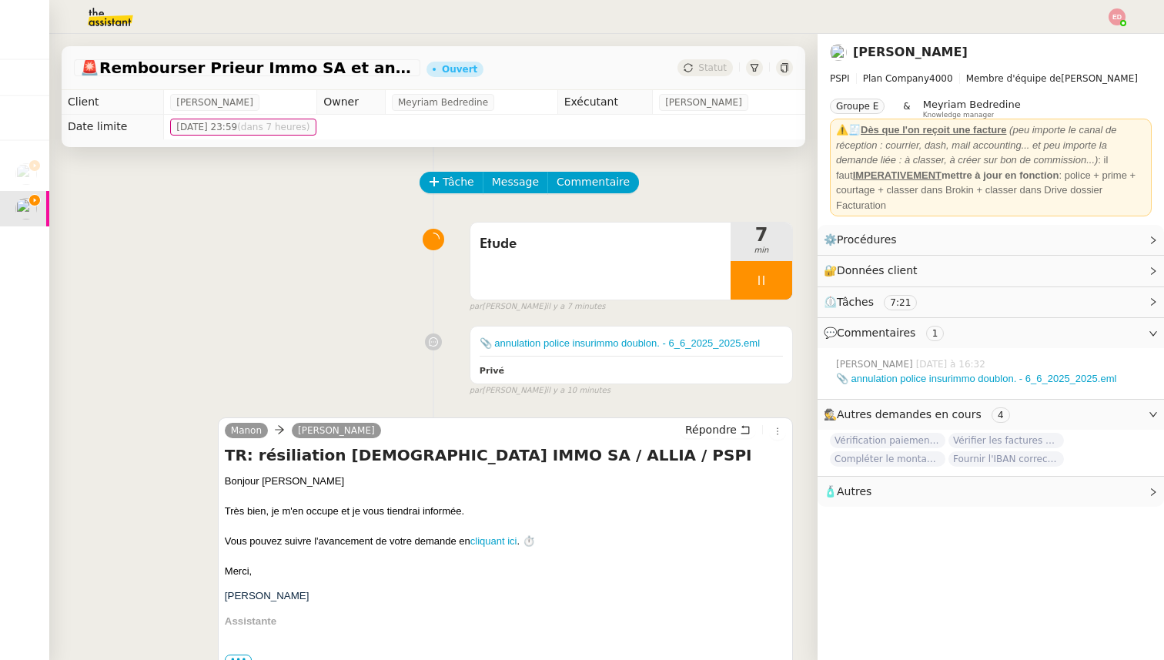
scroll to position [464, 0]
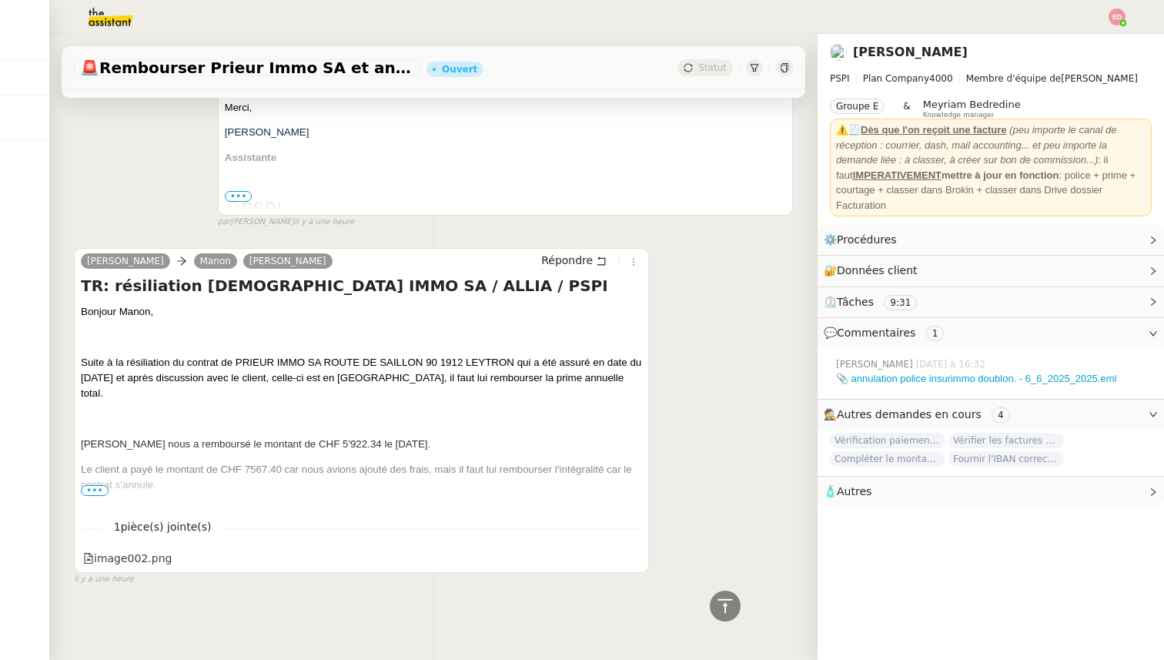
click at [87, 490] on span "•••" at bounding box center [95, 490] width 28 height 11
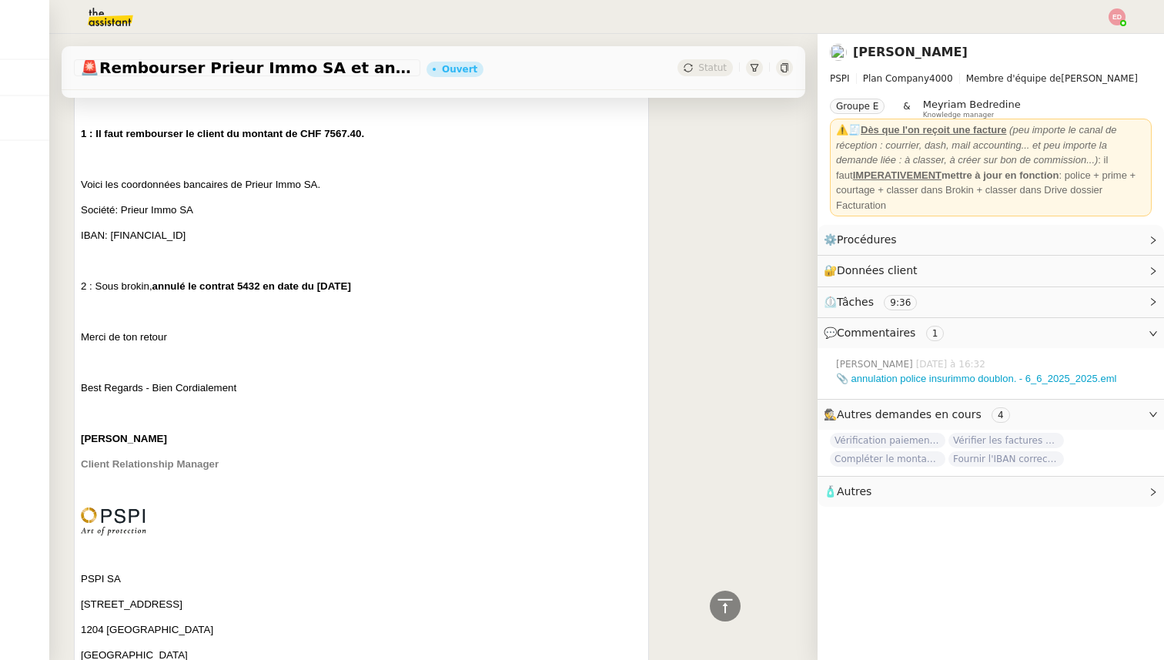
scroll to position [867, 0]
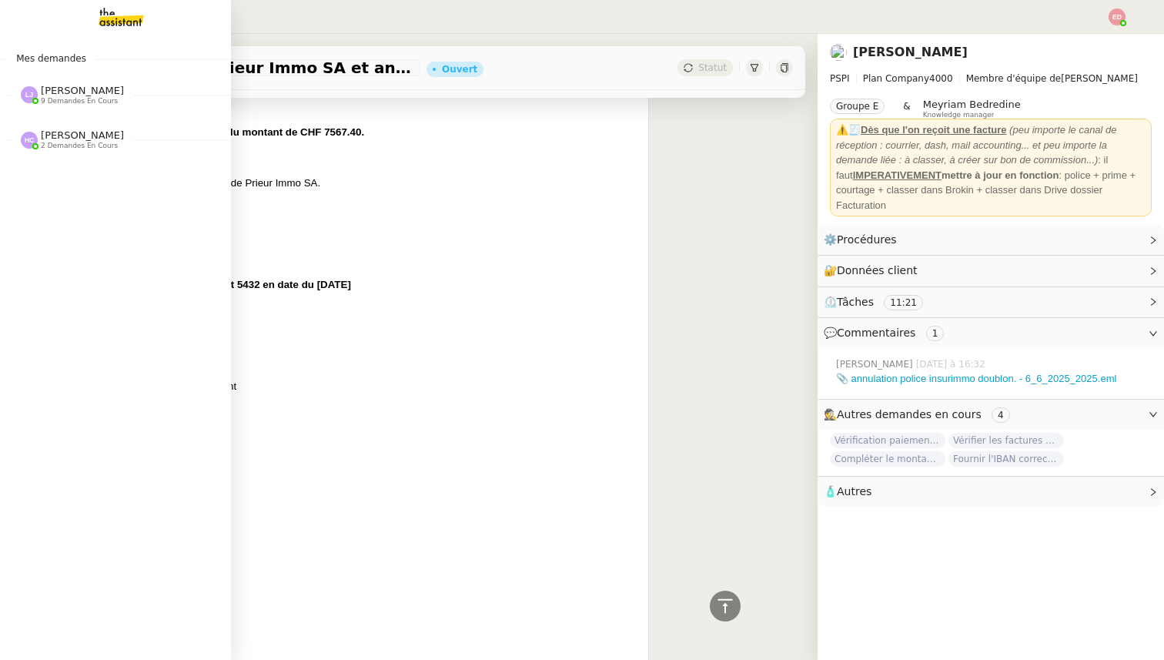
click at [72, 135] on span "[PERSON_NAME]" at bounding box center [82, 135] width 83 height 12
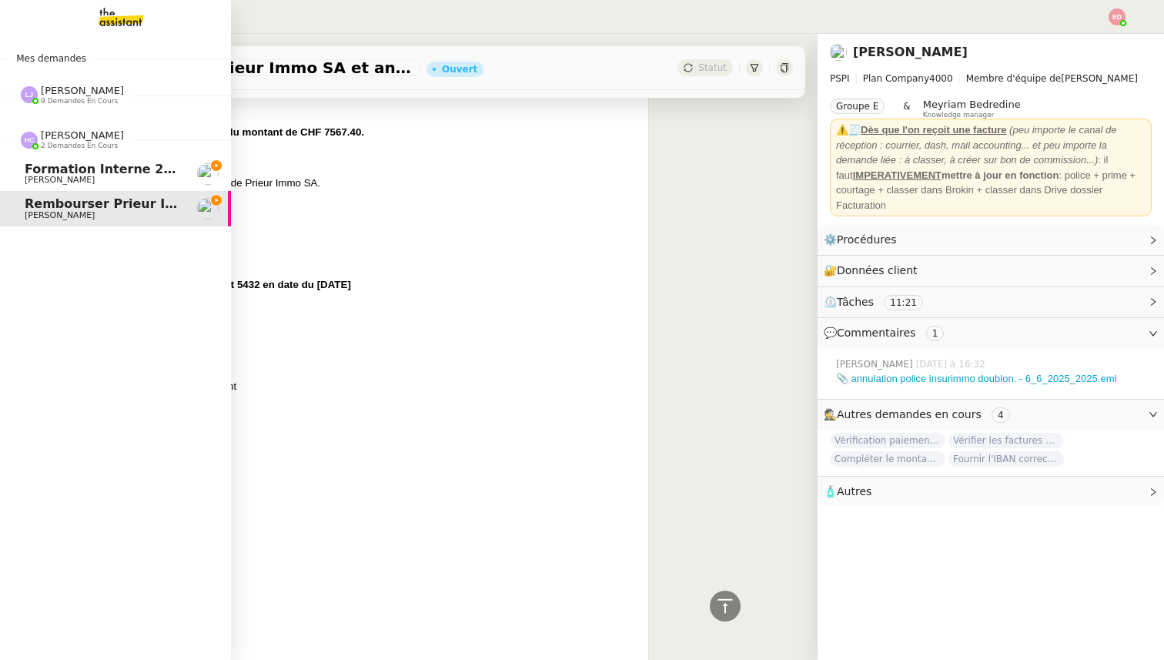
click at [82, 173] on span "Formation Interne 2 - [PERSON_NAME]" at bounding box center [158, 169] width 267 height 15
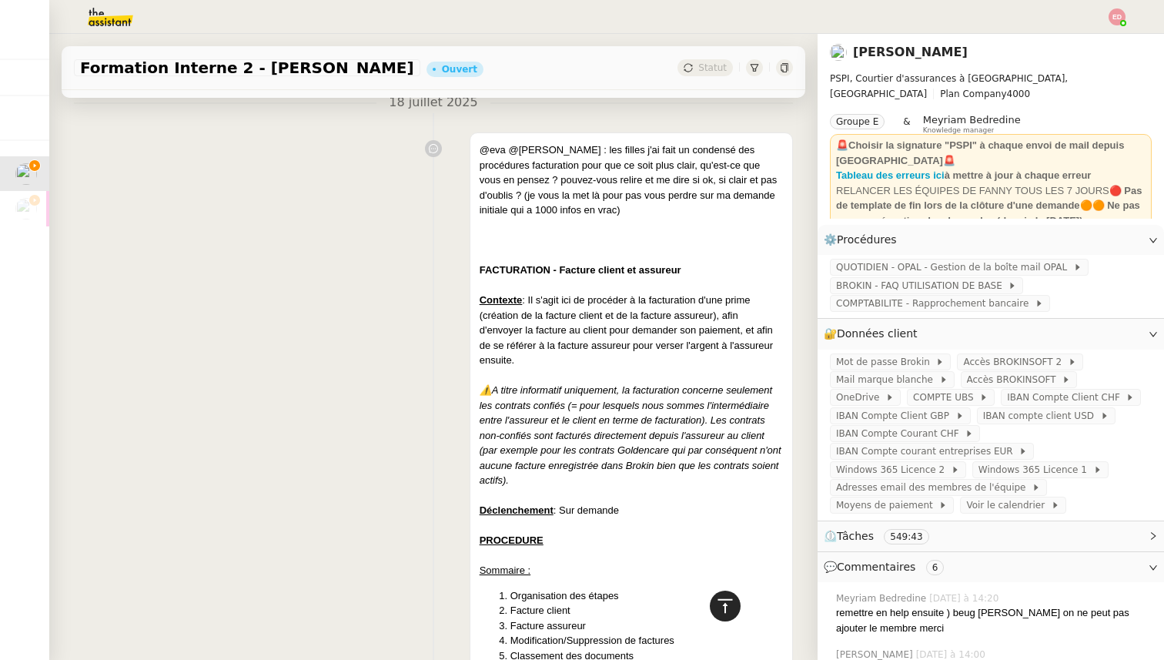
click at [722, 601] on icon at bounding box center [725, 606] width 18 height 18
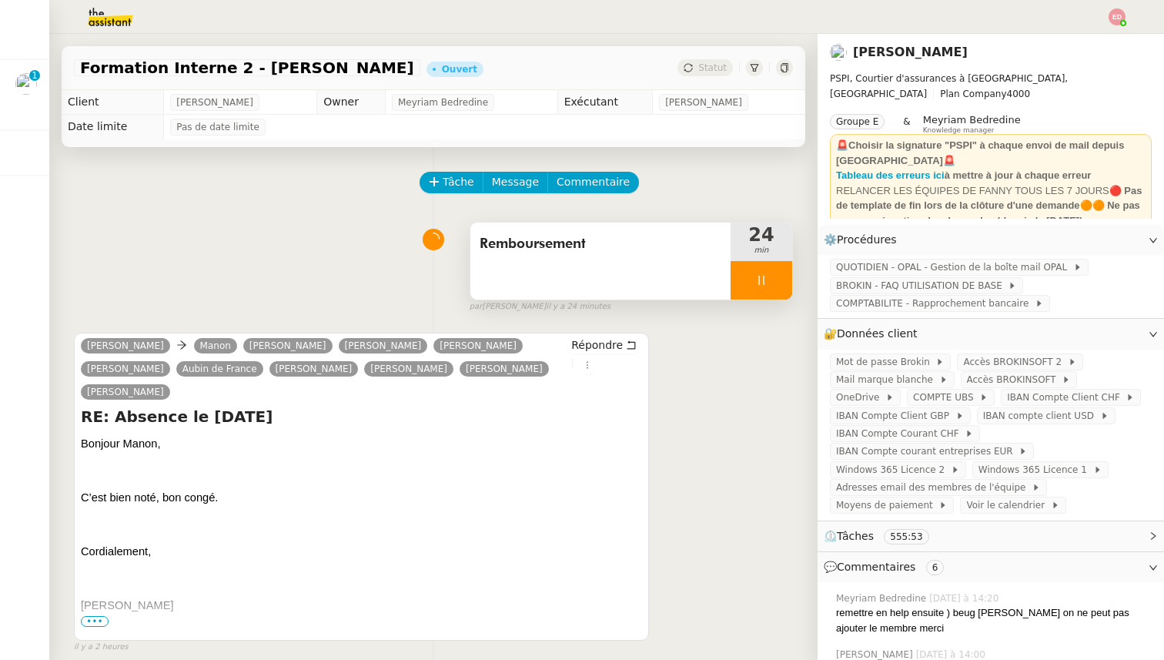
click at [778, 278] on div at bounding box center [762, 280] width 62 height 39
click at [778, 278] on icon at bounding box center [777, 280] width 12 height 12
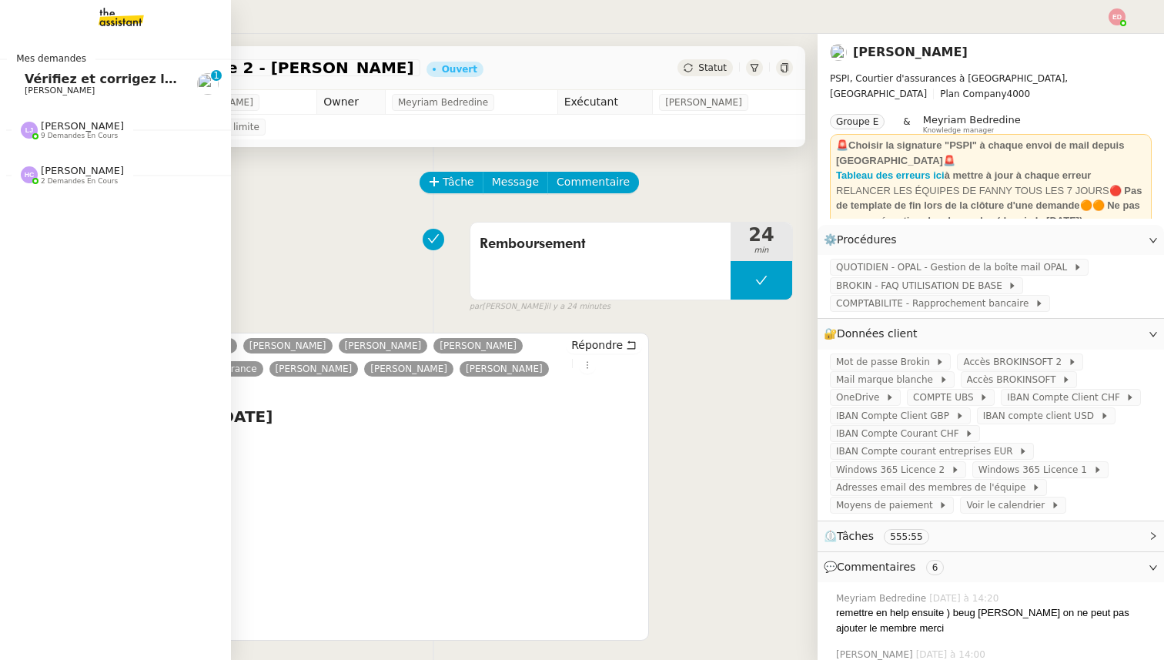
click at [39, 86] on span "[PERSON_NAME]" at bounding box center [60, 90] width 70 height 10
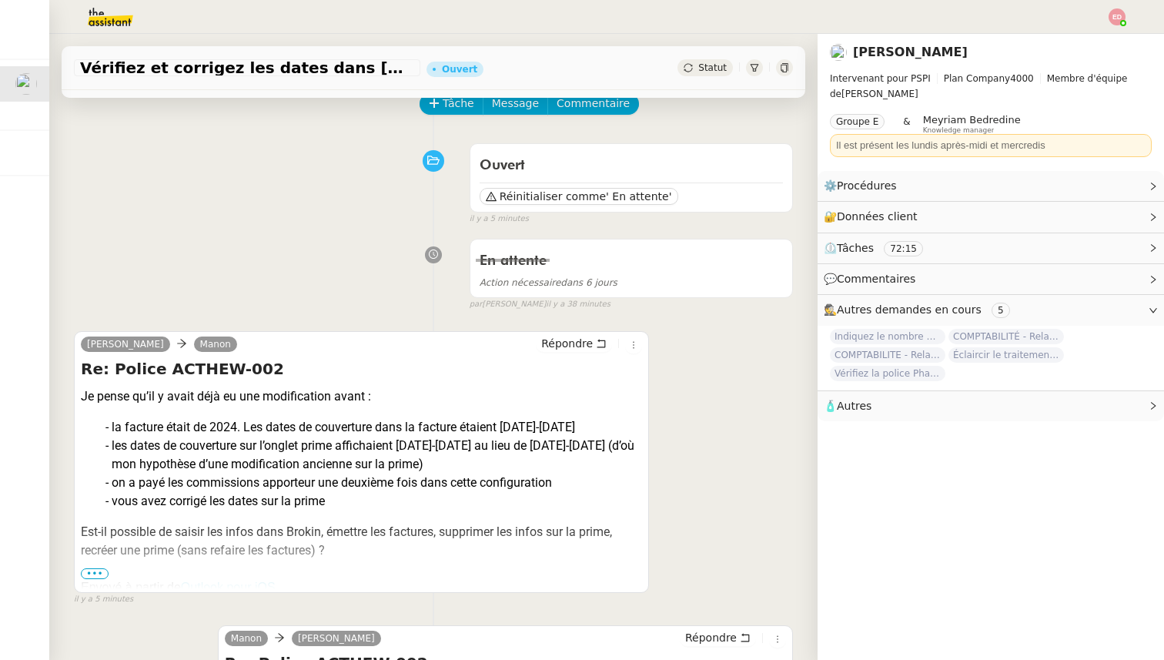
scroll to position [92, 0]
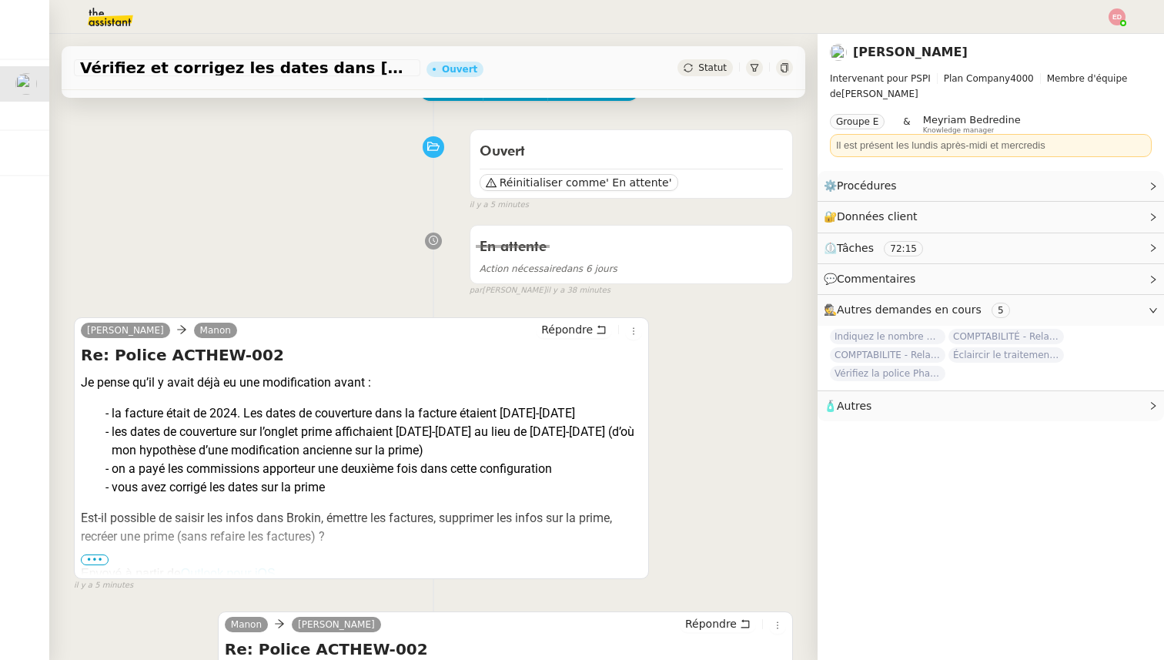
click at [103, 555] on span "•••" at bounding box center [95, 559] width 28 height 11
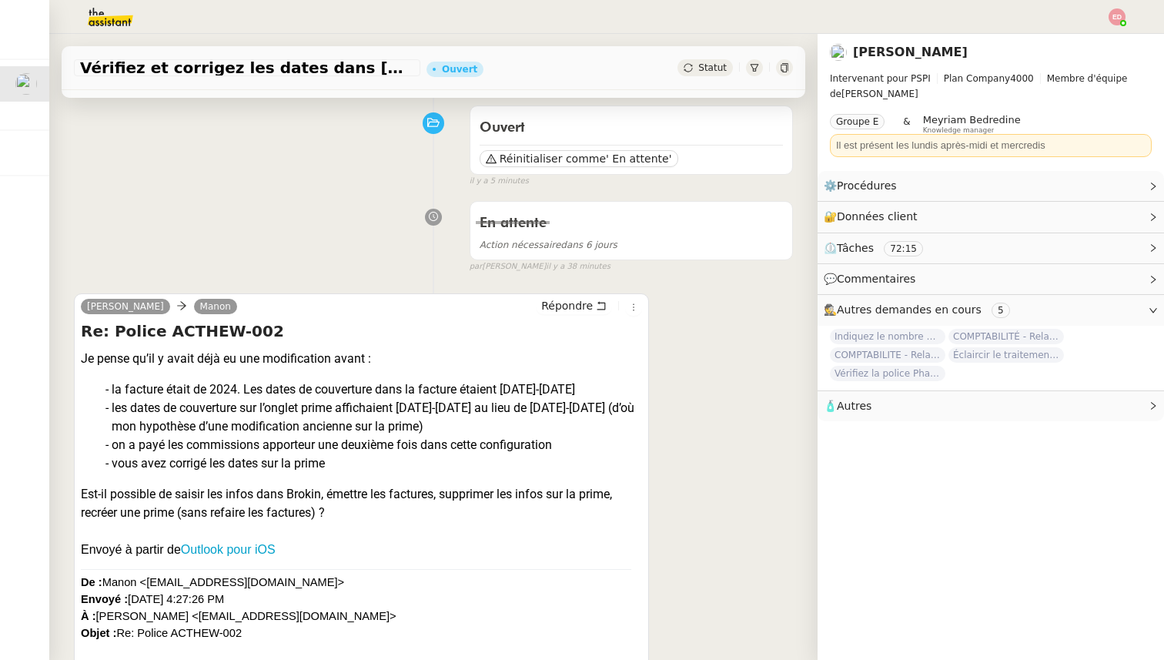
scroll to position [82, 0]
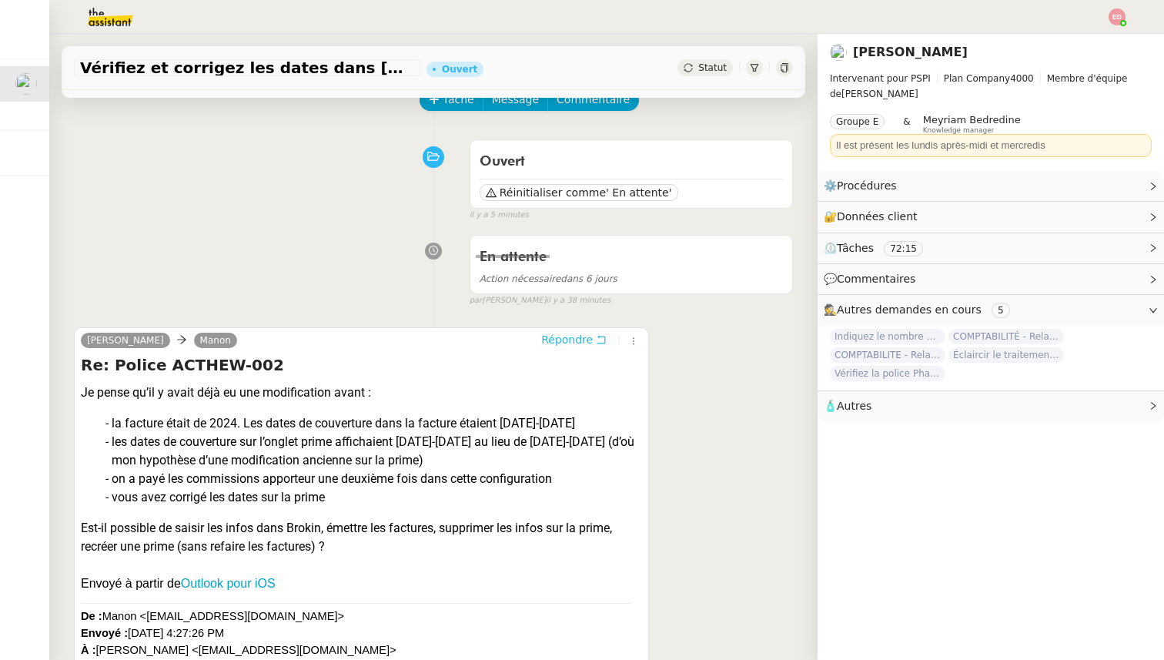
click at [546, 344] on span "Répondre" at bounding box center [567, 339] width 52 height 15
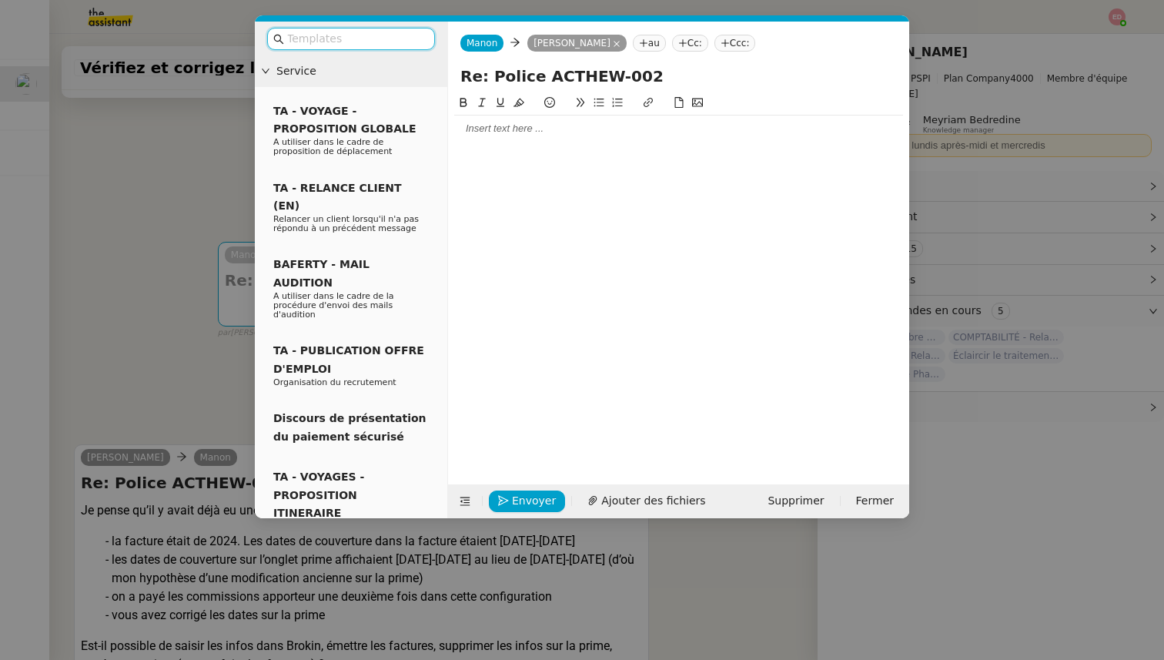
click at [485, 142] on div at bounding box center [678, 277] width 449 height 367
click at [474, 130] on div at bounding box center [678, 129] width 449 height 14
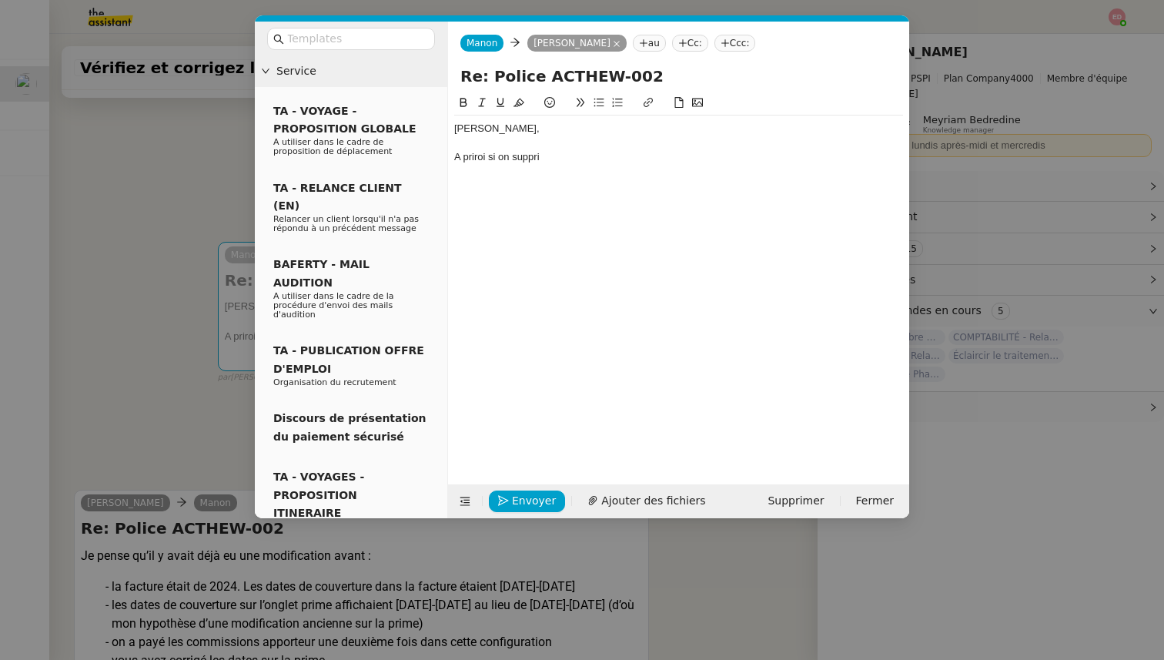
click at [184, 403] on nz-modal-container "Service TA - VOYAGE - PROPOSITION GLOBALE A utiliser dans le cadre de propositi…" at bounding box center [582, 330] width 1164 height 660
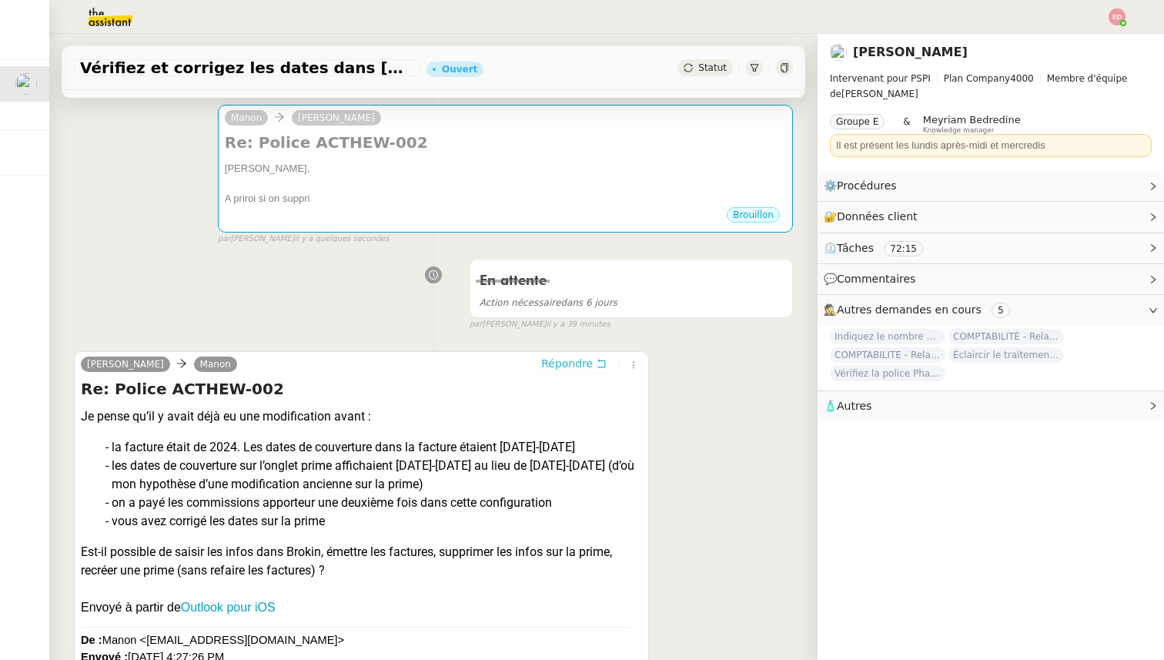
scroll to position [193, 0]
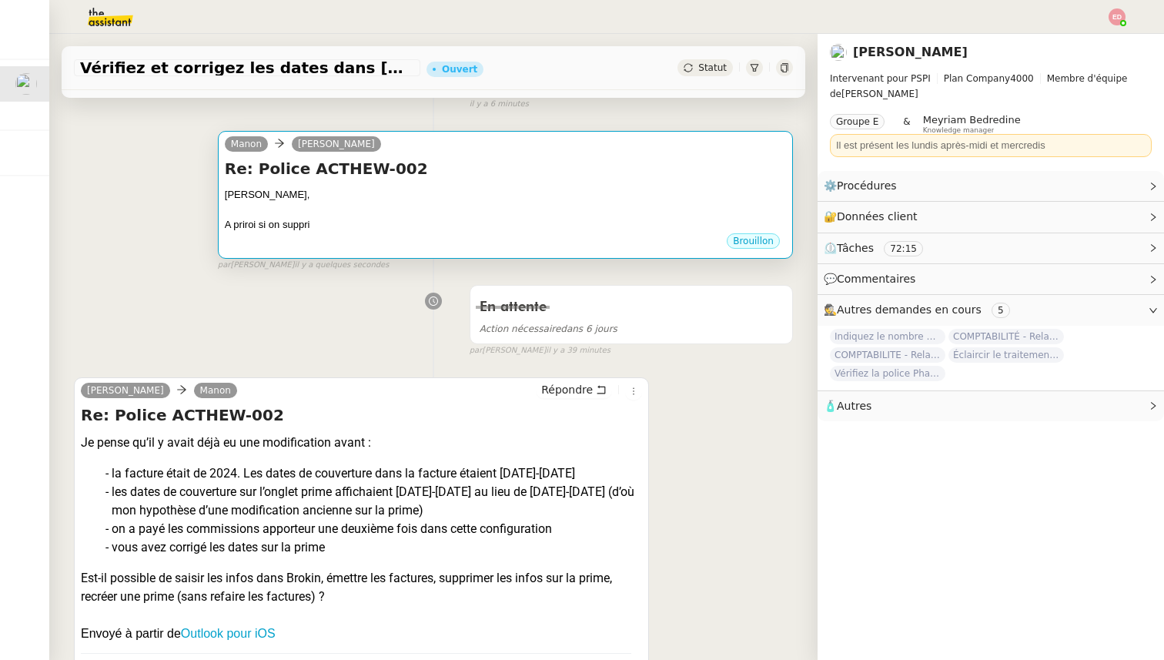
click at [254, 230] on div "A priroi si on suppri" at bounding box center [505, 224] width 561 height 15
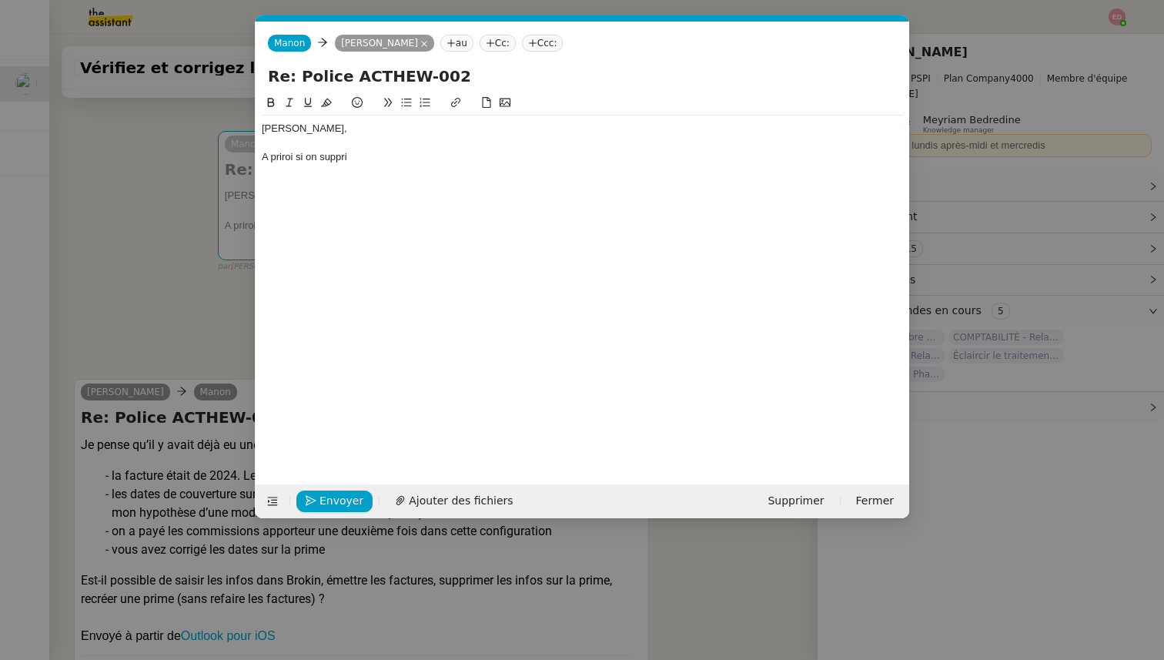
scroll to position [0, 32]
click at [326, 158] on div "A priroi si on suppri" at bounding box center [583, 157] width 642 height 14
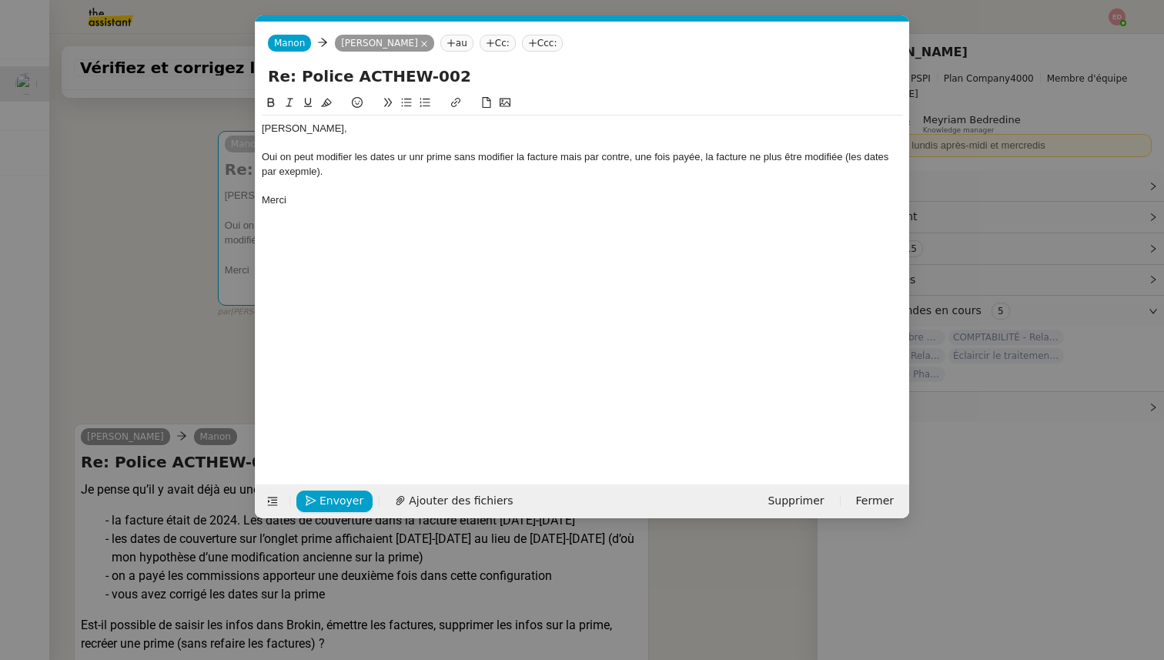
click at [290, 156] on div "Oui on peut modifier les dates ur unr prime sans modifier la facture mais par c…" at bounding box center [583, 164] width 642 height 28
click at [0, 0] on lt-span ", on" at bounding box center [0, 0] width 0 height 0
click at [386, 152] on div "Oui, on peut modifier les dates ur unr prime sans modifier la facture mais par …" at bounding box center [583, 164] width 642 height 28
click at [0, 0] on lt-span "date sur" at bounding box center [0, 0] width 0 height 0
click at [425, 157] on div "Oui, on peut modifier les date sur unr prime sans modifier la facture mais par …" at bounding box center [583, 164] width 642 height 28
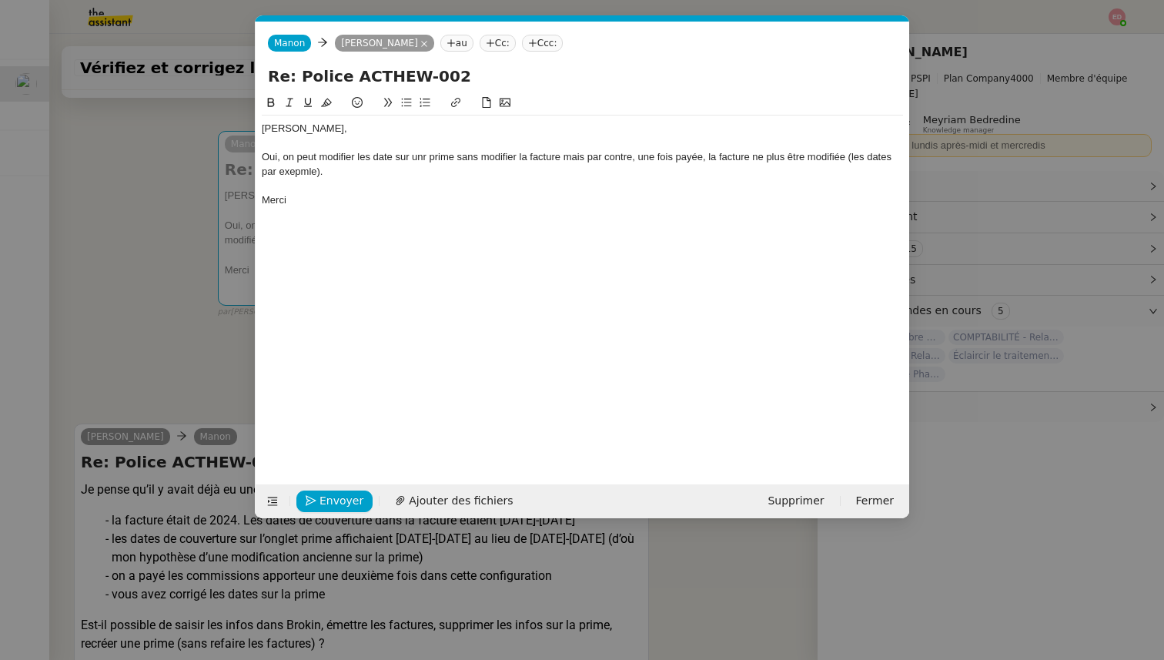
click at [0, 0] on lt-span "une" at bounding box center [0, 0] width 0 height 0
click at [581, 155] on div "Oui, on peut modifier les date sur une prime sans modifier la facture mais par …" at bounding box center [583, 164] width 642 height 28
click at [0, 0] on lt-span ", mais" at bounding box center [0, 0] width 0 height 0
click at [574, 156] on div "Oui, on peut modifier les date sur une prime sans modifier la facture, mais par…" at bounding box center [583, 164] width 642 height 28
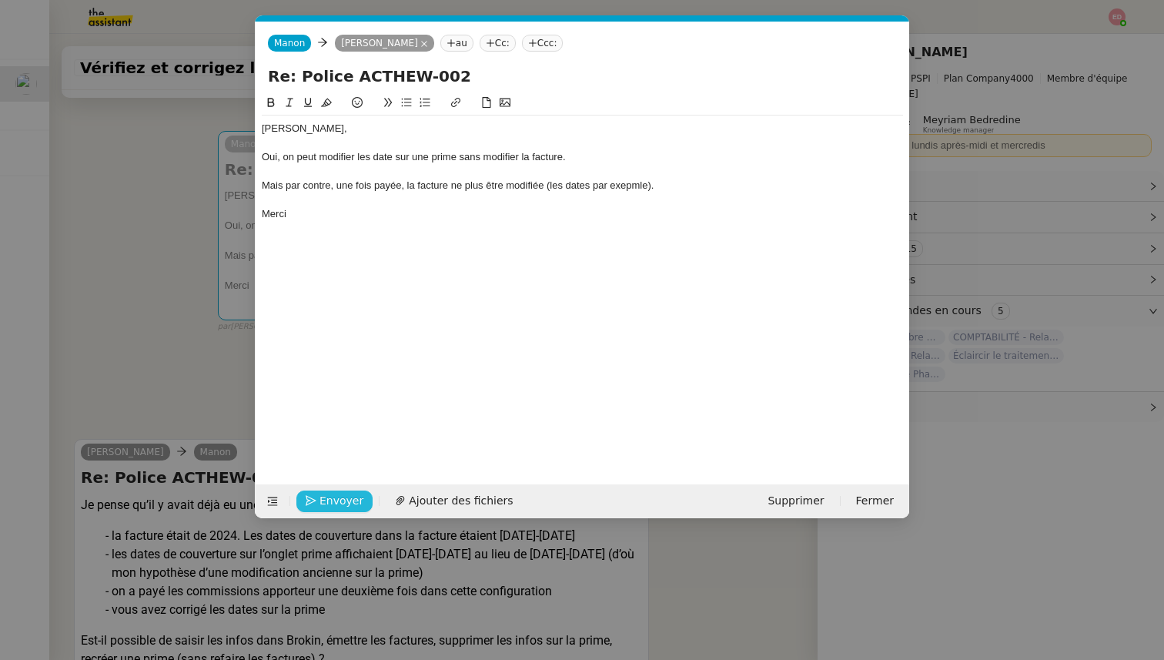
click at [331, 503] on span "Envoyer" at bounding box center [342, 501] width 44 height 18
click at [331, 503] on span "Confirmer l'envoi" at bounding box center [366, 501] width 92 height 18
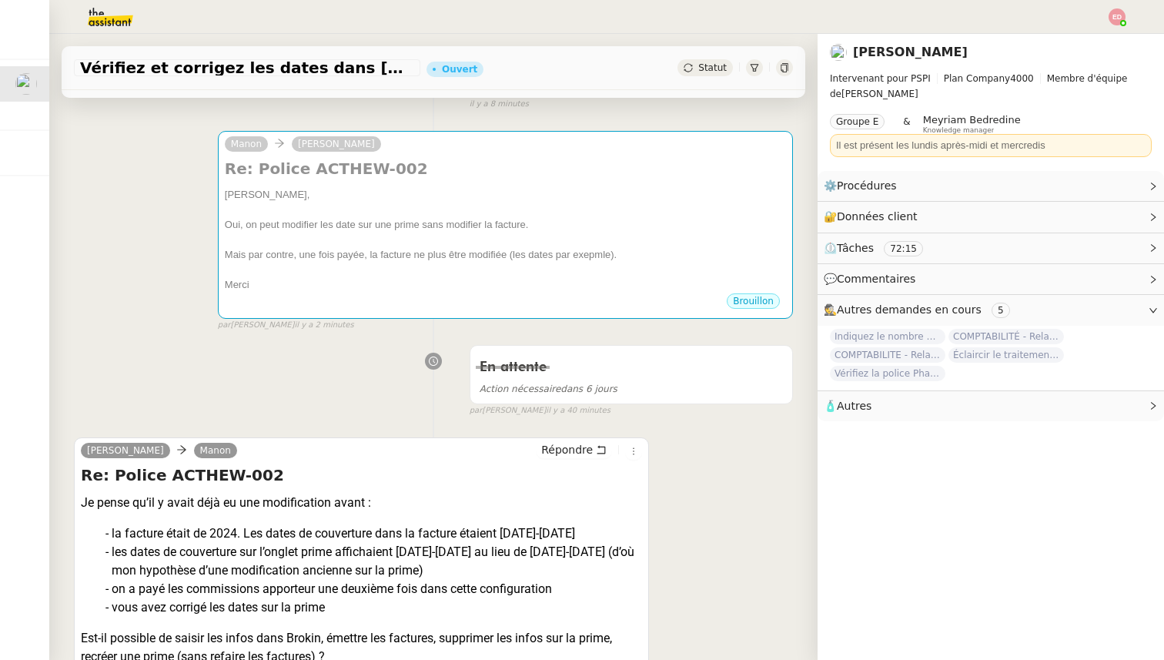
scroll to position [0, 0]
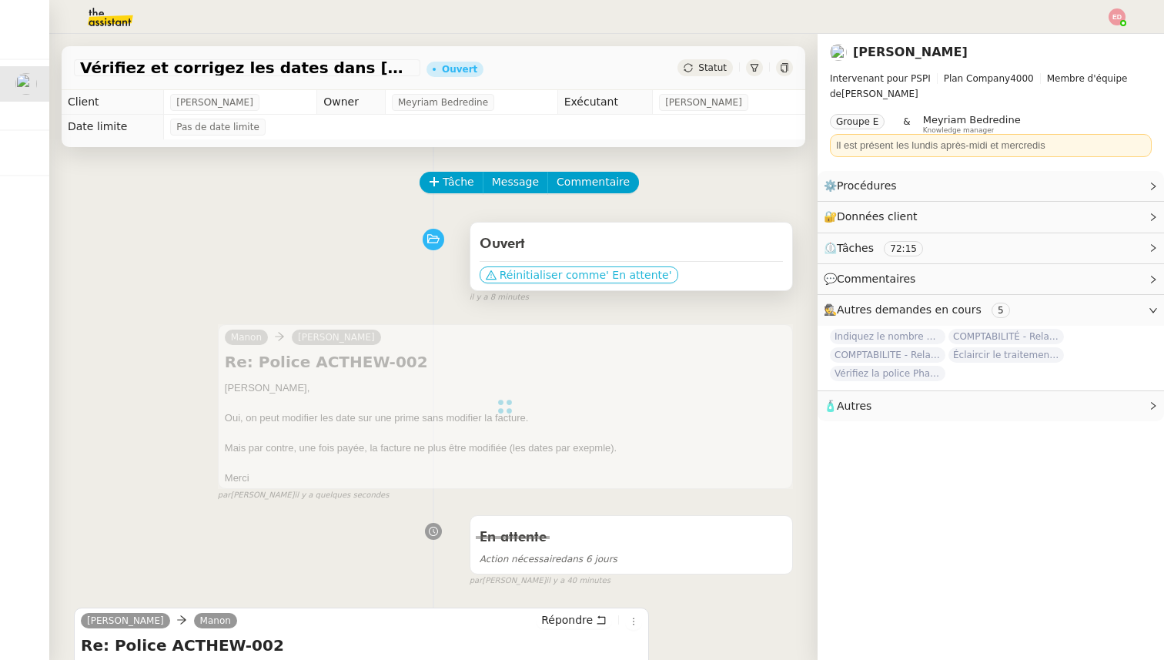
click at [534, 273] on span "Réinitialiser comme" at bounding box center [553, 274] width 106 height 15
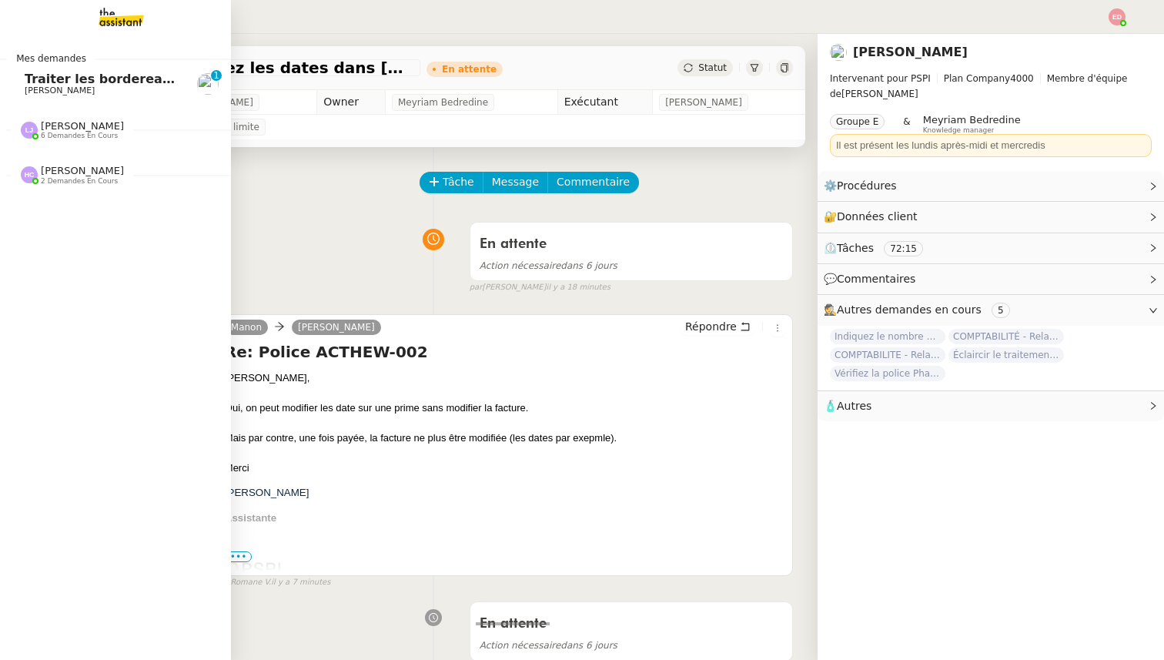
click at [51, 87] on span "[PERSON_NAME]" at bounding box center [60, 90] width 70 height 10
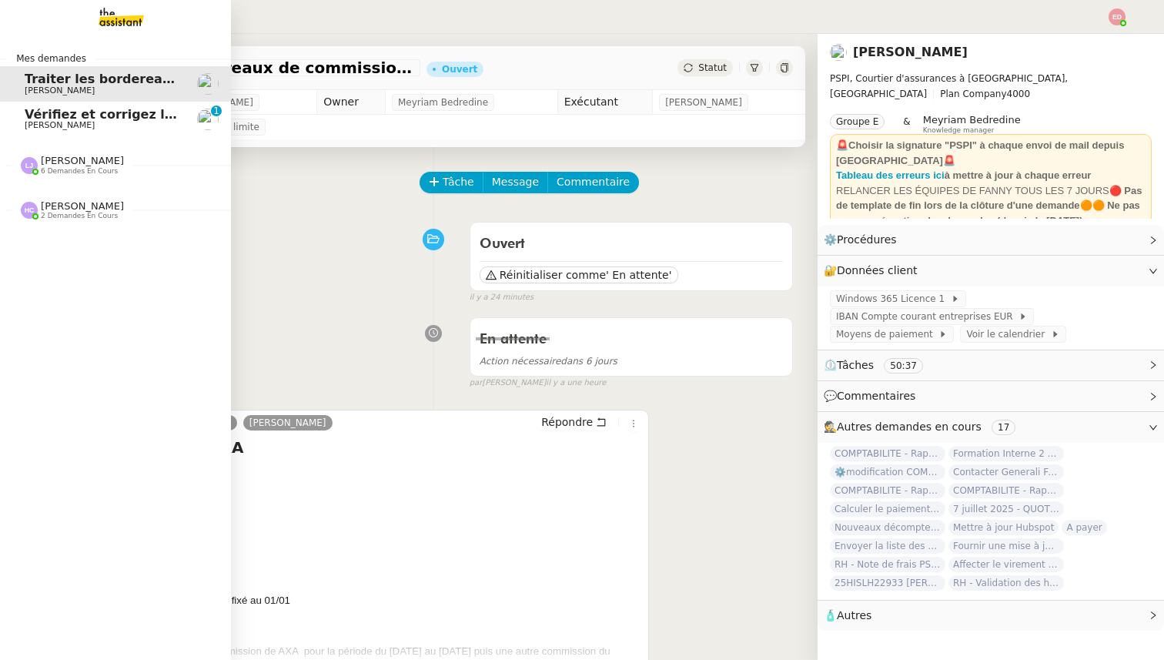
click at [58, 117] on span "Vérifiez et corrigez les dates dans [GEOGRAPHIC_DATA]" at bounding box center [217, 114] width 385 height 15
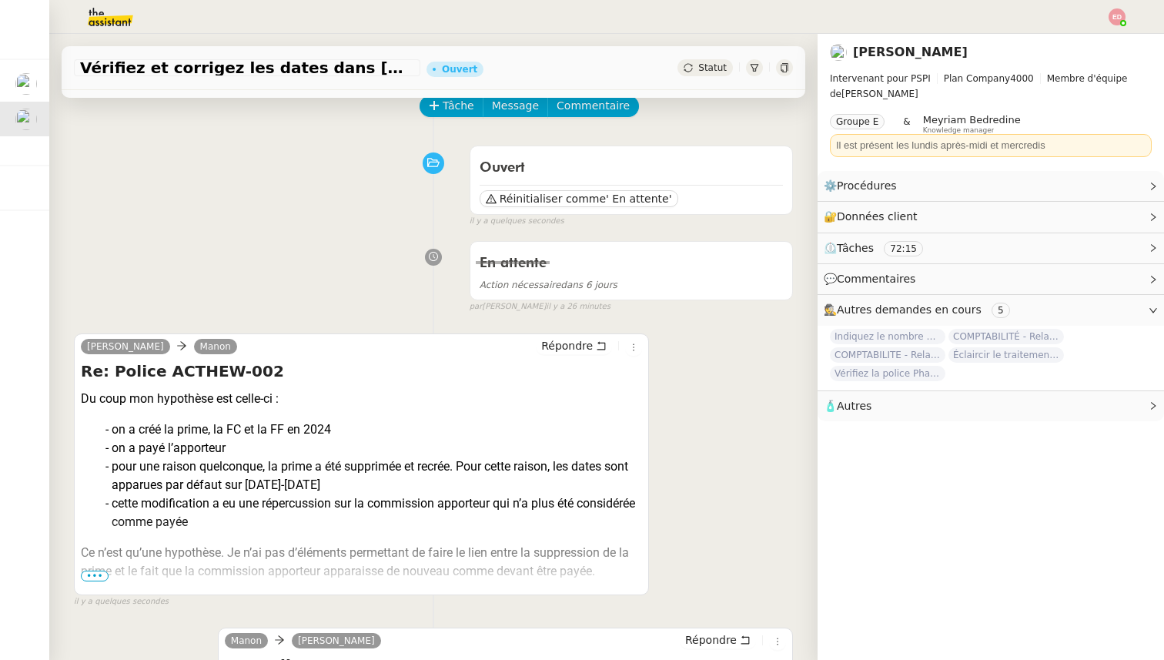
scroll to position [75, 0]
click at [571, 340] on span "Répondre" at bounding box center [567, 347] width 52 height 15
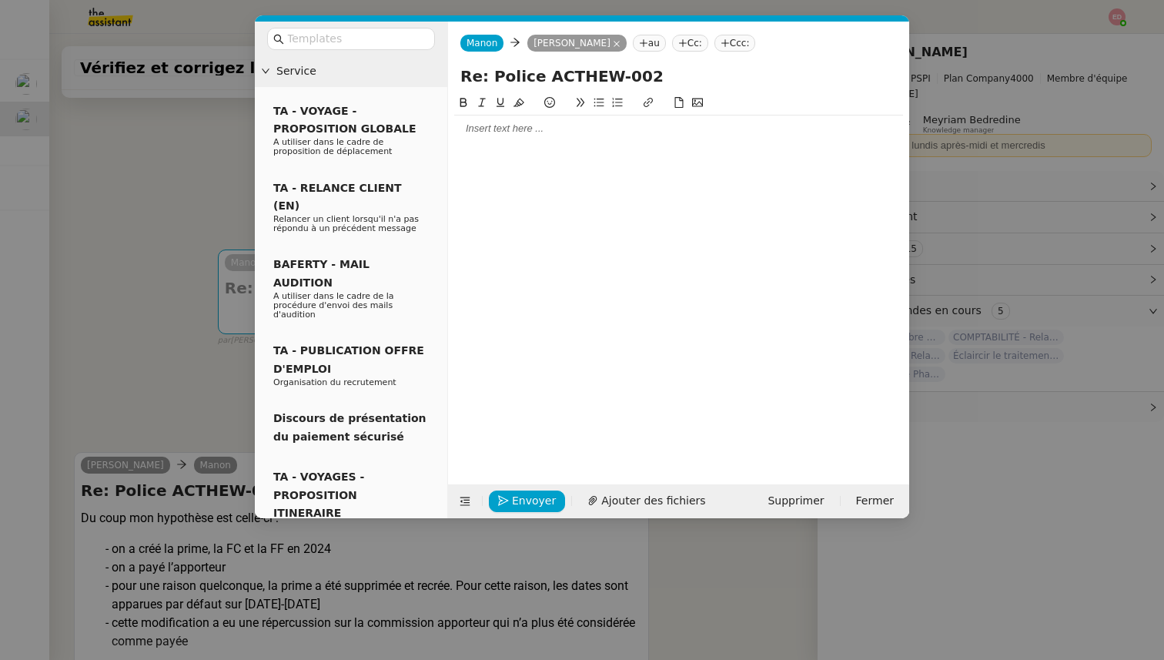
click at [475, 129] on div at bounding box center [678, 129] width 449 height 14
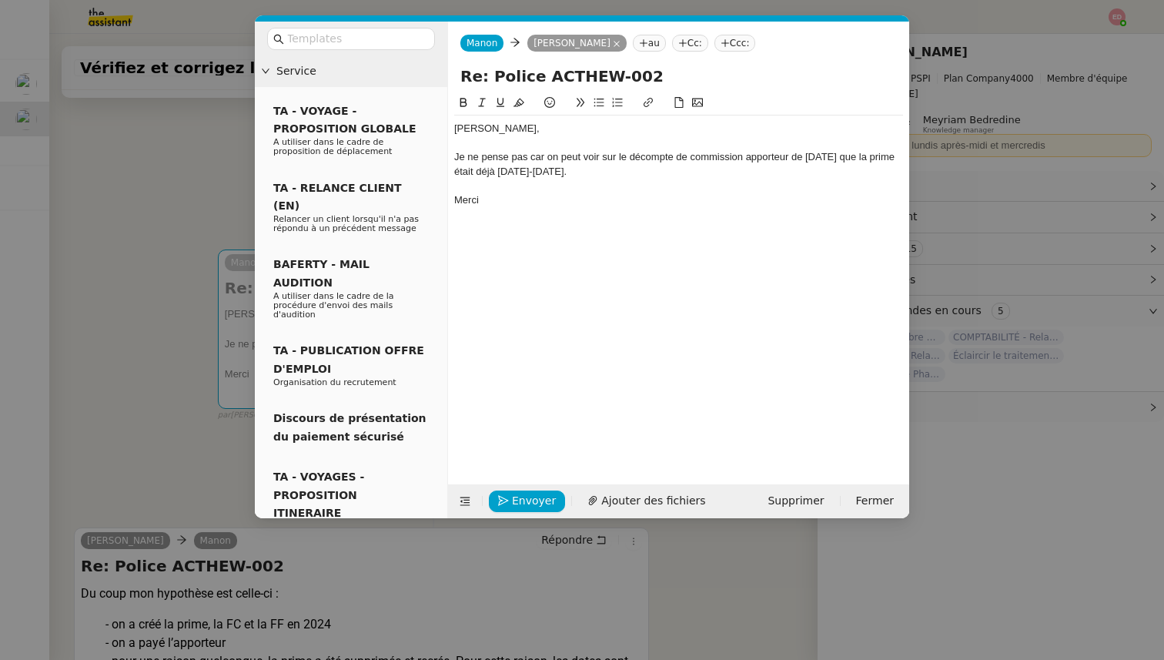
click at [537, 161] on div "Je ne pense pas car on peut voir sur le décompte de commission apporteur de sep…" at bounding box center [678, 164] width 449 height 28
click at [0, 0] on lt-span ", car" at bounding box center [0, 0] width 0 height 0
click at [631, 504] on span "Ajouter des fichiers" at bounding box center [653, 501] width 104 height 18
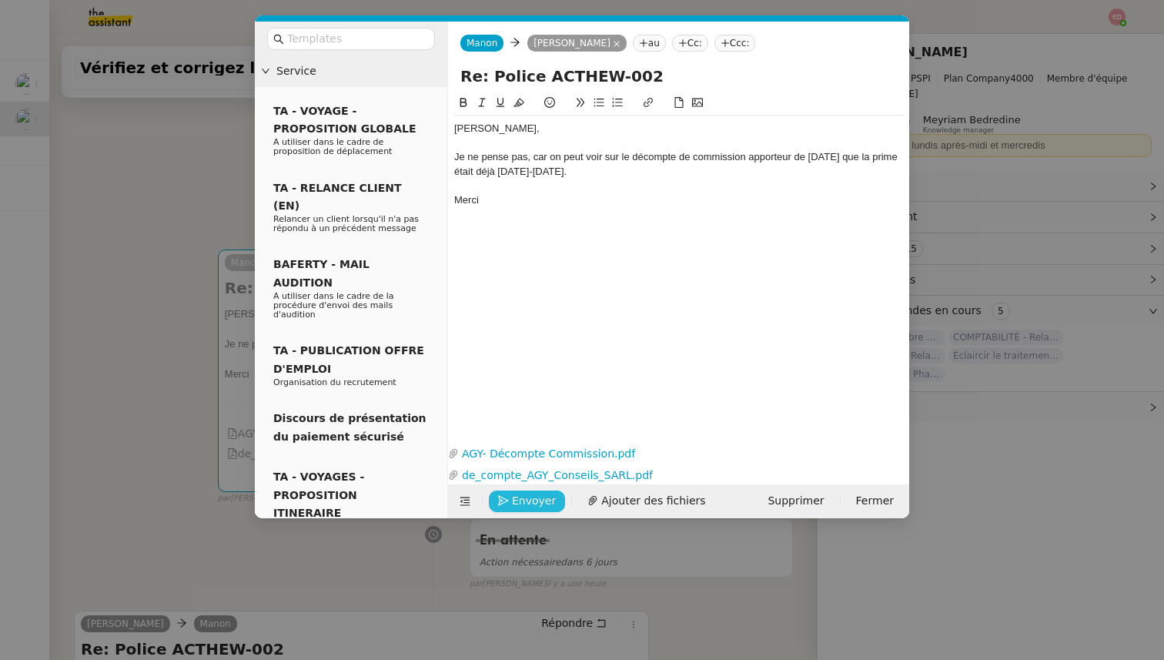
click at [523, 498] on span "Envoyer" at bounding box center [534, 501] width 44 height 18
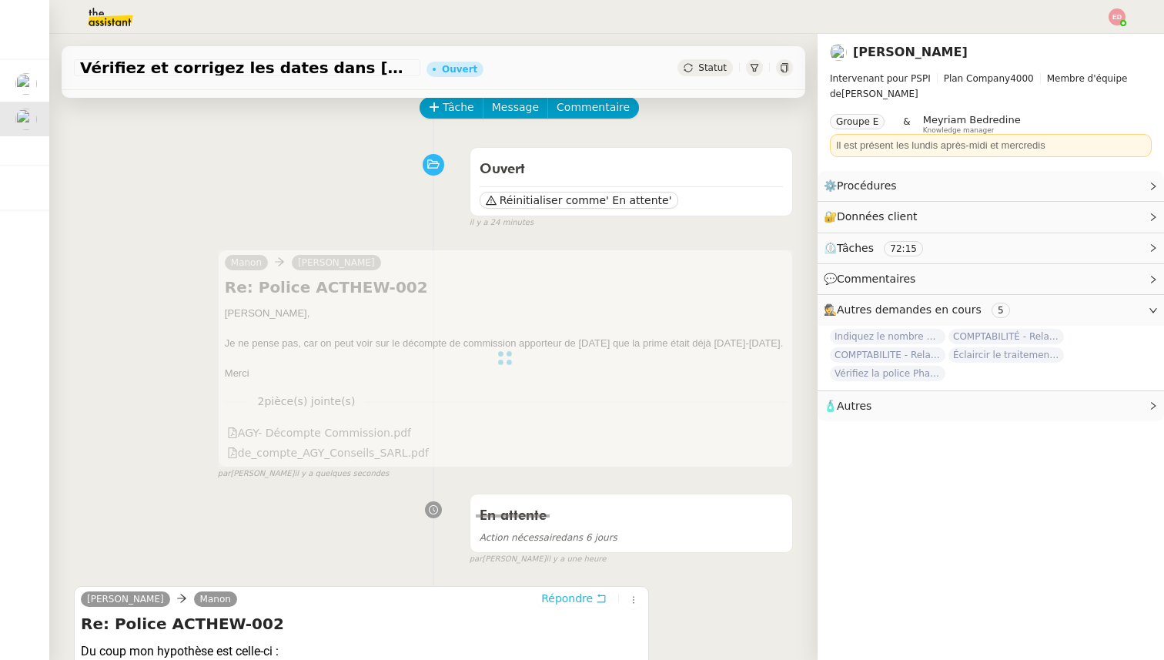
scroll to position [0, 0]
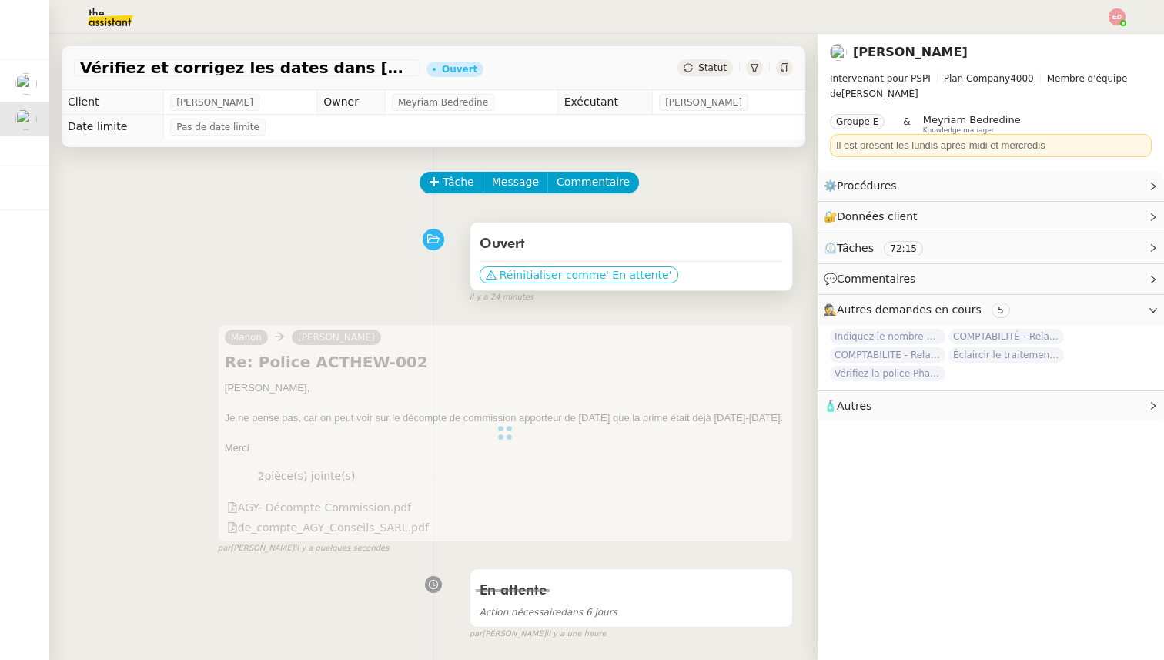
click at [558, 280] on span "Réinitialiser comme" at bounding box center [553, 274] width 106 height 15
